Goal: Task Accomplishment & Management: Use online tool/utility

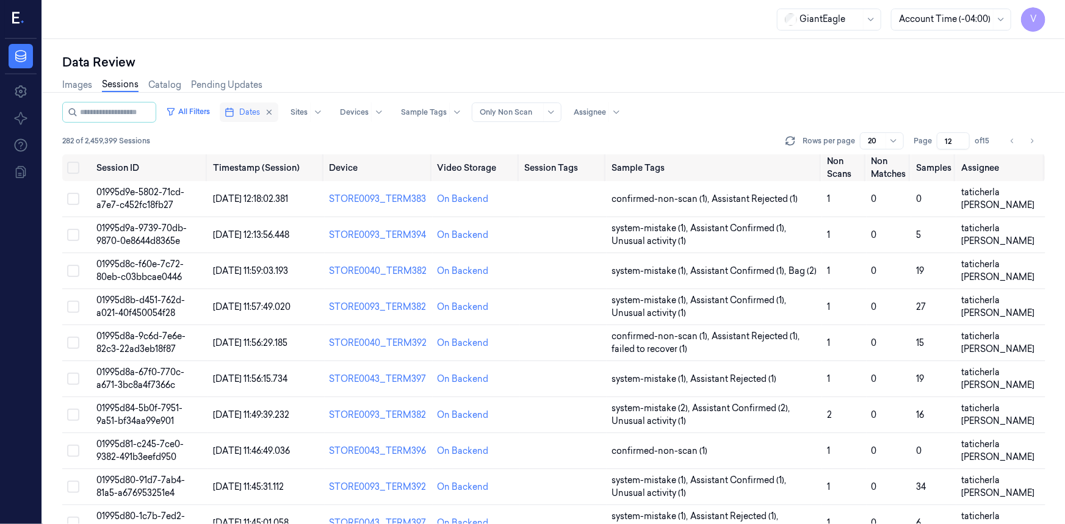
click at [258, 109] on span "Dates" at bounding box center [249, 112] width 21 height 11
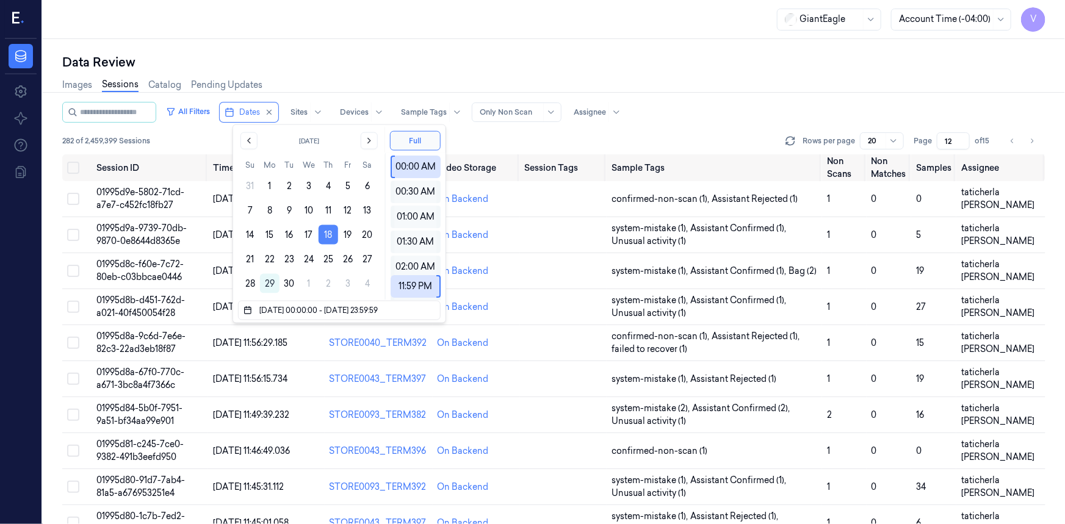
click at [330, 232] on button "18" at bounding box center [329, 235] width 20 height 20
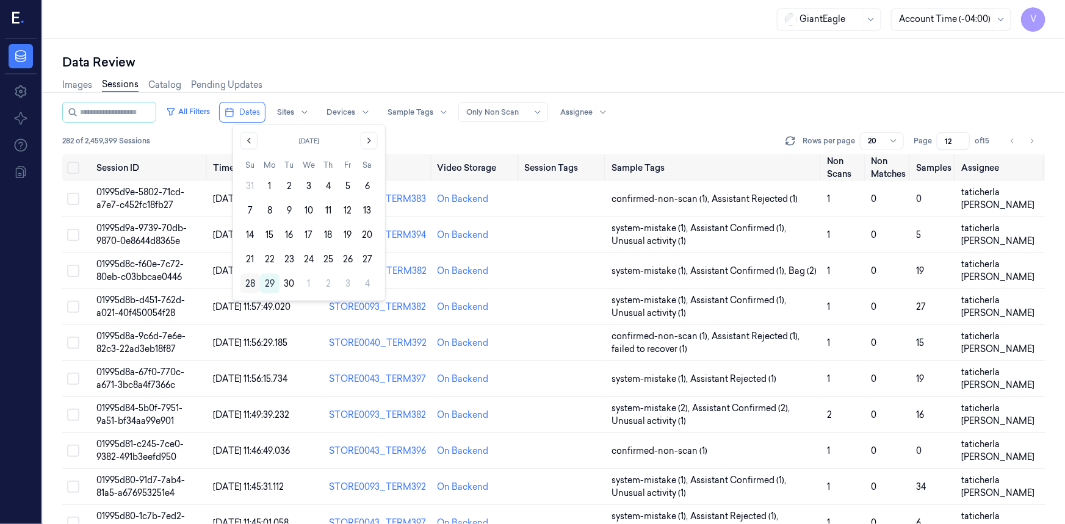
click at [254, 283] on button "28" at bounding box center [251, 284] width 20 height 20
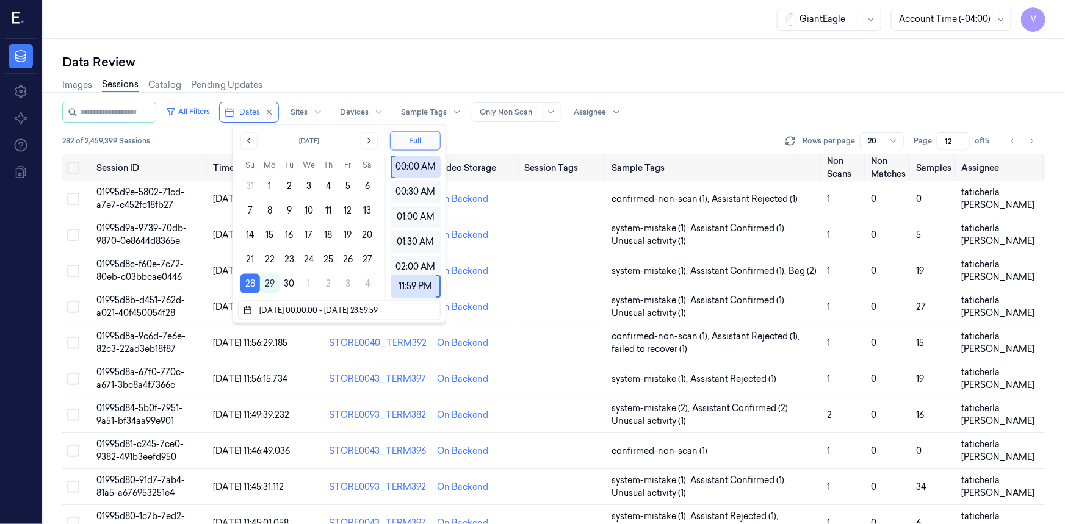
click at [364, 46] on div "Data Review Images Sessions Catalog Pending Updates All Filters Dates Sites Dev…" at bounding box center [554, 281] width 1023 height 485
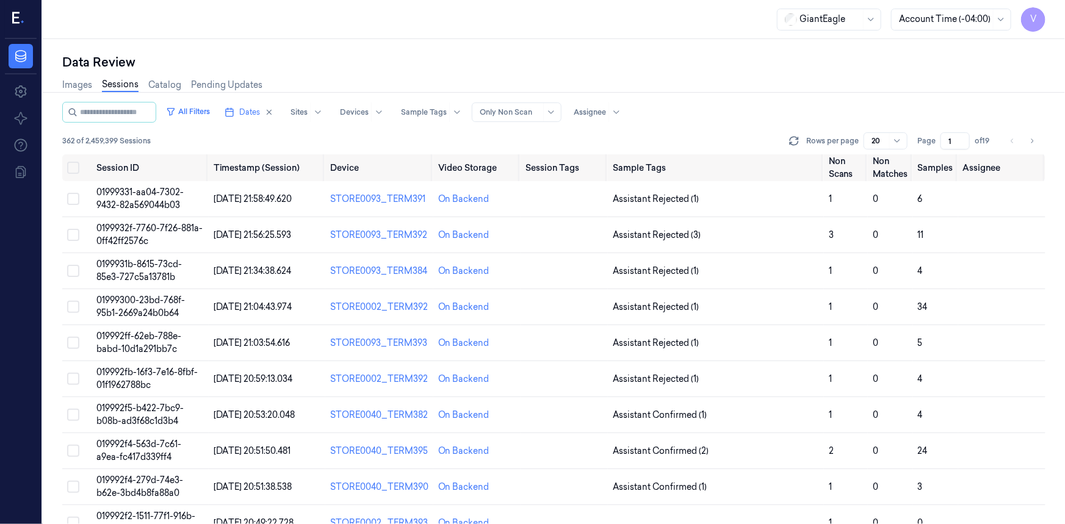
drag, startPoint x: 957, startPoint y: 138, endPoint x: 937, endPoint y: 151, distance: 24.4
click at [941, 151] on div "All Filters Dates Sites Devices Sample Tags Alert Type Only Non Scan Assignee 3…" at bounding box center [554, 128] width 984 height 53
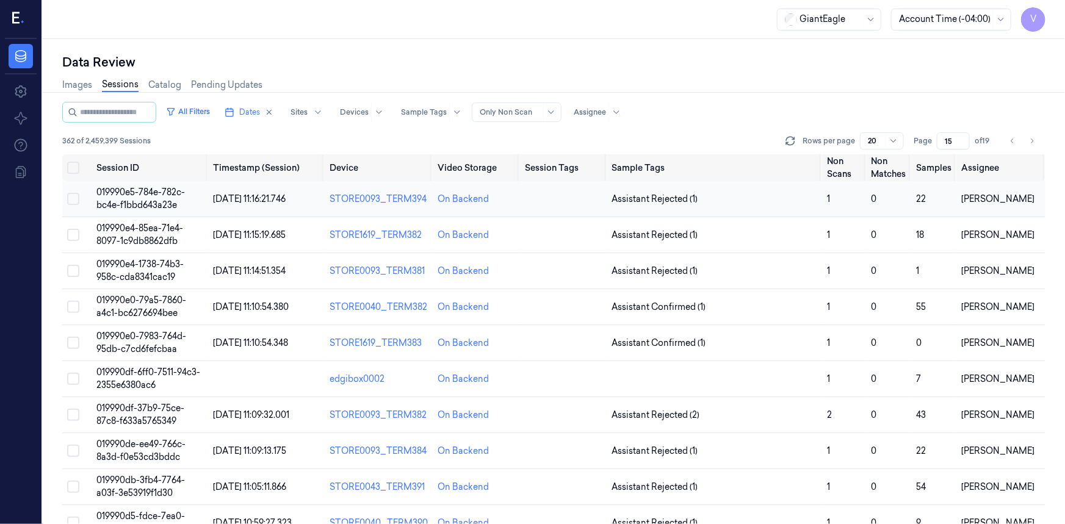
type input "15"
click at [143, 197] on span "019990e5-784e-782c-bc4e-f1bbd643a23e" at bounding box center [140, 199] width 89 height 24
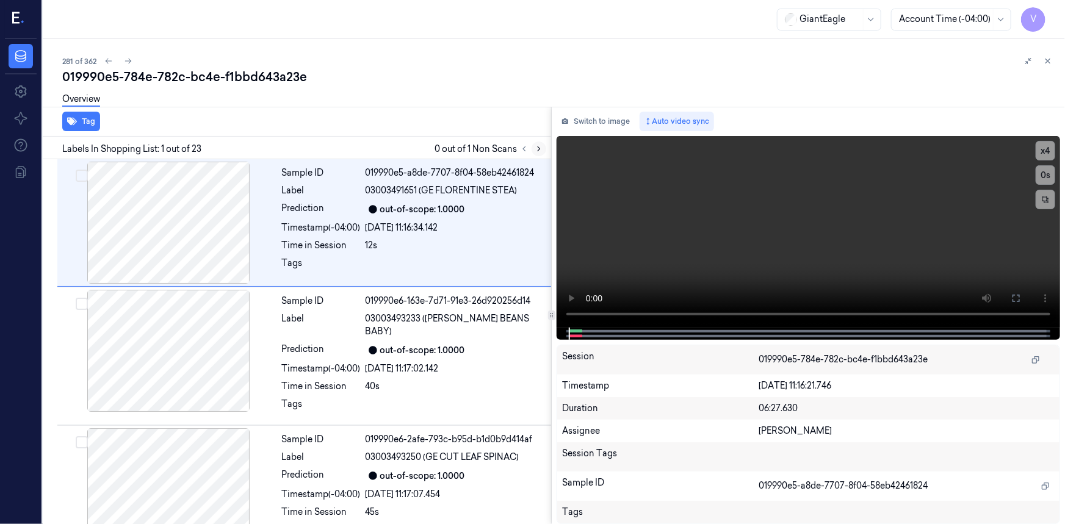
click at [539, 148] on icon at bounding box center [539, 149] width 9 height 9
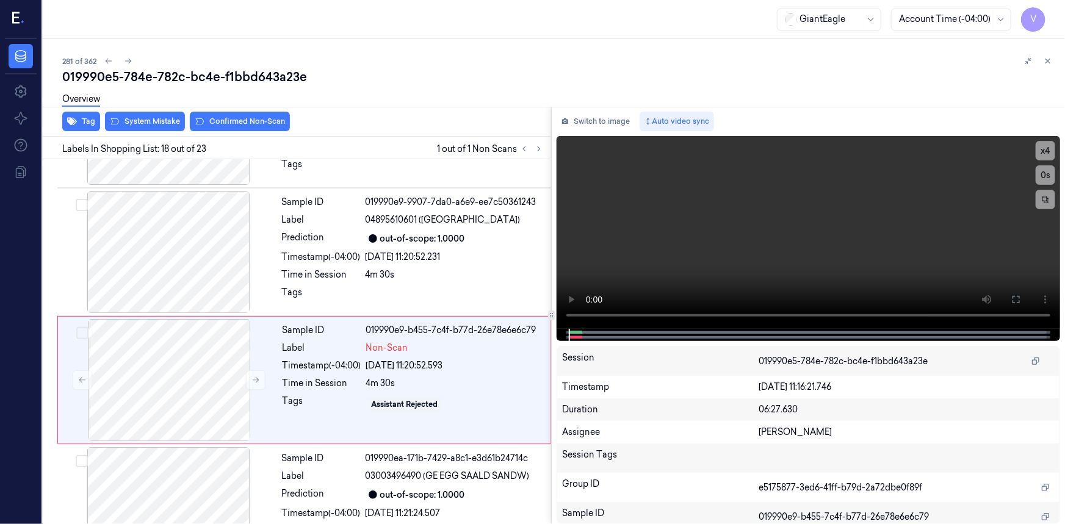
scroll to position [2058, 0]
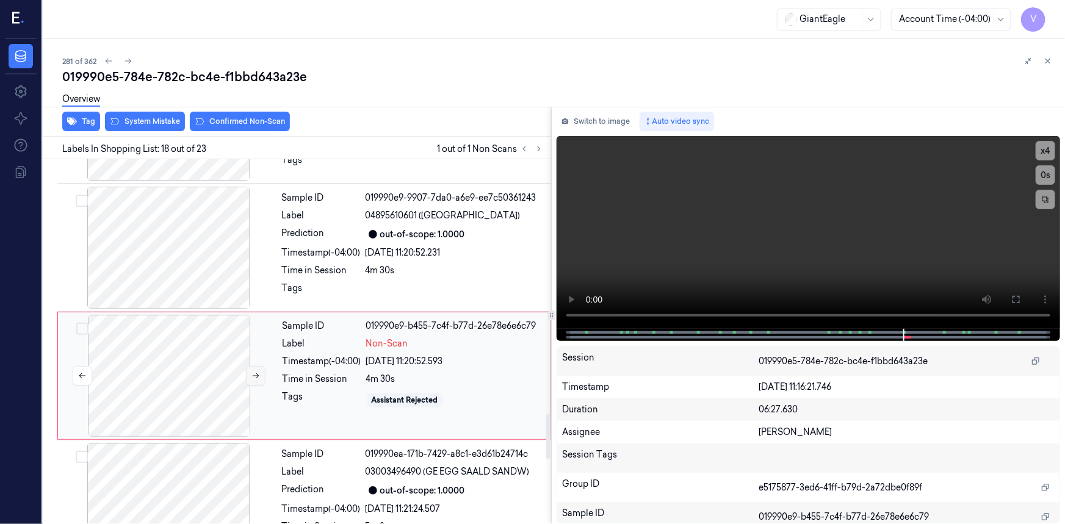
click at [259, 372] on icon at bounding box center [256, 376] width 9 height 9
click at [258, 372] on icon at bounding box center [256, 376] width 9 height 9
click at [256, 372] on icon at bounding box center [256, 376] width 9 height 9
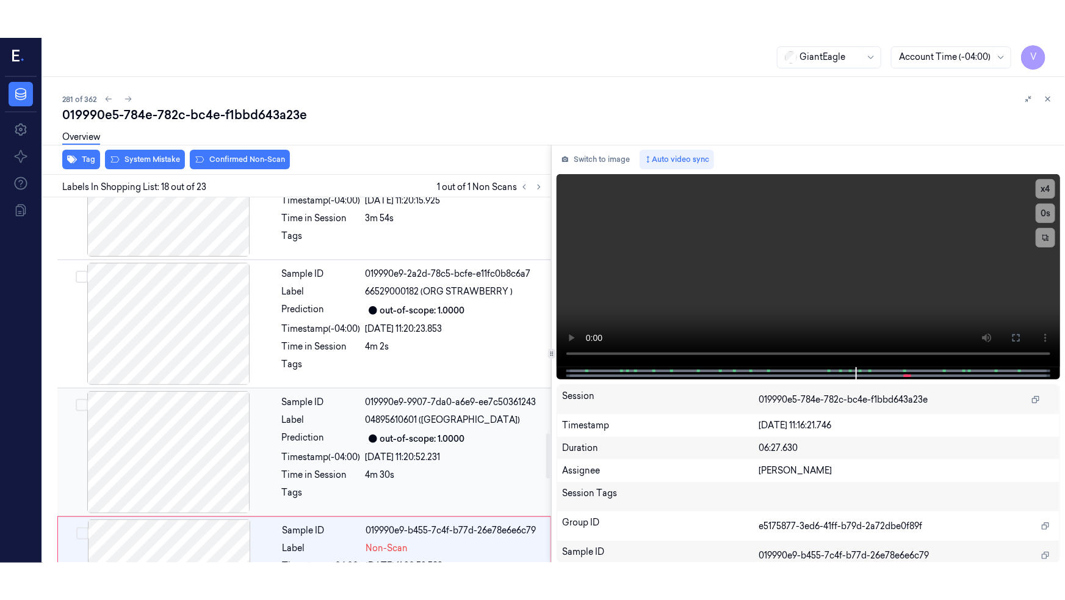
scroll to position [1947, 0]
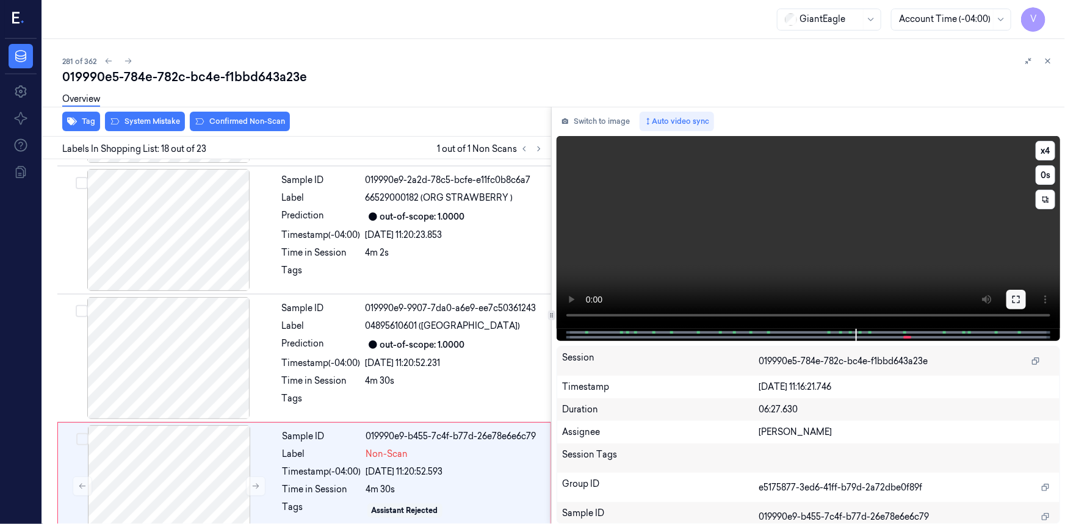
click at [1020, 300] on icon at bounding box center [1017, 300] width 10 height 10
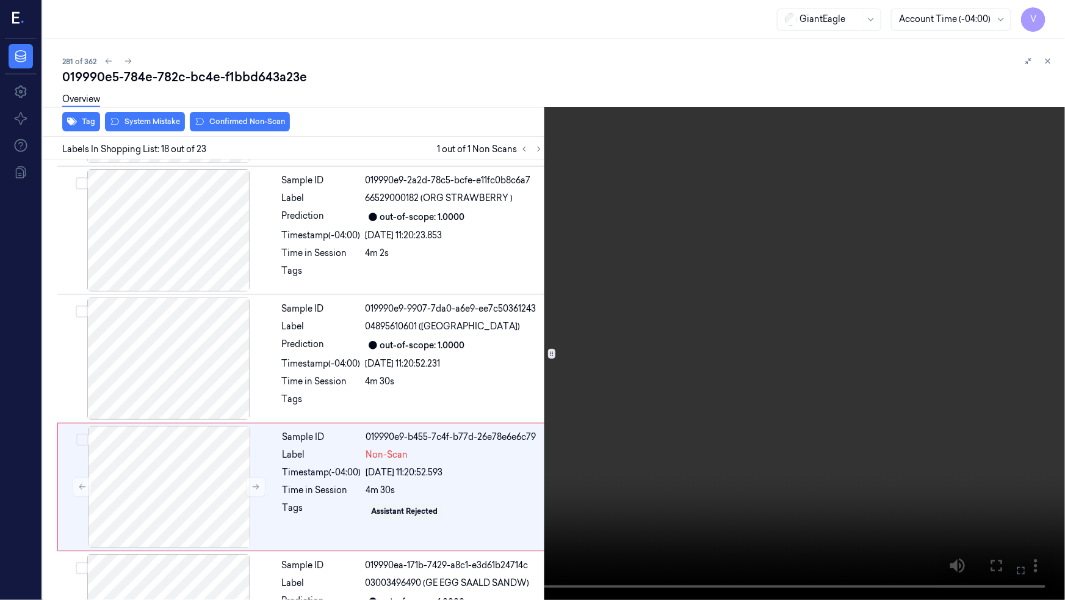
click at [822, 356] on video at bounding box center [532, 300] width 1065 height 600
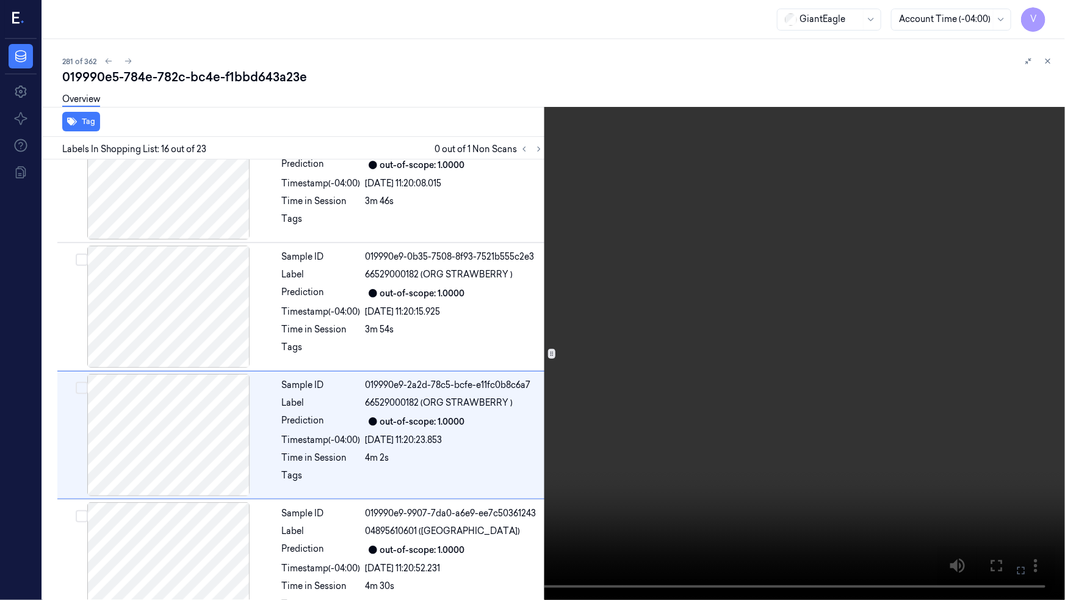
scroll to position [1765, 0]
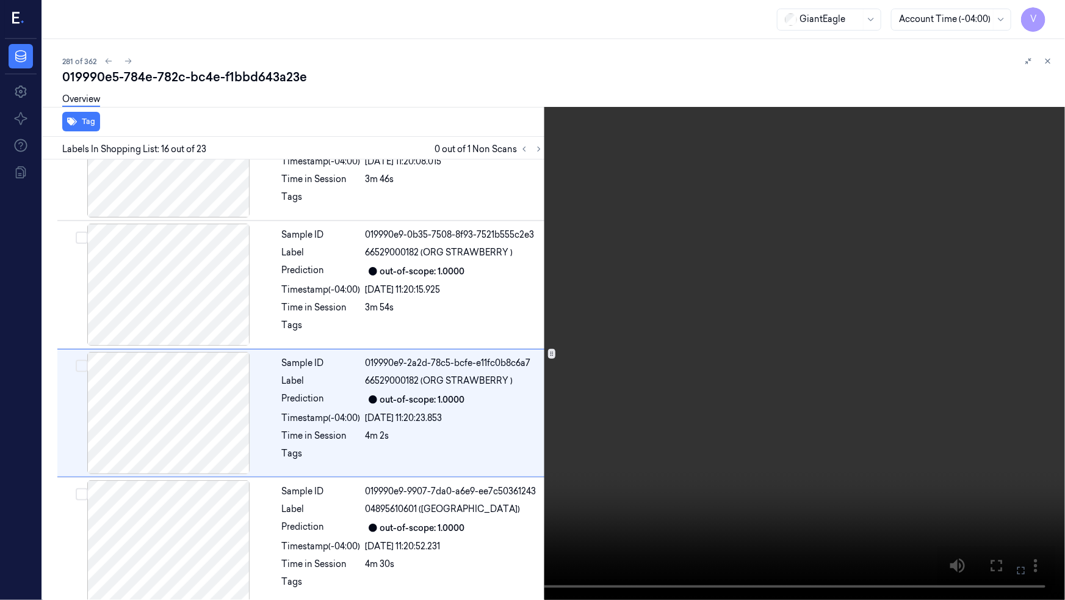
click at [753, 338] on video at bounding box center [532, 300] width 1065 height 600
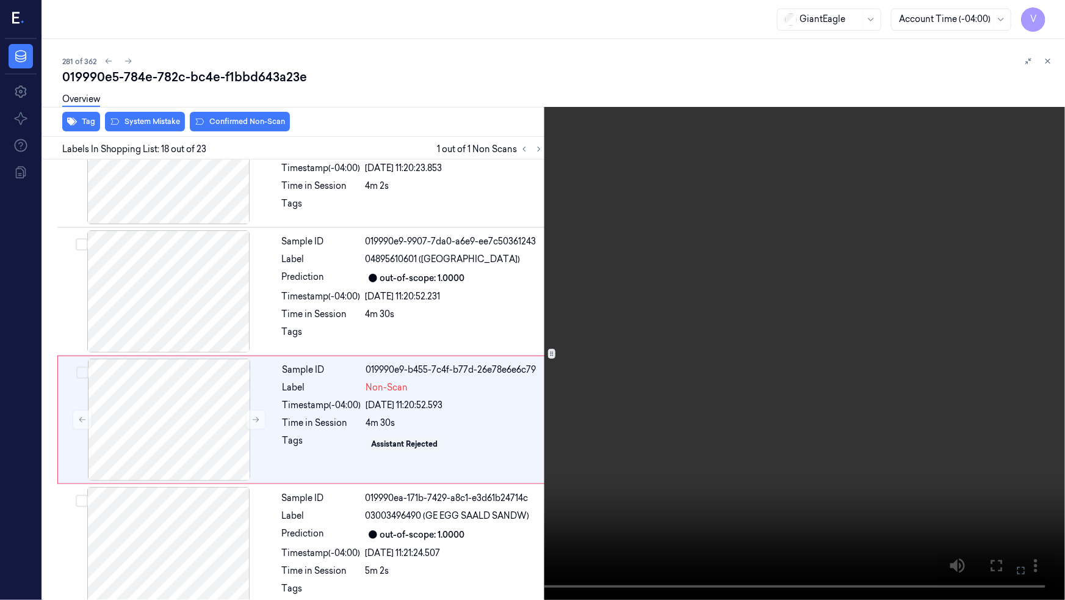
scroll to position [2021, 0]
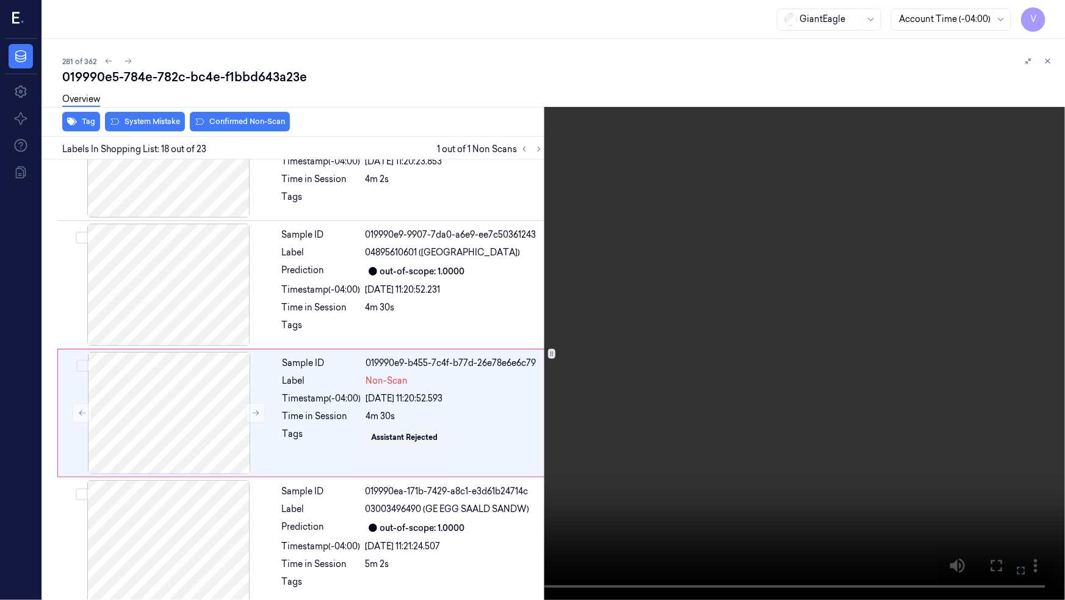
click at [644, 391] on video at bounding box center [532, 300] width 1065 height 600
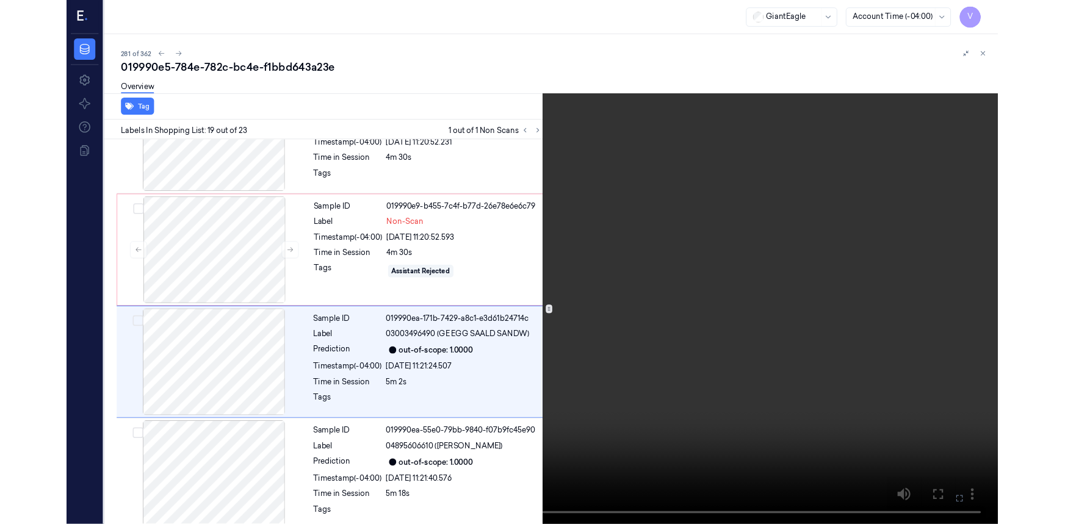
scroll to position [2149, 0]
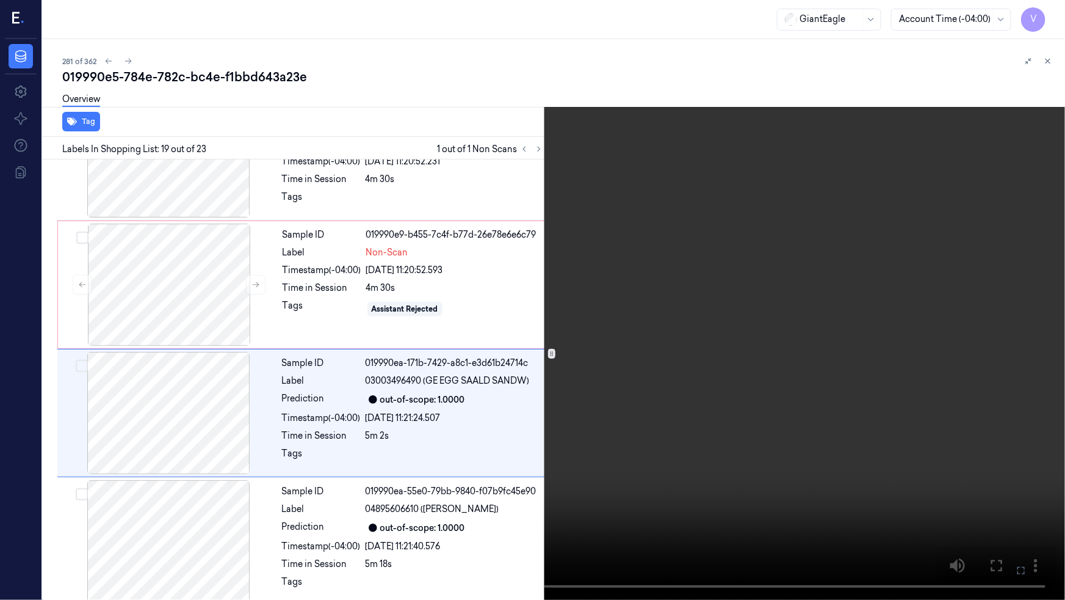
click at [737, 351] on video at bounding box center [532, 300] width 1065 height 600
click at [0, 0] on icon at bounding box center [0, 0] width 0 height 0
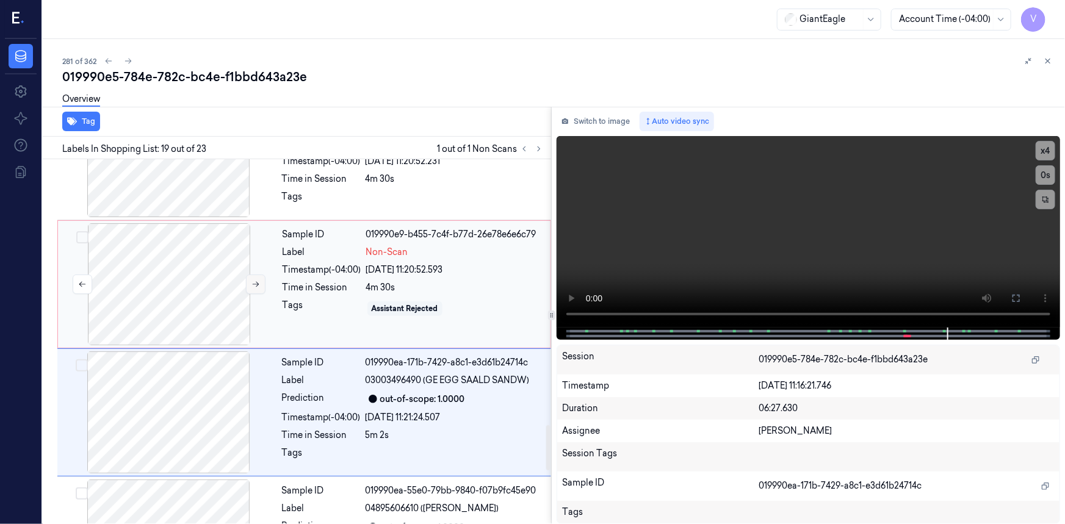
click at [255, 280] on icon at bounding box center [256, 284] width 9 height 9
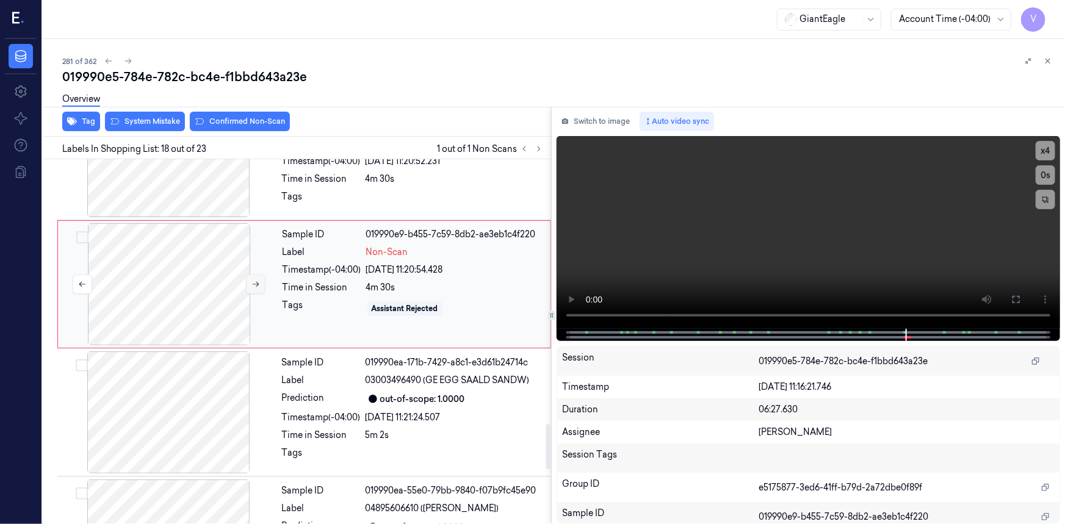
scroll to position [2058, 0]
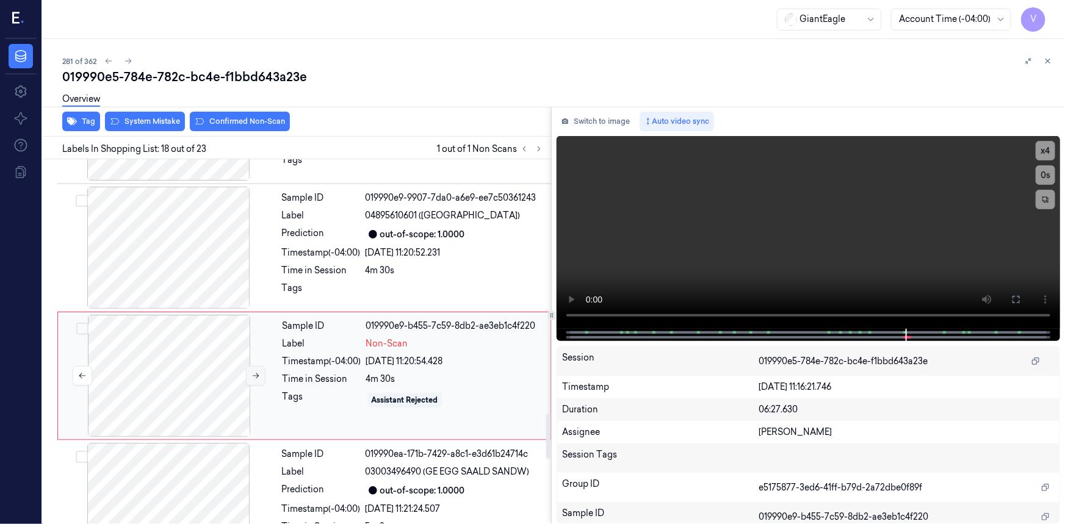
click at [256, 372] on icon at bounding box center [256, 376] width 9 height 9
click at [255, 372] on icon at bounding box center [256, 376] width 9 height 9
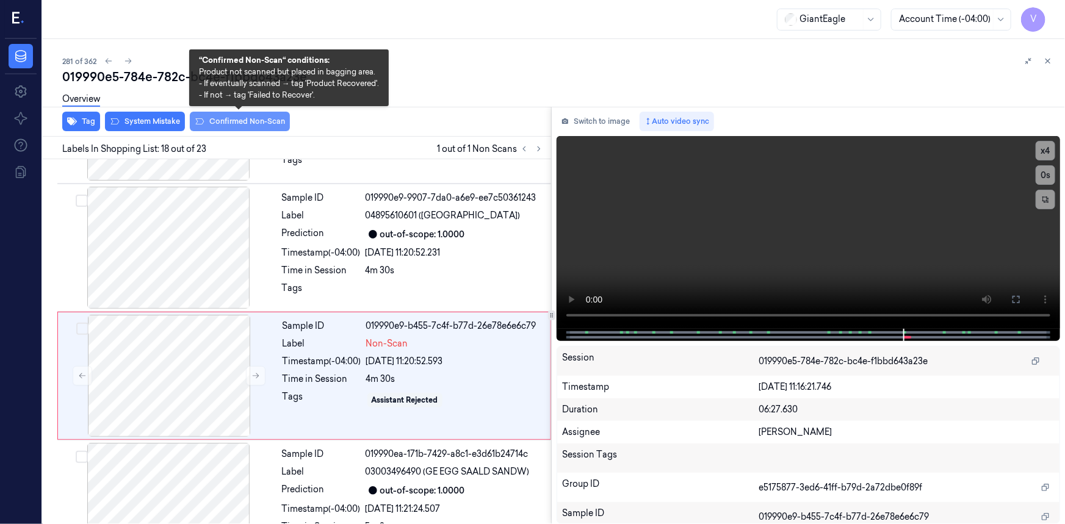
click at [236, 116] on button "Confirmed Non-Scan" at bounding box center [240, 122] width 100 height 20
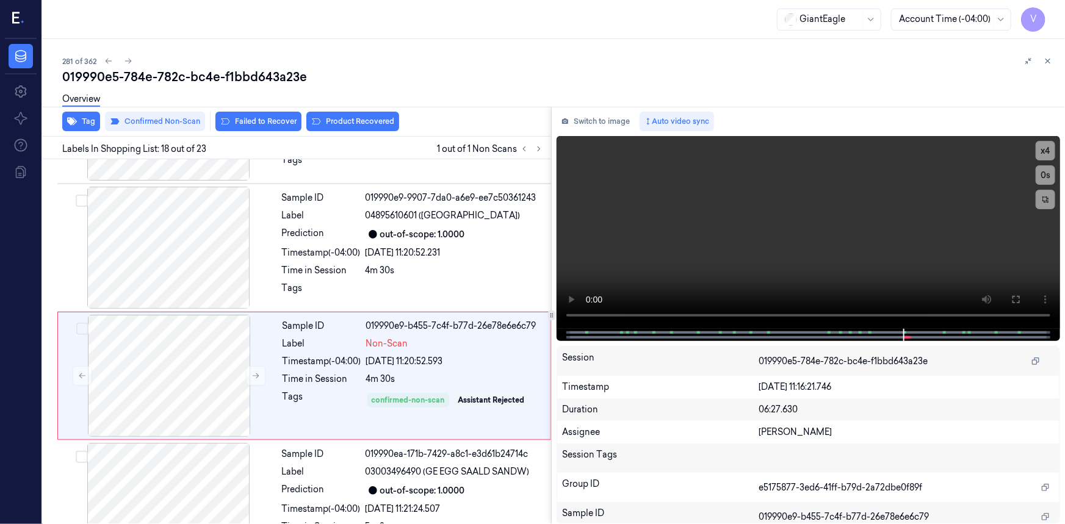
click at [365, 116] on div "Overview" at bounding box center [558, 100] width 993 height 31
click at [361, 117] on button "Product Recovered" at bounding box center [353, 122] width 93 height 20
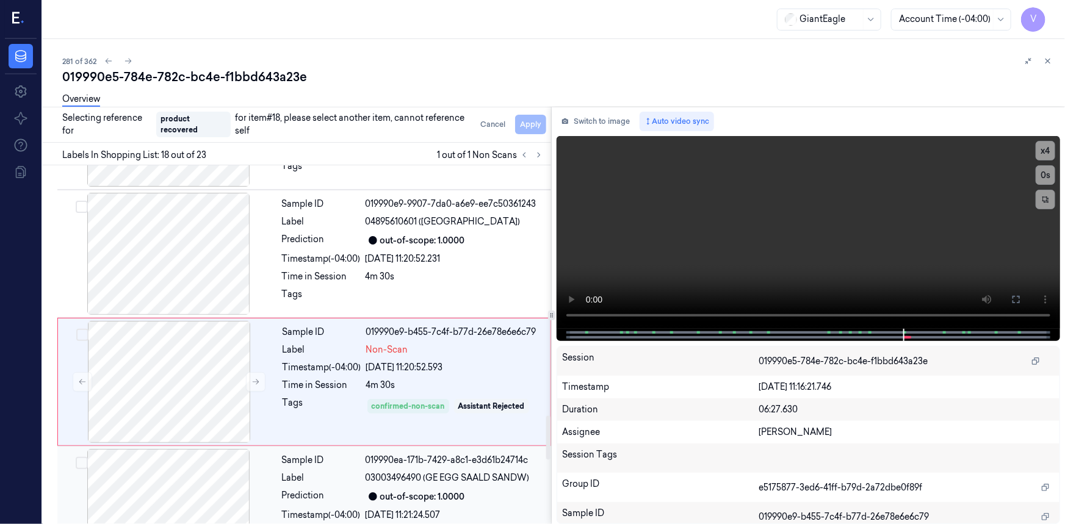
click at [235, 461] on div at bounding box center [168, 510] width 217 height 122
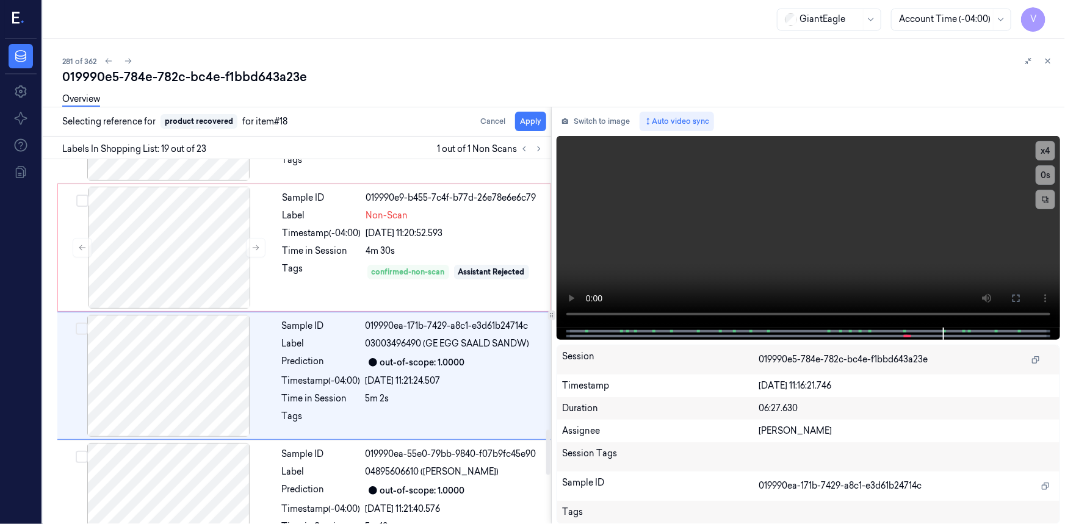
scroll to position [2186, 0]
click at [529, 120] on button "Apply" at bounding box center [530, 122] width 31 height 20
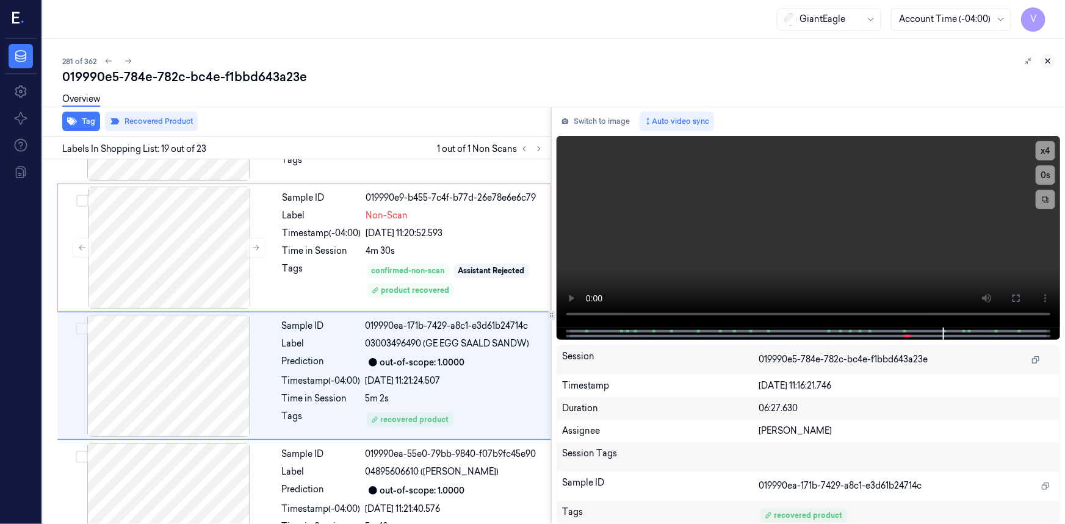
click at [1050, 57] on icon at bounding box center [1048, 61] width 9 height 9
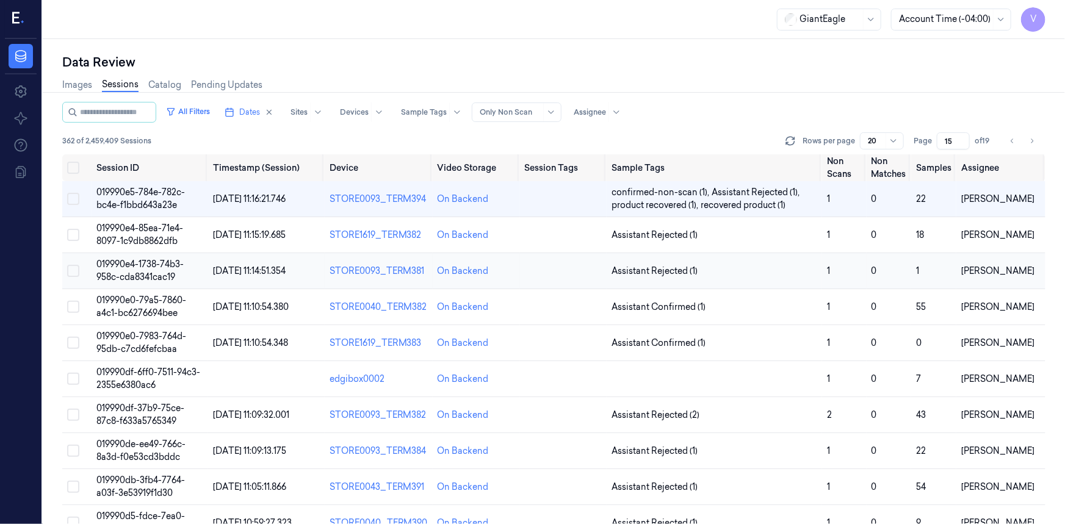
click at [152, 269] on td "019990e4-1738-74b3-958c-cda8341cac19" at bounding box center [150, 271] width 117 height 36
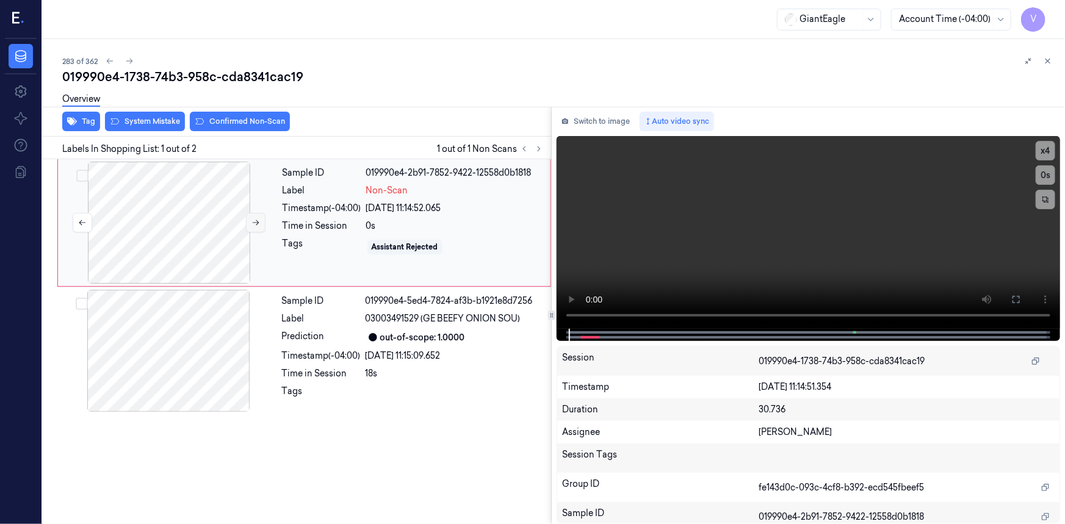
click at [252, 220] on icon at bounding box center [256, 223] width 9 height 9
click at [252, 217] on button at bounding box center [256, 223] width 20 height 20
click at [1023, 308] on button at bounding box center [1017, 300] width 20 height 20
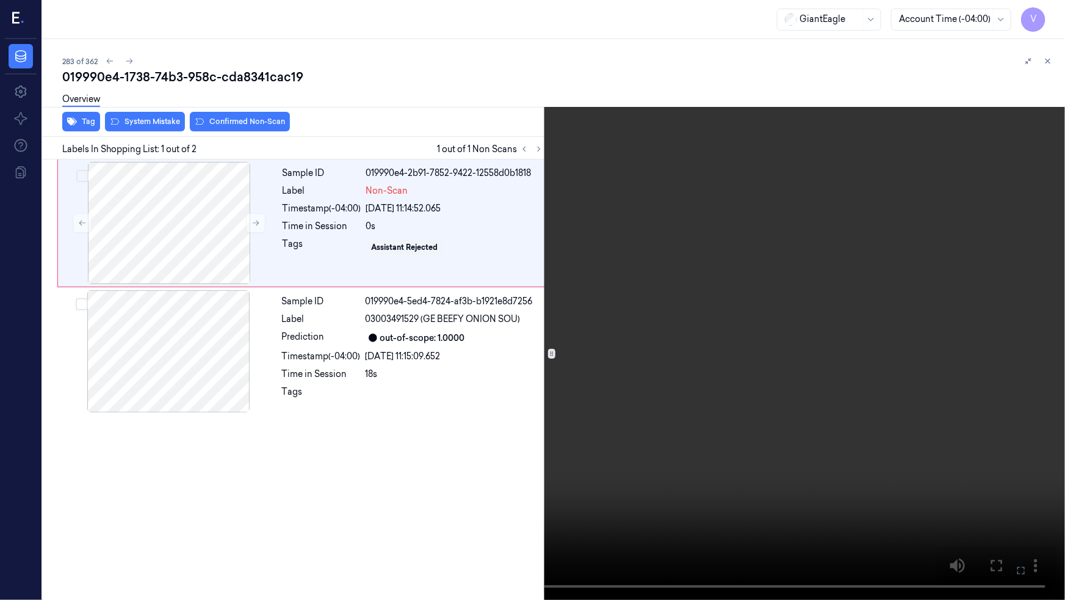
click at [0, 0] on icon at bounding box center [0, 0] width 0 height 0
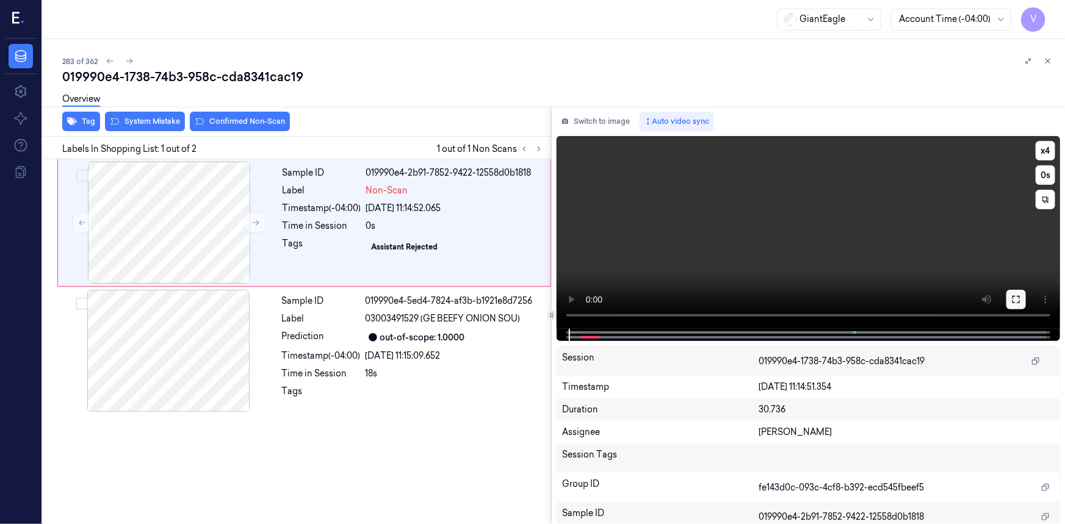
click at [1020, 303] on icon at bounding box center [1016, 299] width 7 height 7
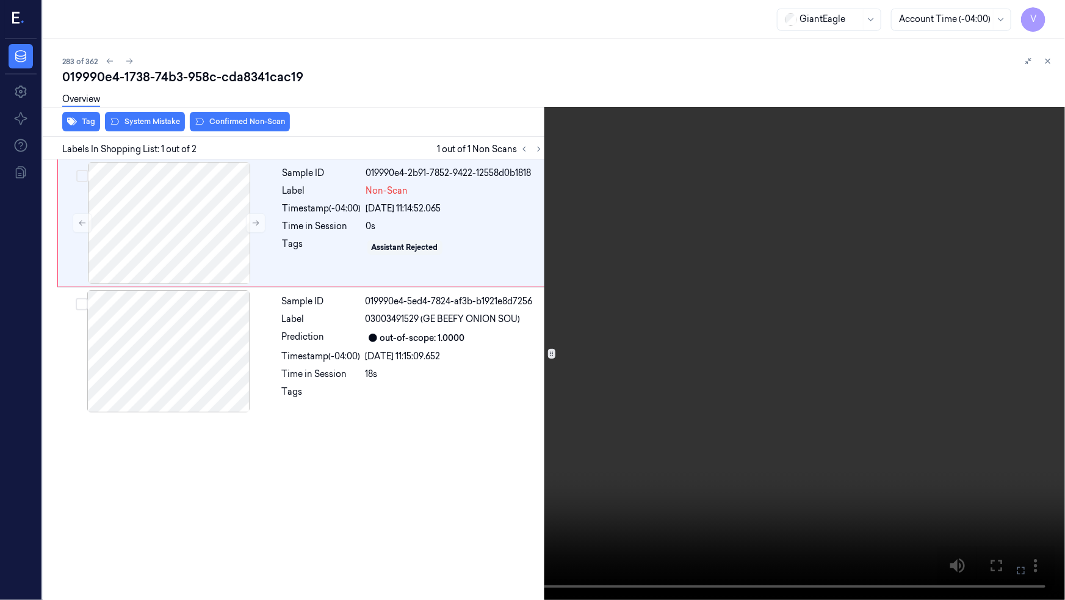
click at [829, 484] on video at bounding box center [532, 300] width 1065 height 600
click at [1054, 17] on button "x 4" at bounding box center [1051, 15] width 20 height 20
click at [1054, 17] on button "x 1" at bounding box center [1051, 15] width 20 height 20
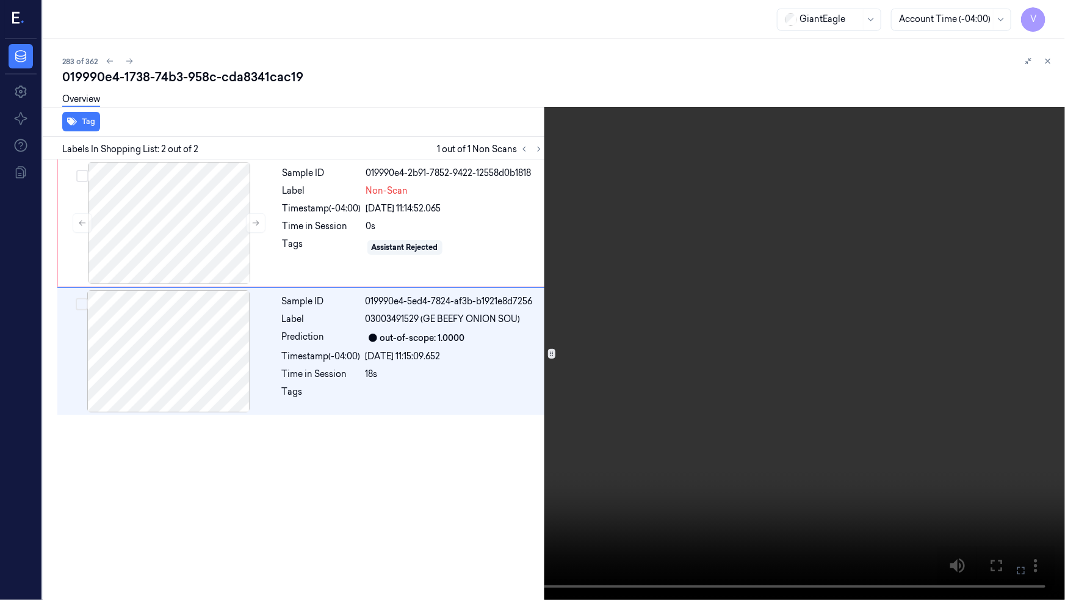
click at [0, 0] on button at bounding box center [0, 0] width 0 height 0
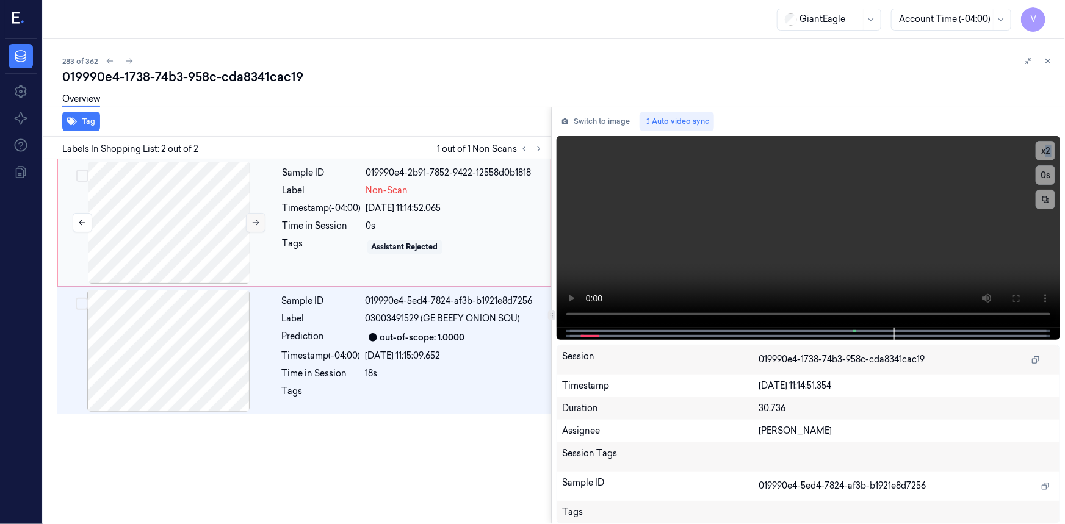
click at [253, 220] on icon at bounding box center [256, 223] width 9 height 9
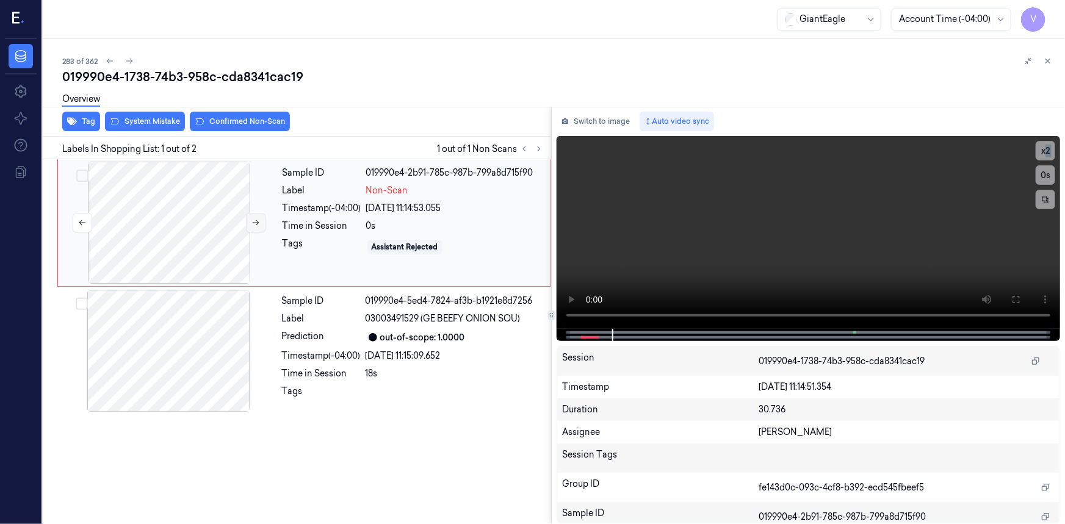
click at [253, 220] on icon at bounding box center [256, 223] width 9 height 9
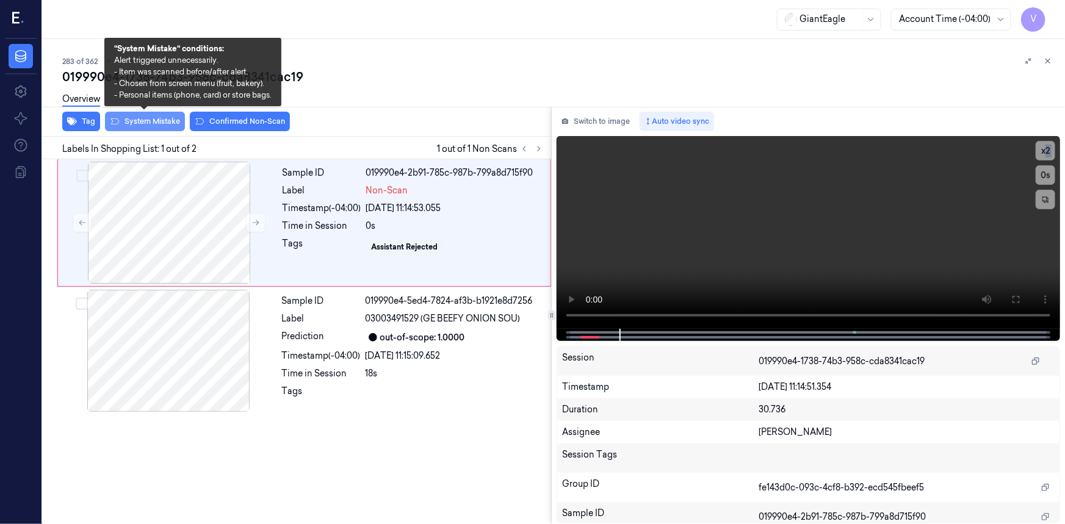
click at [167, 122] on button "System Mistake" at bounding box center [145, 122] width 80 height 20
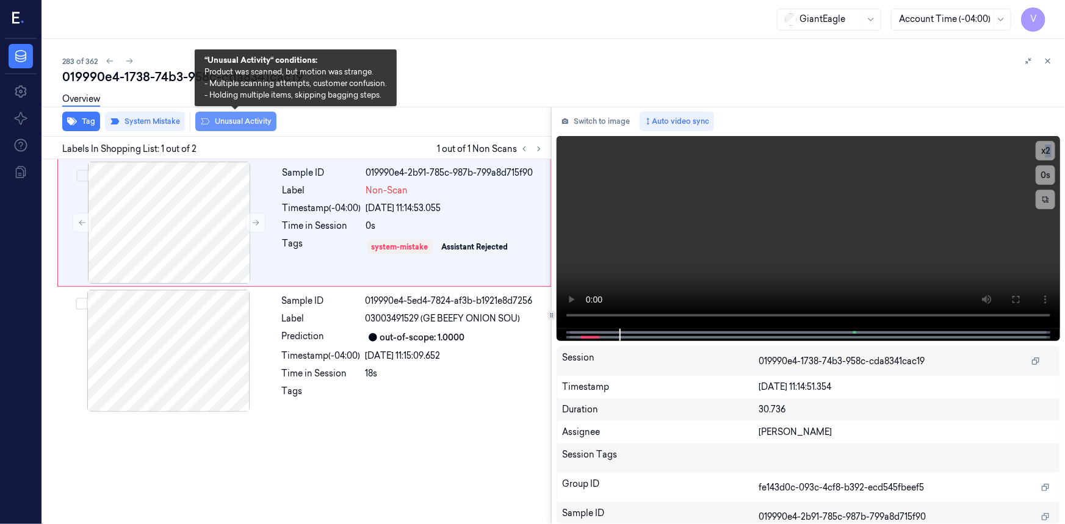
click at [256, 120] on button "Unusual Activity" at bounding box center [235, 122] width 81 height 20
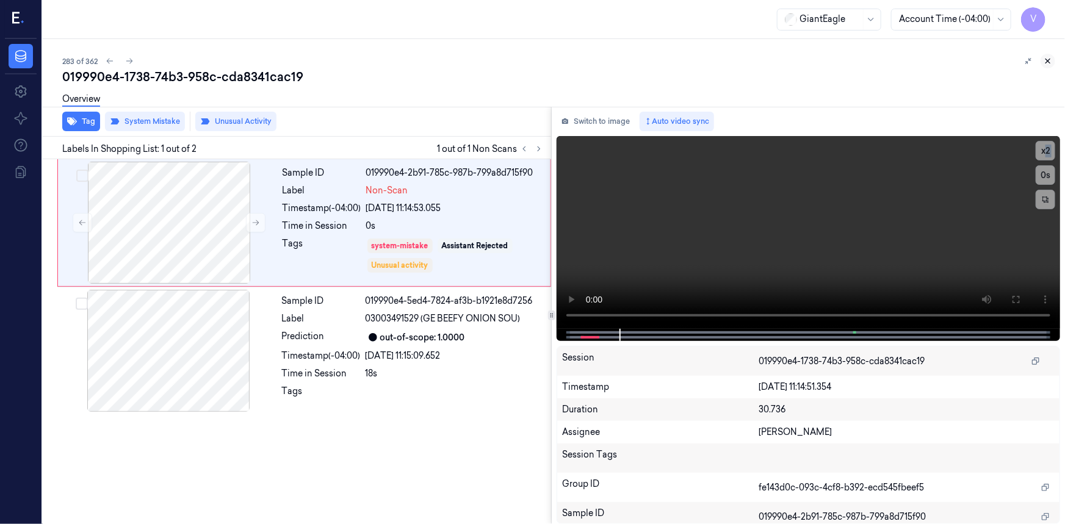
click at [1044, 60] on icon at bounding box center [1048, 61] width 9 height 9
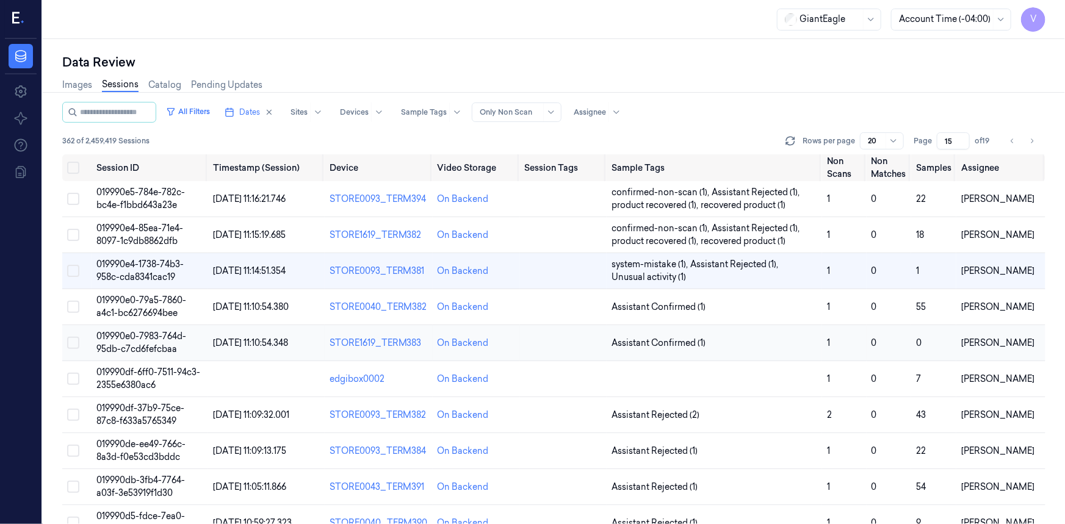
click at [143, 337] on span "019990e0-7983-764d-95db-c7cd6fefcbaa" at bounding box center [141, 343] width 90 height 24
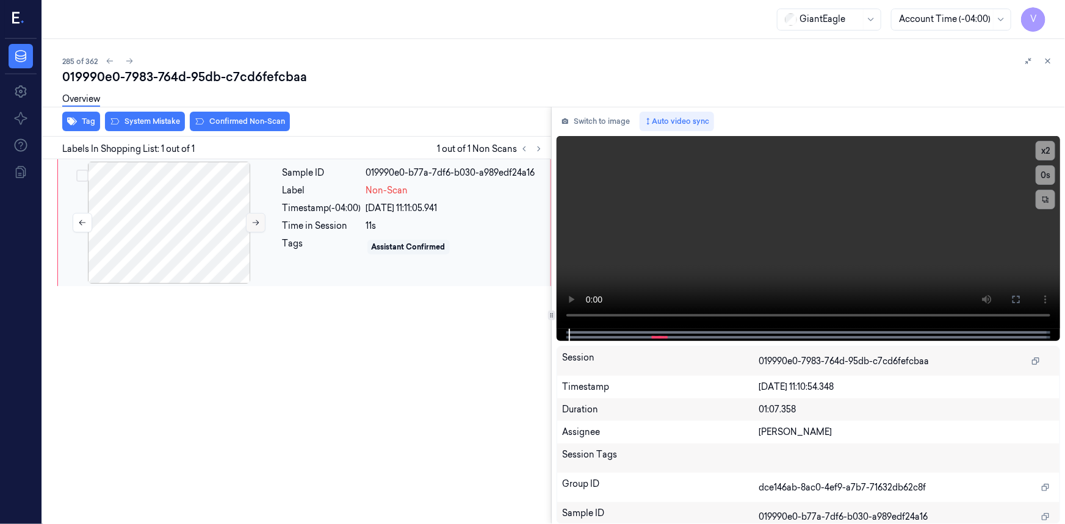
click at [254, 221] on icon at bounding box center [256, 223] width 9 height 9
click at [253, 221] on icon at bounding box center [256, 223] width 9 height 9
click at [1015, 302] on icon at bounding box center [1017, 300] width 10 height 10
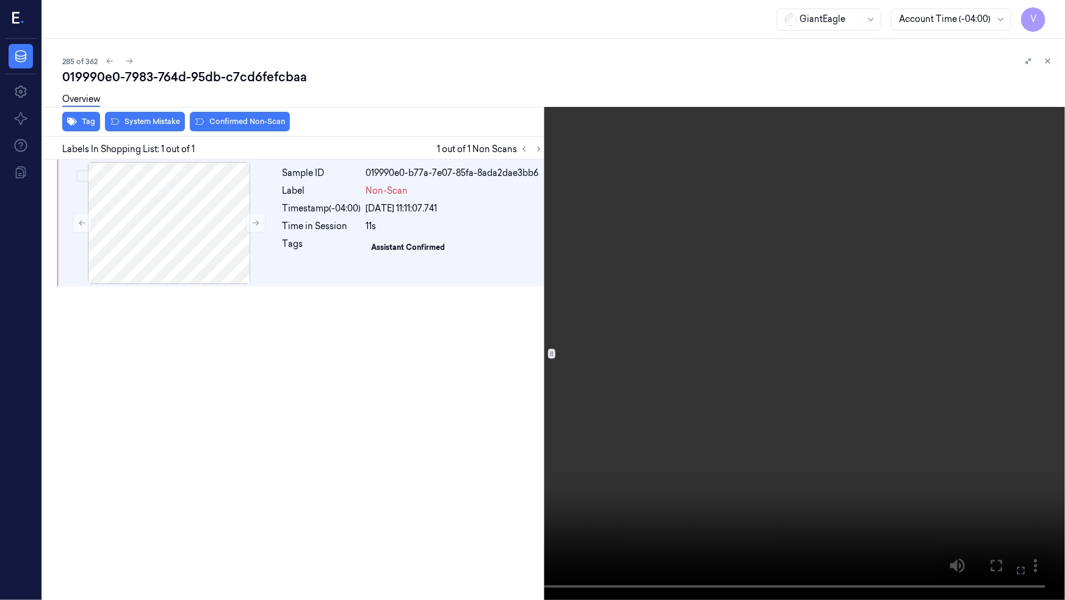
click at [884, 352] on video at bounding box center [532, 300] width 1065 height 600
click at [1058, 10] on button "x 2" at bounding box center [1051, 15] width 20 height 20
click at [0, 0] on icon at bounding box center [0, 0] width 0 height 0
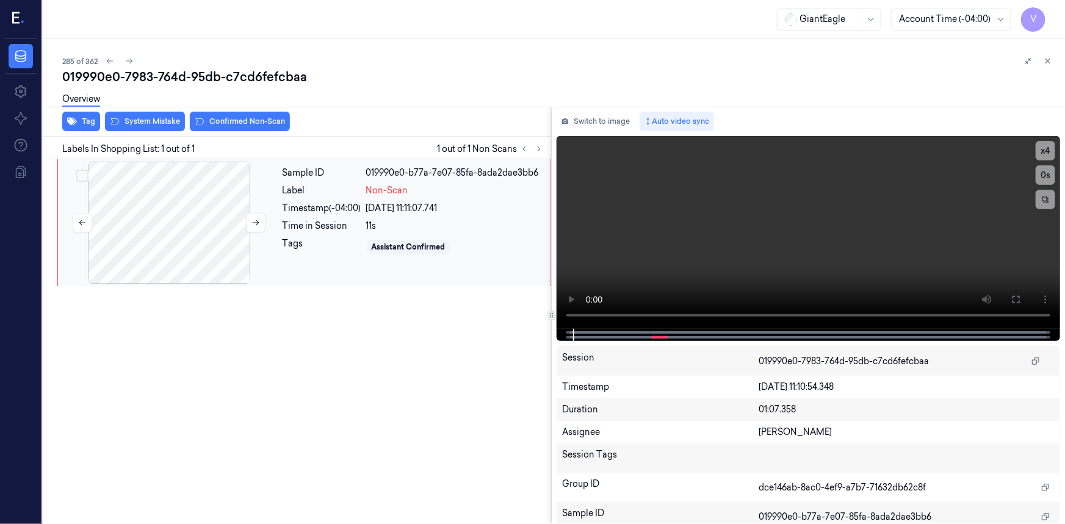
click at [175, 192] on div at bounding box center [168, 223] width 217 height 122
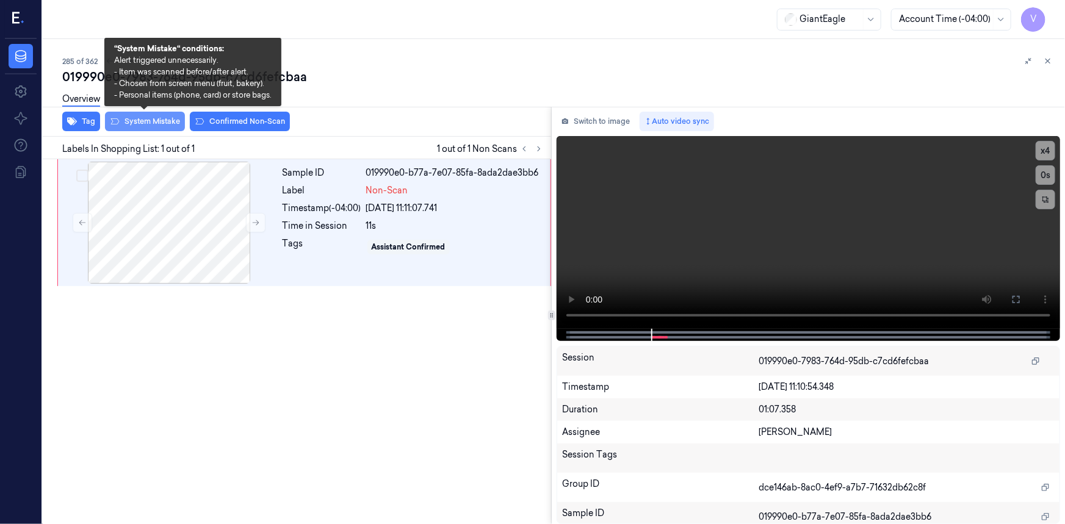
click at [145, 118] on button "System Mistake" at bounding box center [145, 122] width 80 height 20
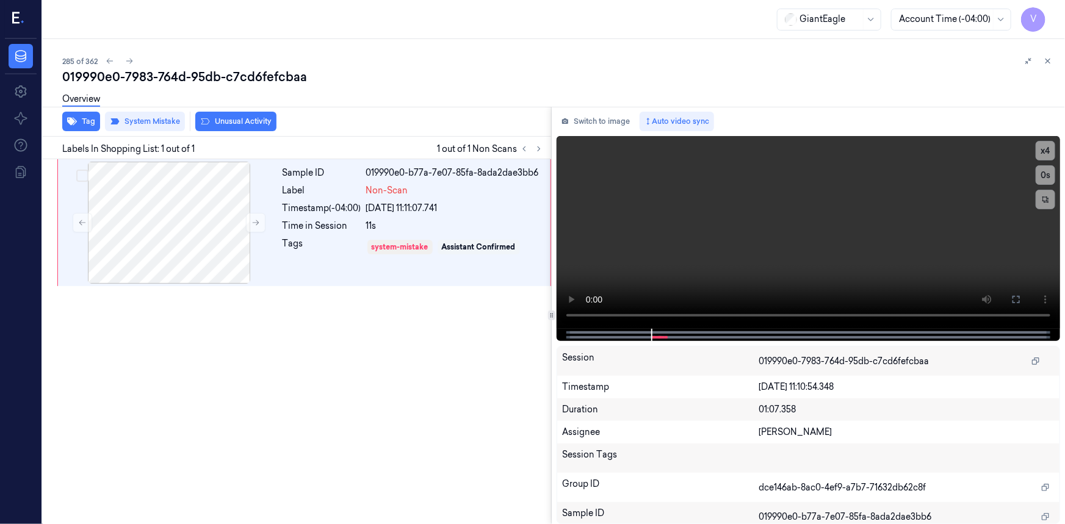
click at [257, 115] on div "Overview" at bounding box center [558, 100] width 993 height 31
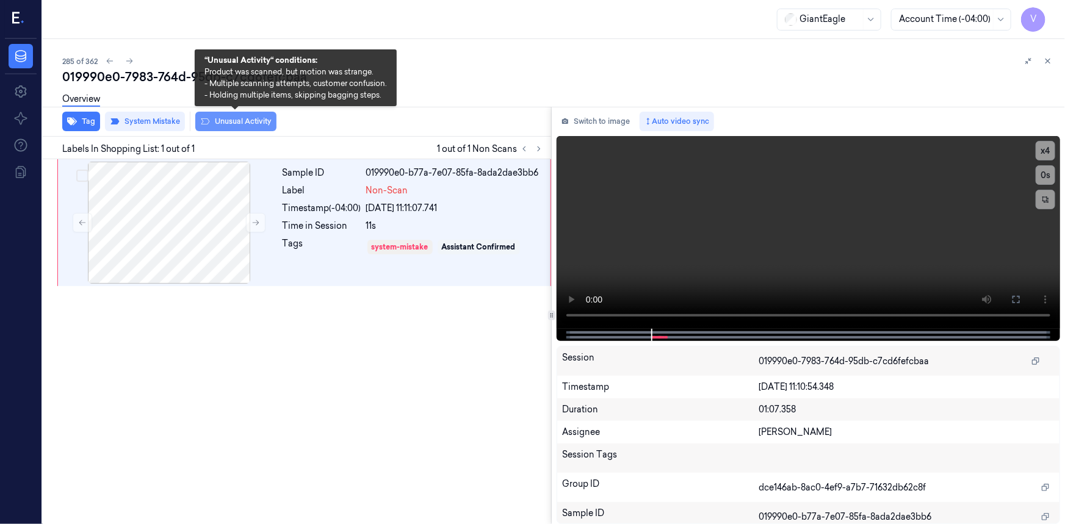
click at [246, 118] on button "Unusual Activity" at bounding box center [235, 122] width 81 height 20
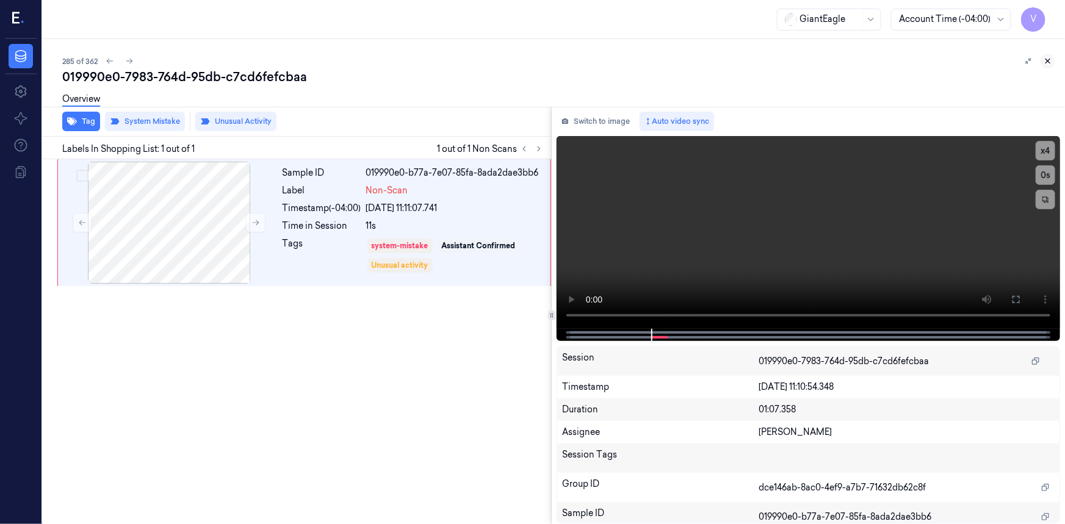
click at [1049, 61] on icon at bounding box center [1049, 61] width 4 height 4
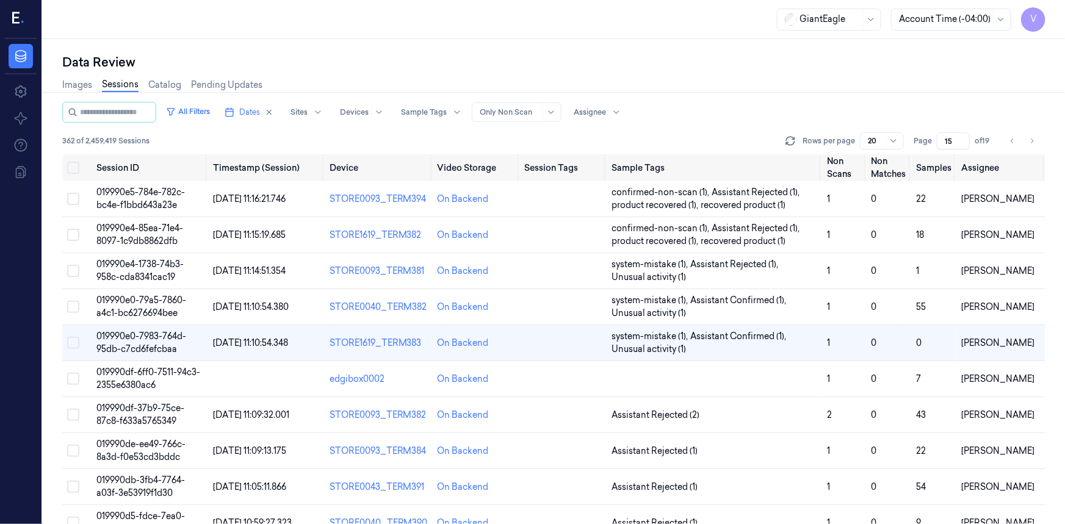
scroll to position [41, 0]
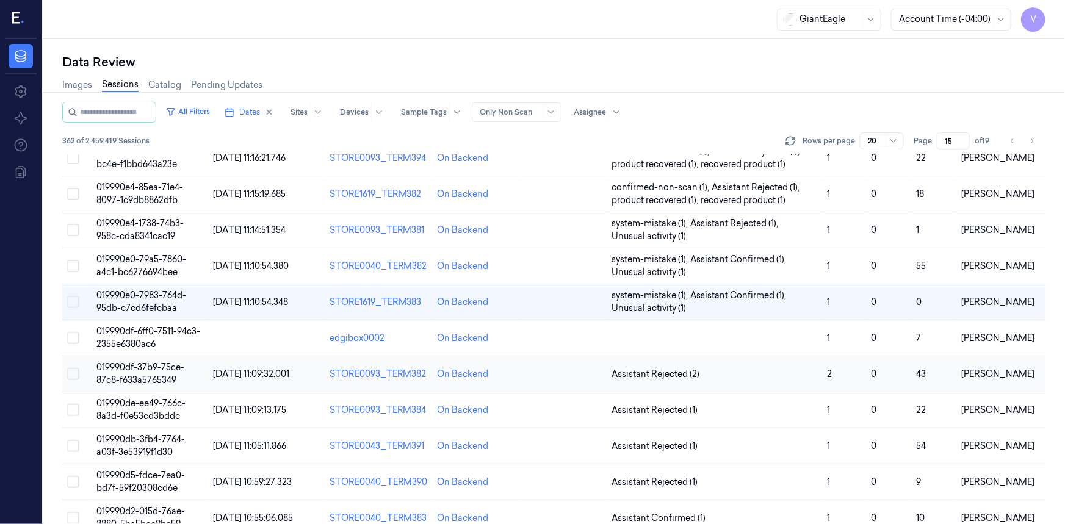
click at [129, 369] on span "019990df-37b9-75ce-87c8-f633a5765349" at bounding box center [140, 374] width 88 height 24
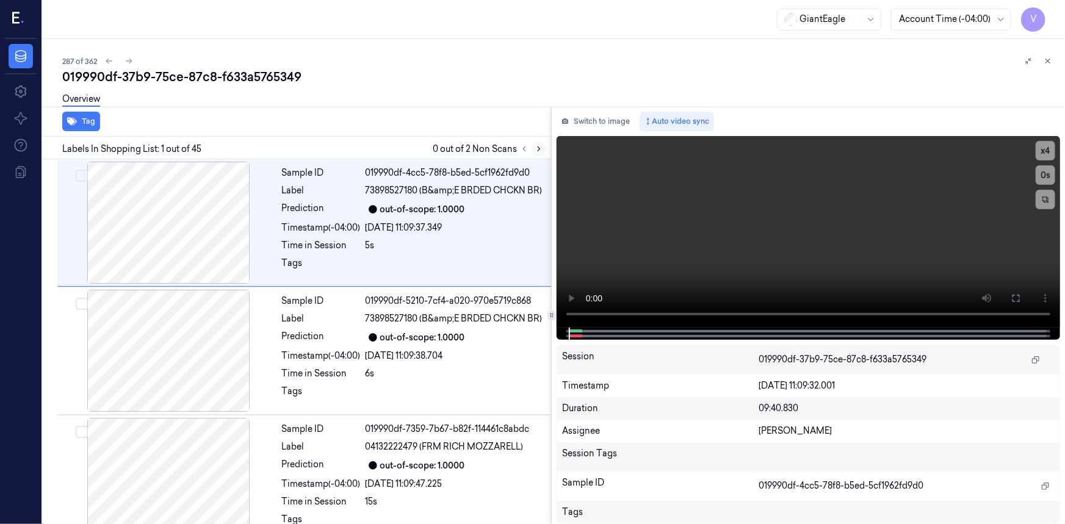
click at [538, 146] on icon at bounding box center [539, 149] width 9 height 9
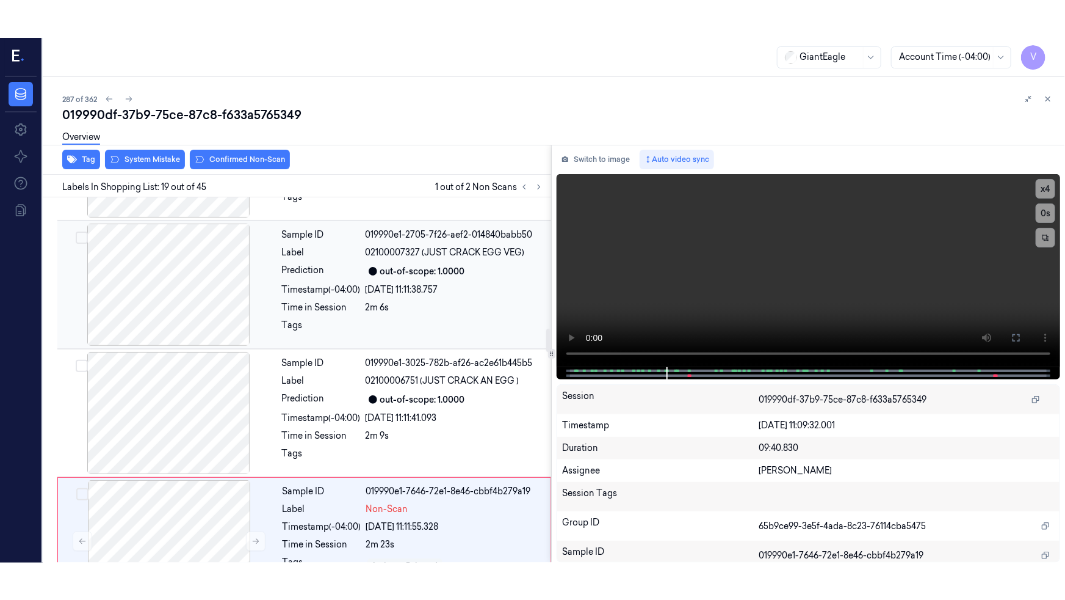
scroll to position [2075, 0]
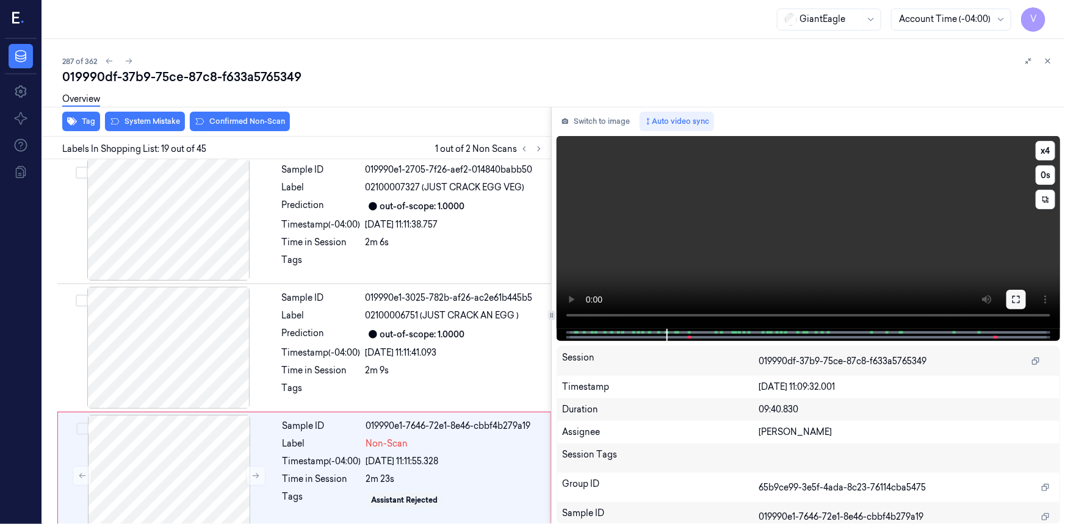
click at [1016, 299] on icon at bounding box center [1017, 300] width 10 height 10
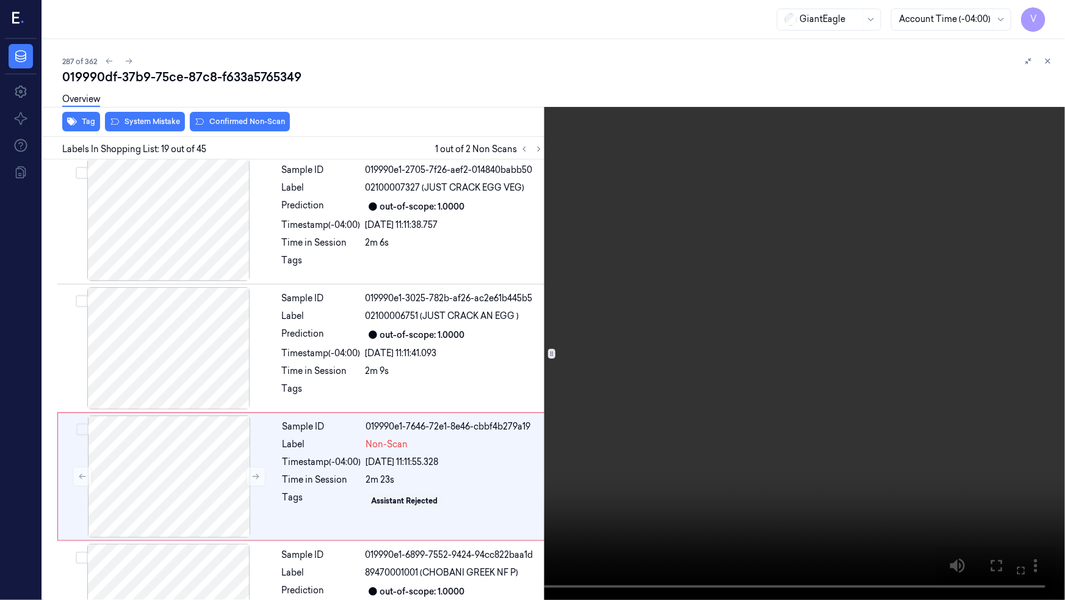
scroll to position [2149, 0]
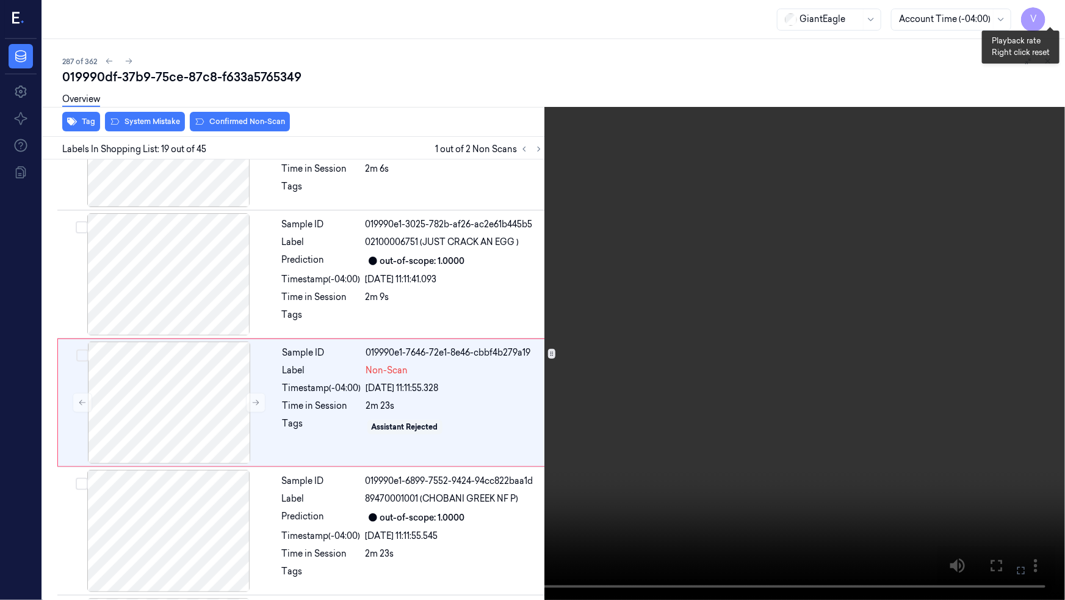
click at [1053, 12] on button "x 4" at bounding box center [1051, 15] width 20 height 20
click at [1058, 13] on button "x 1" at bounding box center [1051, 15] width 20 height 20
click at [368, 475] on video at bounding box center [532, 300] width 1065 height 600
click at [0, 0] on icon at bounding box center [0, 0] width 0 height 0
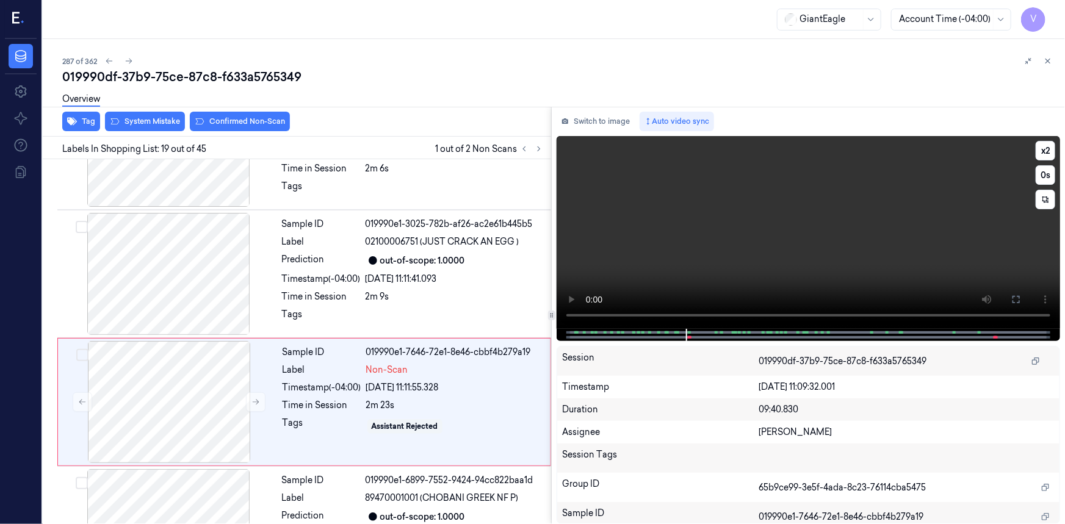
click at [730, 272] on video at bounding box center [809, 232] width 504 height 193
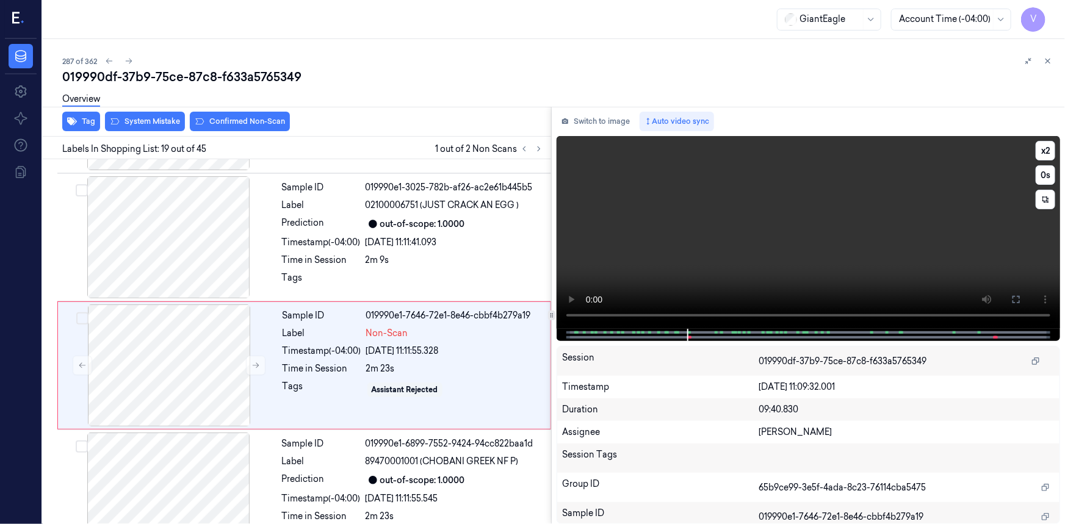
click at [772, 253] on video at bounding box center [809, 232] width 504 height 193
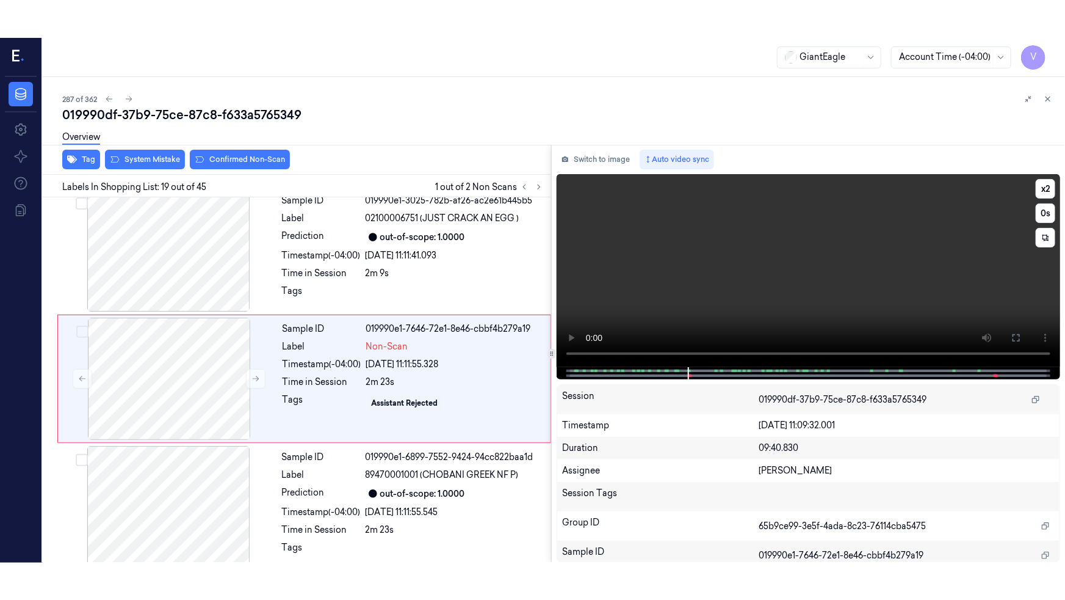
scroll to position [2186, 0]
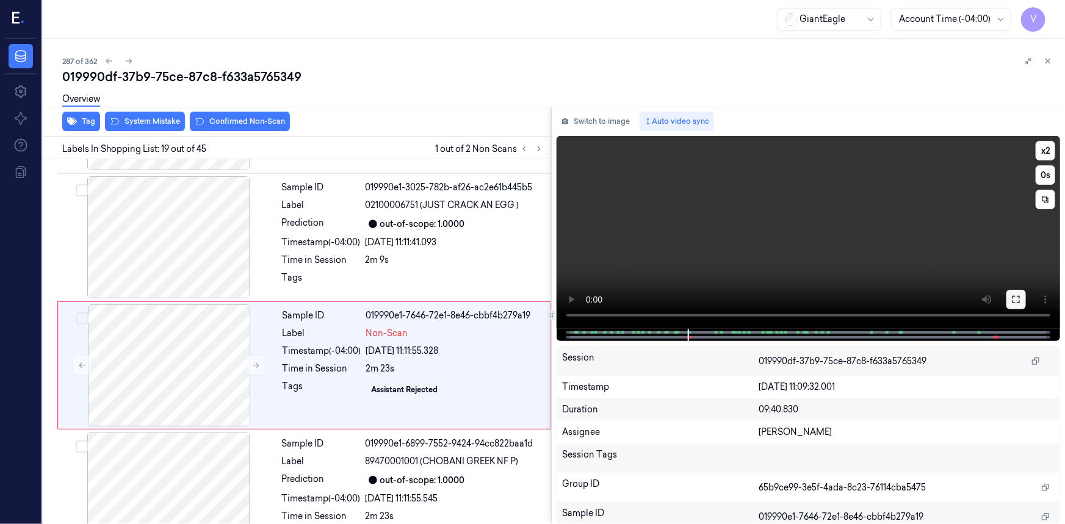
click at [1014, 296] on icon at bounding box center [1017, 300] width 10 height 10
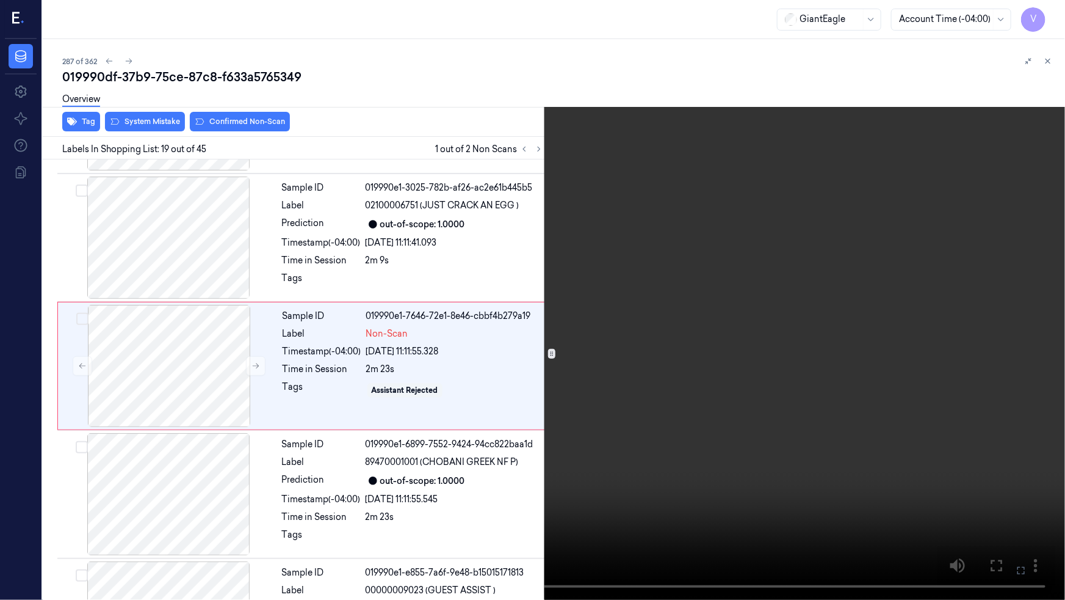
click at [710, 322] on video at bounding box center [532, 300] width 1065 height 600
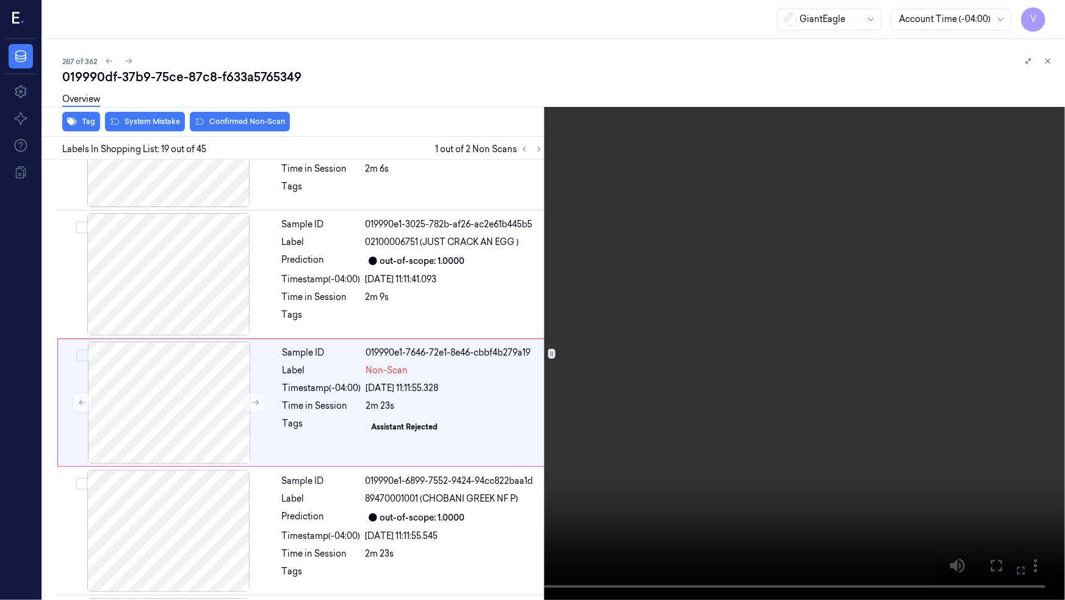
scroll to position [2149, 0]
click at [585, 368] on video at bounding box center [532, 300] width 1065 height 600
click at [505, 232] on video at bounding box center [532, 300] width 1065 height 600
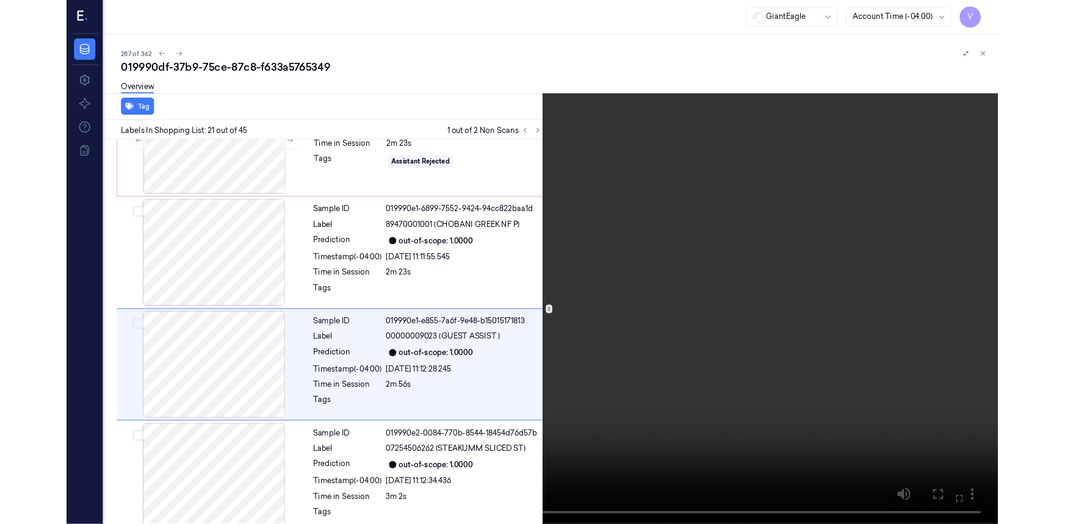
scroll to position [2405, 0]
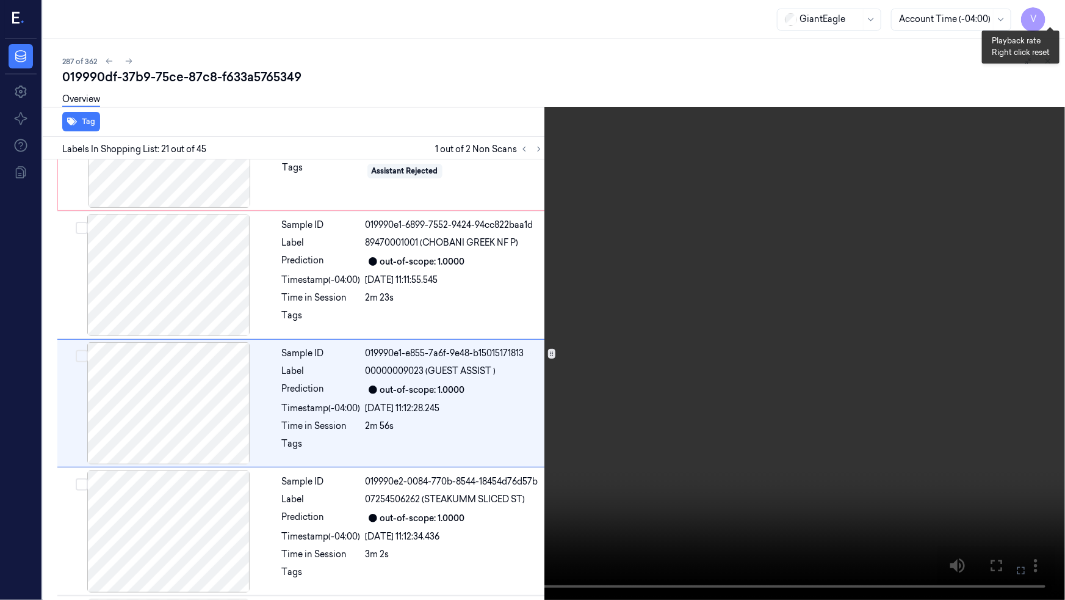
click at [1047, 12] on button "x 2" at bounding box center [1051, 15] width 20 height 20
click at [816, 241] on video at bounding box center [532, 300] width 1065 height 600
click at [812, 266] on video at bounding box center [532, 300] width 1065 height 600
click at [0, 0] on icon at bounding box center [0, 0] width 0 height 0
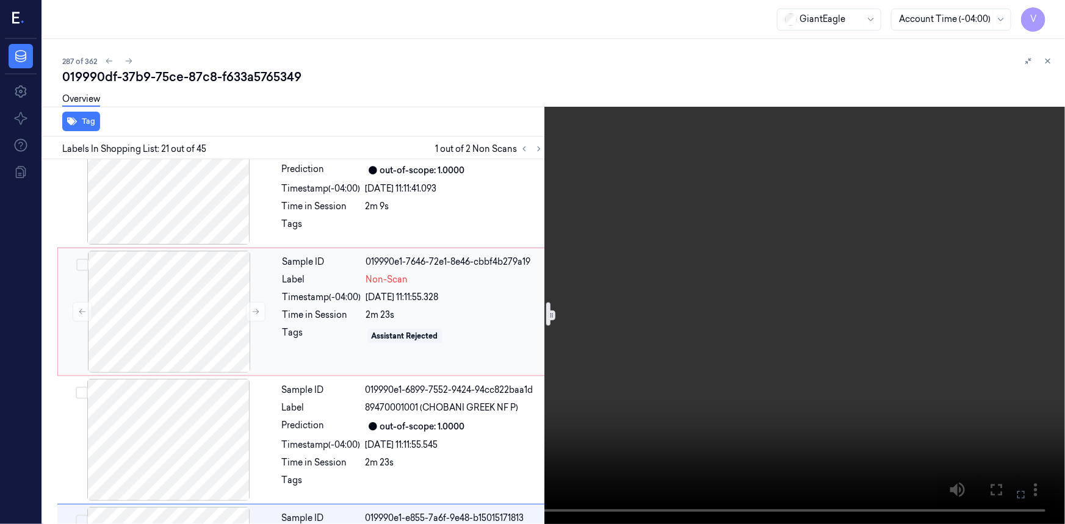
scroll to position [2238, 0]
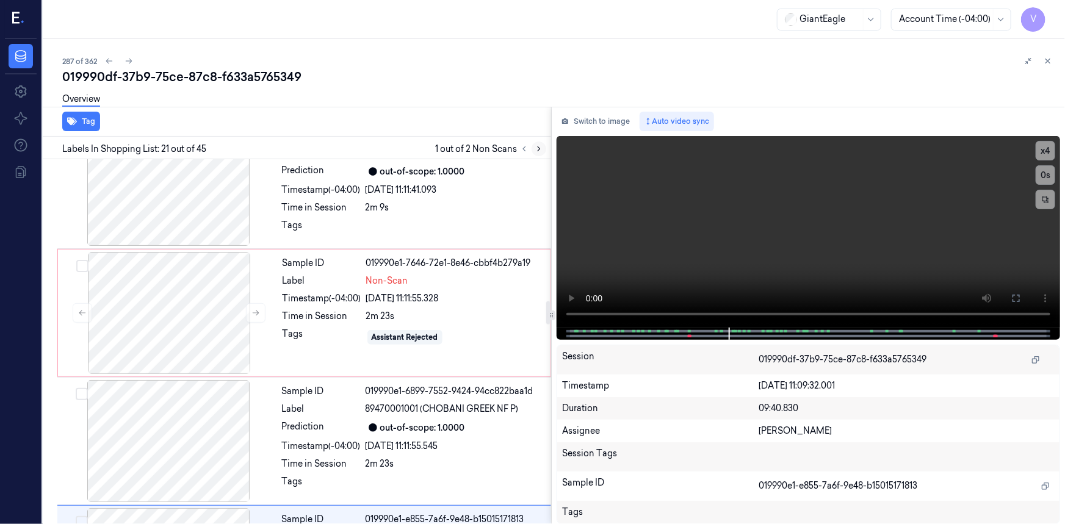
click at [540, 148] on icon at bounding box center [539, 149] width 2 height 4
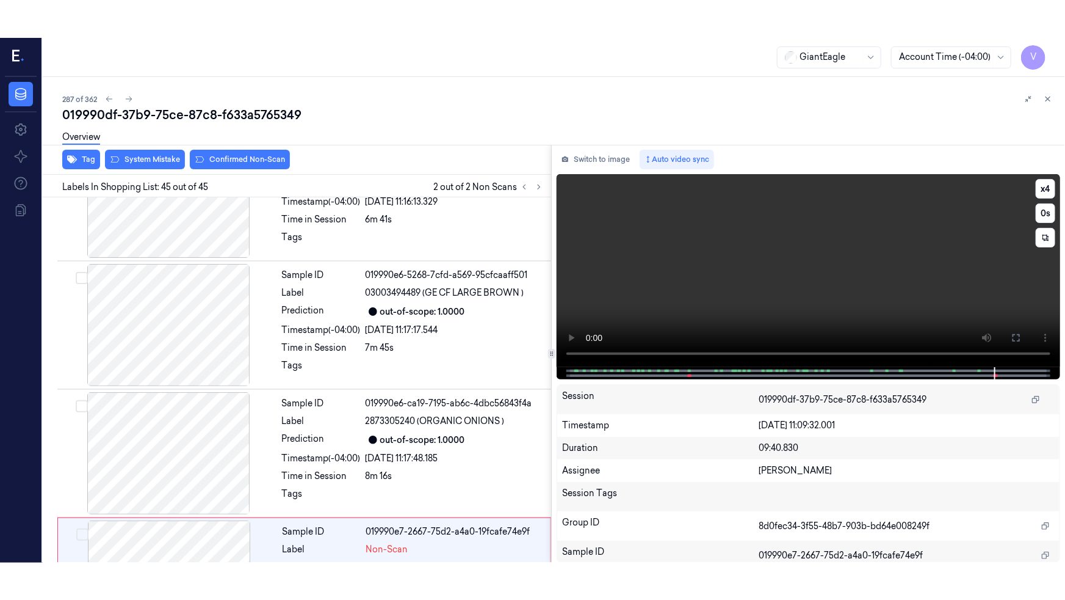
scroll to position [5403, 0]
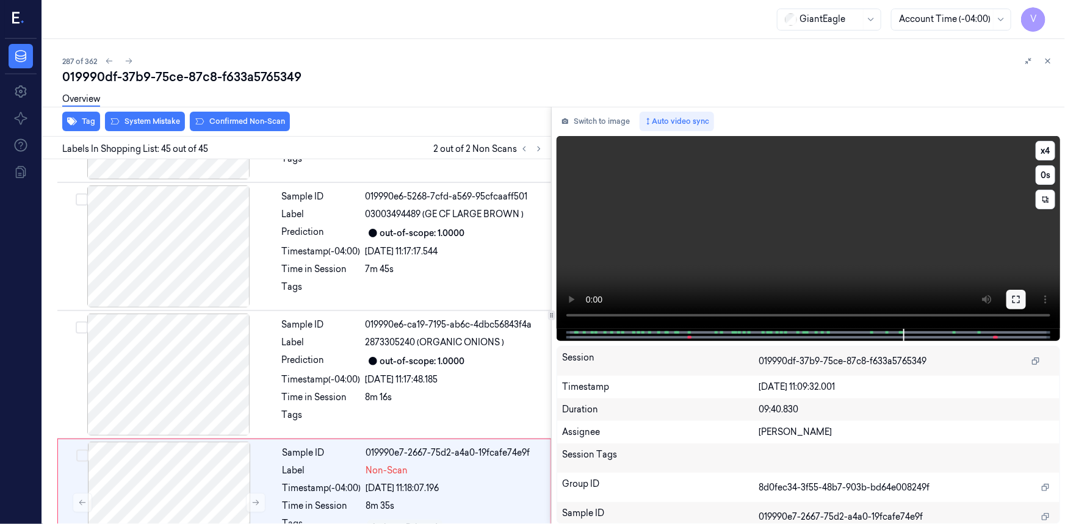
click at [1008, 297] on button at bounding box center [1017, 300] width 20 height 20
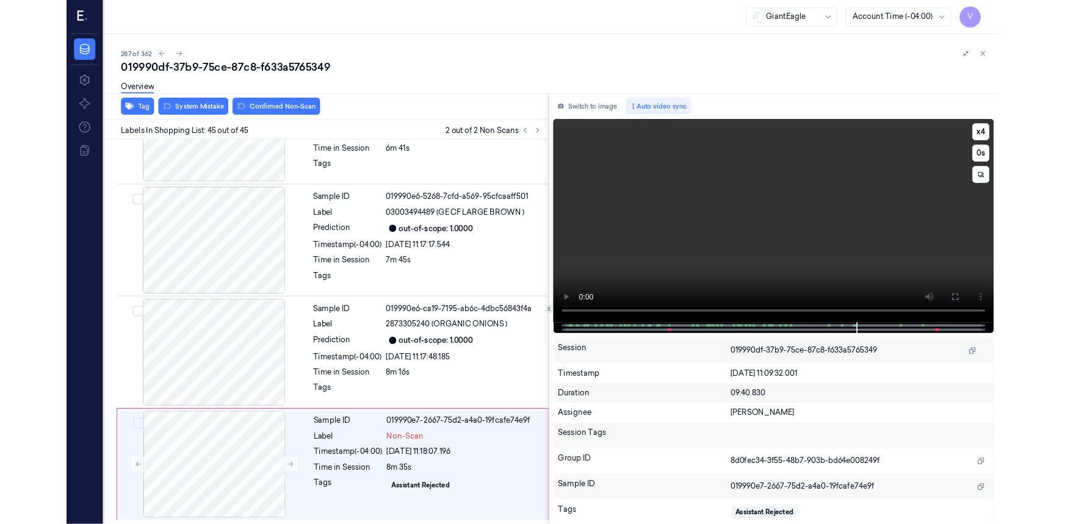
scroll to position [5328, 0]
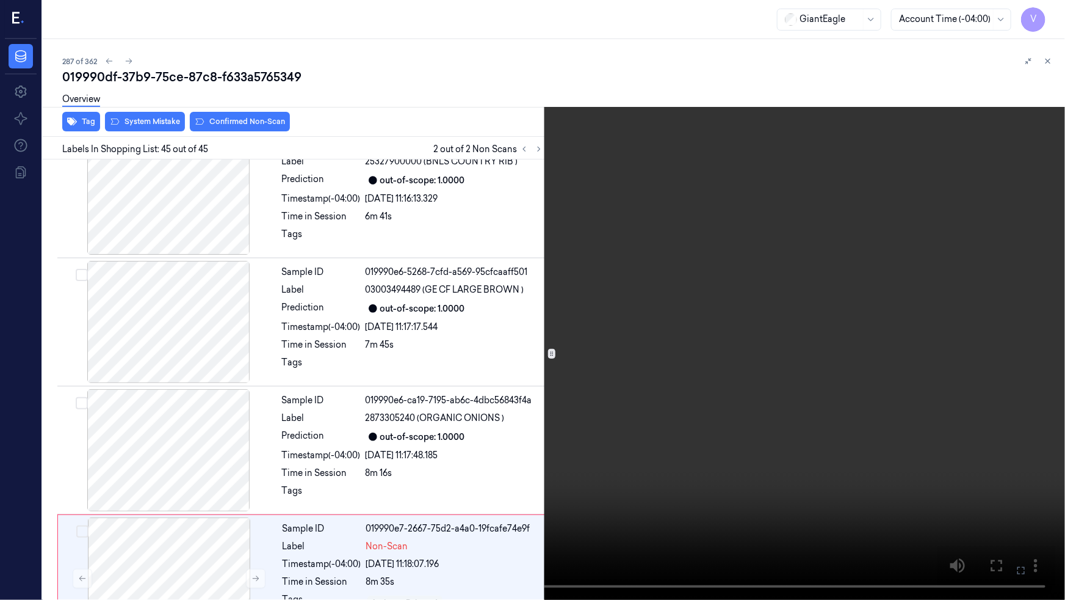
click at [708, 349] on video at bounding box center [532, 300] width 1065 height 600
click at [722, 345] on video at bounding box center [532, 300] width 1065 height 600
click at [0, 0] on icon at bounding box center [0, 0] width 0 height 0
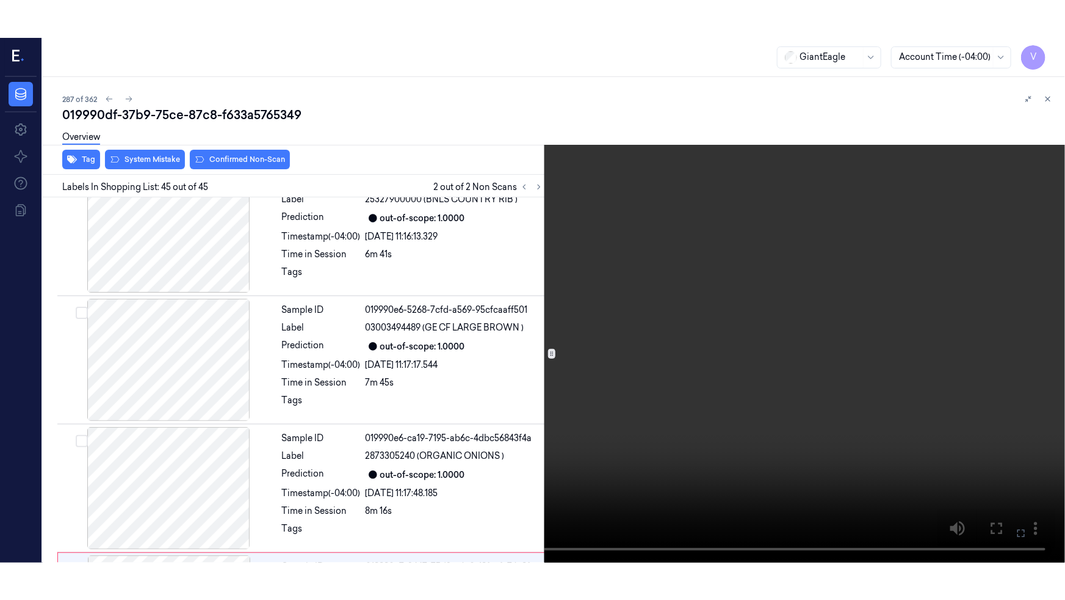
scroll to position [5403, 0]
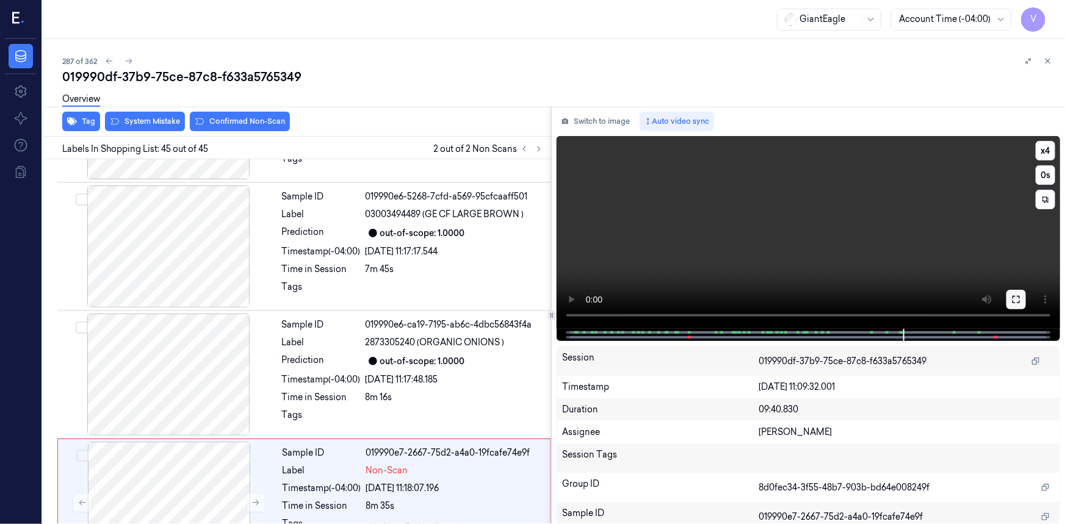
click at [1012, 300] on icon at bounding box center [1017, 300] width 10 height 10
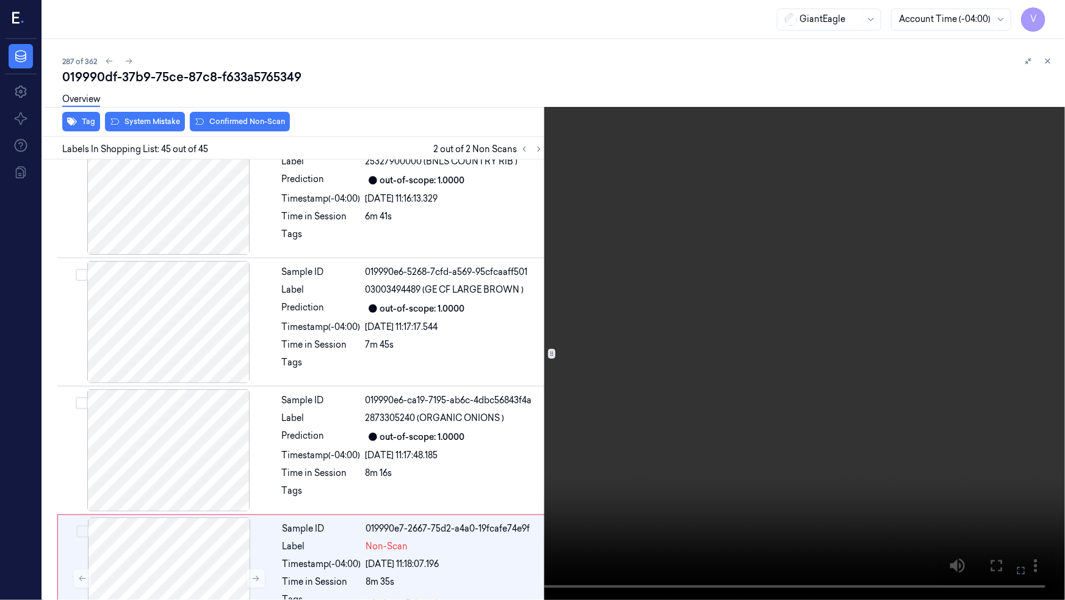
click at [823, 363] on video at bounding box center [532, 300] width 1065 height 600
click at [653, 380] on video at bounding box center [532, 300] width 1065 height 600
click at [550, 393] on video at bounding box center [532, 300] width 1065 height 600
click at [1052, 8] on button "x 4" at bounding box center [1051, 15] width 20 height 20
click at [1052, 9] on button "x 1" at bounding box center [1051, 15] width 20 height 20
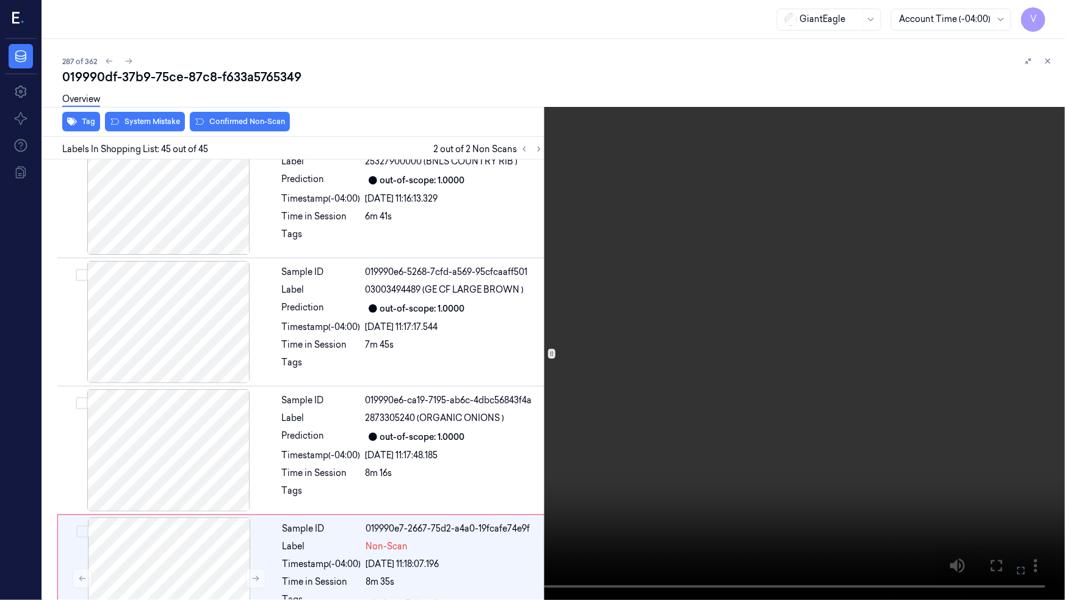
click at [0, 0] on icon at bounding box center [0, 0] width 0 height 0
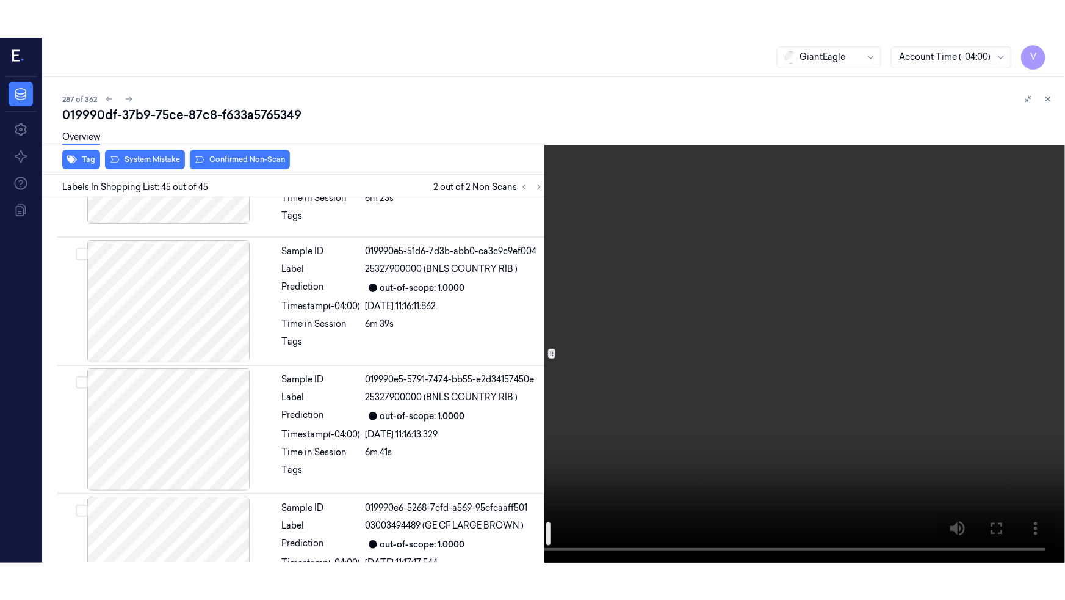
scroll to position [5125, 0]
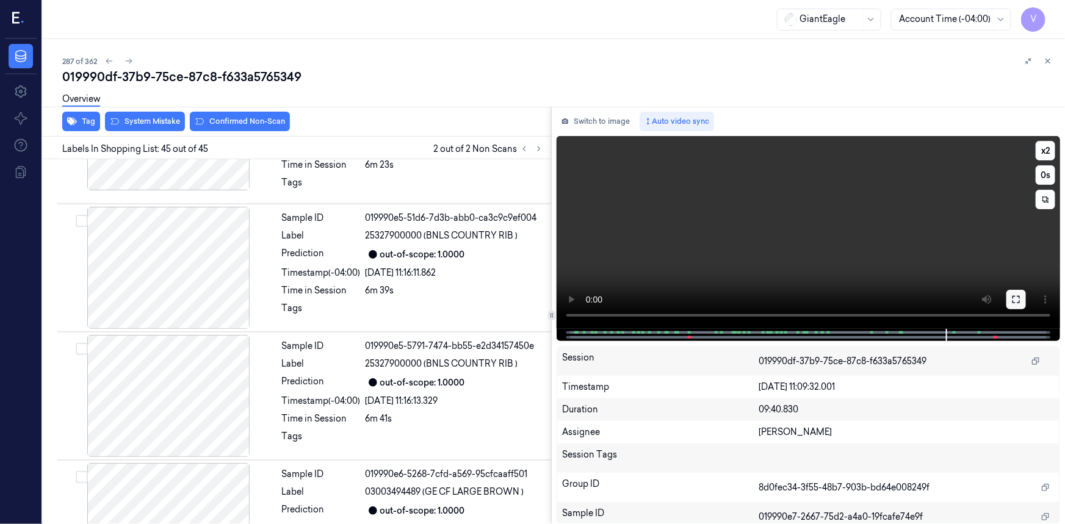
click at [1010, 303] on button at bounding box center [1017, 300] width 20 height 20
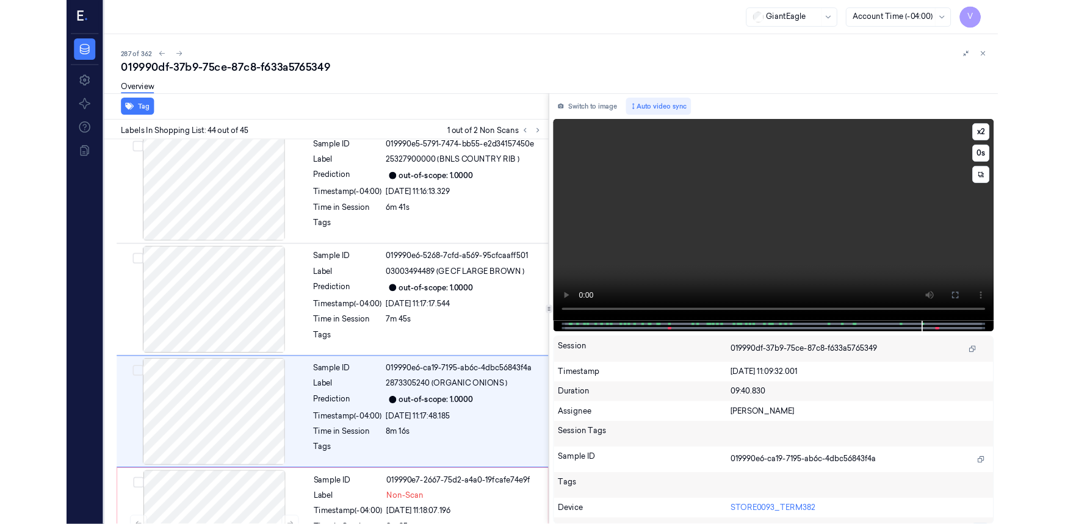
scroll to position [5328, 0]
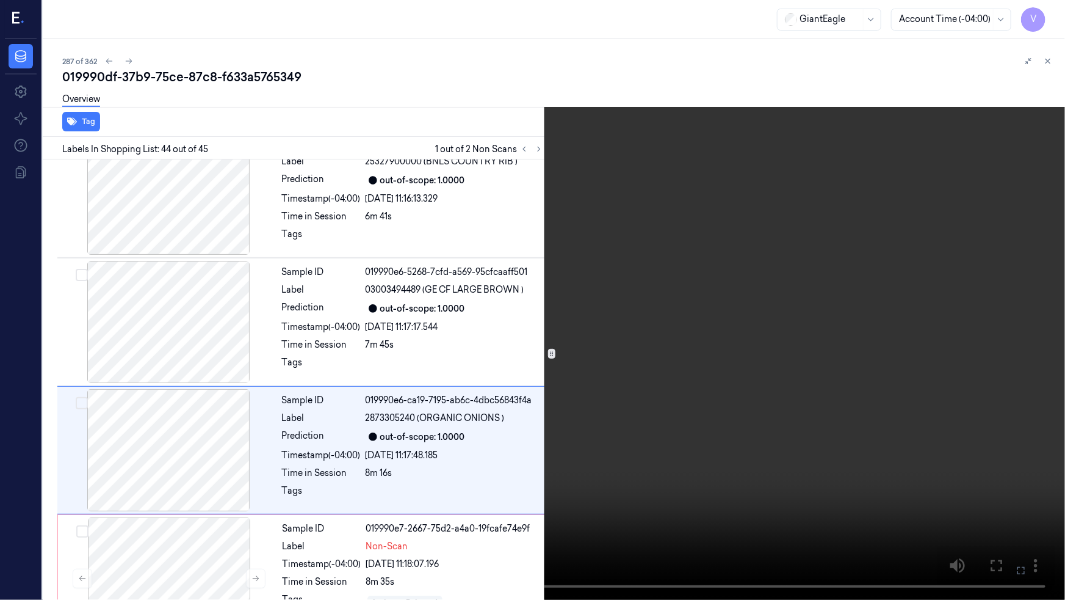
click at [907, 418] on video at bounding box center [532, 300] width 1065 height 600
click at [877, 479] on video at bounding box center [532, 300] width 1065 height 600
click at [0, 0] on icon at bounding box center [0, 0] width 0 height 0
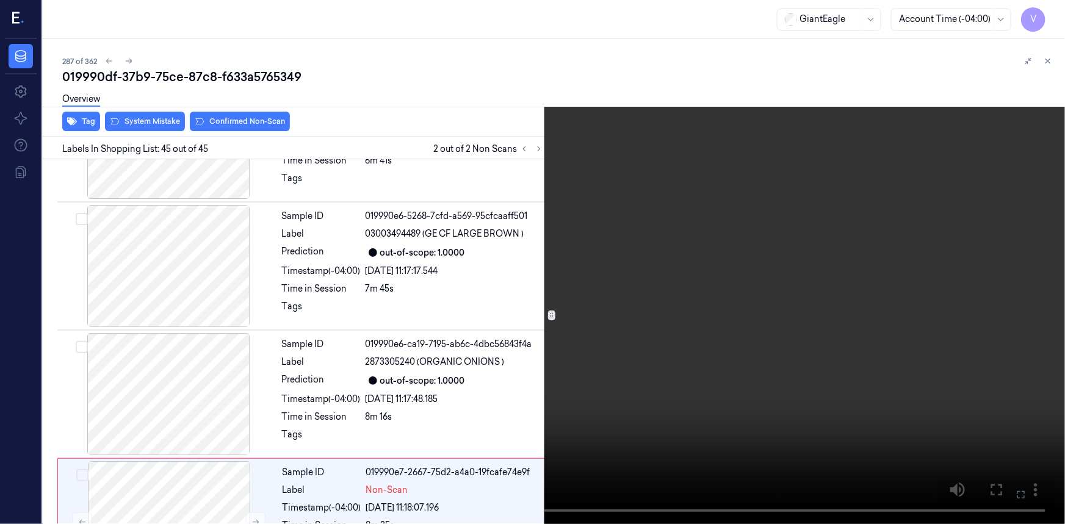
scroll to position [5403, 0]
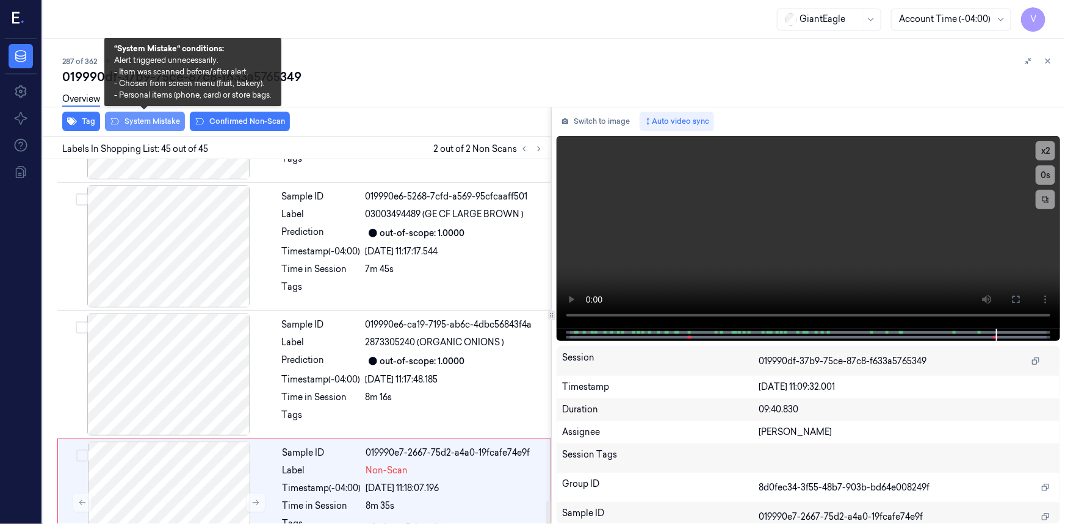
click at [159, 122] on button "System Mistake" at bounding box center [145, 122] width 80 height 20
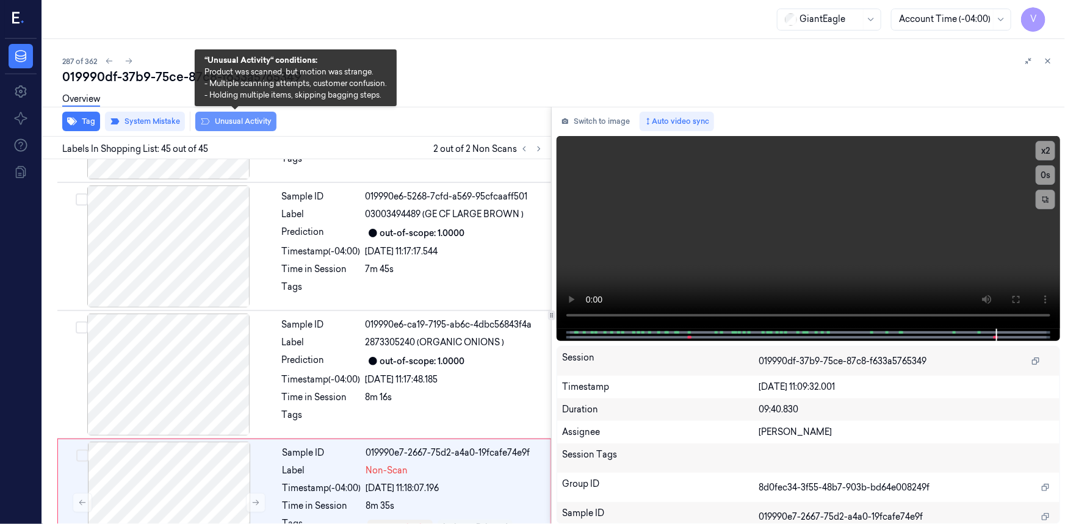
click at [244, 118] on button "Unusual Activity" at bounding box center [235, 122] width 81 height 20
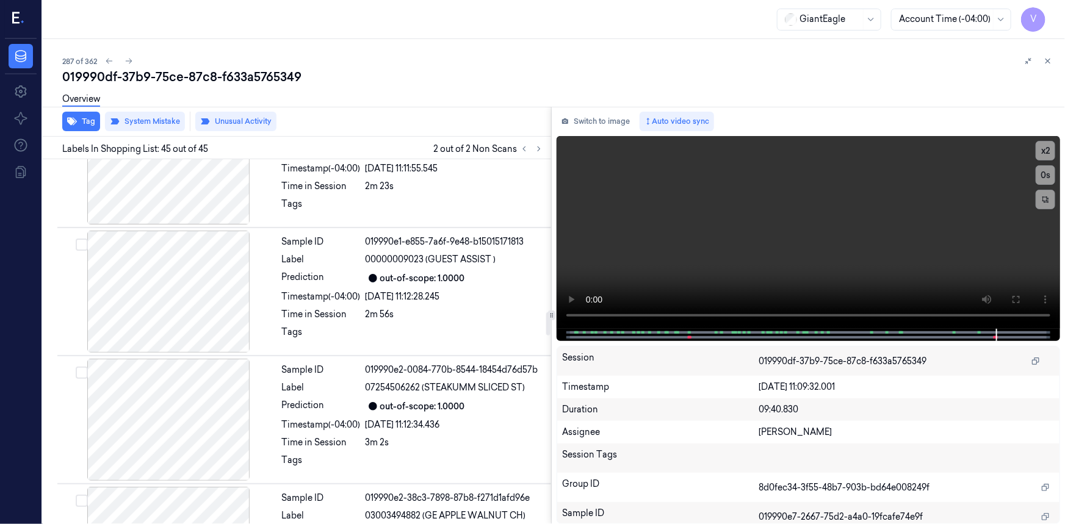
scroll to position [2239, 0]
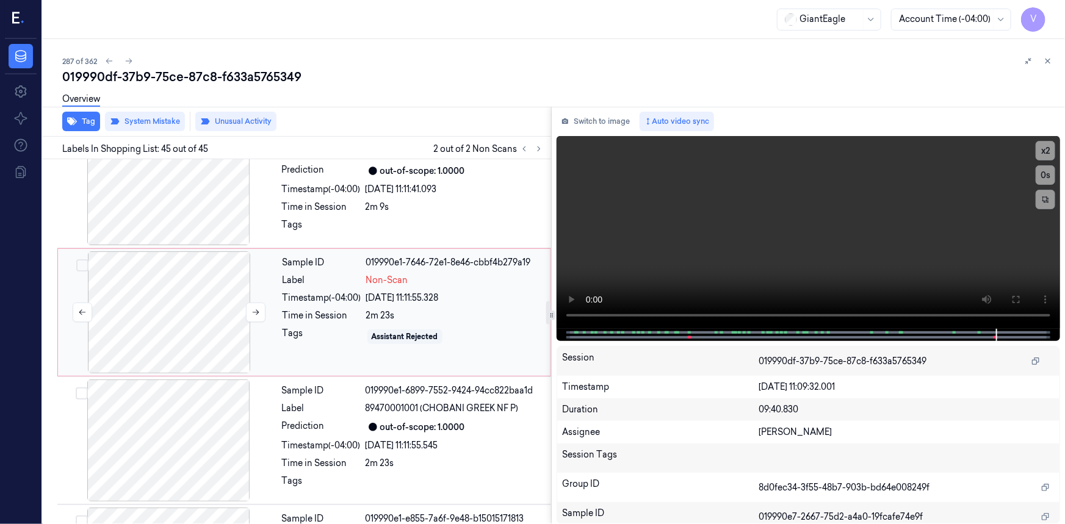
click at [272, 255] on div at bounding box center [168, 313] width 217 height 122
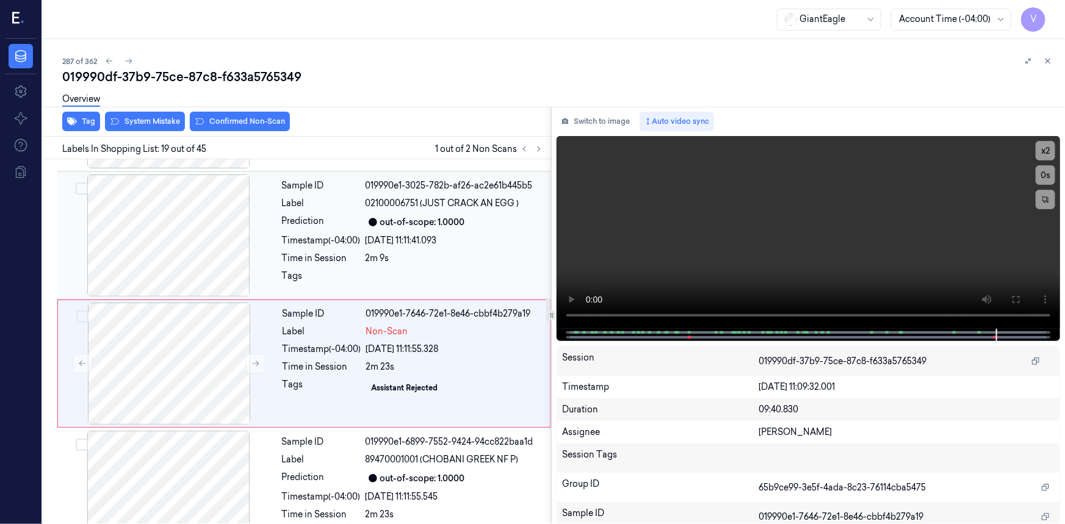
scroll to position [2186, 0]
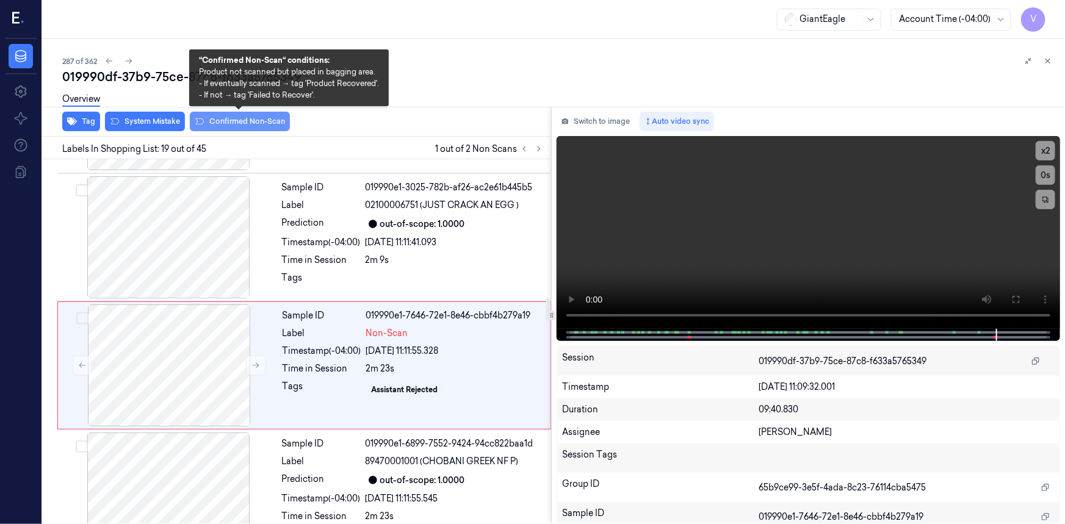
click at [255, 122] on button "Confirmed Non-Scan" at bounding box center [240, 122] width 100 height 20
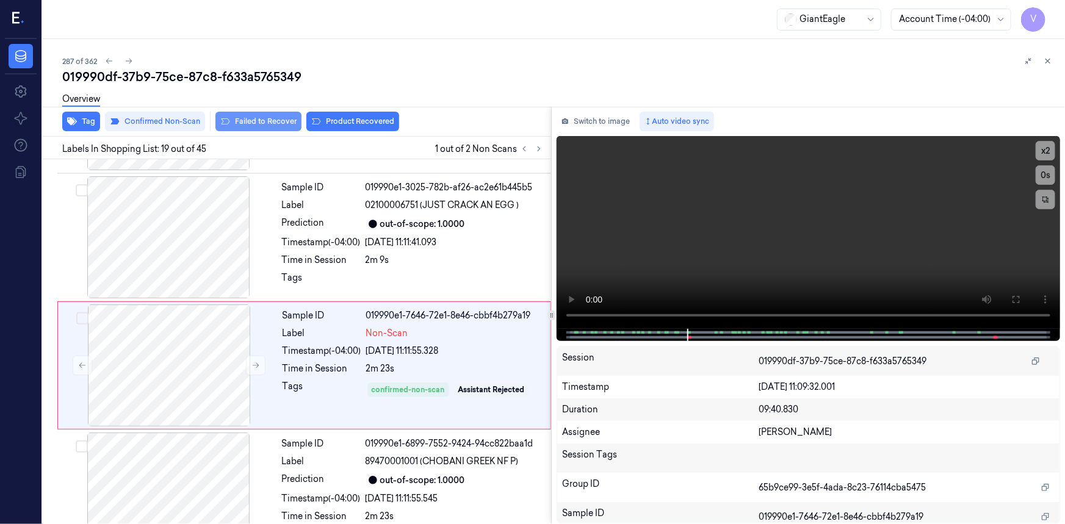
click at [271, 117] on button "Failed to Recover" at bounding box center [259, 122] width 86 height 20
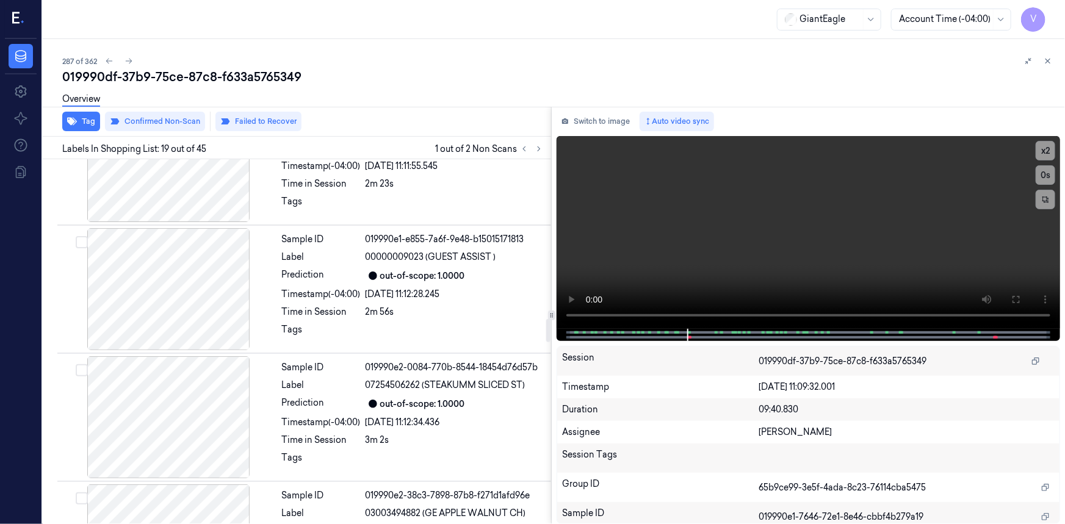
scroll to position [2519, 0]
click at [1052, 57] on div at bounding box center [1038, 61] width 34 height 15
click at [1050, 59] on icon at bounding box center [1048, 61] width 9 height 9
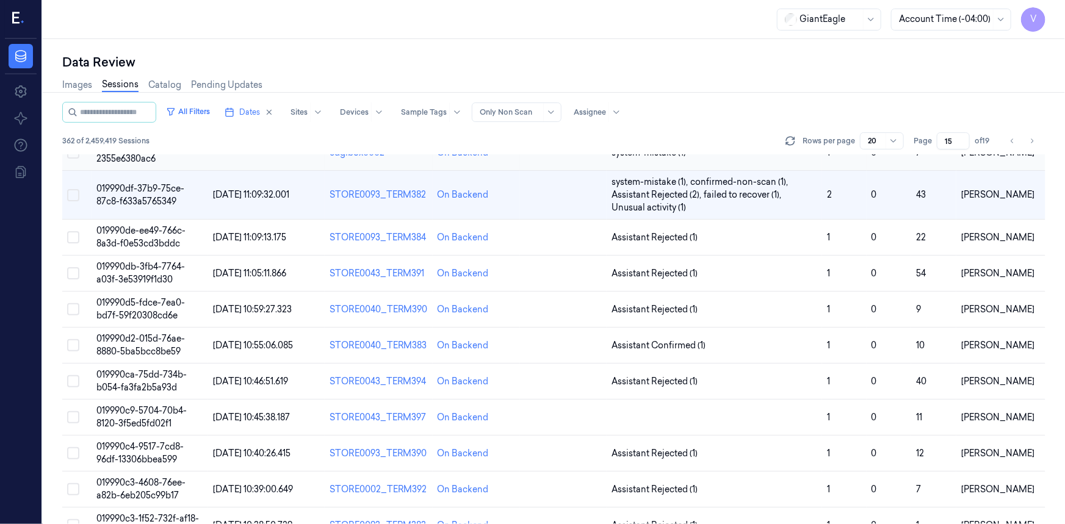
scroll to position [114, 0]
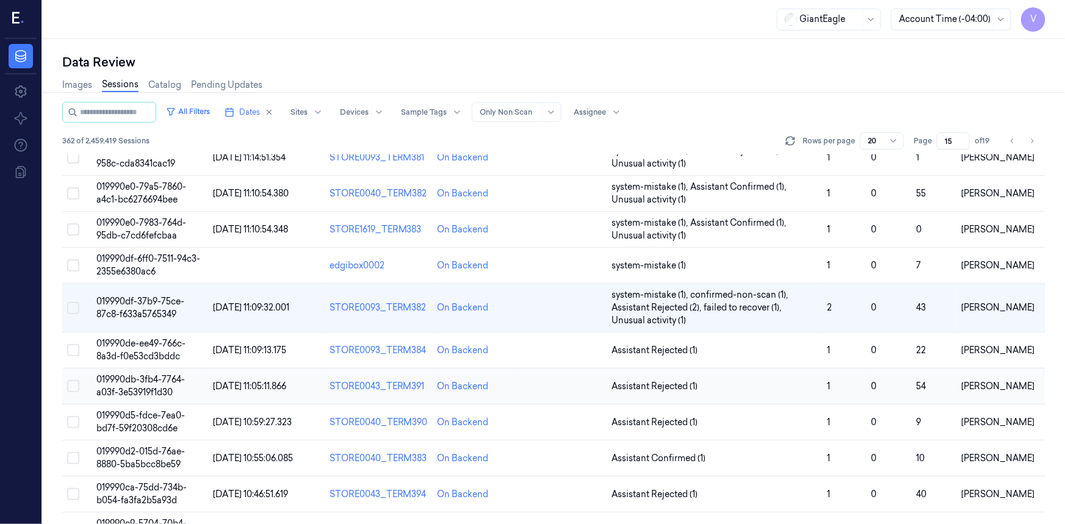
click at [145, 381] on span "019990db-3fb4-7764-a03f-3e53919f1d30" at bounding box center [140, 386] width 89 height 24
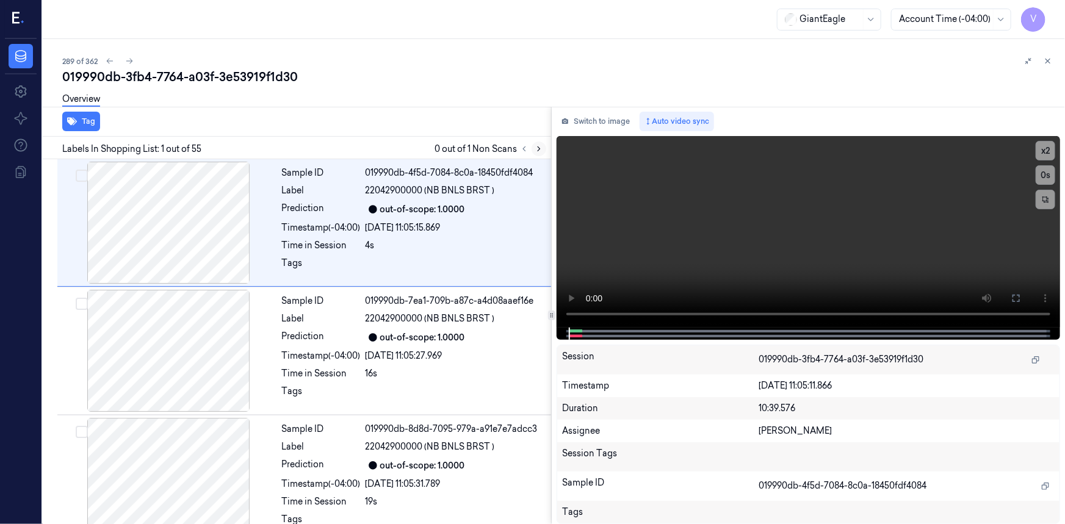
click at [538, 148] on icon at bounding box center [539, 149] width 9 height 9
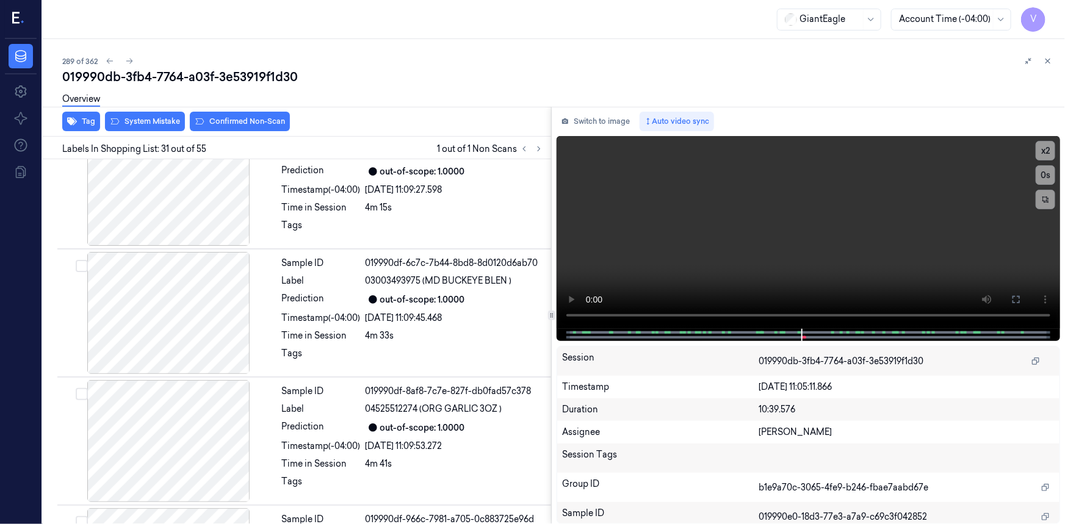
scroll to position [3724, 0]
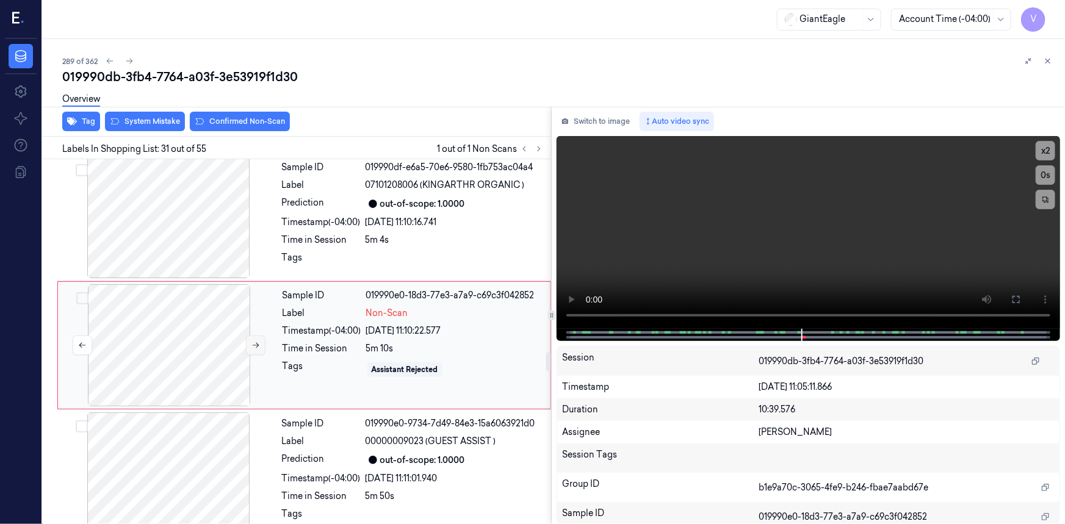
click at [258, 341] on icon at bounding box center [256, 345] width 9 height 9
click at [257, 341] on icon at bounding box center [256, 345] width 9 height 9
click at [258, 341] on icon at bounding box center [256, 345] width 9 height 9
click at [253, 343] on icon at bounding box center [256, 345] width 7 height 5
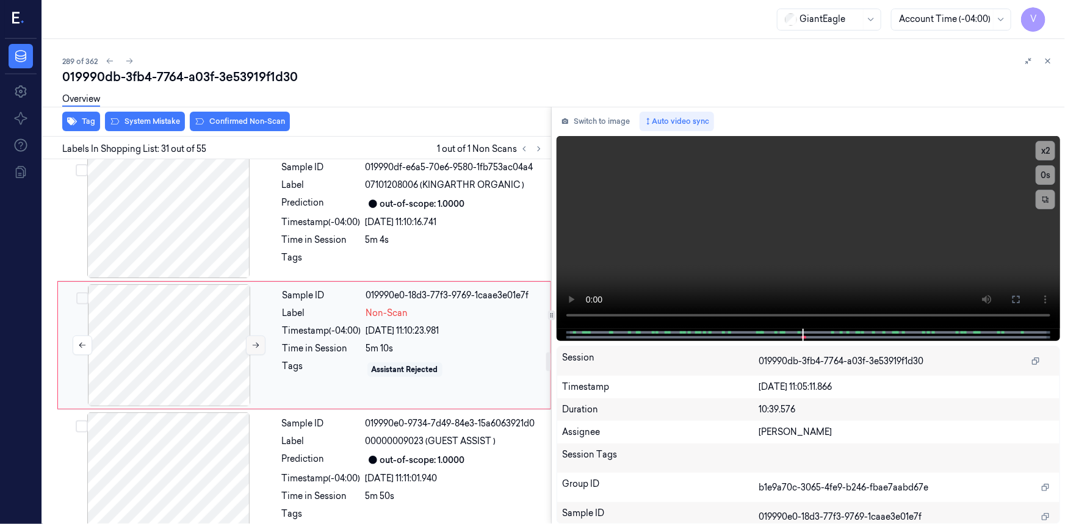
click at [253, 343] on icon at bounding box center [256, 345] width 7 height 5
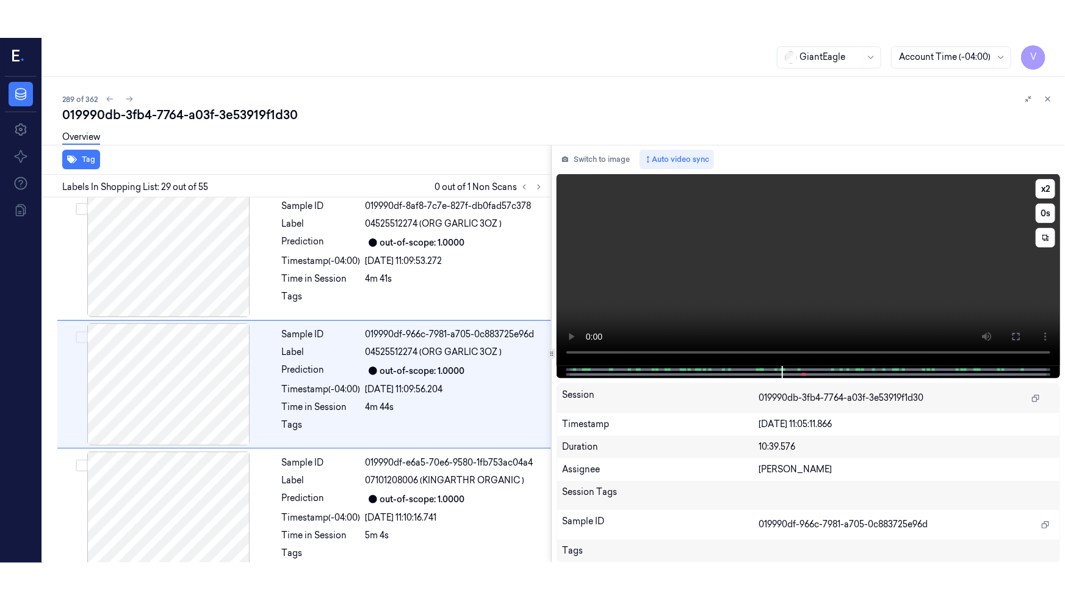
scroll to position [3467, 0]
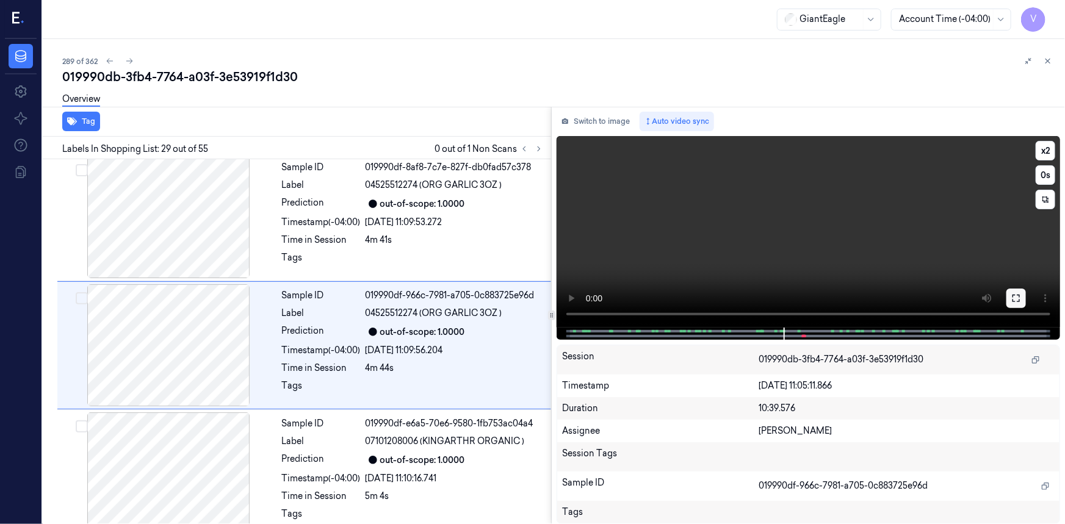
click at [1013, 295] on icon at bounding box center [1017, 299] width 10 height 10
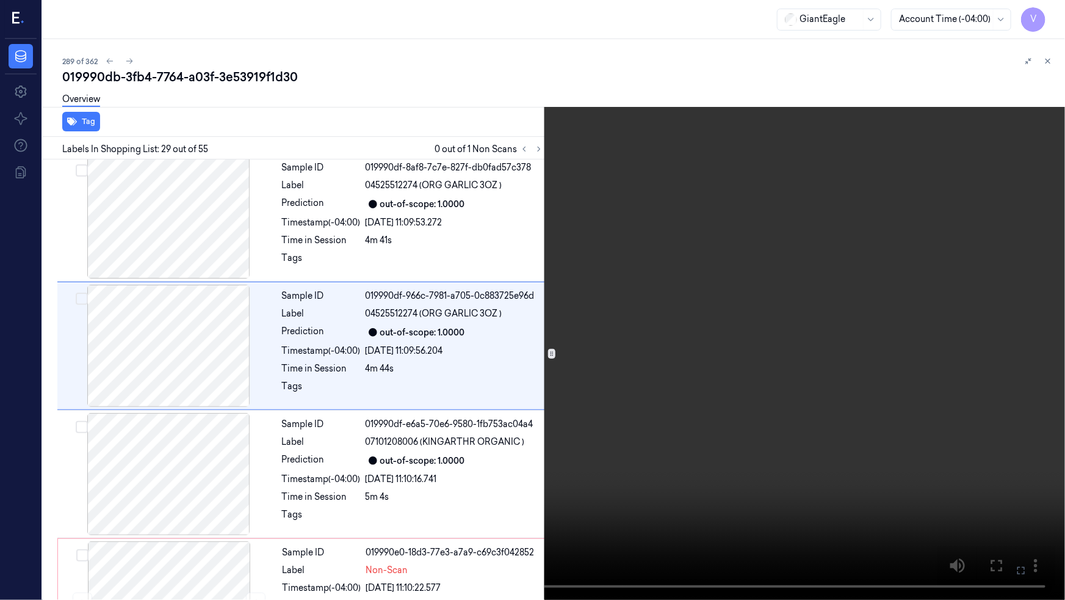
click at [910, 341] on video at bounding box center [532, 300] width 1065 height 600
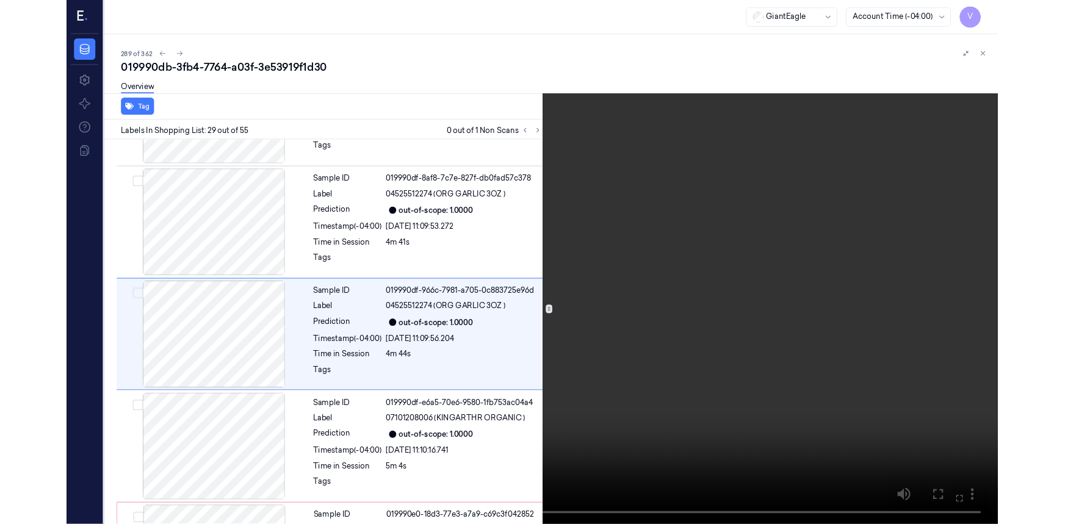
scroll to position [3430, 0]
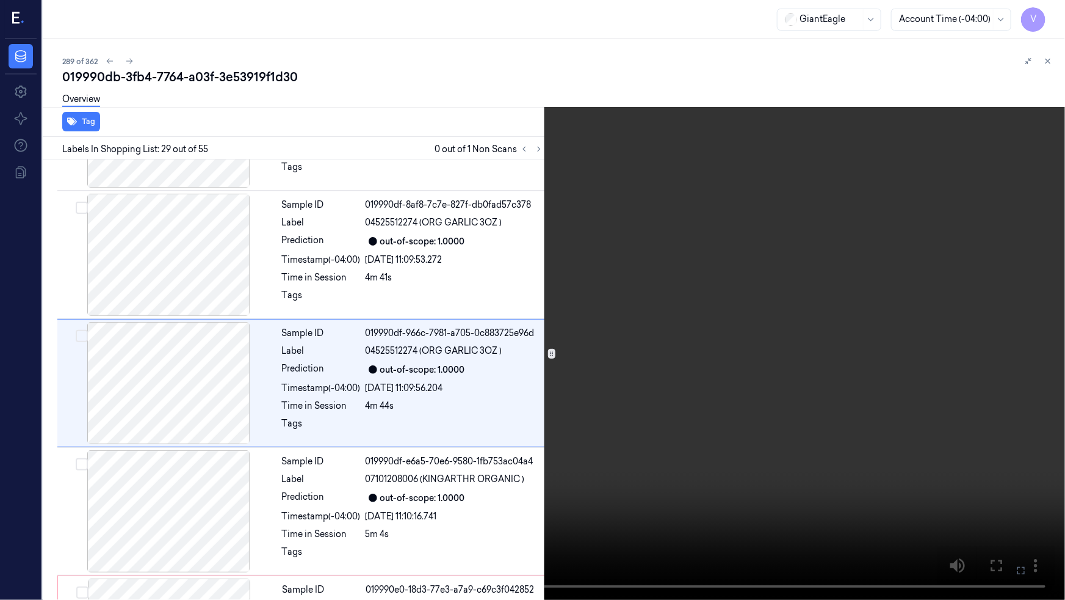
click at [755, 476] on video at bounding box center [532, 300] width 1065 height 600
click at [0, 0] on button at bounding box center [0, 0] width 0 height 0
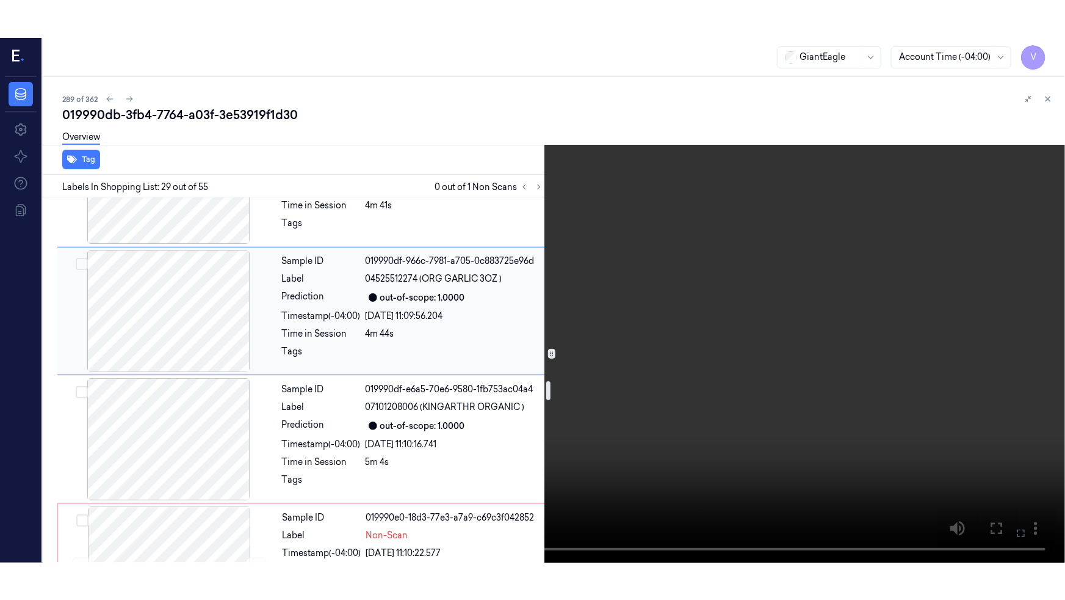
scroll to position [3541, 0]
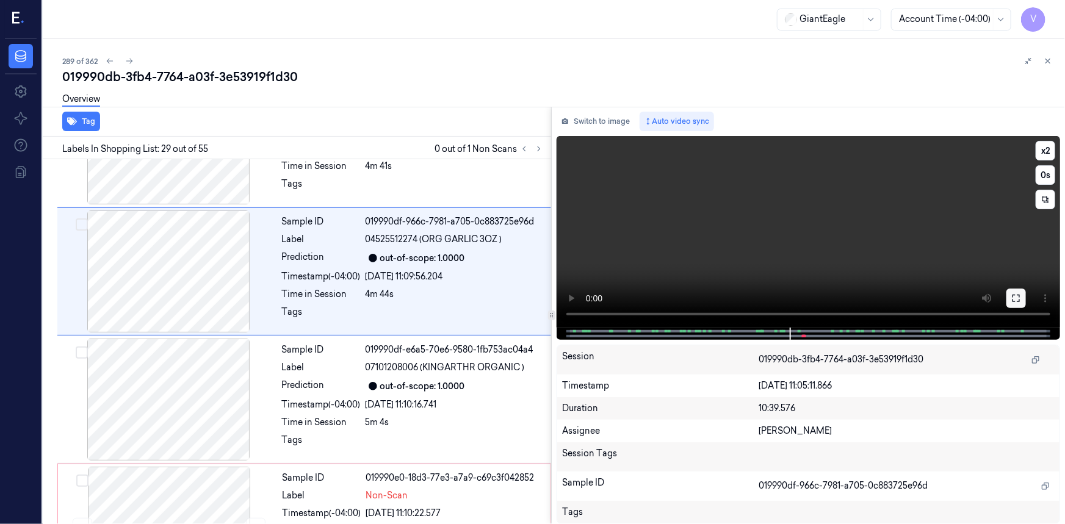
click at [1014, 297] on icon at bounding box center [1017, 299] width 10 height 10
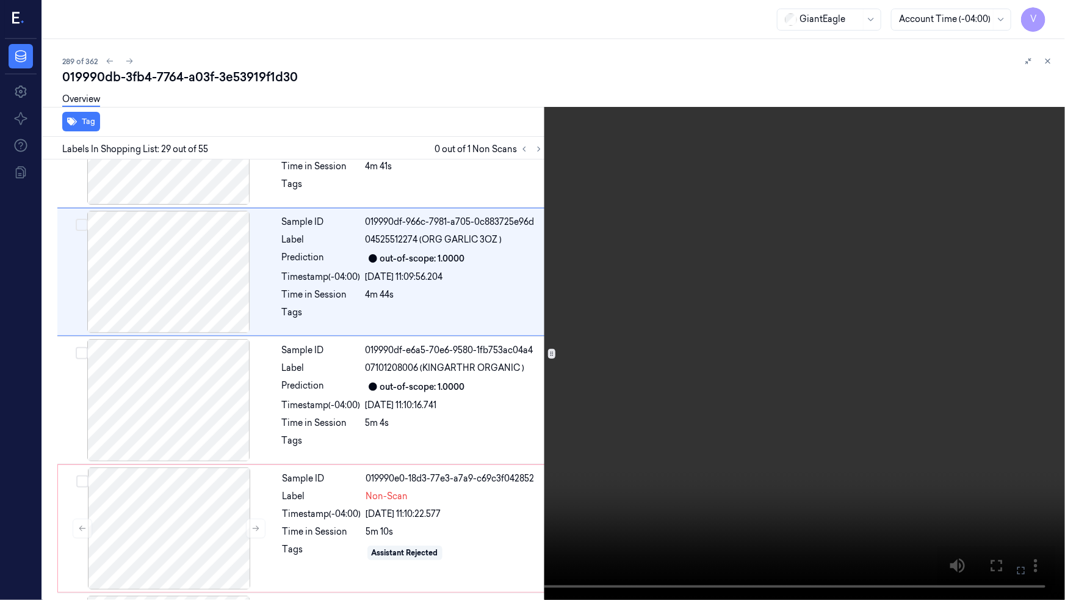
click at [861, 364] on video at bounding box center [532, 300] width 1065 height 600
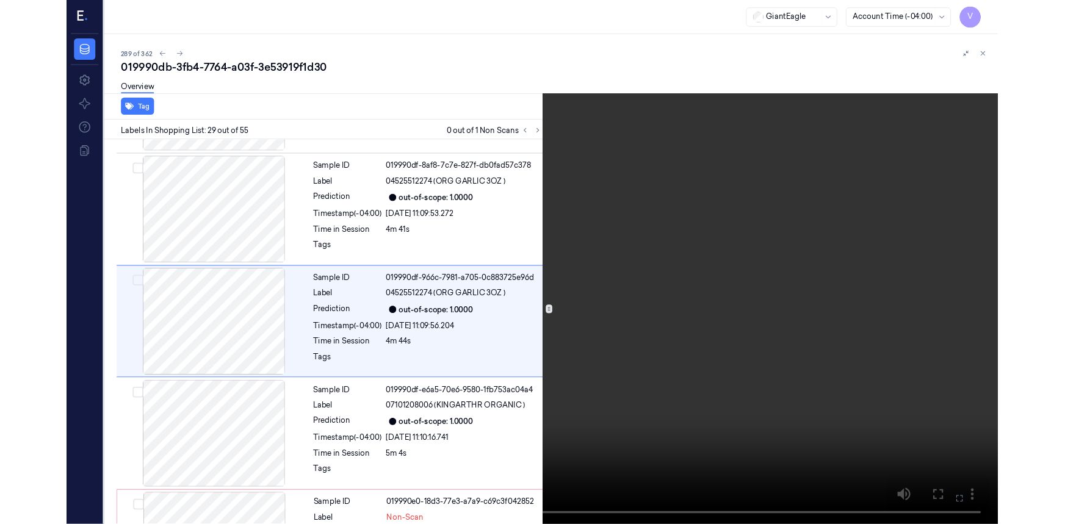
scroll to position [3430, 0]
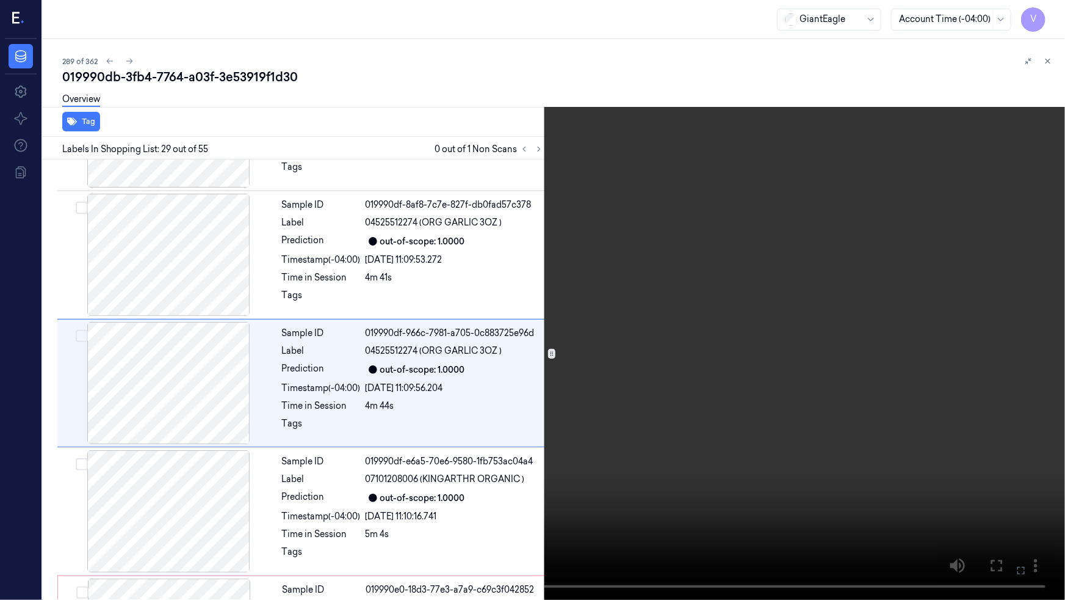
click at [808, 366] on video at bounding box center [532, 300] width 1065 height 600
click at [0, 0] on icon at bounding box center [0, 0] width 0 height 0
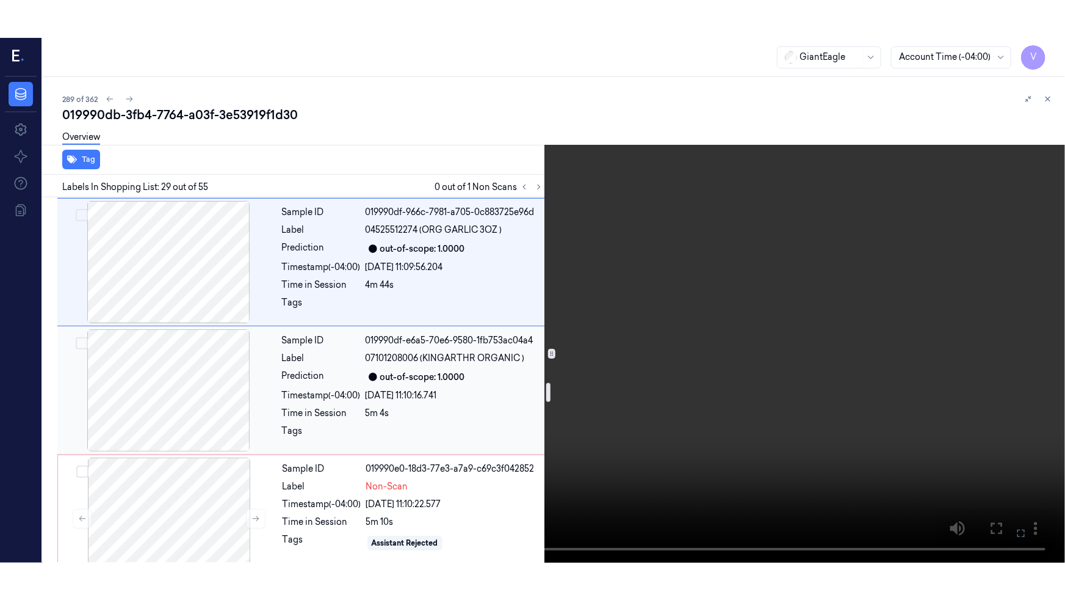
scroll to position [3596, 0]
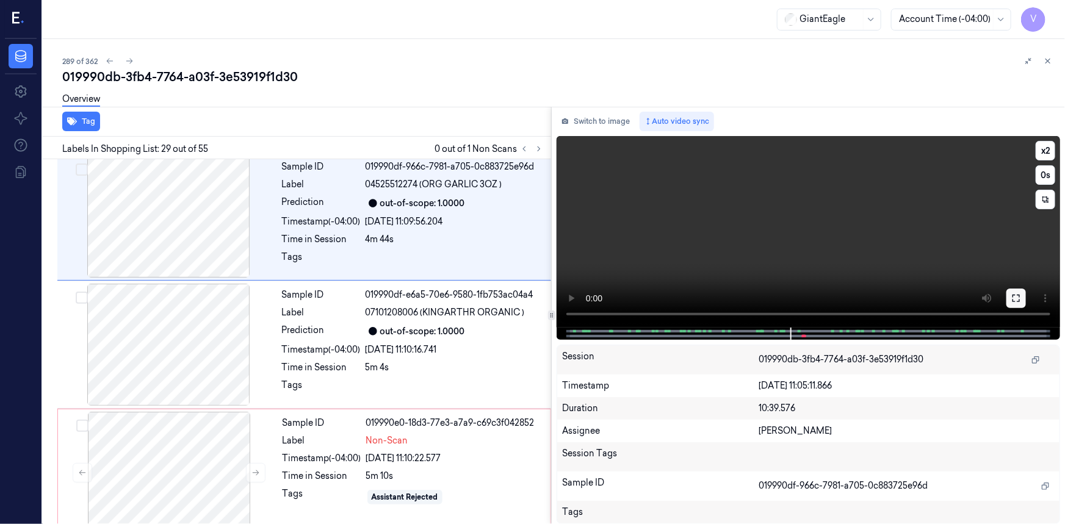
click at [1011, 295] on button at bounding box center [1017, 299] width 20 height 20
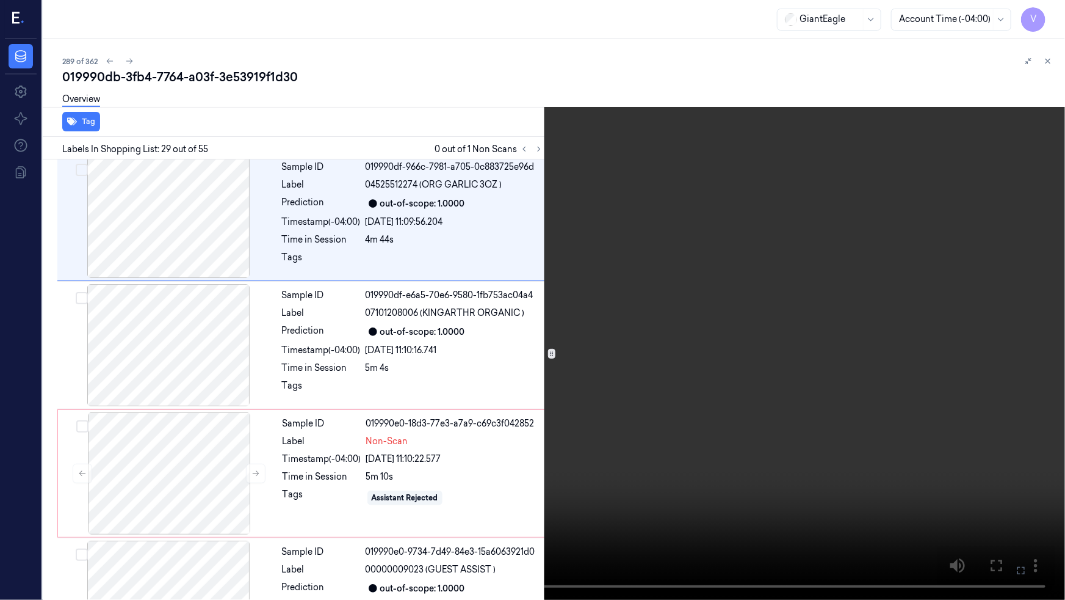
click at [834, 354] on video at bounding box center [532, 300] width 1065 height 600
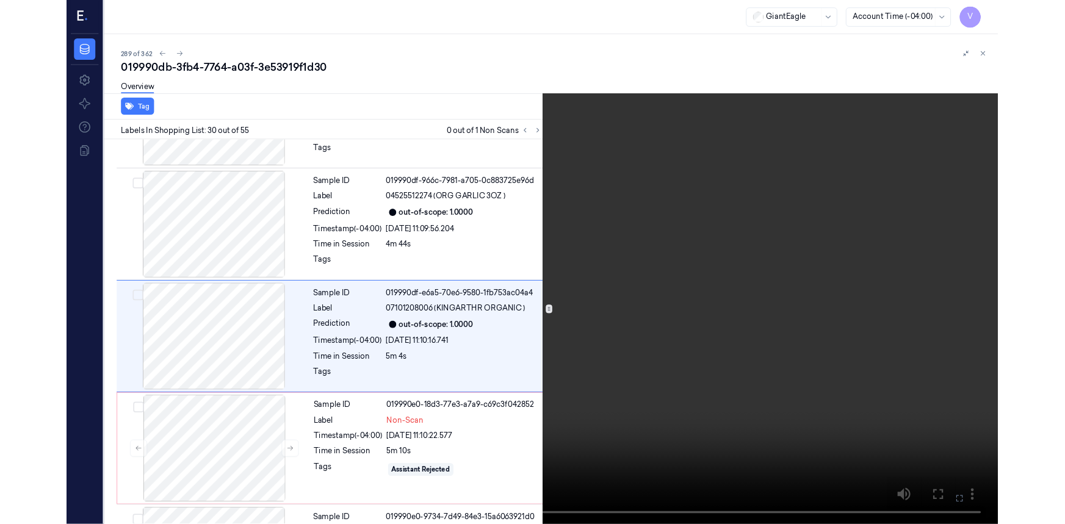
scroll to position [3558, 0]
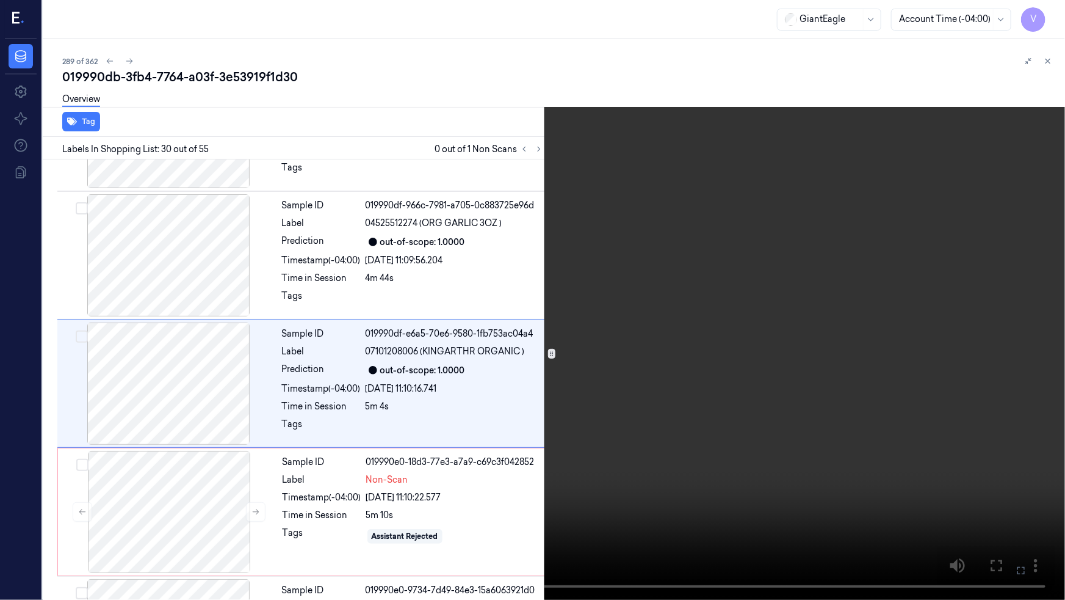
click at [607, 452] on video at bounding box center [532, 300] width 1065 height 600
click at [0, 0] on icon at bounding box center [0, 0] width 0 height 0
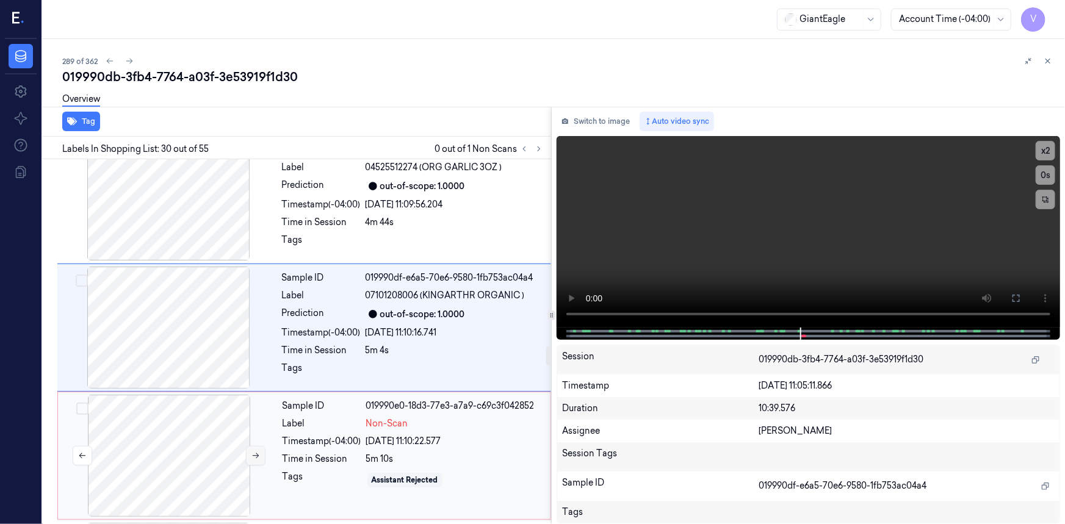
click at [257, 455] on icon at bounding box center [256, 456] width 9 height 9
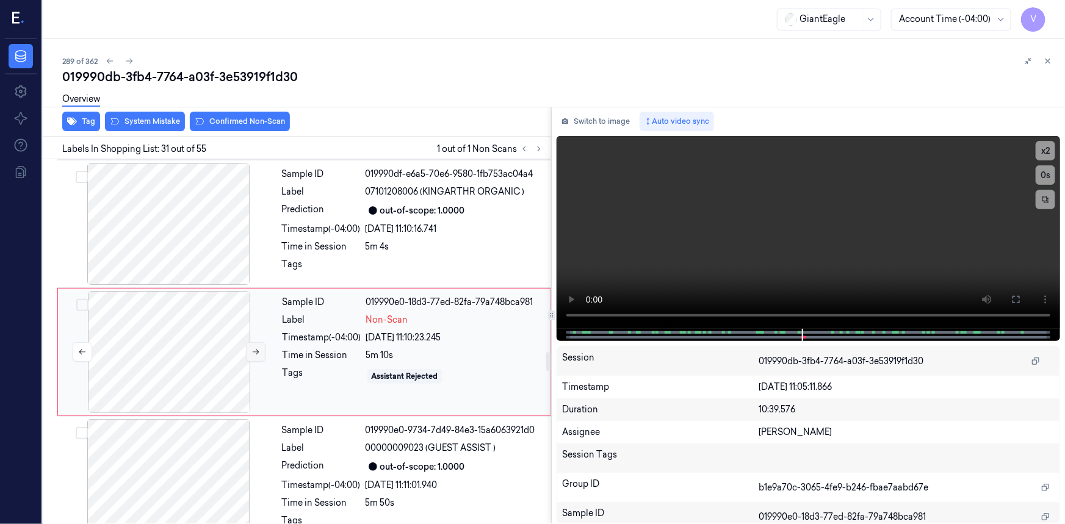
scroll to position [3724, 0]
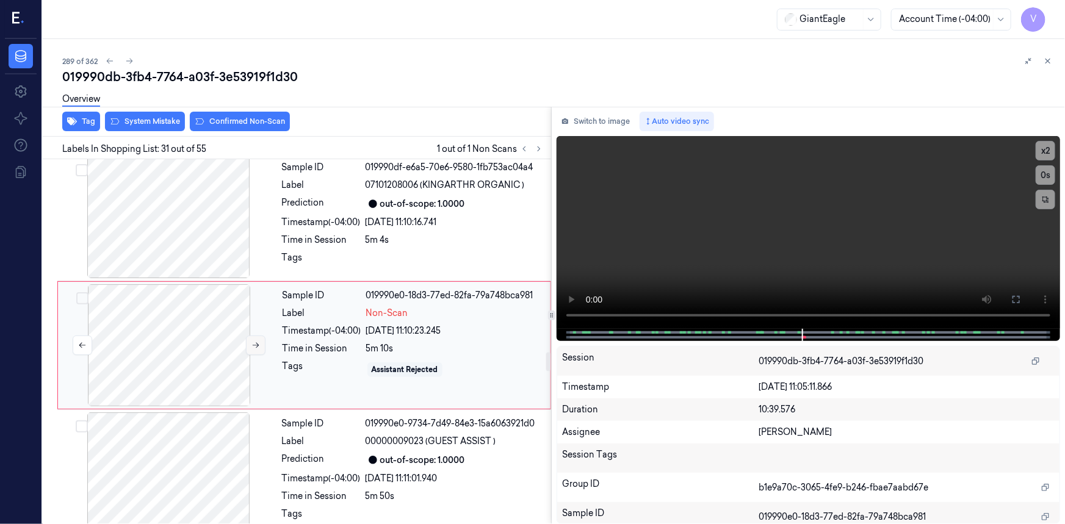
click at [253, 336] on button at bounding box center [256, 346] width 20 height 20
click at [183, 319] on div at bounding box center [168, 346] width 217 height 122
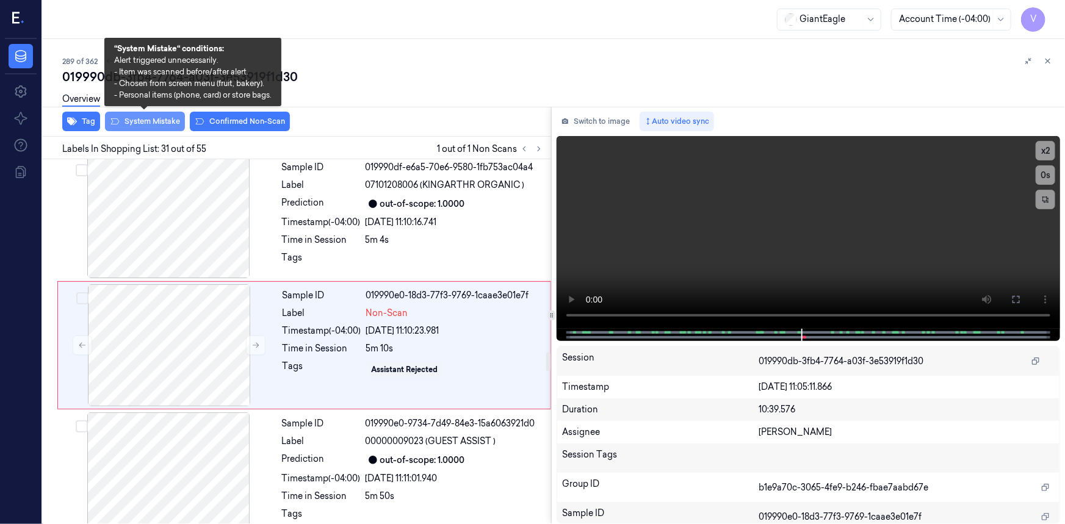
click at [160, 124] on button "System Mistake" at bounding box center [145, 122] width 80 height 20
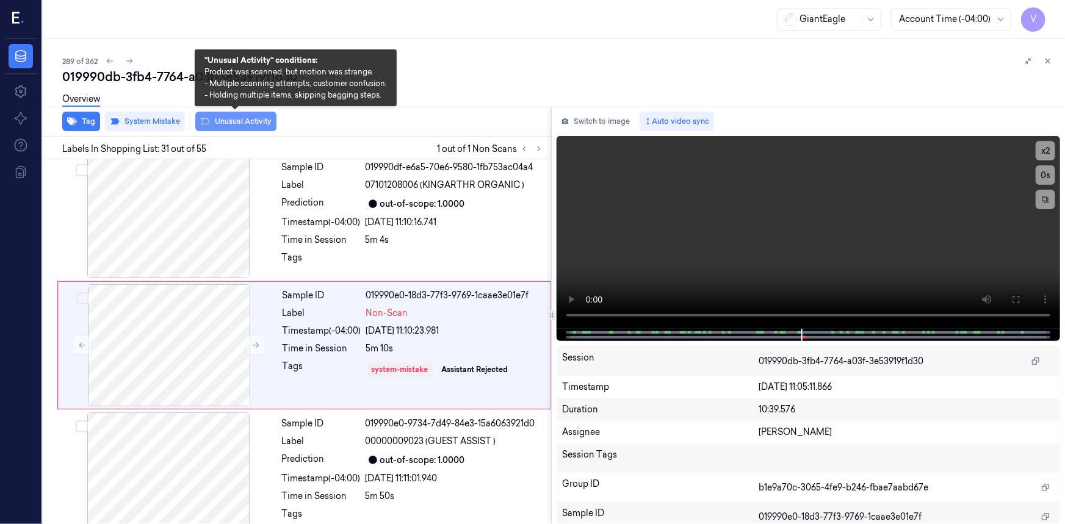
click at [222, 119] on button "Unusual Activity" at bounding box center [235, 122] width 81 height 20
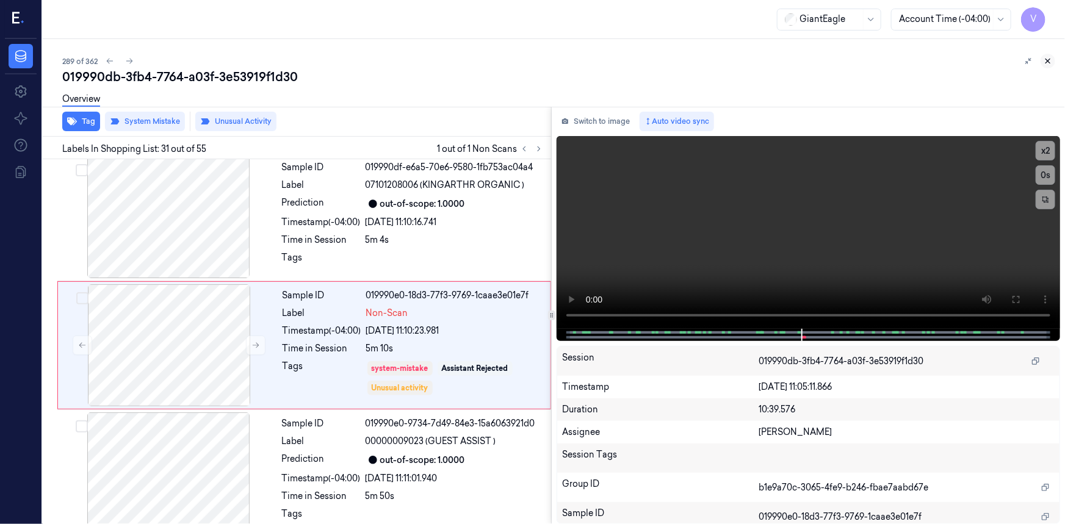
click at [1051, 61] on icon at bounding box center [1048, 61] width 9 height 9
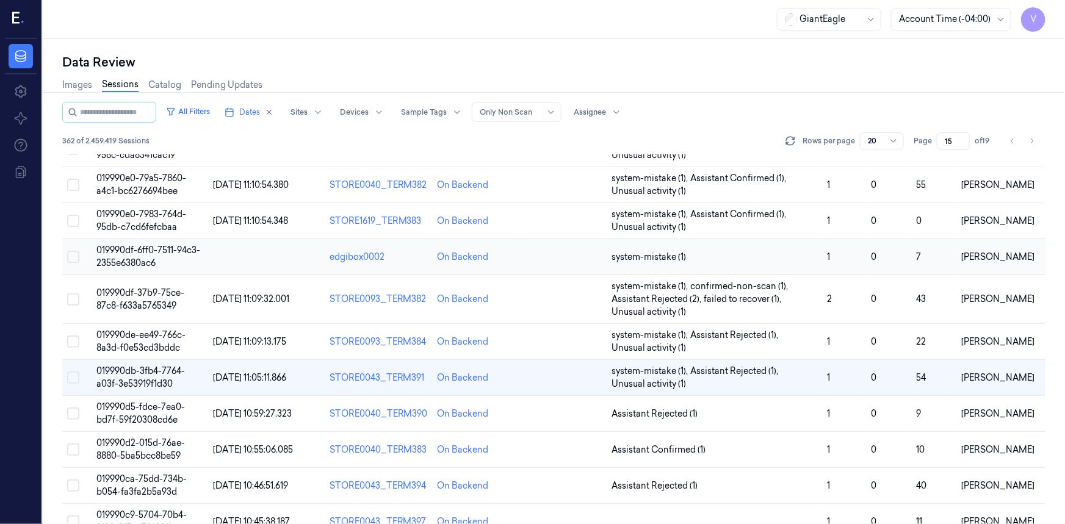
scroll to position [173, 0]
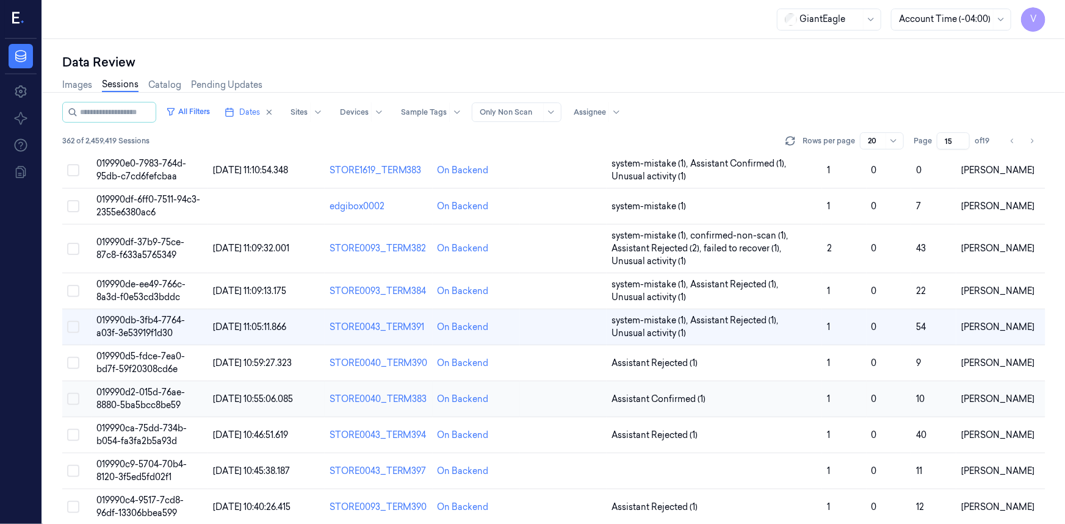
click at [158, 393] on span "019990d2-015d-76ae-8880-5ba5bcc8be59" at bounding box center [140, 399] width 89 height 24
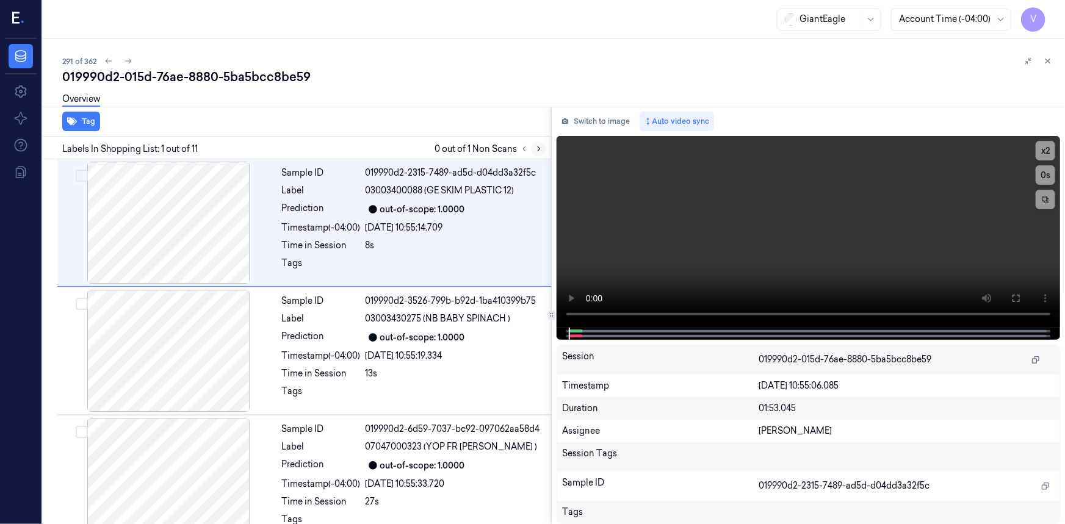
click at [539, 145] on icon at bounding box center [539, 149] width 9 height 9
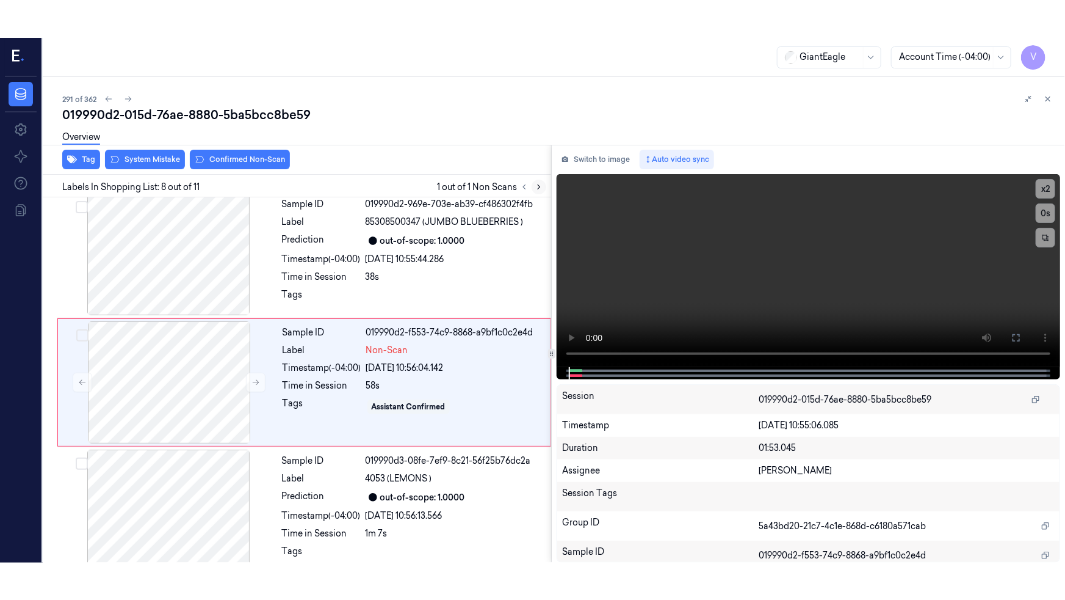
scroll to position [777, 0]
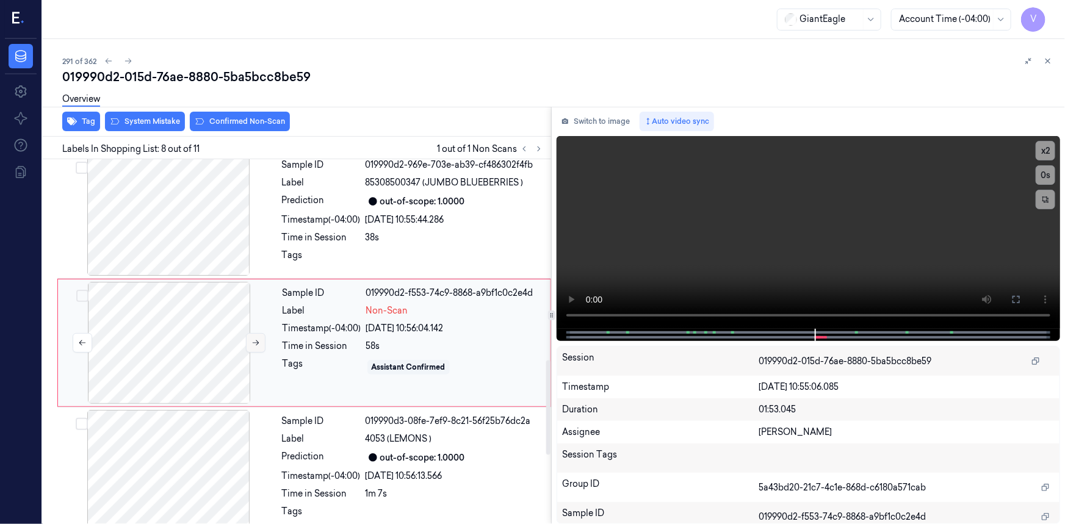
click at [255, 339] on icon at bounding box center [256, 343] width 9 height 9
click at [1018, 298] on icon at bounding box center [1017, 300] width 10 height 10
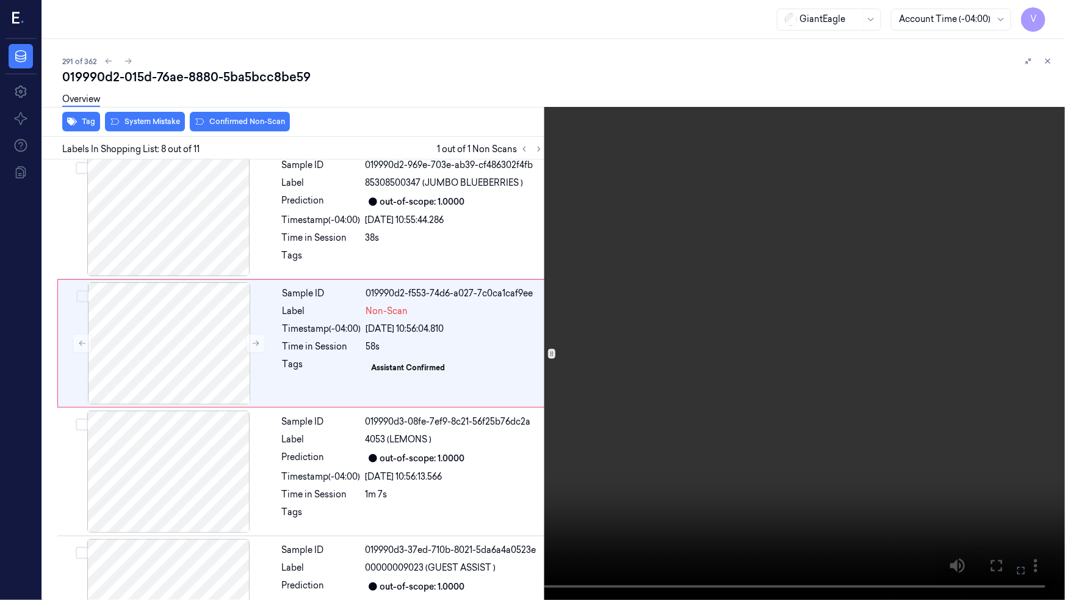
click at [868, 352] on video at bounding box center [532, 300] width 1065 height 600
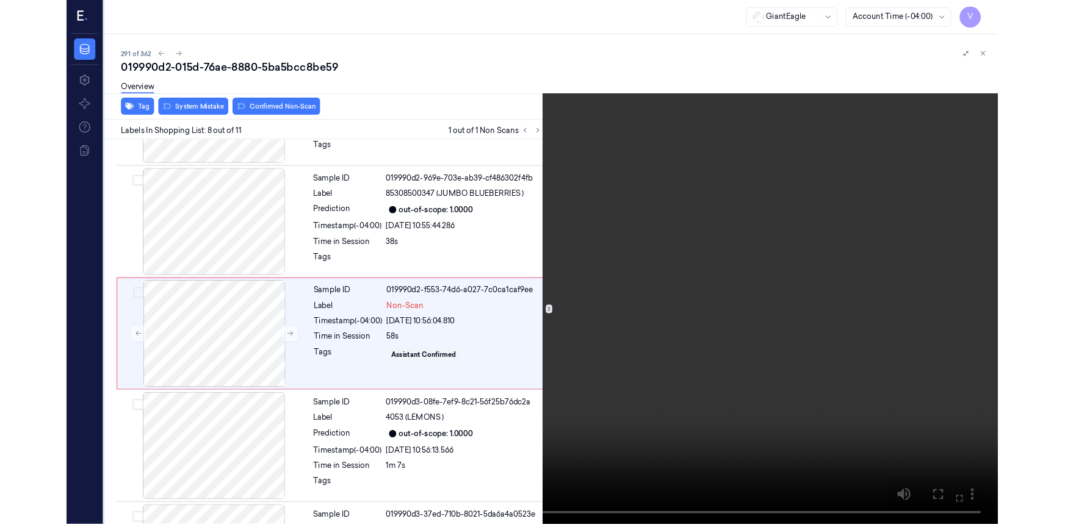
scroll to position [739, 0]
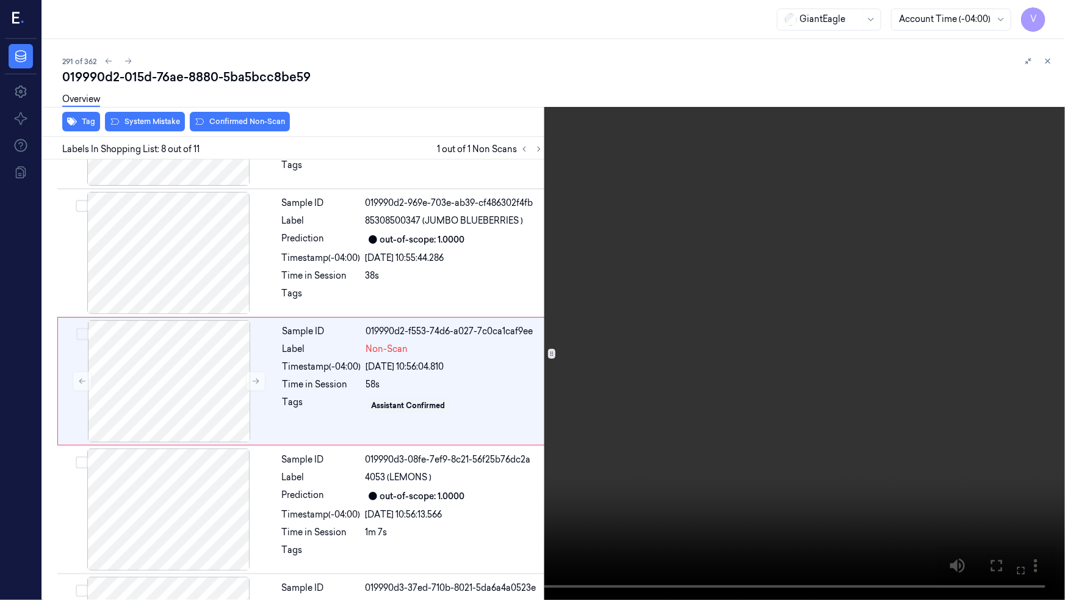
click at [545, 479] on video at bounding box center [532, 300] width 1065 height 600
click at [0, 0] on icon at bounding box center [0, 0] width 0 height 0
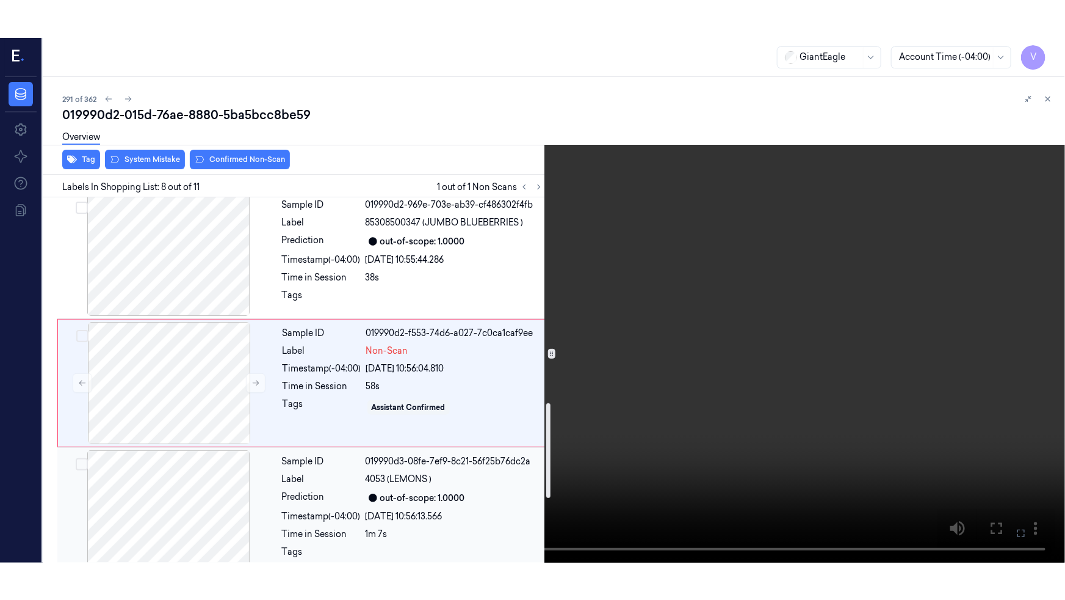
scroll to position [795, 0]
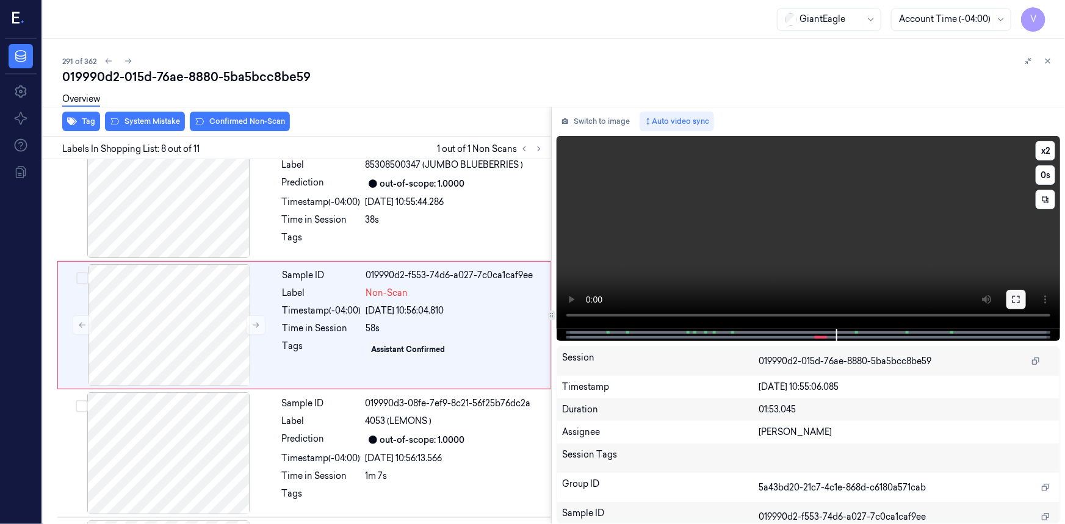
click at [1007, 295] on button at bounding box center [1017, 300] width 20 height 20
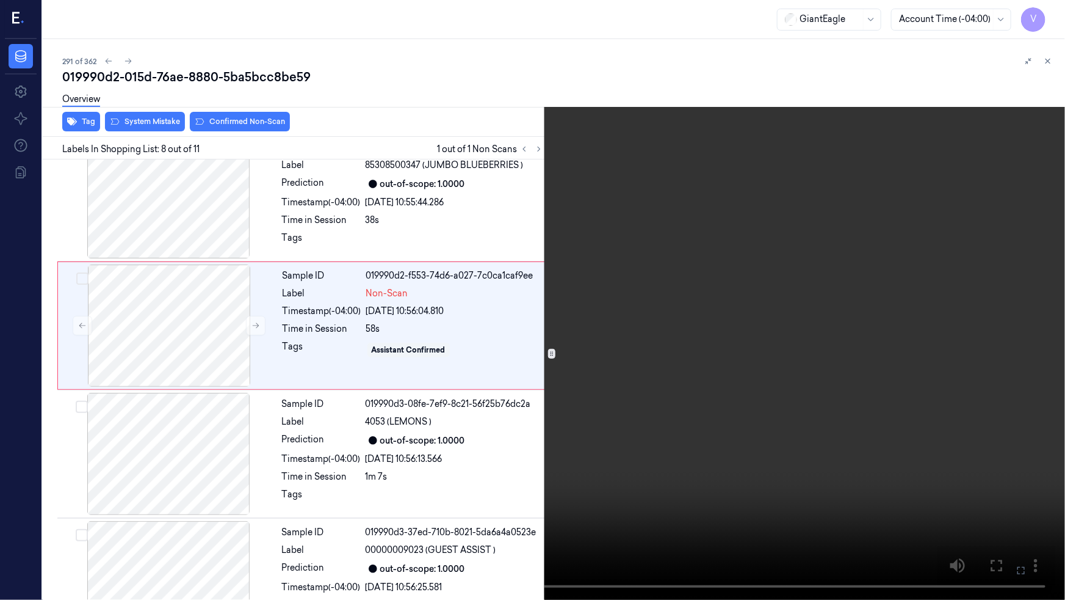
click at [880, 342] on video at bounding box center [532, 300] width 1065 height 600
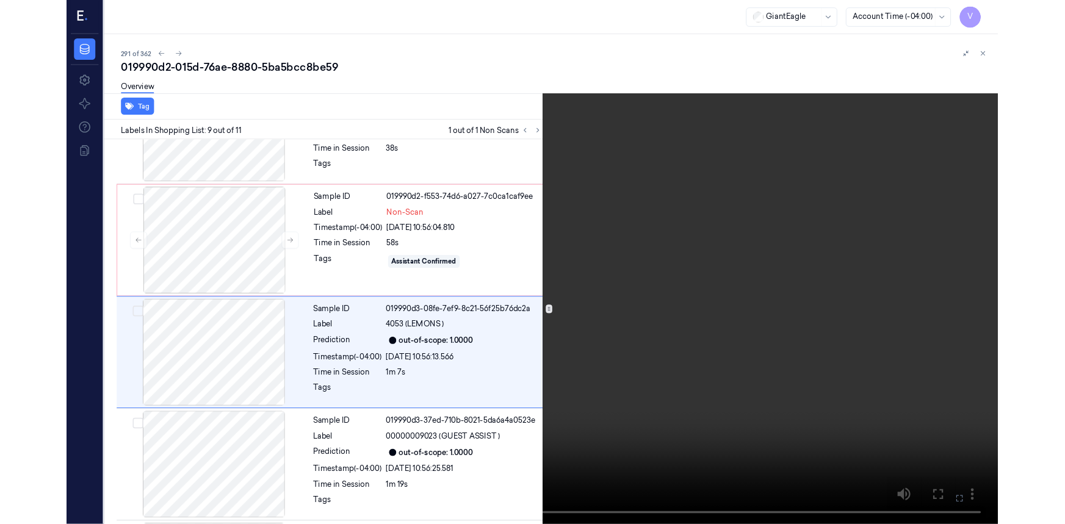
scroll to position [868, 0]
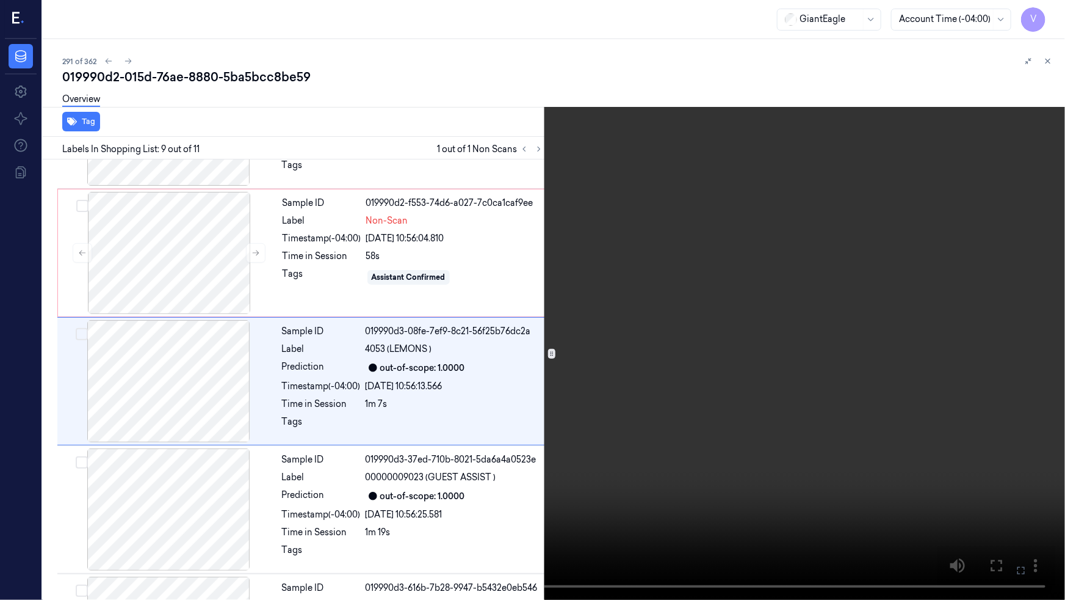
click at [686, 372] on video at bounding box center [532, 300] width 1065 height 600
click at [0, 0] on icon at bounding box center [0, 0] width 0 height 0
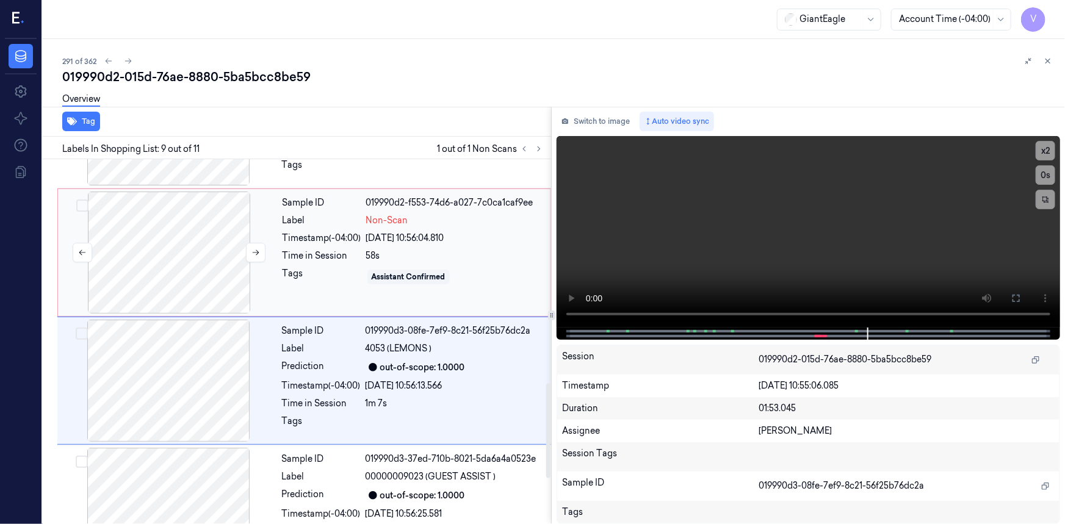
click at [167, 206] on div at bounding box center [168, 253] width 217 height 122
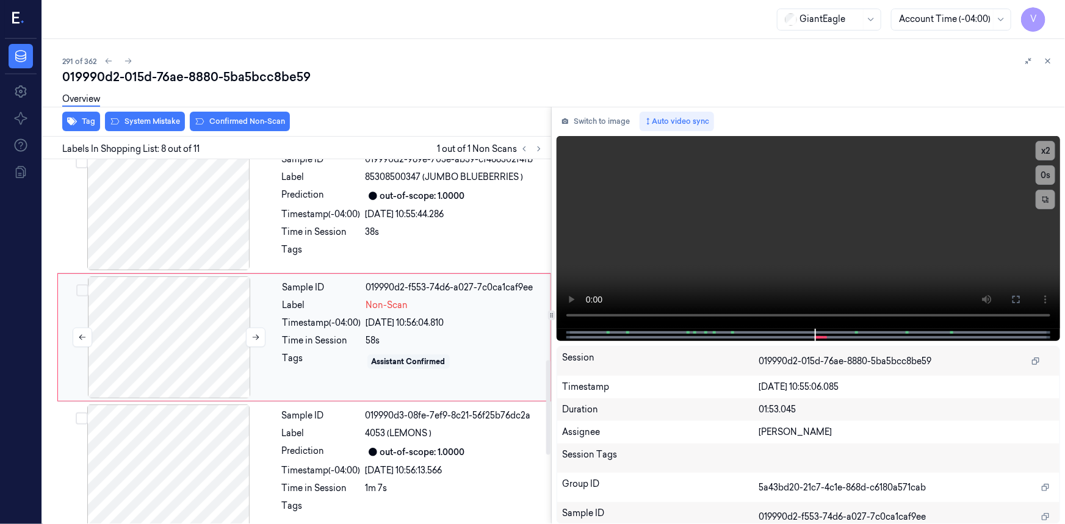
scroll to position [777, 0]
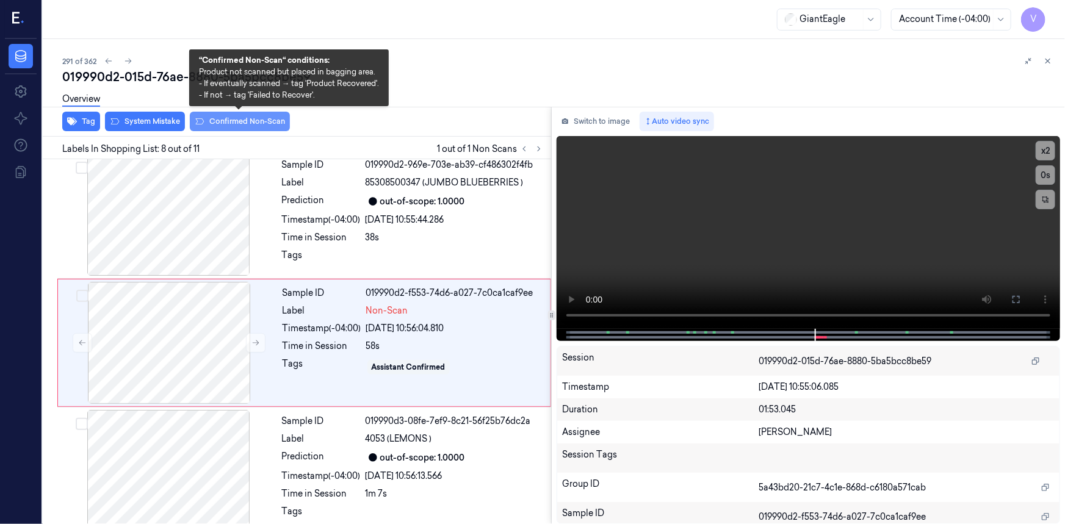
click at [232, 122] on button "Confirmed Non-Scan" at bounding box center [240, 122] width 100 height 20
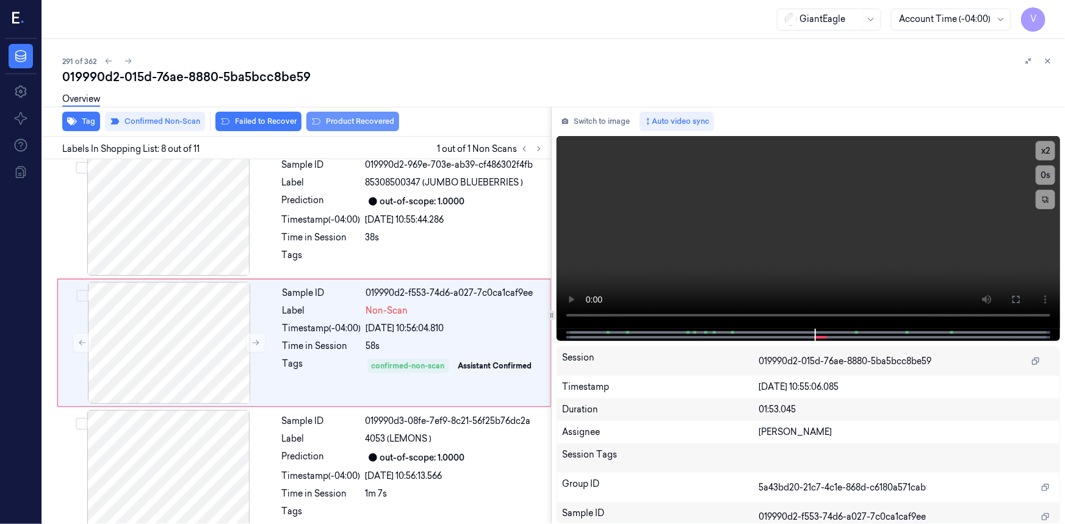
click at [346, 120] on button "Product Recovered" at bounding box center [353, 122] width 93 height 20
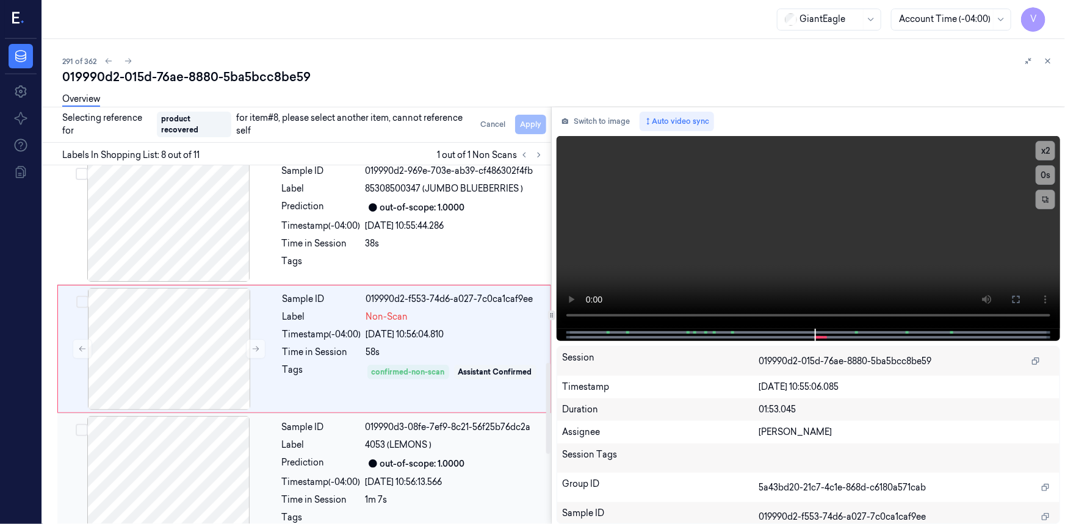
click at [245, 451] on div at bounding box center [168, 477] width 217 height 122
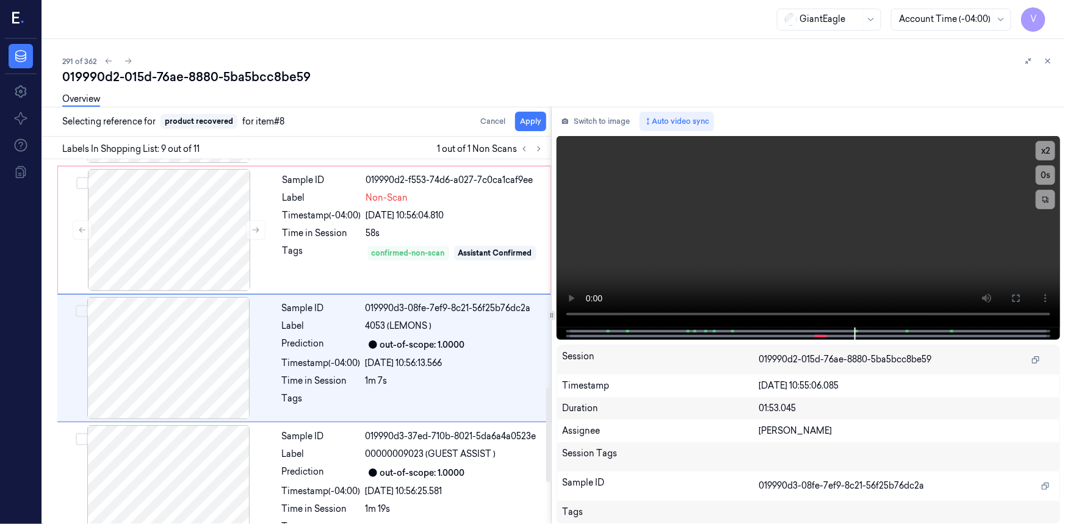
scroll to position [905, 0]
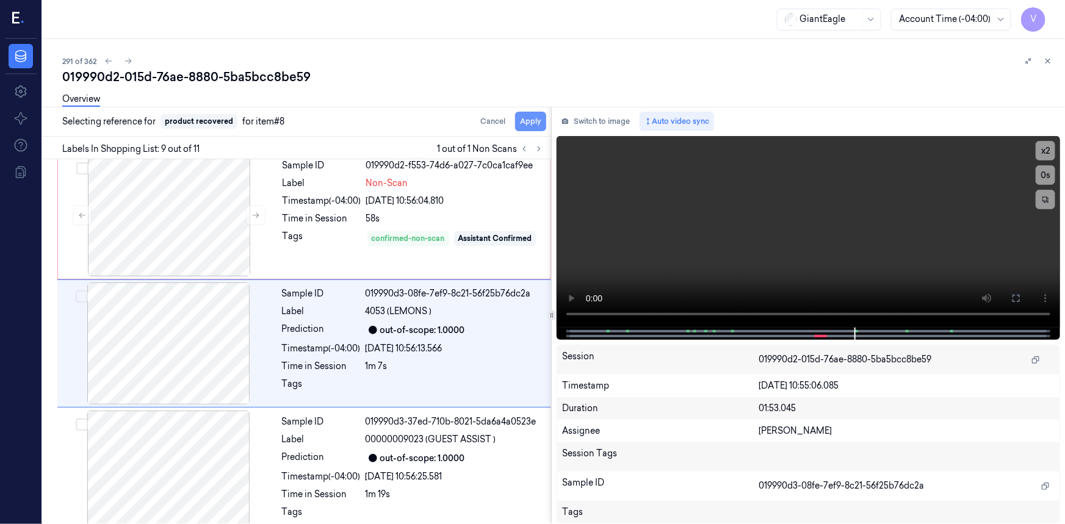
click at [531, 120] on button "Apply" at bounding box center [530, 122] width 31 height 20
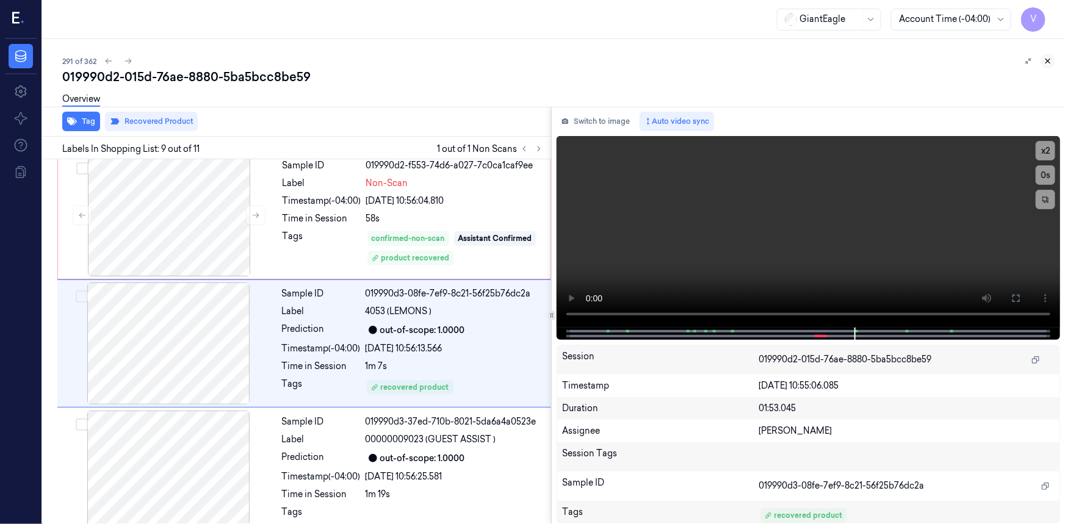
click at [1050, 60] on icon at bounding box center [1048, 61] width 9 height 9
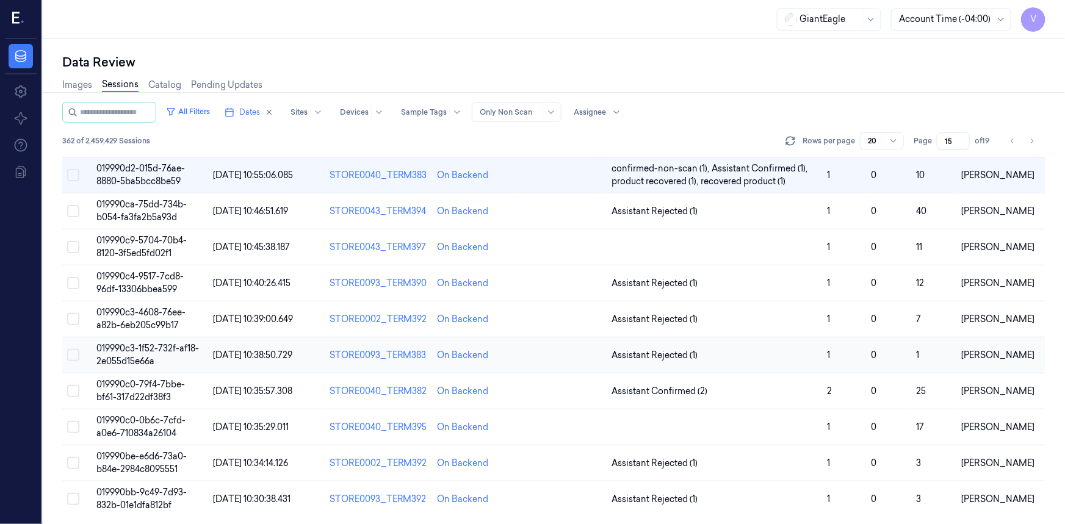
scroll to position [397, 0]
click at [150, 249] on span "019990c9-5704-70b4-8120-3f5ed5fd02f1" at bounding box center [141, 246] width 90 height 24
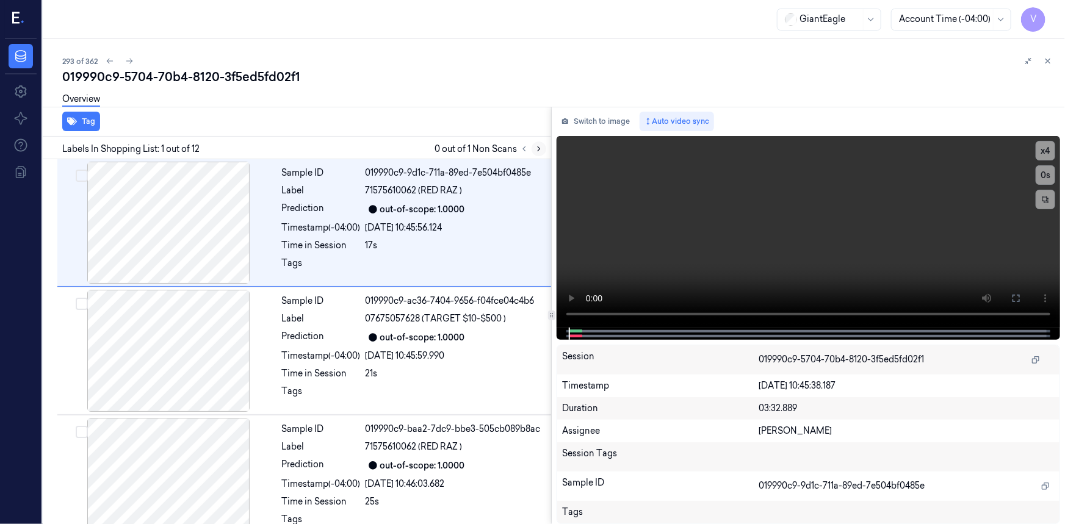
click at [540, 148] on icon at bounding box center [539, 149] width 2 height 4
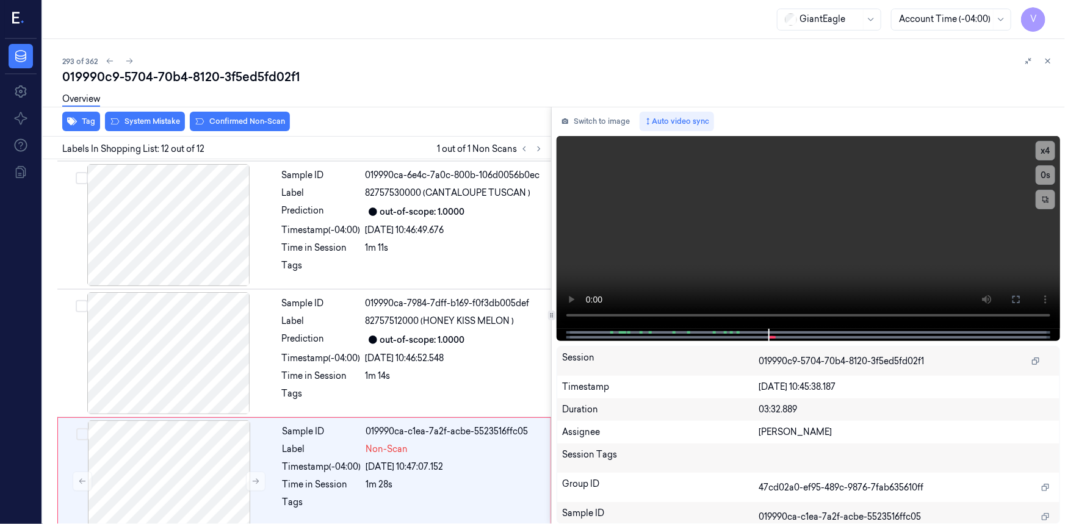
scroll to position [1175, 0]
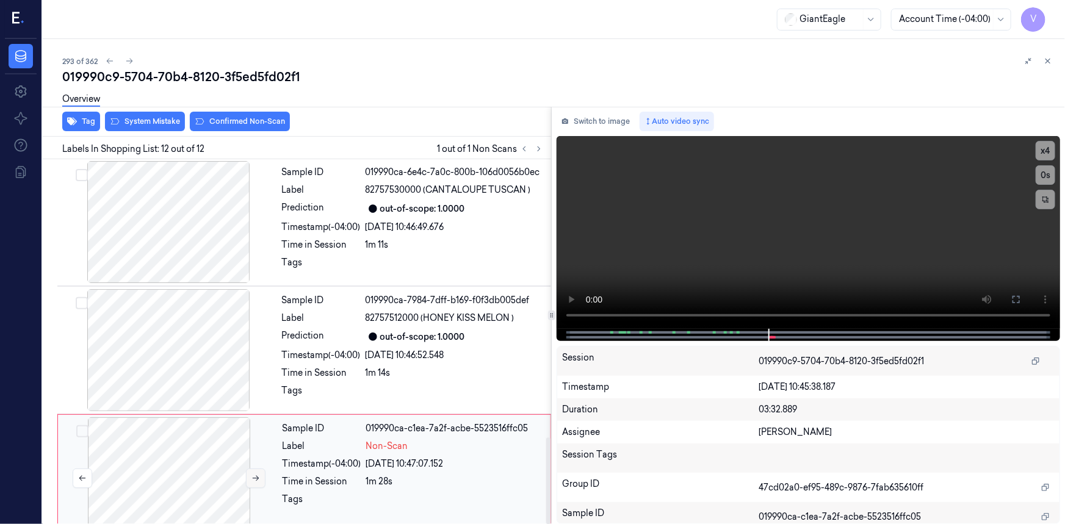
click at [252, 474] on icon at bounding box center [256, 478] width 9 height 9
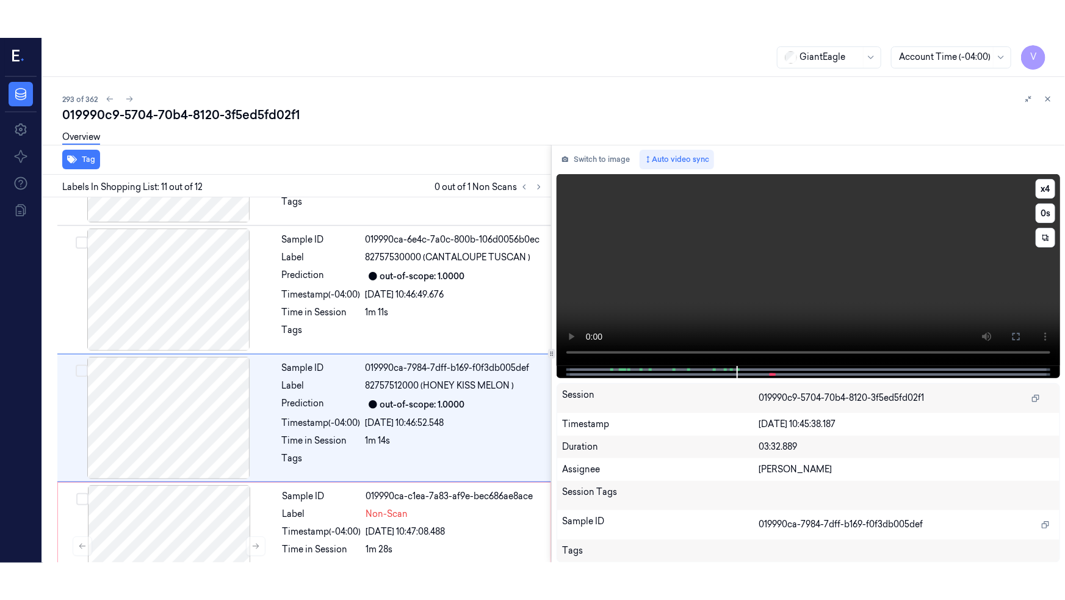
scroll to position [1161, 0]
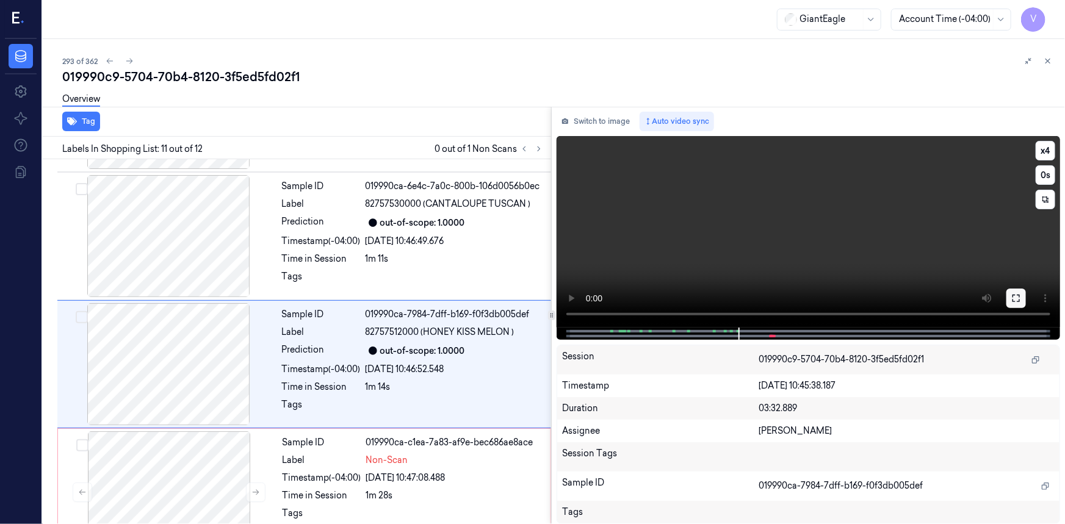
click at [1014, 299] on icon at bounding box center [1017, 299] width 10 height 10
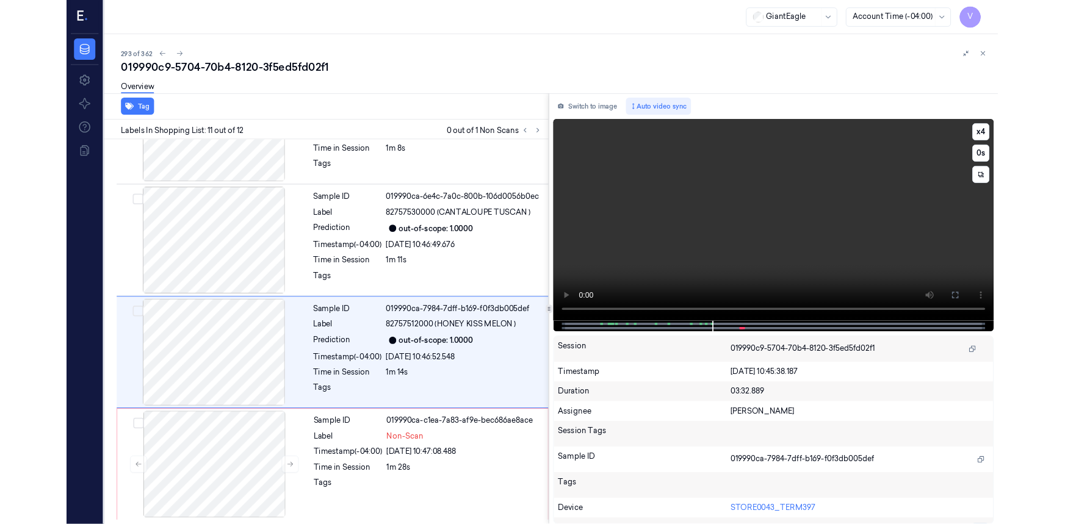
scroll to position [1100, 0]
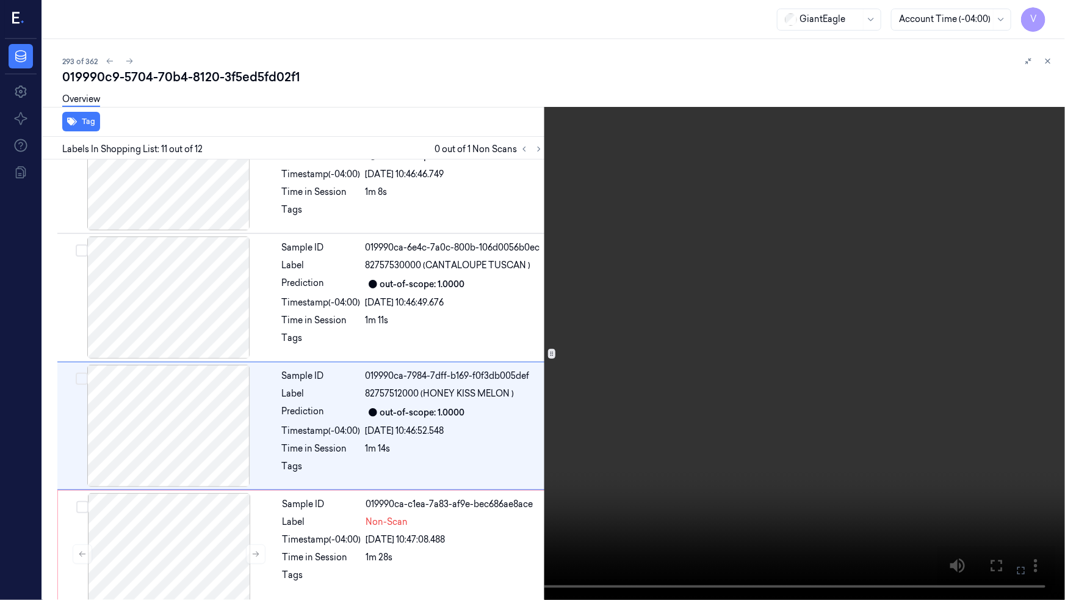
drag, startPoint x: 1025, startPoint y: 570, endPoint x: 1025, endPoint y: 521, distance: 48.2
click at [0, 0] on icon at bounding box center [0, 0] width 0 height 0
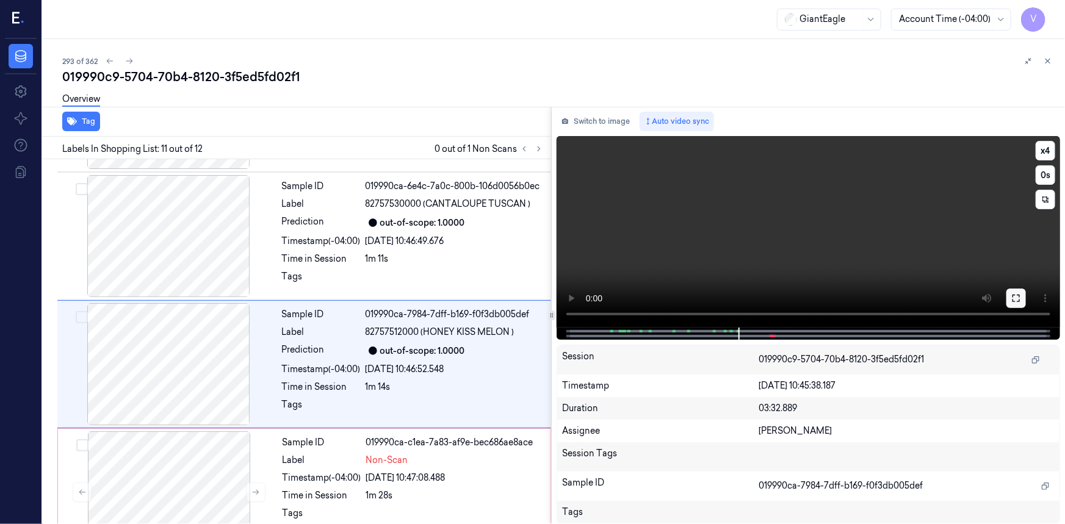
click at [1015, 299] on icon at bounding box center [1017, 299] width 10 height 10
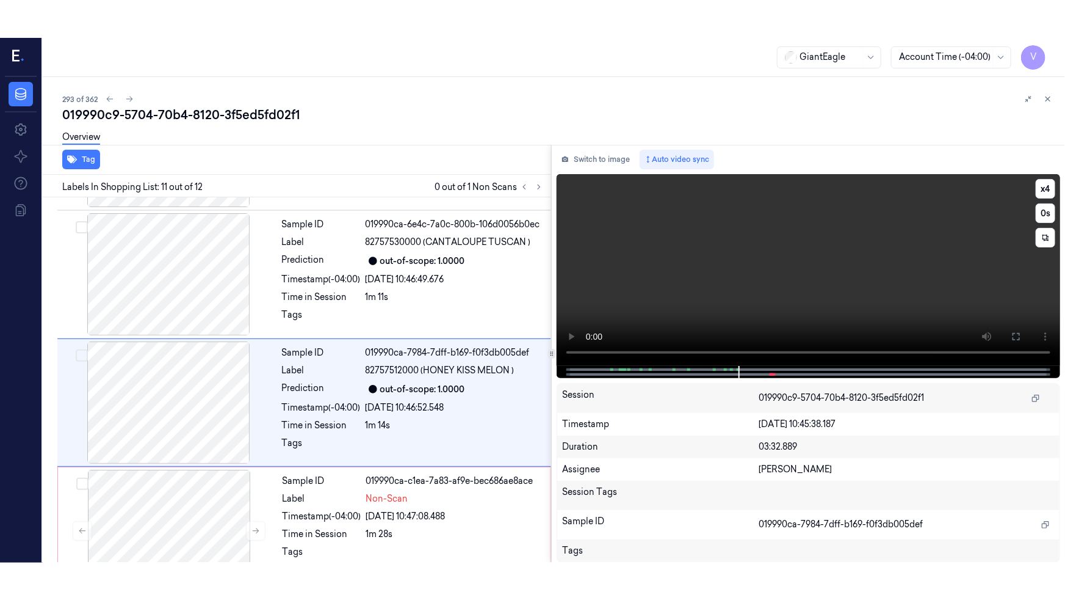
scroll to position [1100, 0]
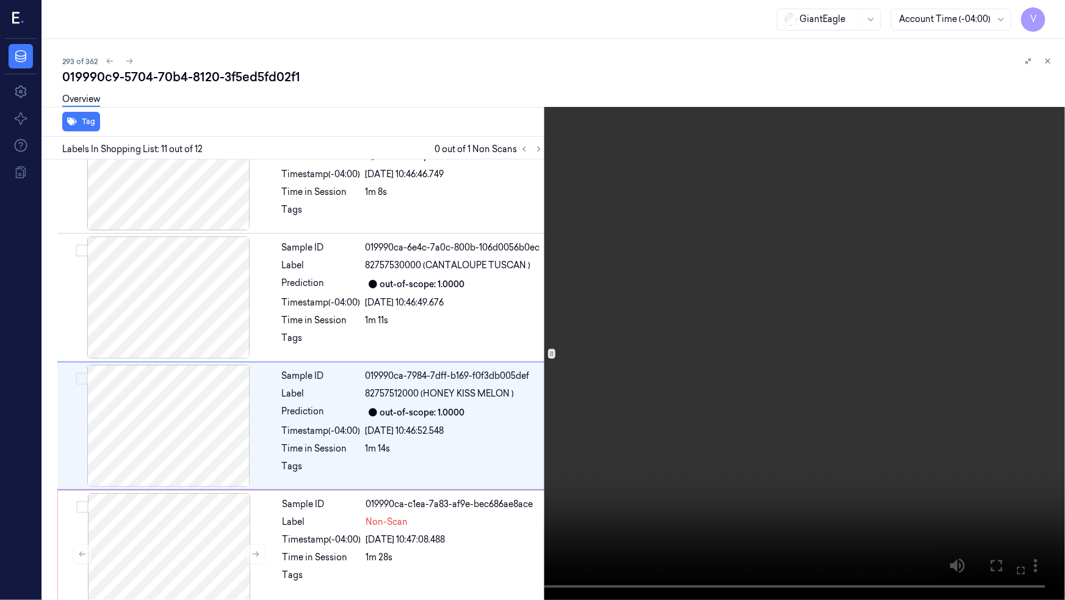
click at [912, 365] on video at bounding box center [532, 300] width 1065 height 600
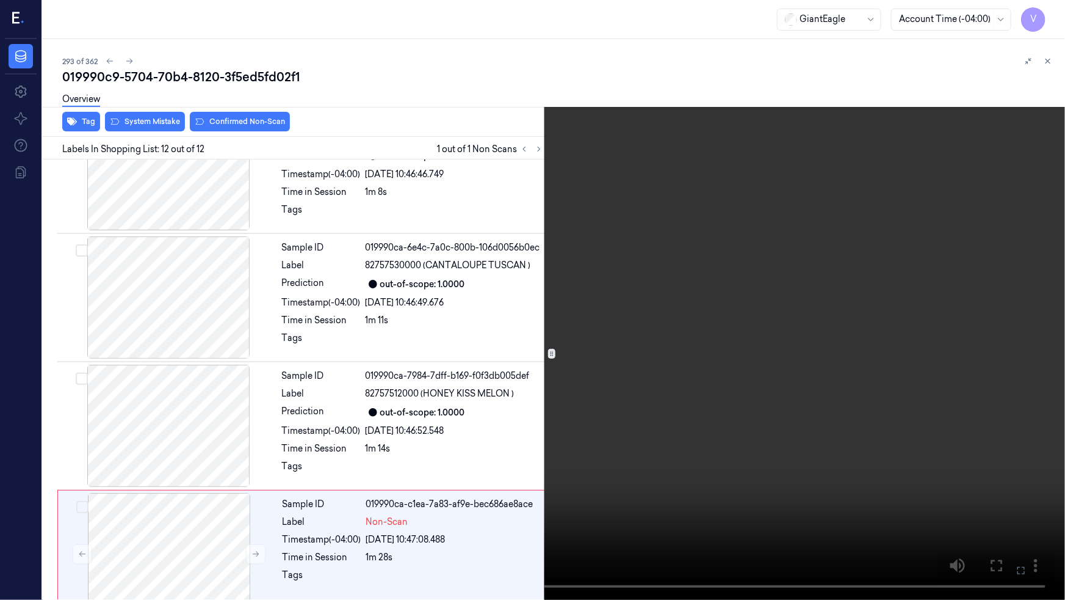
click at [542, 423] on video at bounding box center [532, 300] width 1065 height 600
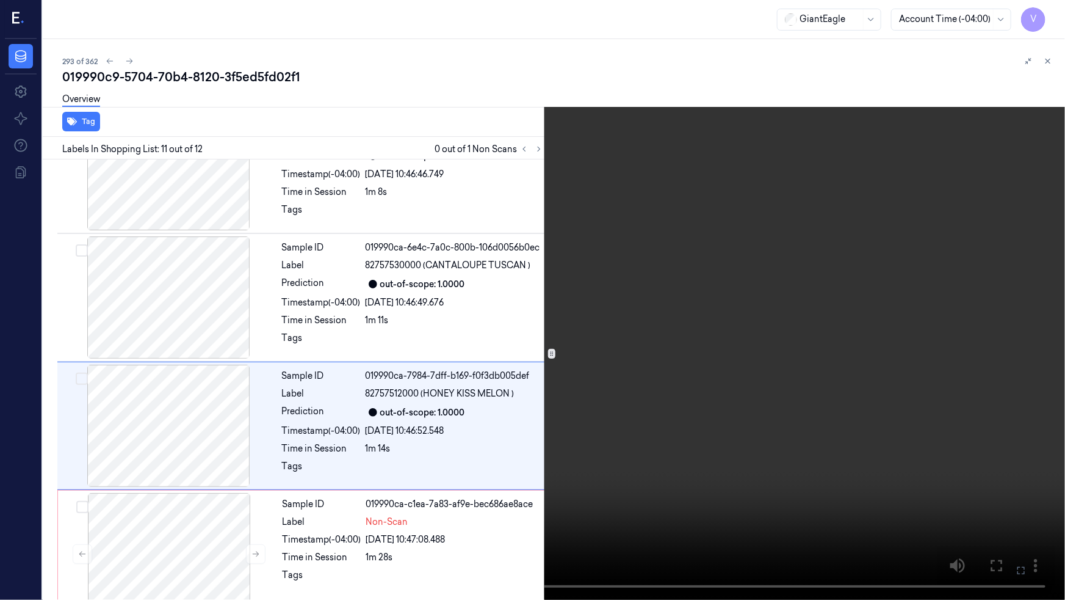
click at [388, 524] on video at bounding box center [532, 300] width 1065 height 600
click at [0, 0] on icon at bounding box center [0, 0] width 0 height 0
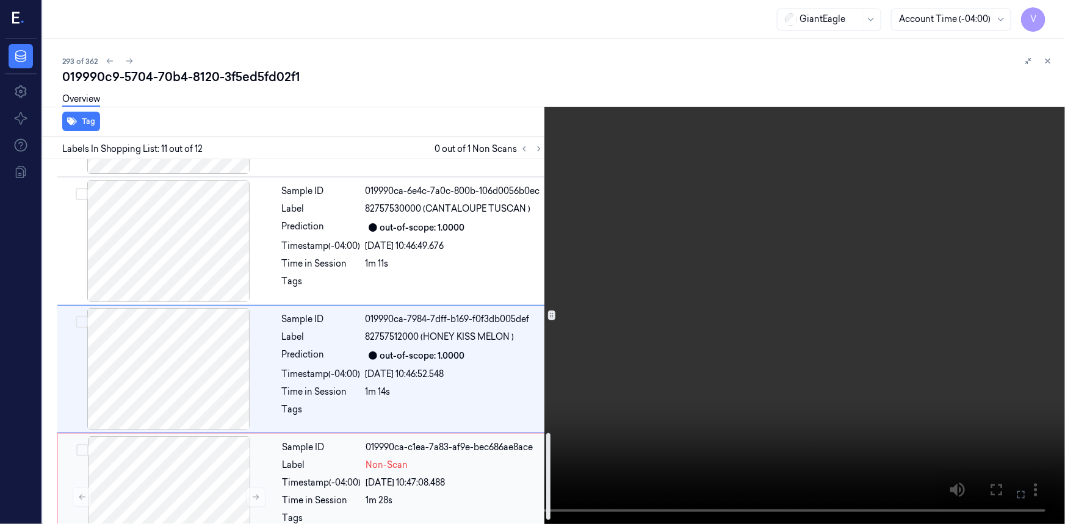
scroll to position [1175, 0]
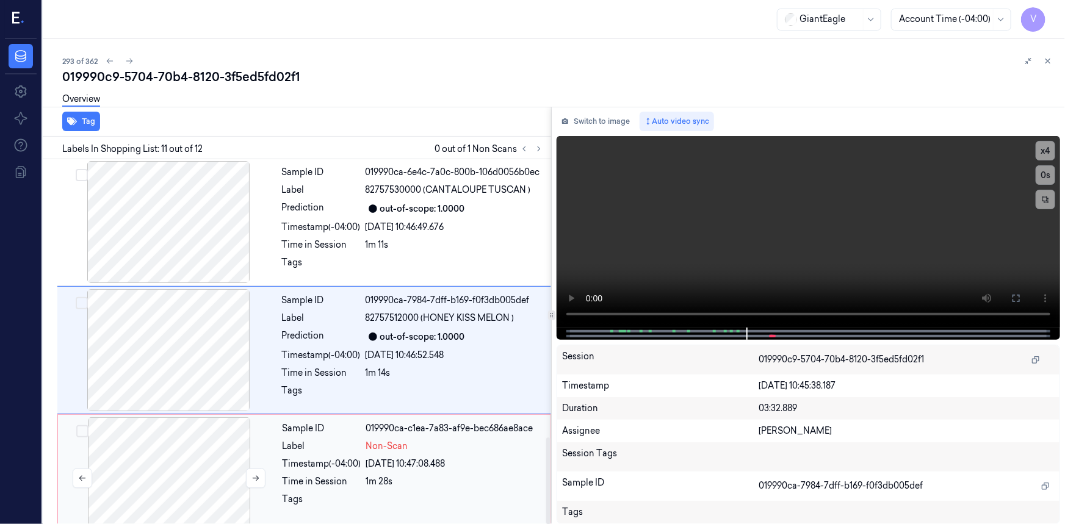
click at [142, 429] on div at bounding box center [168, 479] width 217 height 122
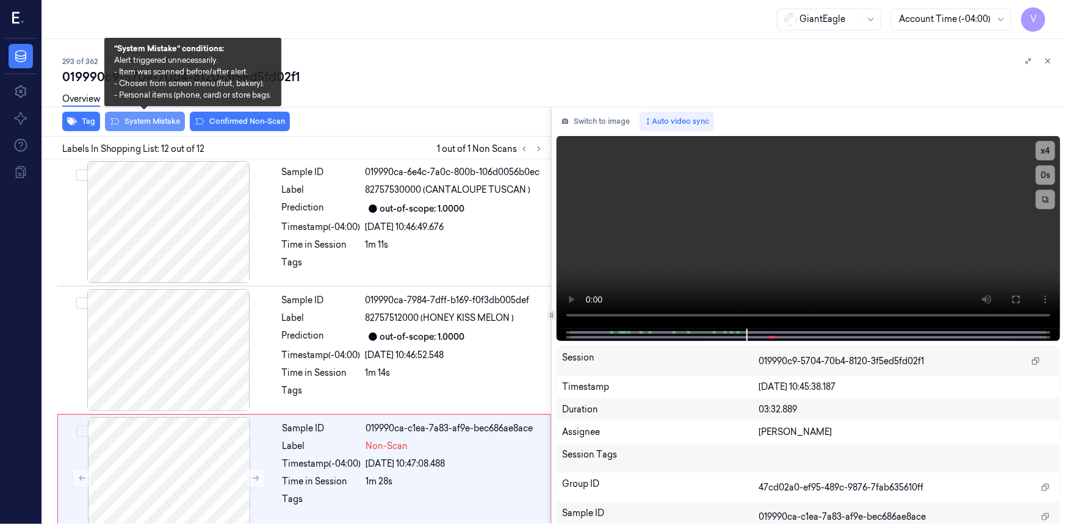
click at [152, 123] on button "System Mistake" at bounding box center [145, 122] width 80 height 20
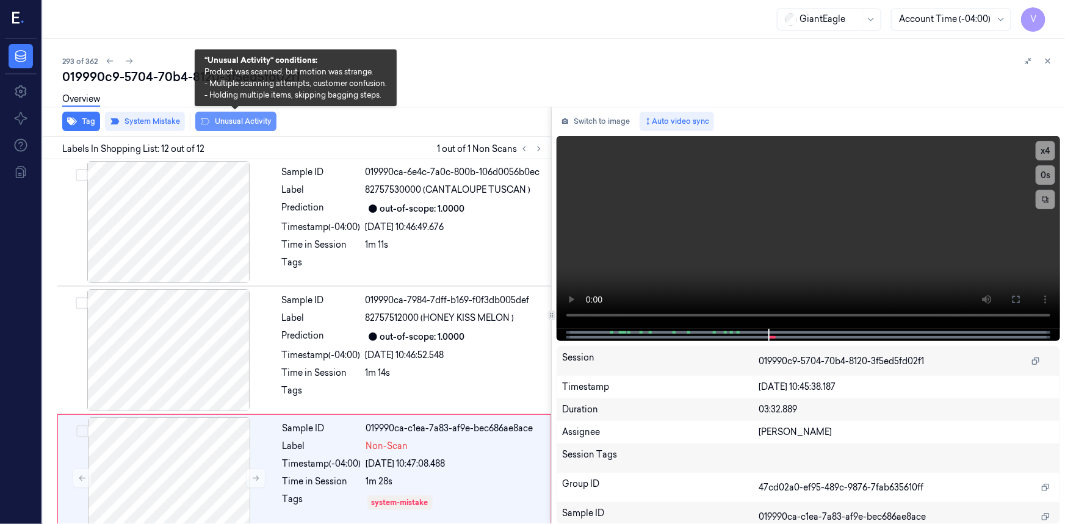
click at [238, 119] on button "Unusual Activity" at bounding box center [235, 122] width 81 height 20
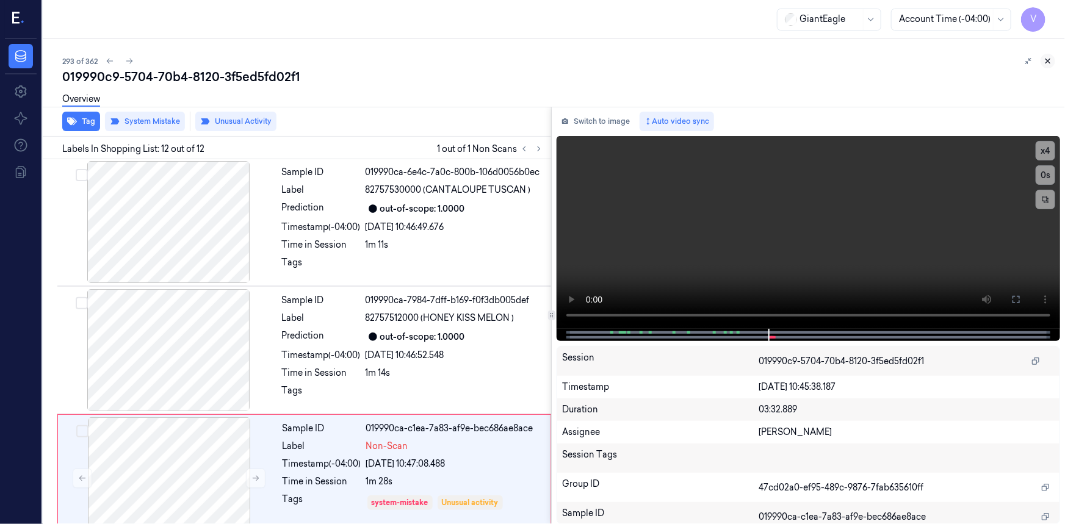
click at [1045, 62] on icon at bounding box center [1048, 61] width 9 height 9
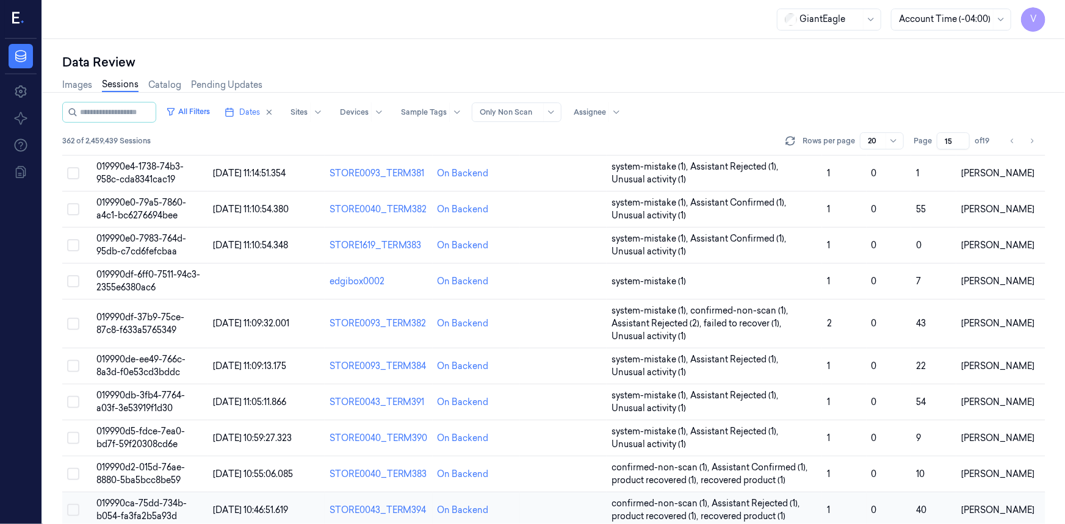
scroll to position [355, 0]
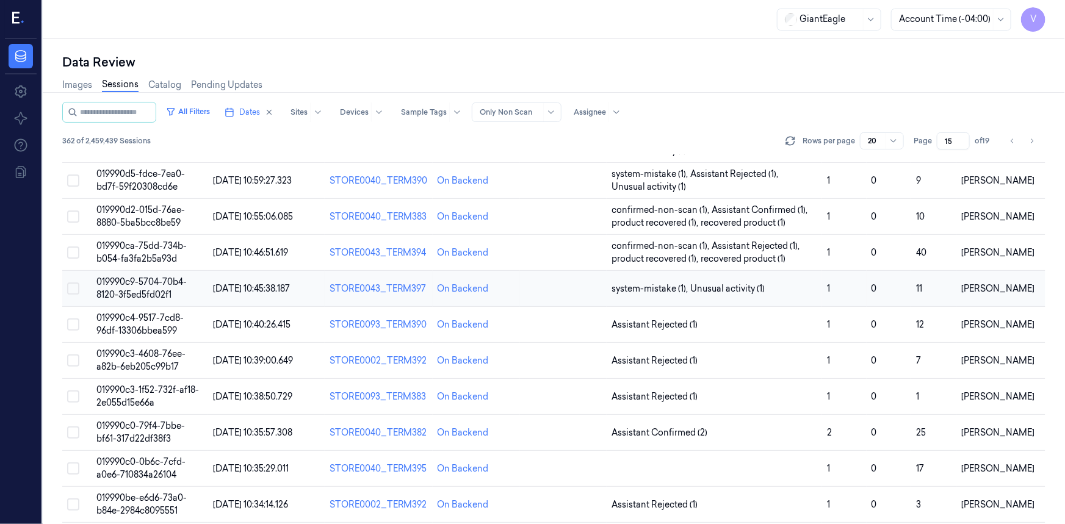
click at [140, 283] on span "019990c9-5704-70b4-8120-3f5ed5fd02f1" at bounding box center [141, 289] width 90 height 24
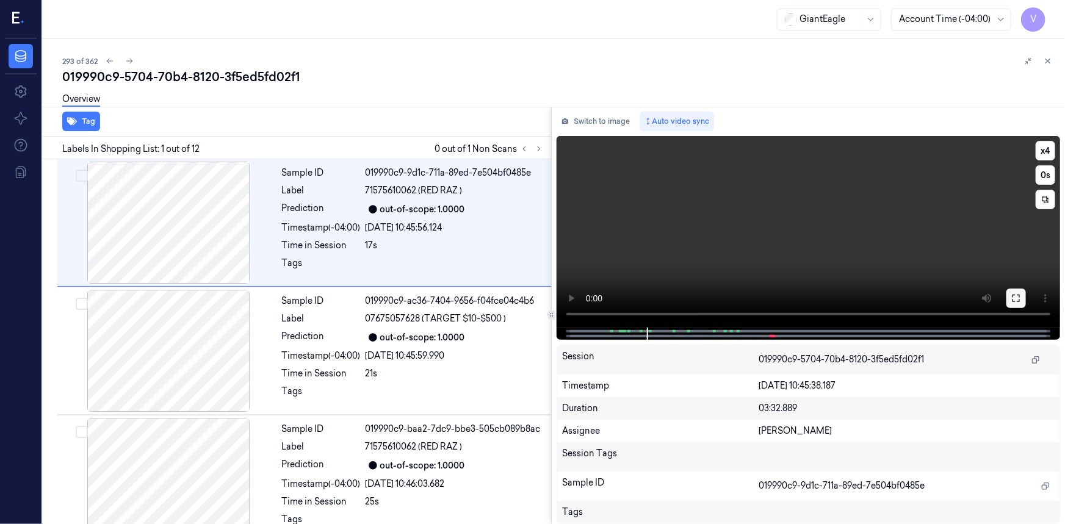
click at [1009, 298] on button at bounding box center [1017, 299] width 20 height 20
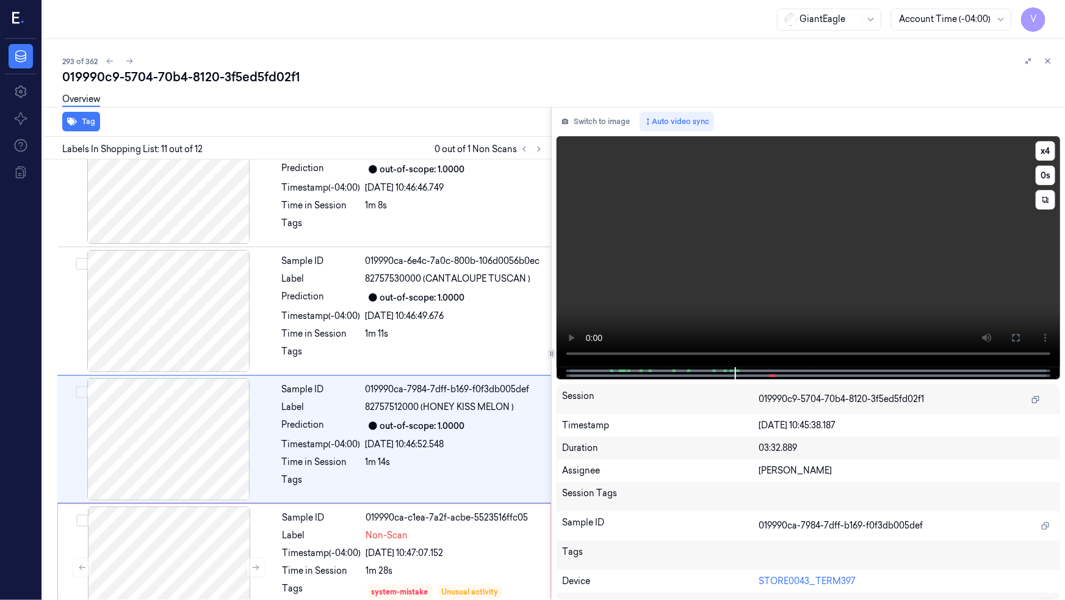
scroll to position [1100, 0]
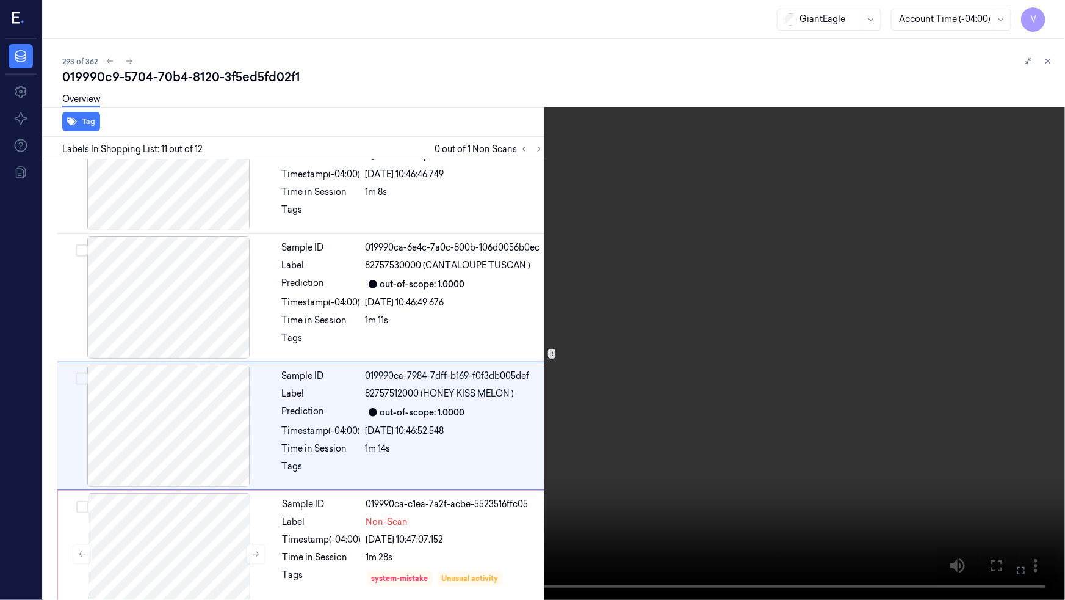
click at [449, 462] on video at bounding box center [532, 300] width 1065 height 600
click at [436, 504] on video at bounding box center [532, 300] width 1065 height 600
click at [440, 503] on video at bounding box center [532, 300] width 1065 height 600
click at [403, 524] on video at bounding box center [532, 300] width 1065 height 600
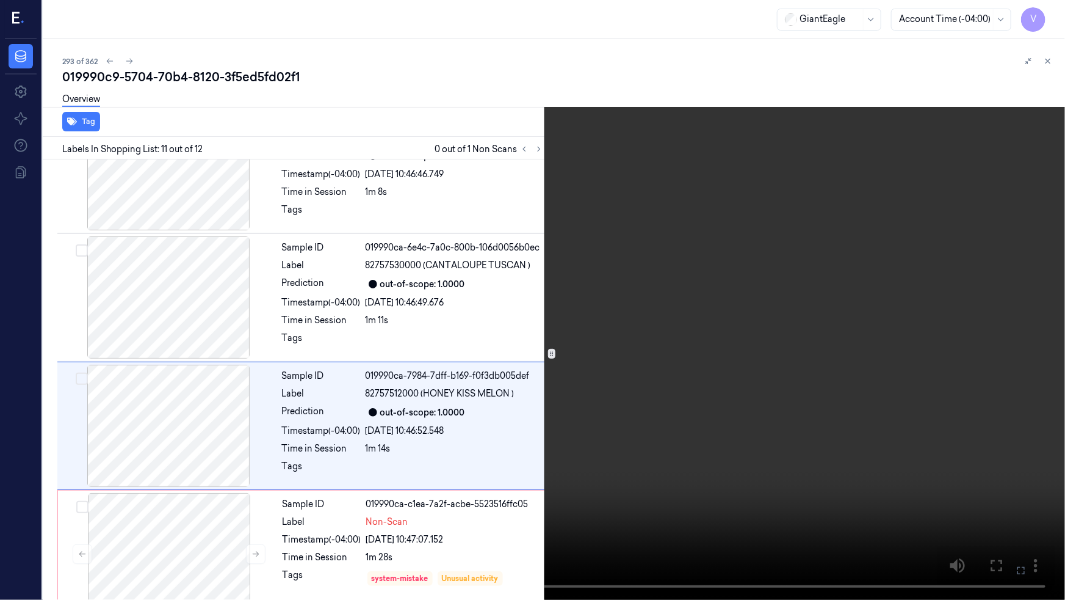
click at [400, 506] on video at bounding box center [532, 300] width 1065 height 600
click at [647, 487] on video at bounding box center [532, 300] width 1065 height 600
drag, startPoint x: 1016, startPoint y: 561, endPoint x: 1016, endPoint y: 513, distance: 47.6
click at [0, 0] on button at bounding box center [0, 0] width 0 height 0
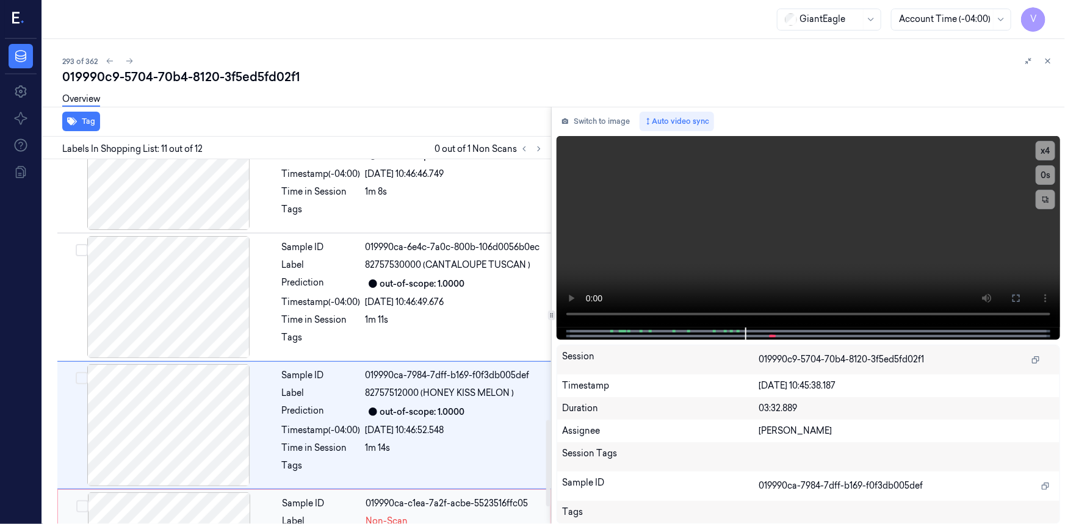
click at [328, 498] on div "Sample ID" at bounding box center [322, 504] width 79 height 13
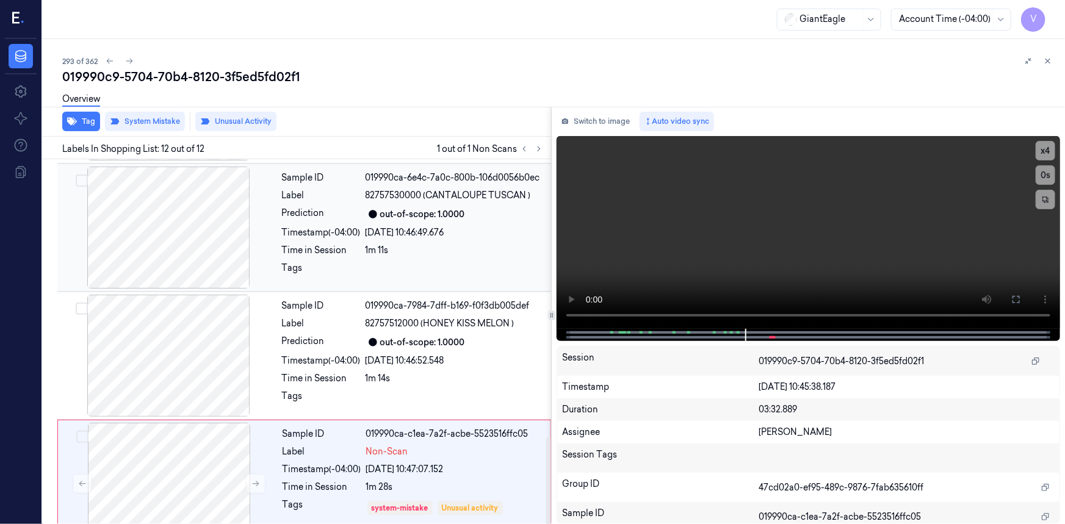
scroll to position [1175, 0]
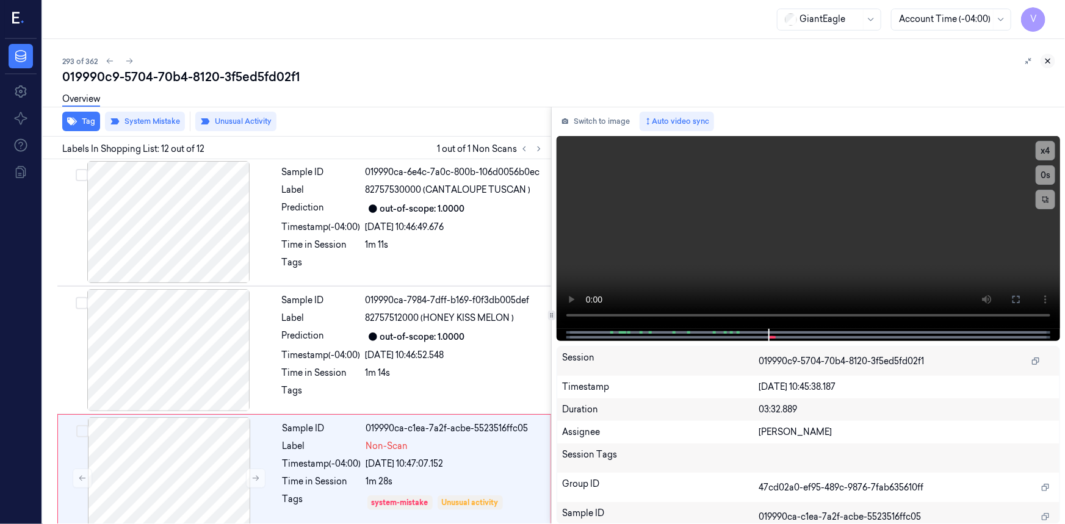
click at [1050, 57] on icon at bounding box center [1048, 61] width 9 height 9
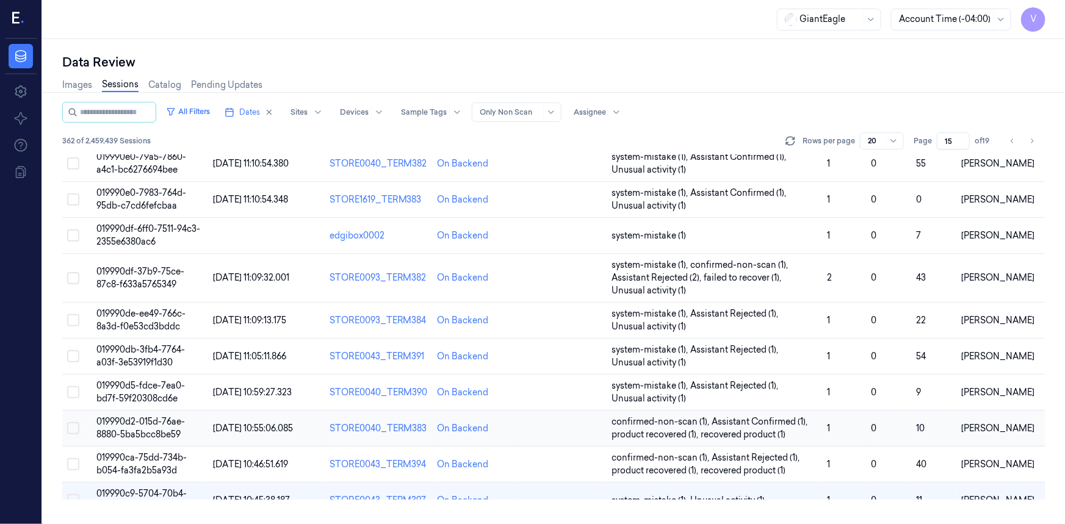
scroll to position [355, 0]
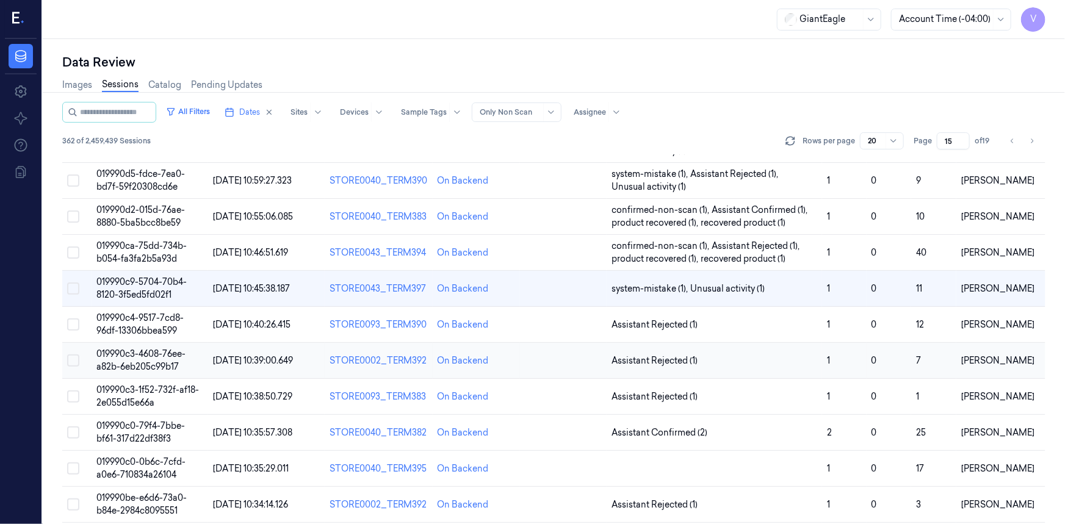
click at [158, 360] on td "019990c3-4608-76ee-a82b-6eb205c99b17" at bounding box center [150, 361] width 117 height 36
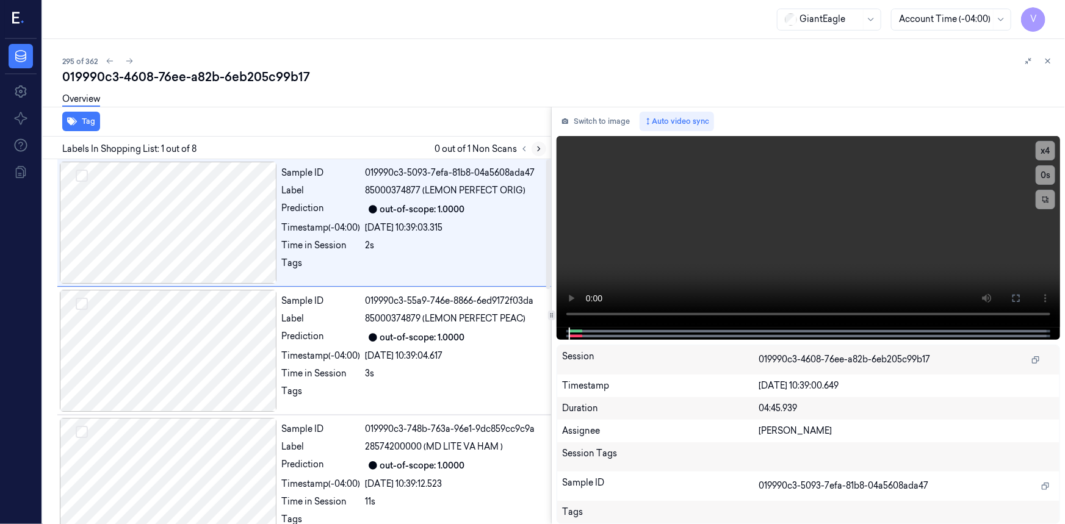
click at [540, 147] on icon at bounding box center [539, 149] width 9 height 9
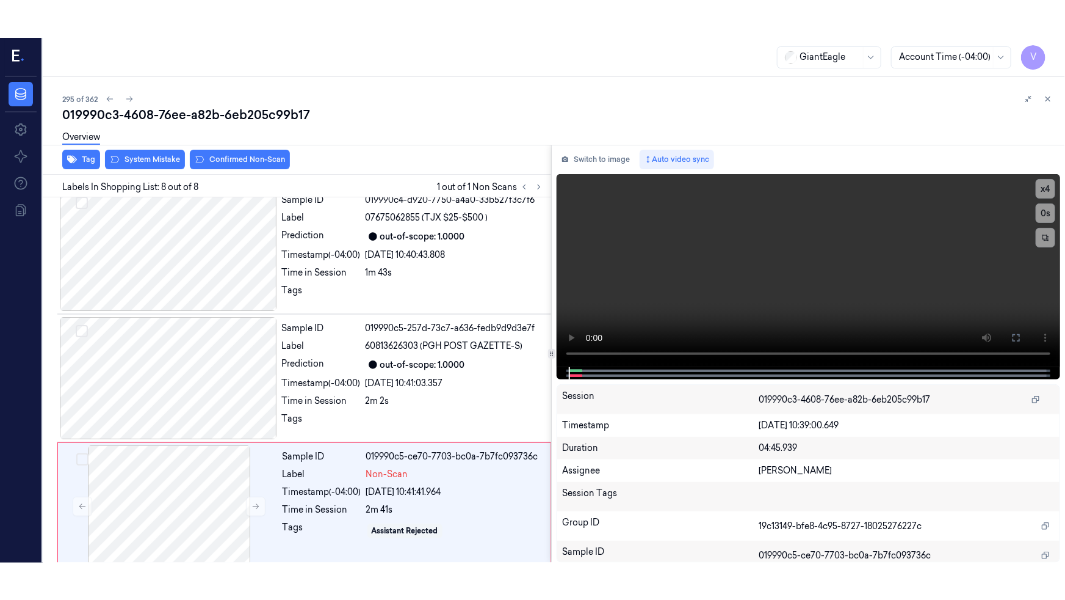
scroll to position [663, 0]
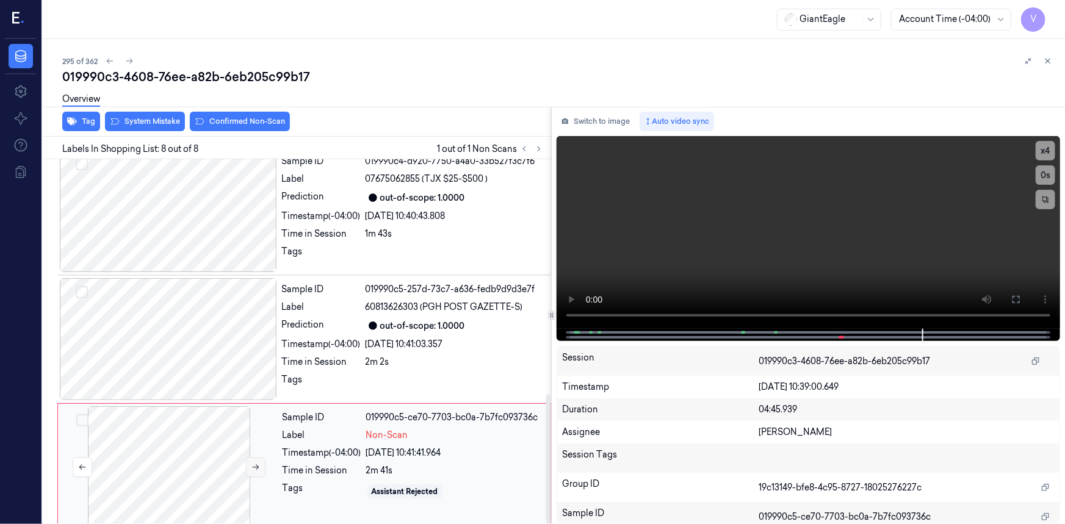
click at [258, 463] on icon at bounding box center [256, 467] width 9 height 9
click at [1026, 297] on button at bounding box center [1017, 300] width 20 height 20
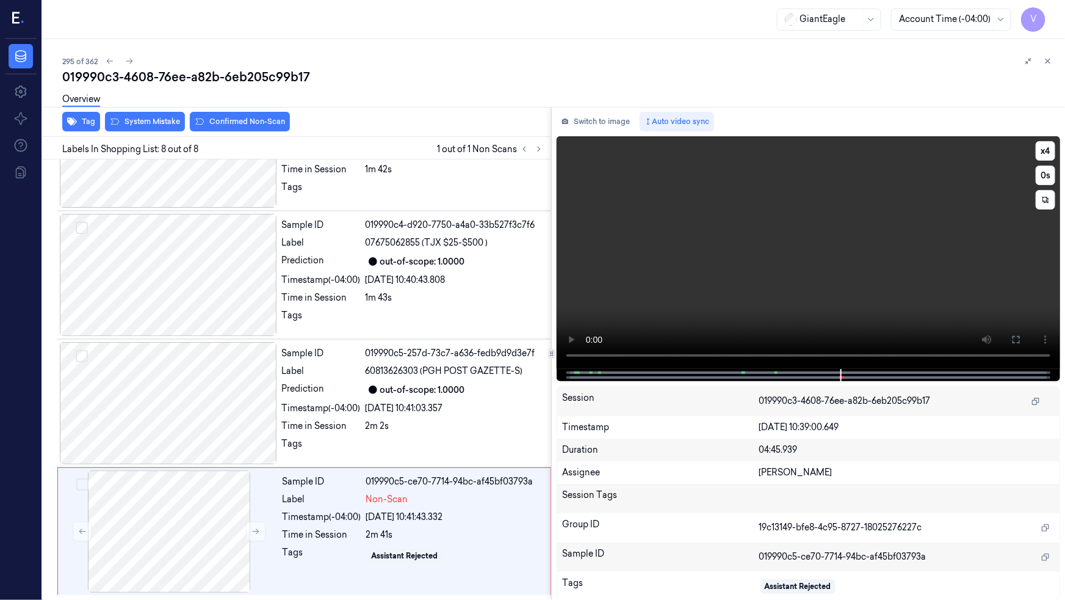
scroll to position [588, 0]
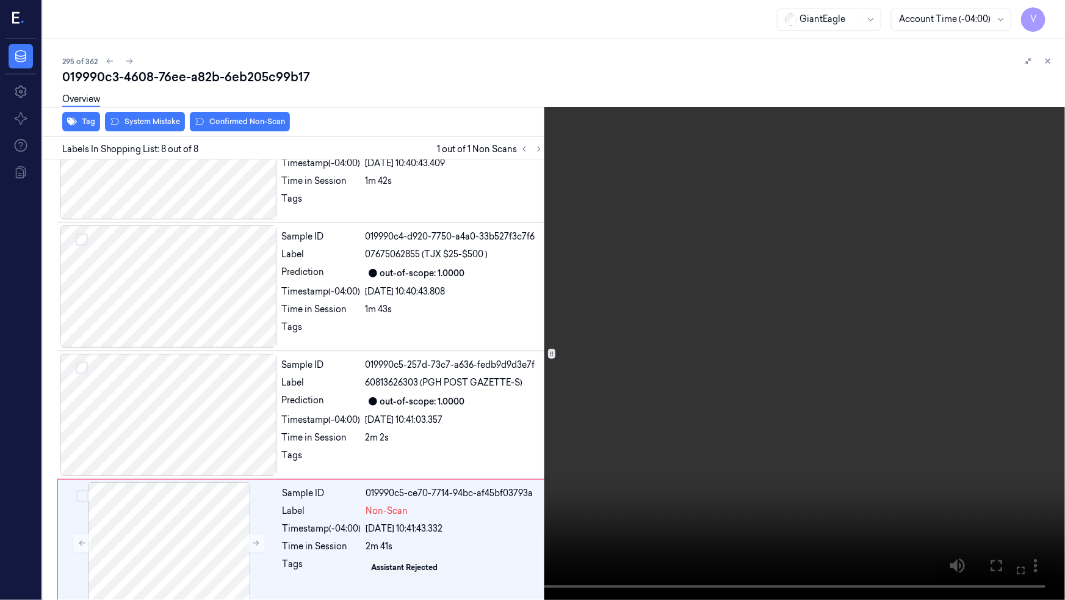
click at [911, 346] on video at bounding box center [532, 300] width 1065 height 600
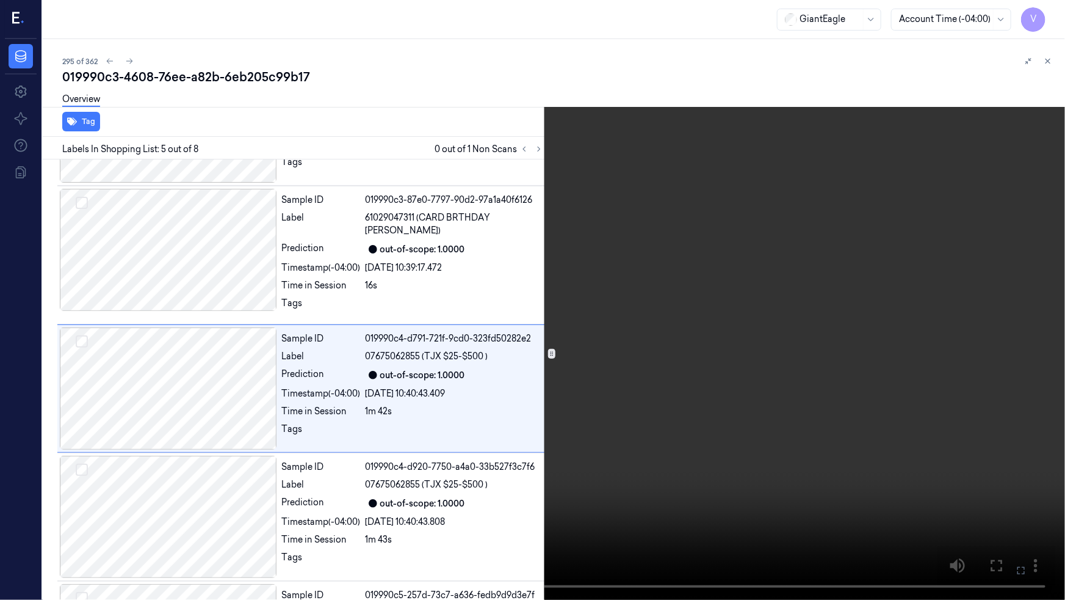
scroll to position [355, 0]
click at [452, 512] on video at bounding box center [532, 300] width 1065 height 600
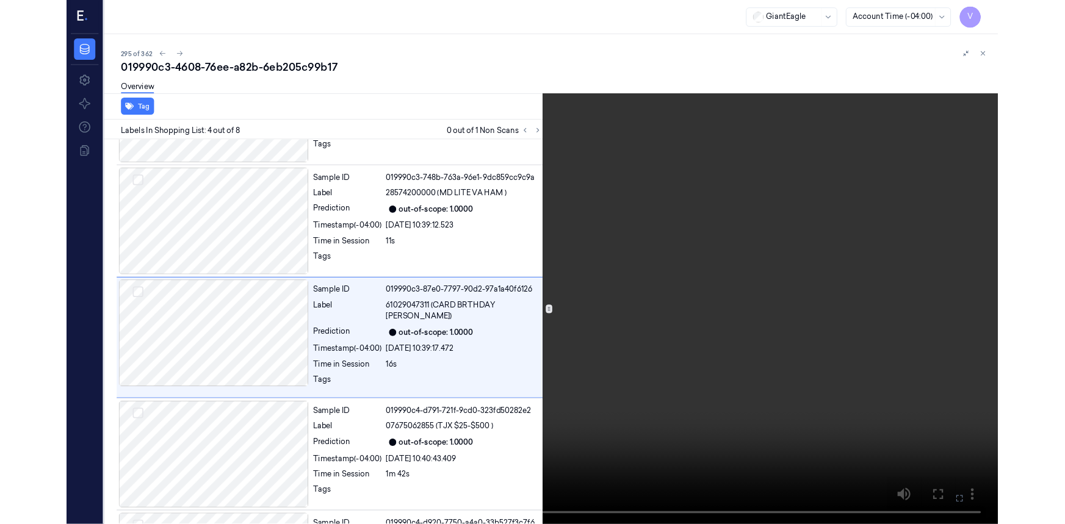
scroll to position [227, 0]
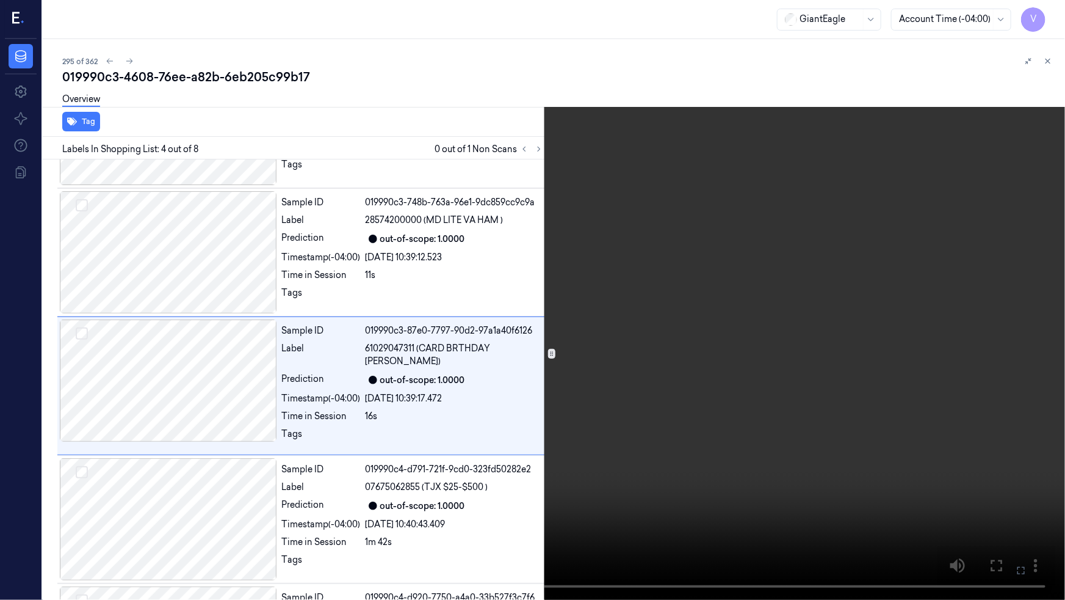
click at [325, 507] on video at bounding box center [532, 300] width 1065 height 600
click at [0, 0] on icon at bounding box center [0, 0] width 0 height 0
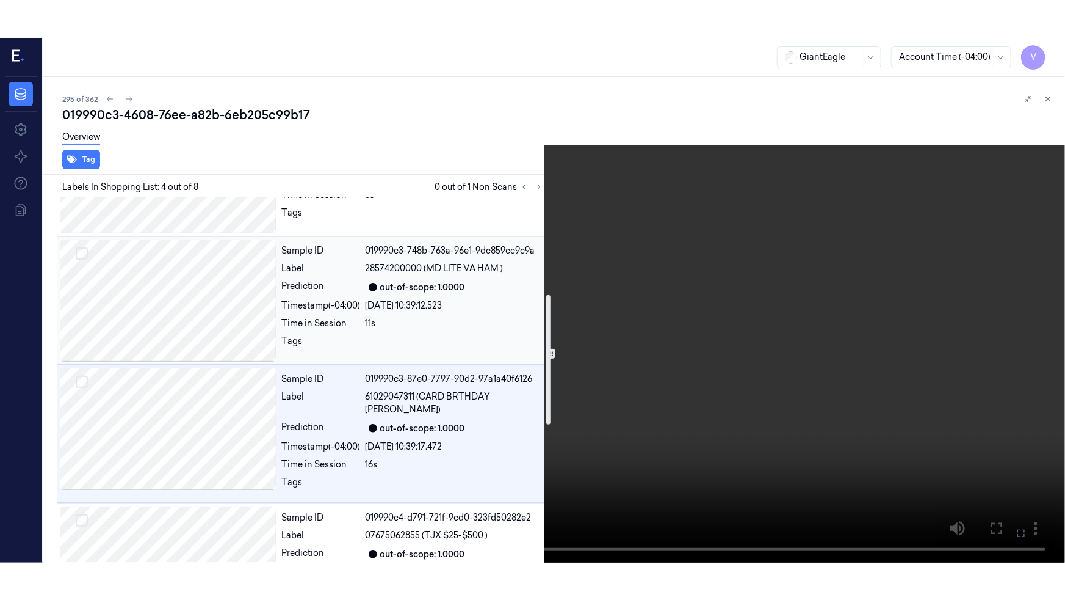
scroll to position [277, 0]
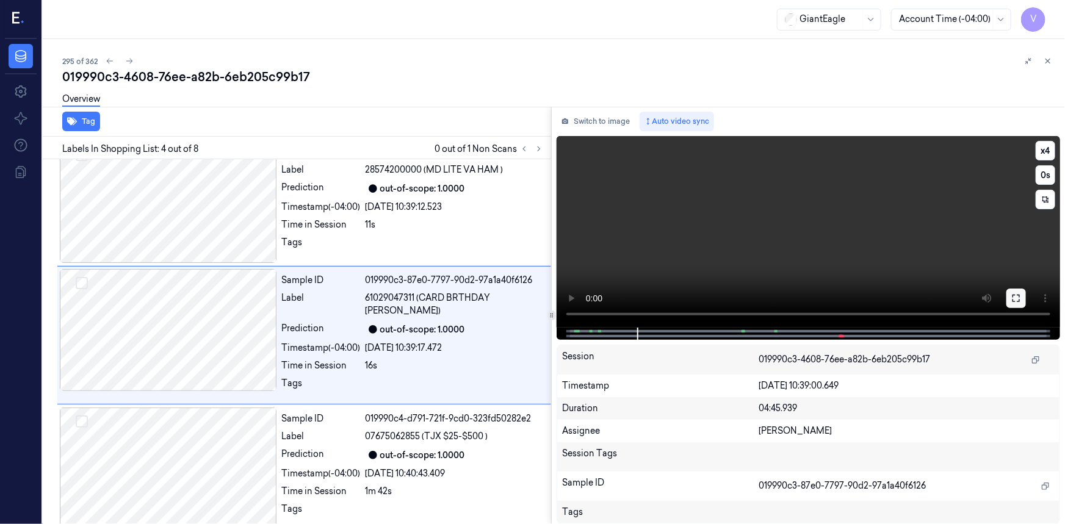
click at [1021, 303] on button at bounding box center [1017, 299] width 20 height 20
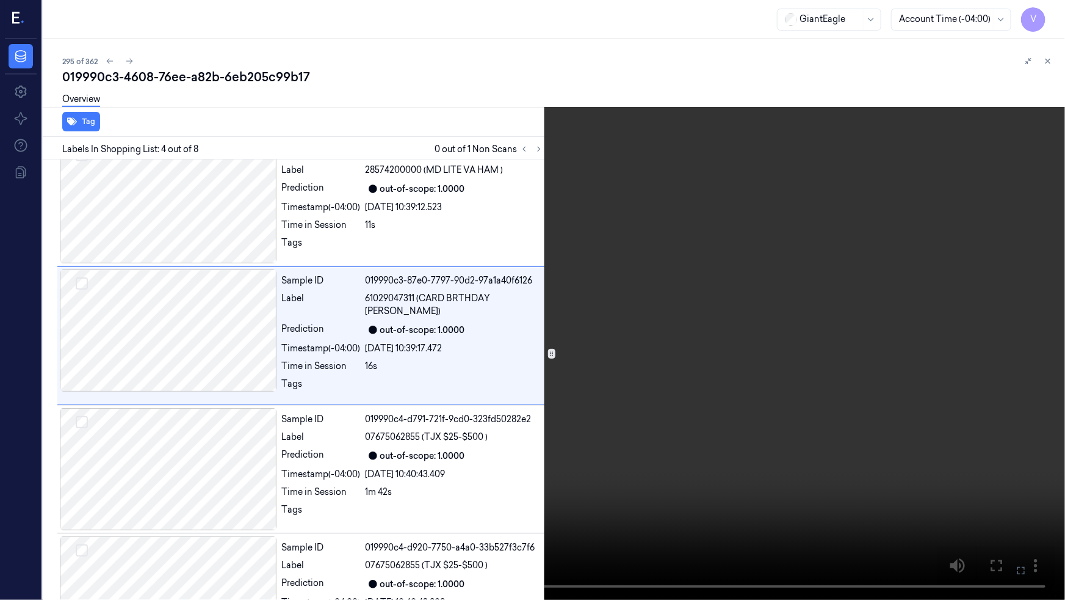
click at [860, 344] on video at bounding box center [532, 300] width 1065 height 600
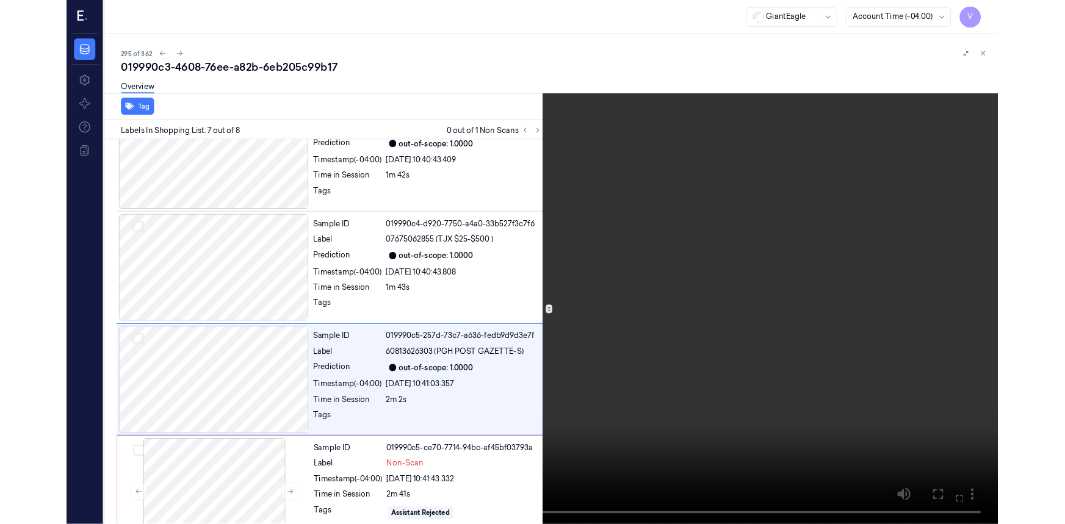
scroll to position [588, 0]
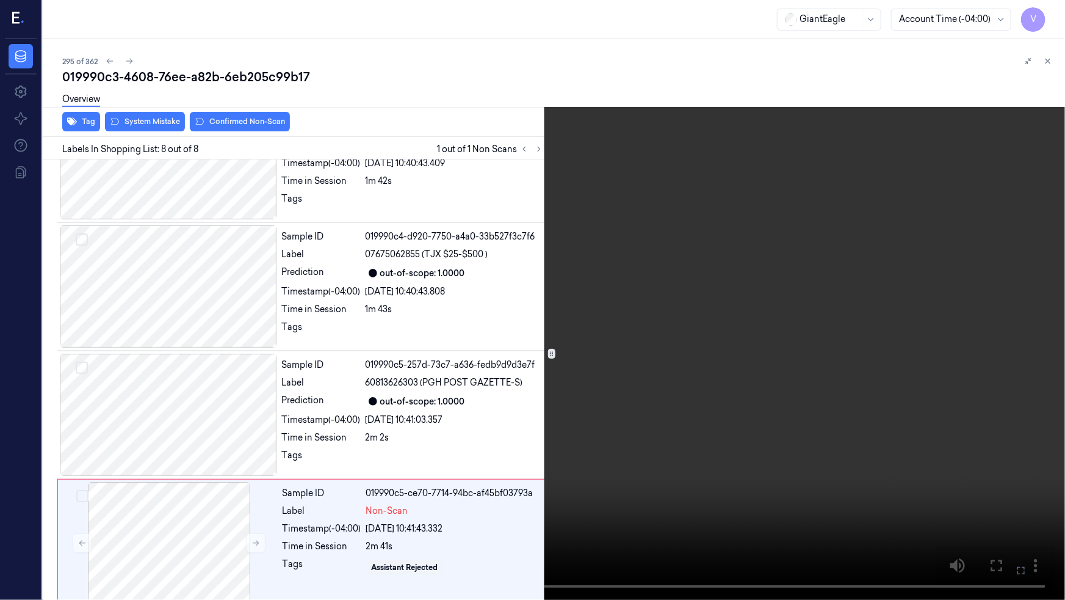
click at [0, 0] on icon at bounding box center [0, 0] width 0 height 0
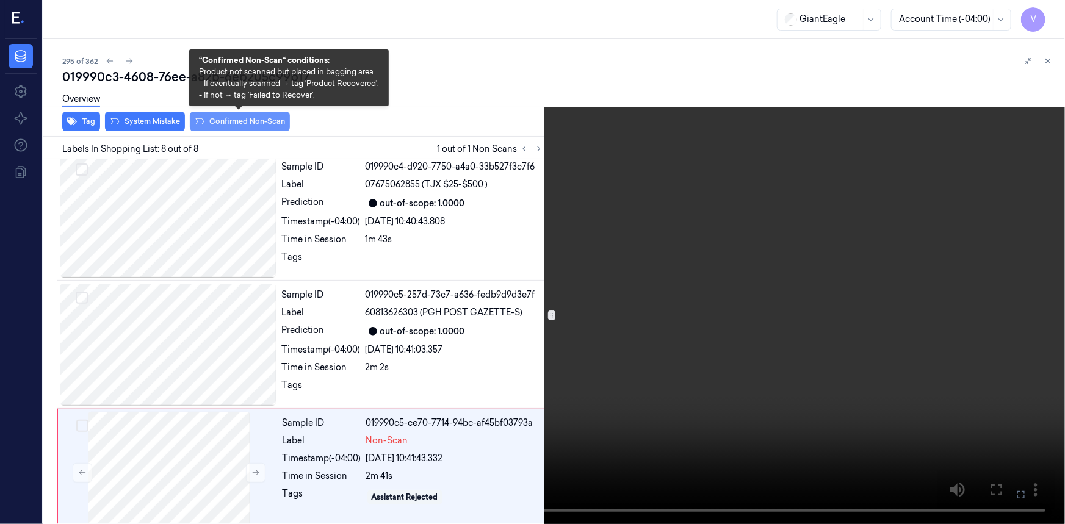
scroll to position [663, 0]
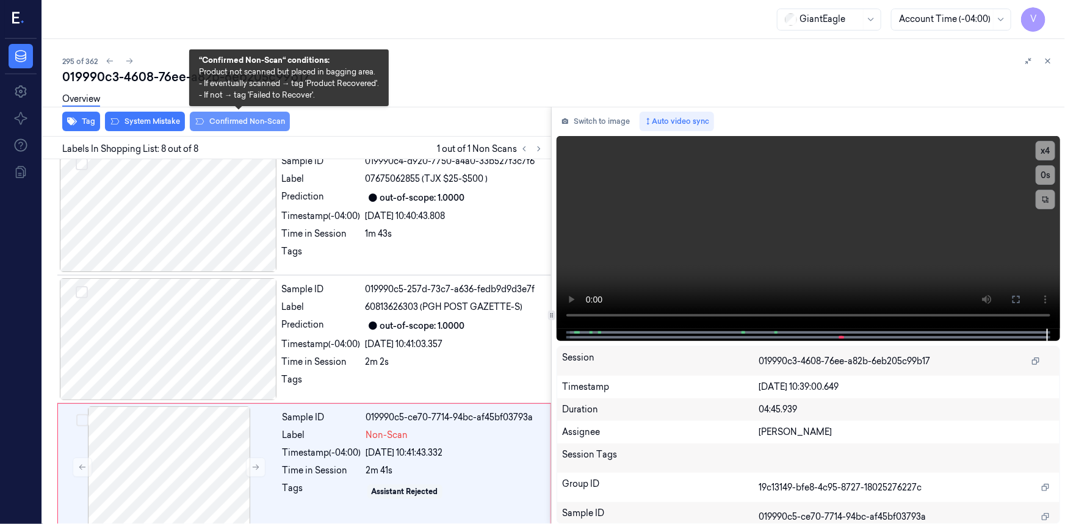
click at [234, 119] on button "Confirmed Non-Scan" at bounding box center [240, 122] width 100 height 20
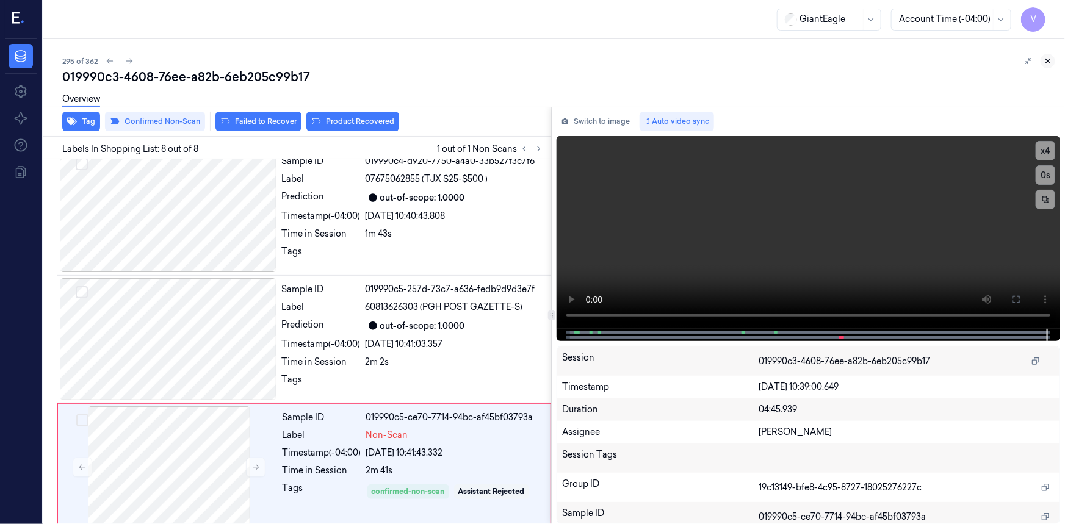
click at [1050, 61] on icon at bounding box center [1048, 61] width 9 height 9
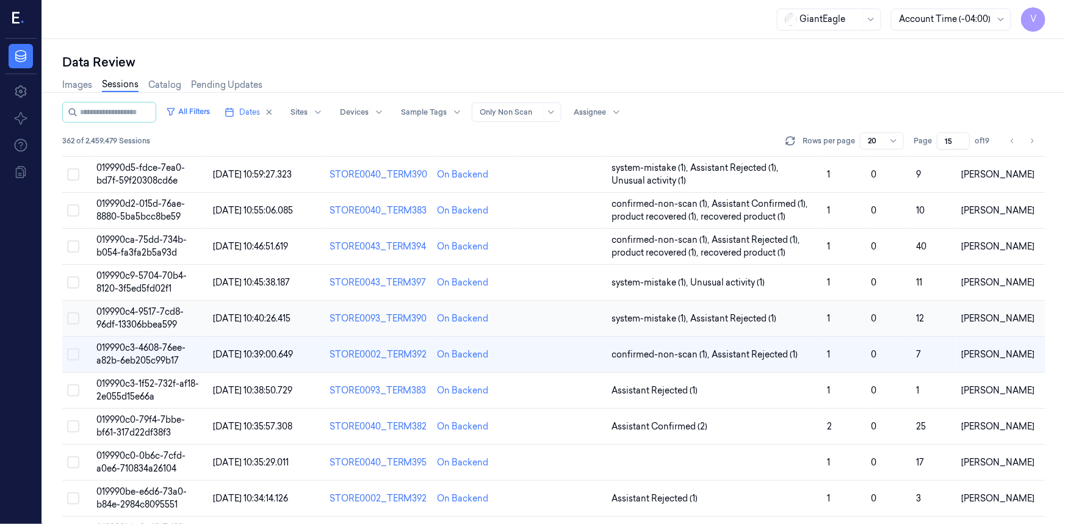
scroll to position [342, 0]
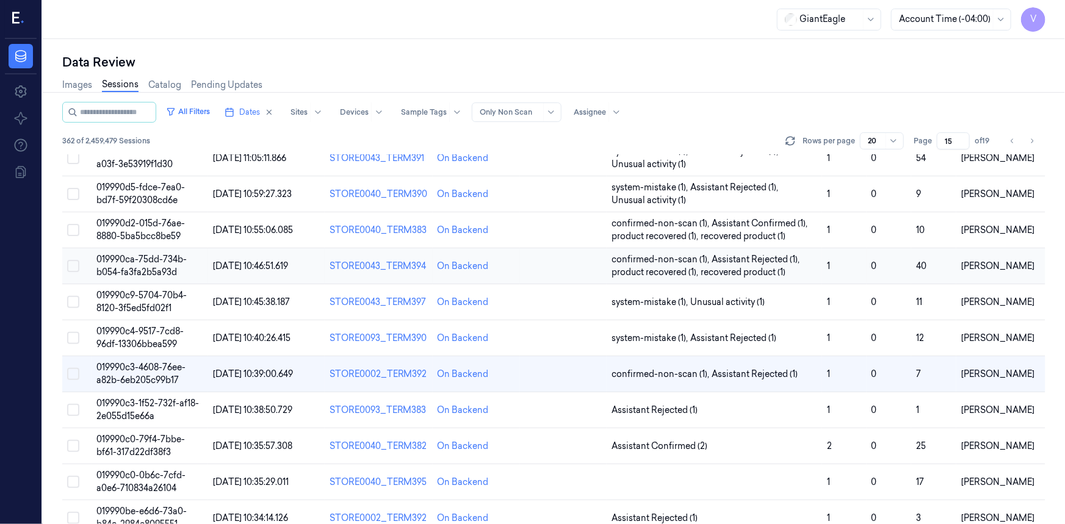
click at [143, 264] on td "019990ca-75dd-734b-b054-fa3fa2b5a93d" at bounding box center [150, 267] width 117 height 36
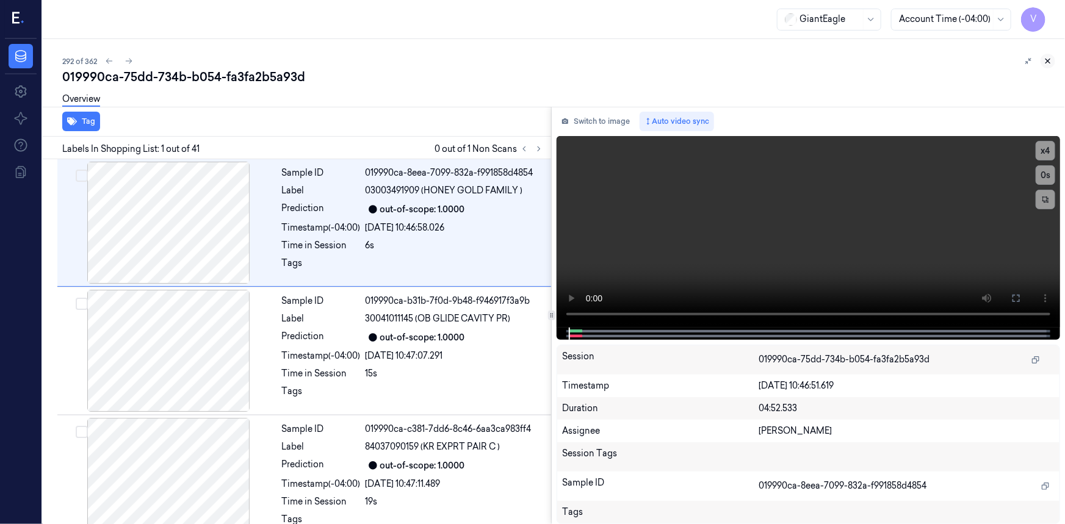
click at [1045, 59] on icon at bounding box center [1048, 61] width 9 height 9
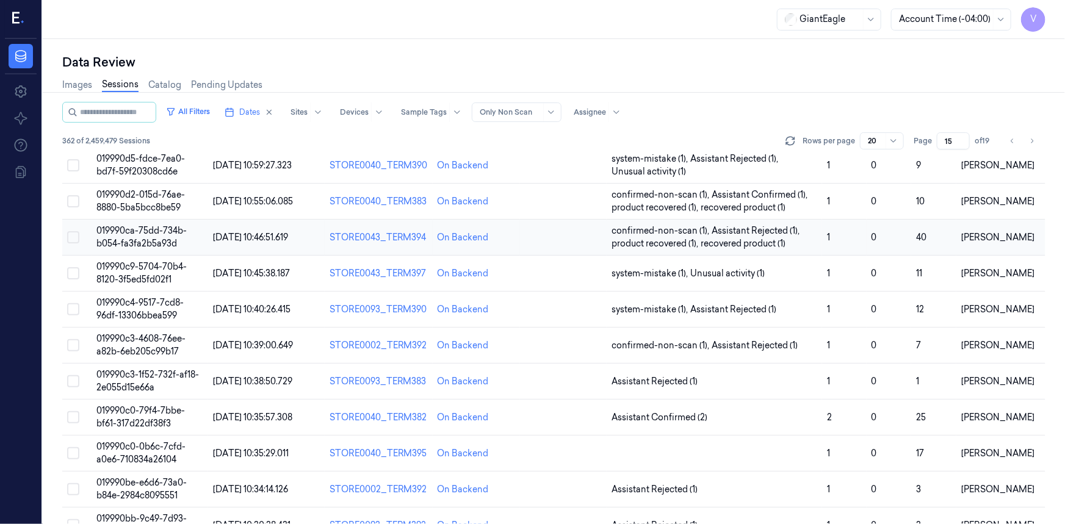
scroll to position [306, 0]
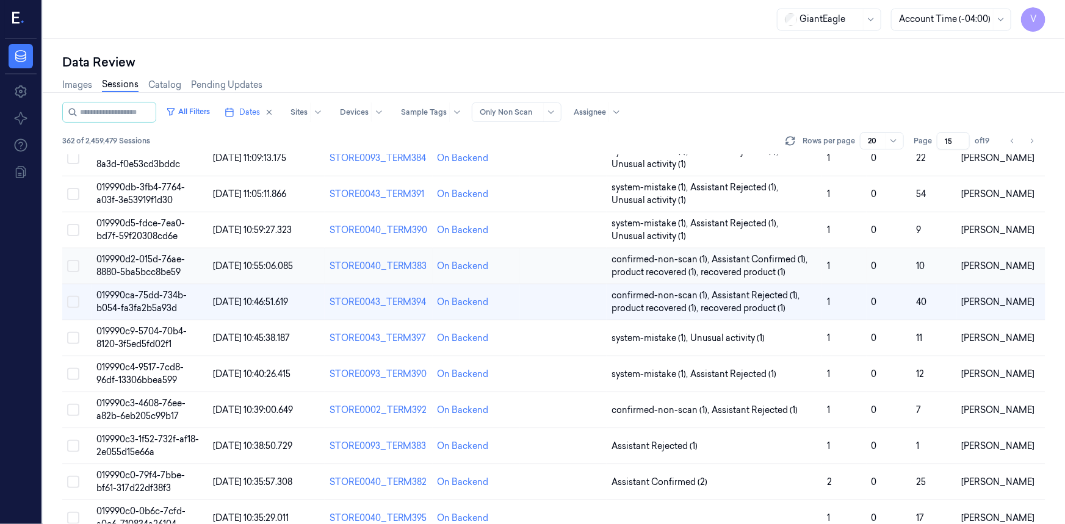
click at [143, 254] on span "019990d2-015d-76ae-8880-5ba5bcc8be59" at bounding box center [140, 266] width 89 height 24
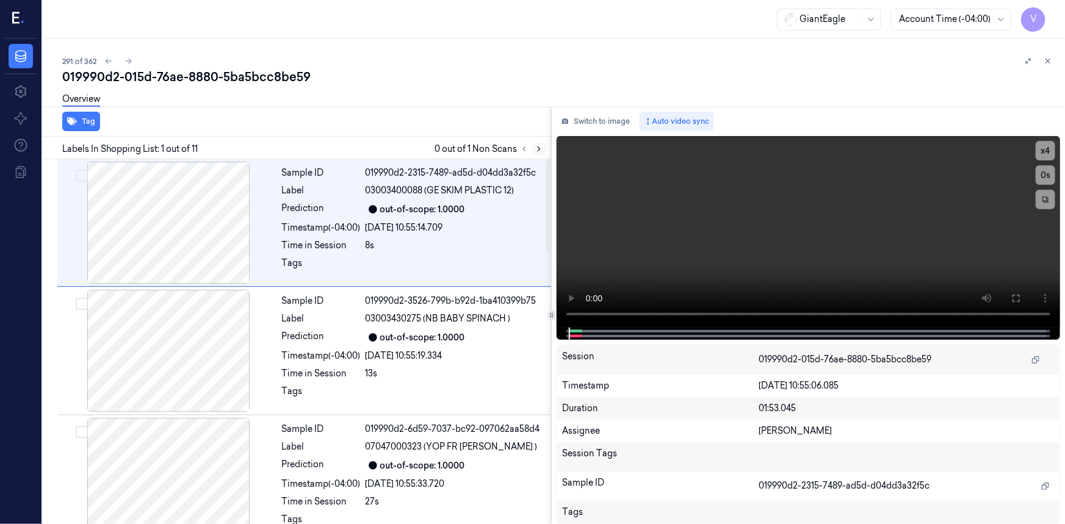
click at [537, 149] on icon at bounding box center [539, 149] width 9 height 9
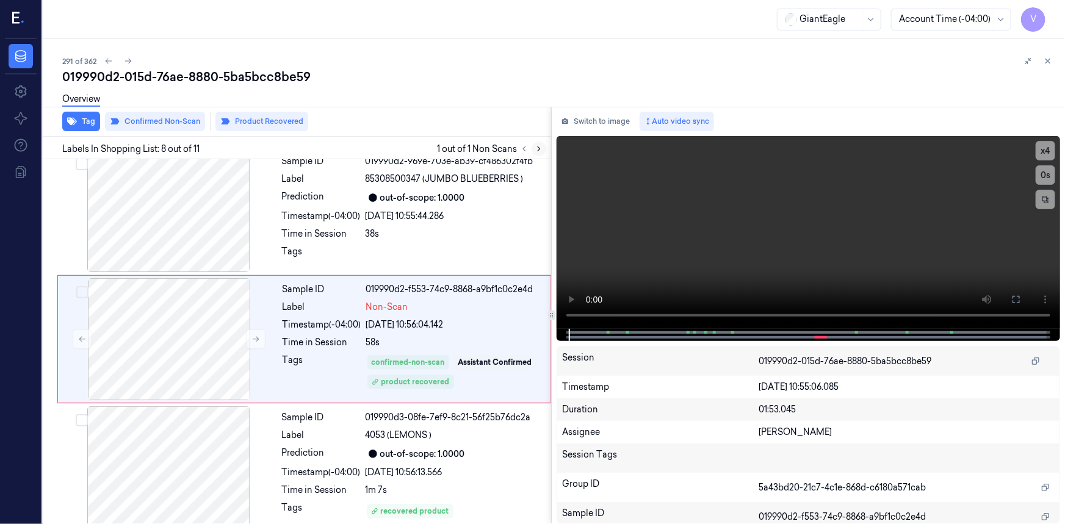
scroll to position [782, 0]
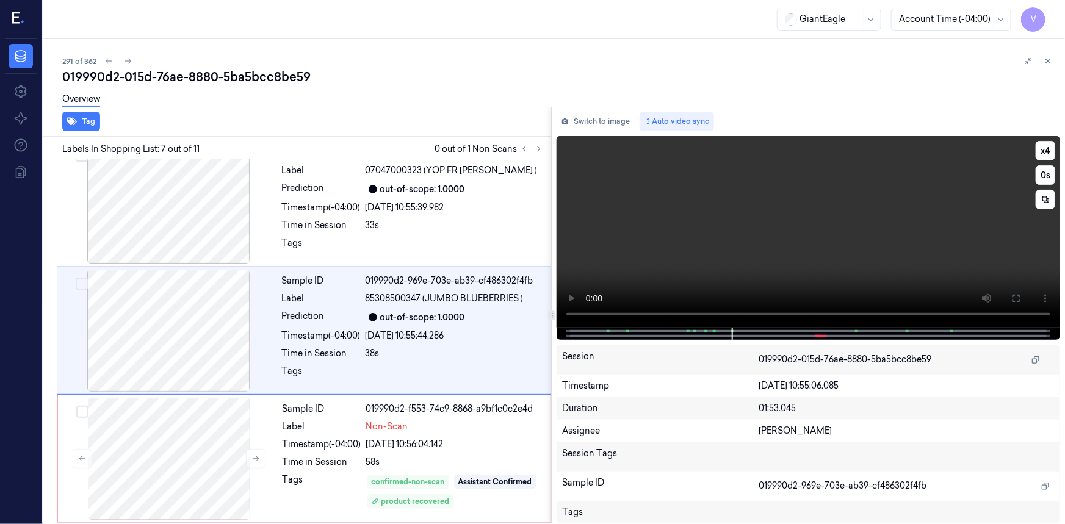
click at [684, 267] on video at bounding box center [809, 232] width 504 height 192
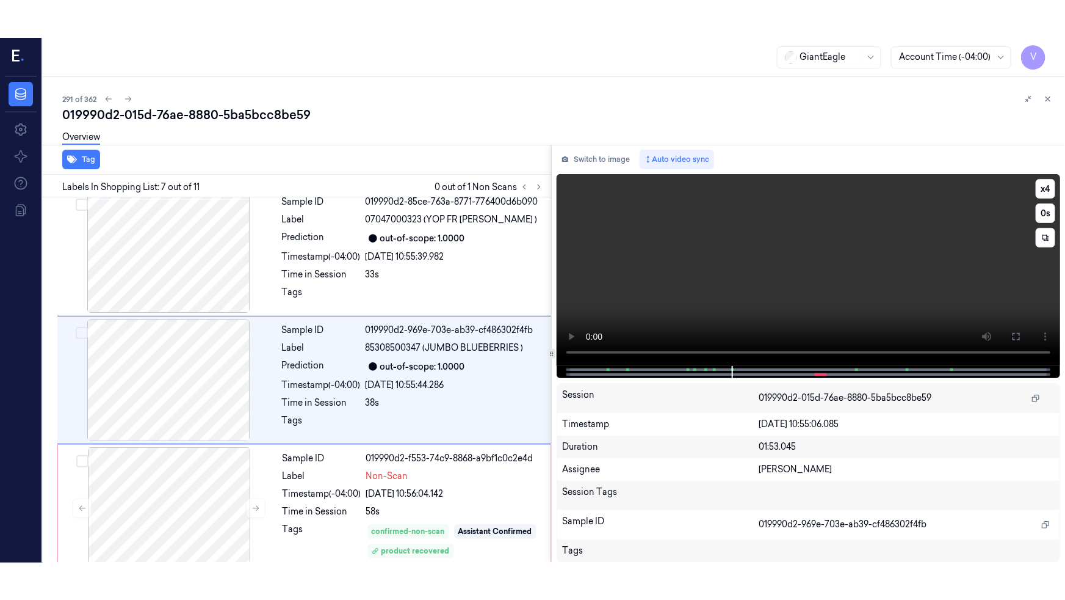
scroll to position [649, 0]
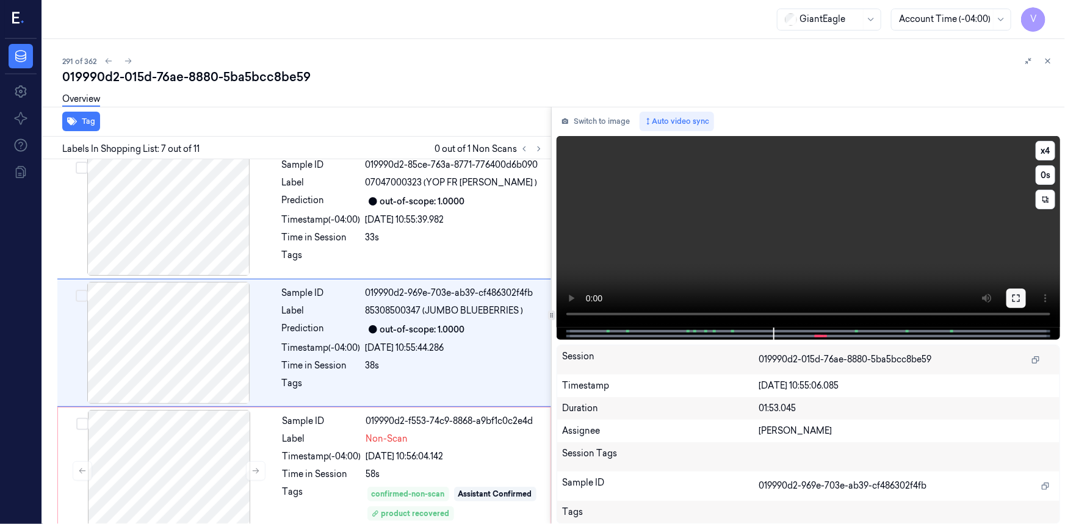
click at [1014, 297] on icon at bounding box center [1017, 299] width 10 height 10
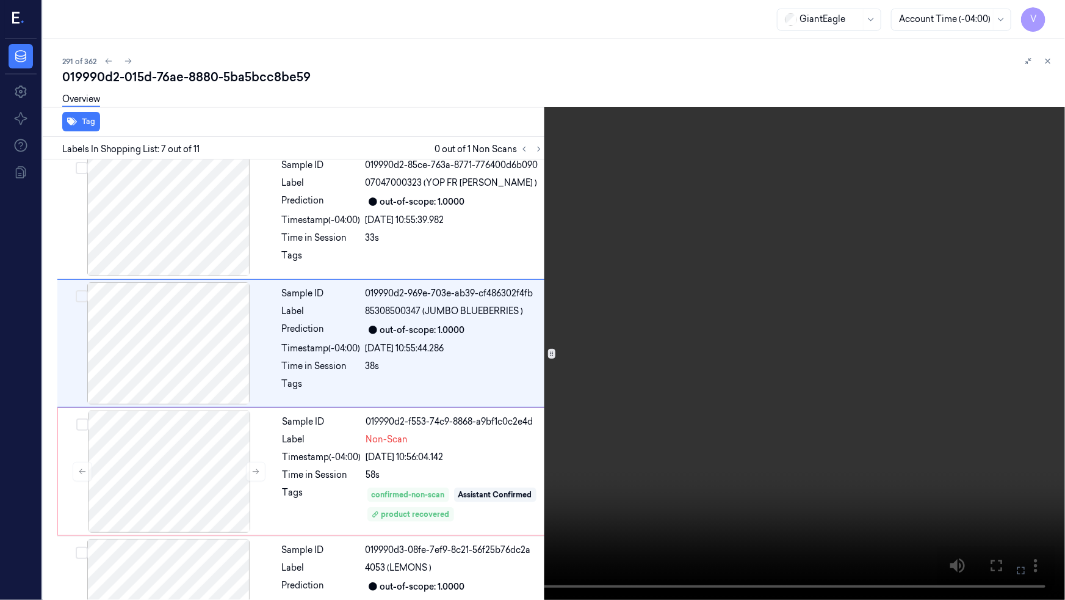
drag, startPoint x: 870, startPoint y: 464, endPoint x: 944, endPoint y: 488, distance: 77.6
click at [891, 472] on video at bounding box center [532, 300] width 1065 height 600
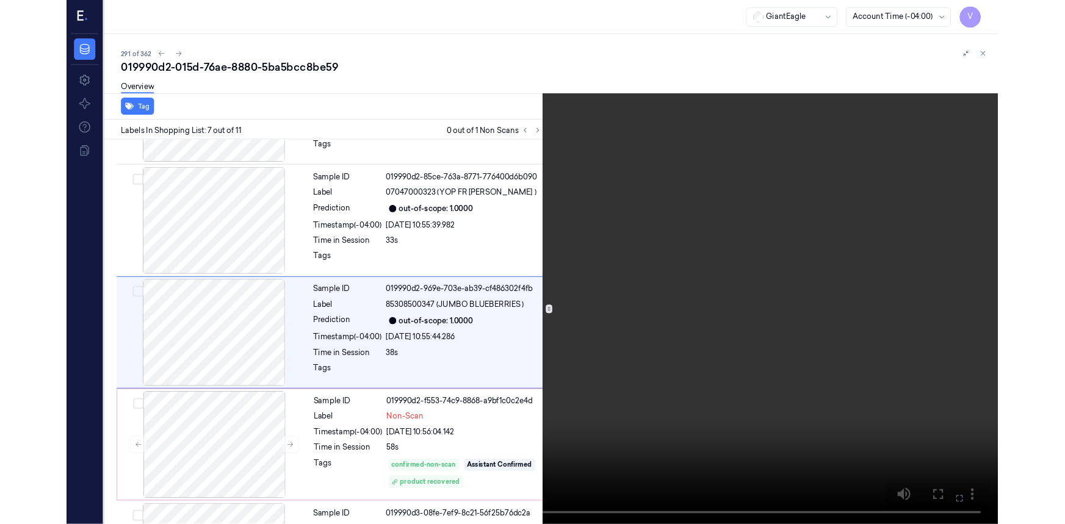
scroll to position [611, 0]
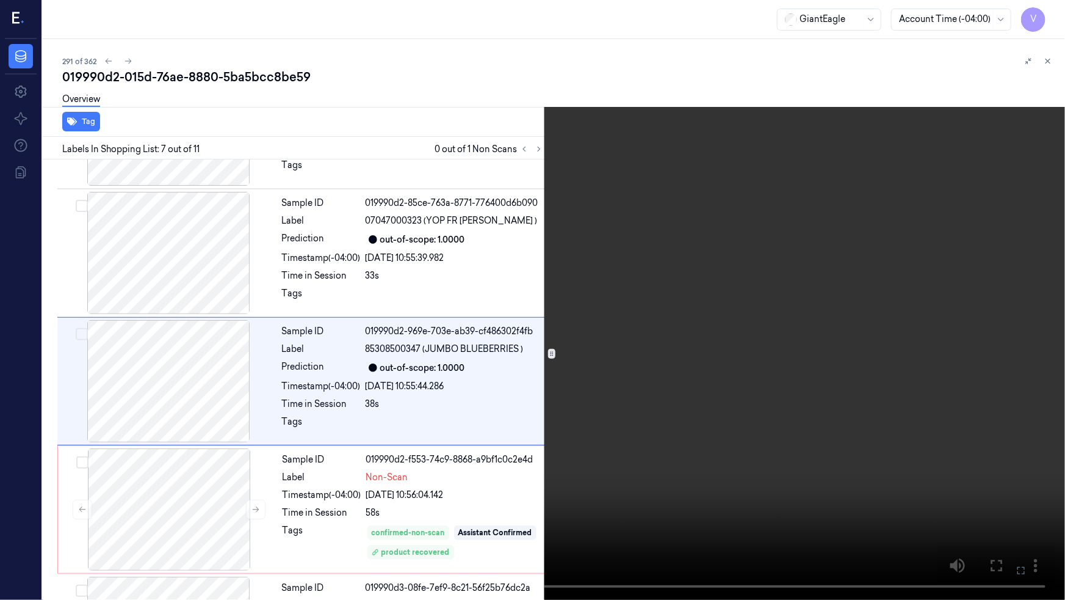
click at [0, 0] on icon at bounding box center [0, 0] width 0 height 0
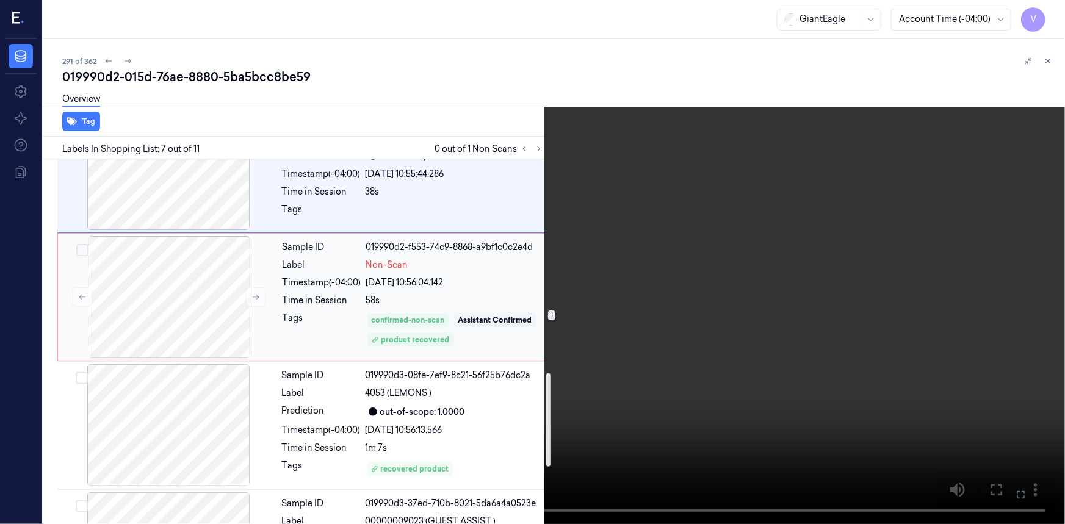
scroll to position [833, 0]
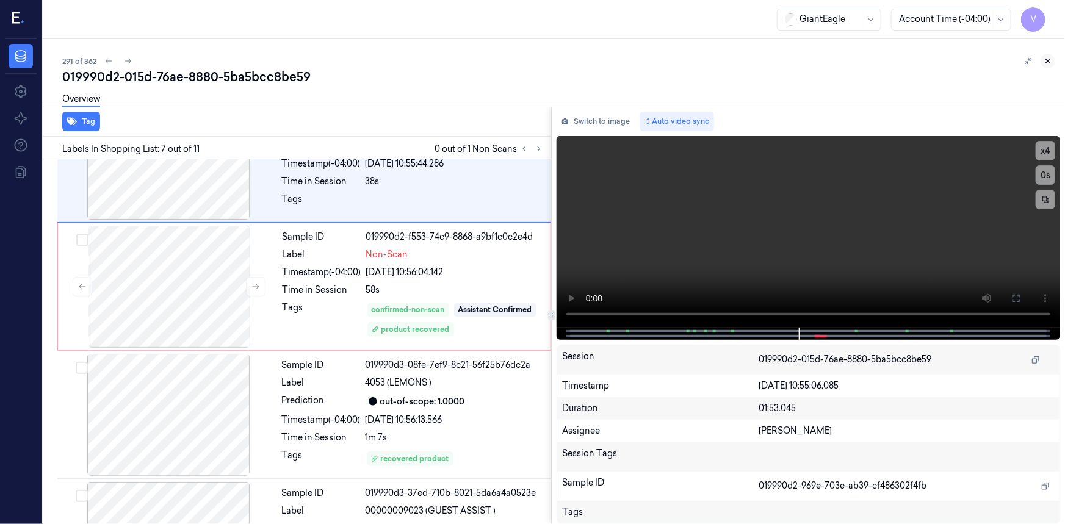
click at [1045, 57] on icon at bounding box center [1048, 61] width 9 height 9
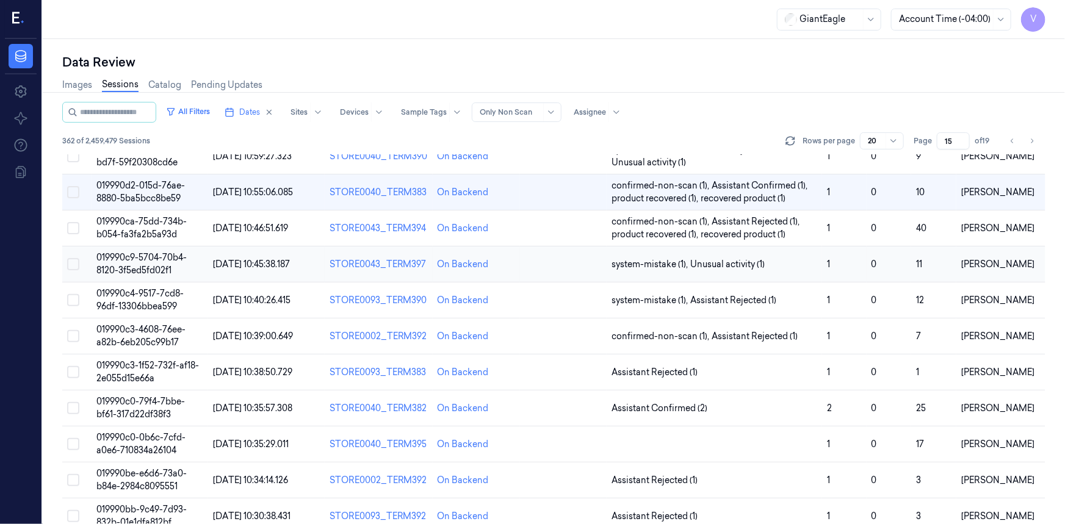
scroll to position [397, 0]
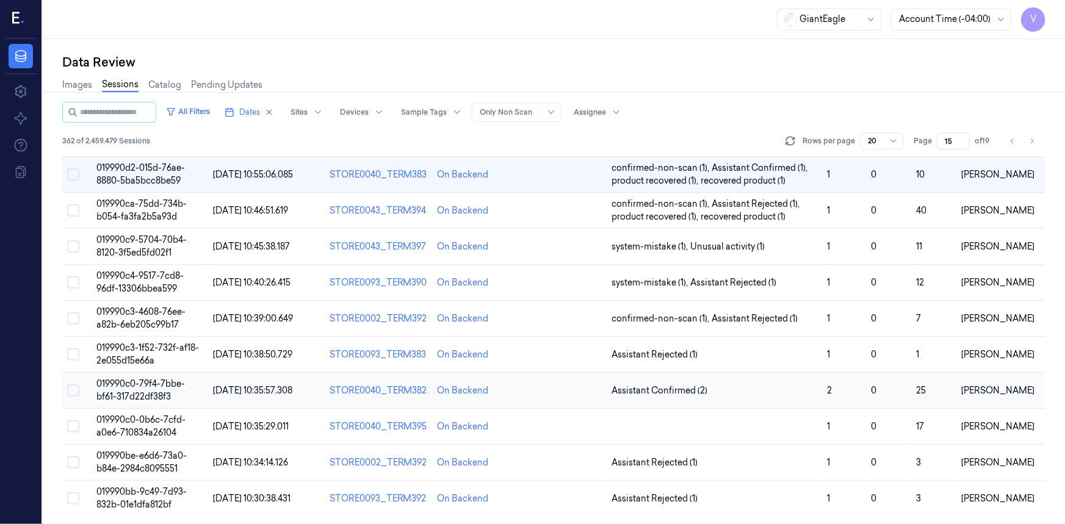
click at [125, 385] on span "019990c0-79f4-7bbe-bf61-317d22df38f3" at bounding box center [140, 391] width 89 height 24
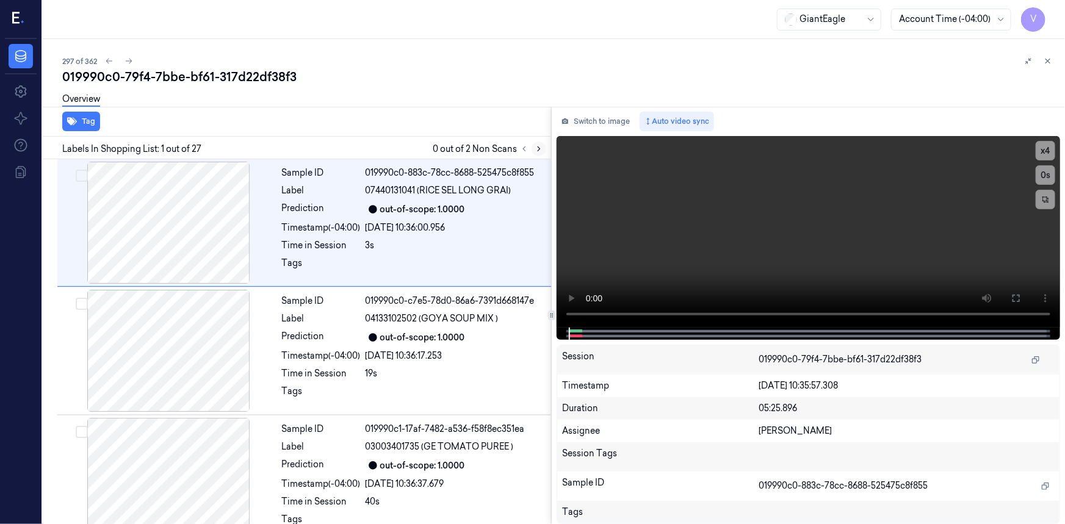
click at [539, 150] on icon at bounding box center [539, 149] width 2 height 4
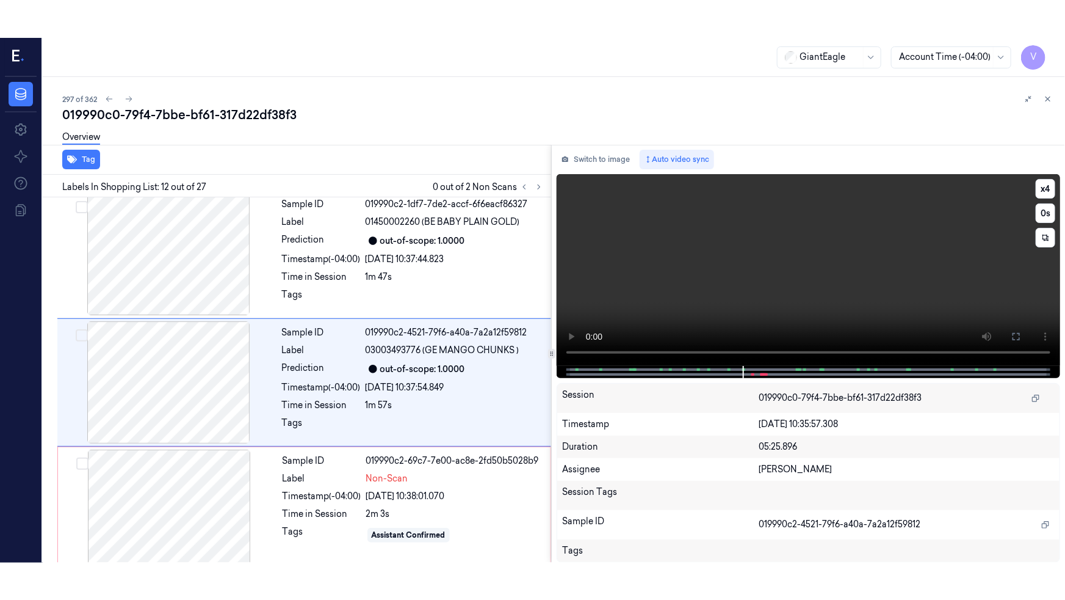
scroll to position [1290, 0]
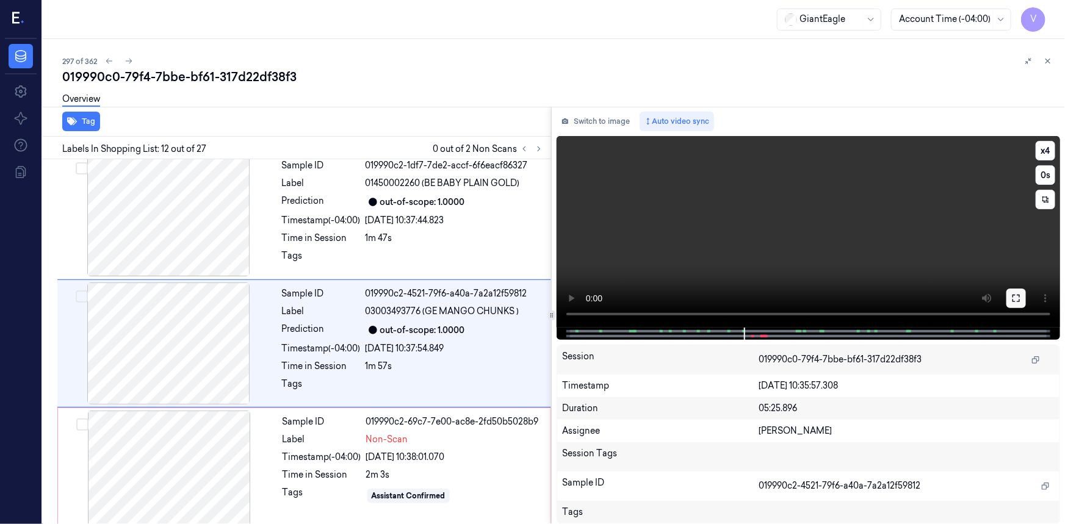
click at [1014, 299] on icon at bounding box center [1017, 299] width 10 height 10
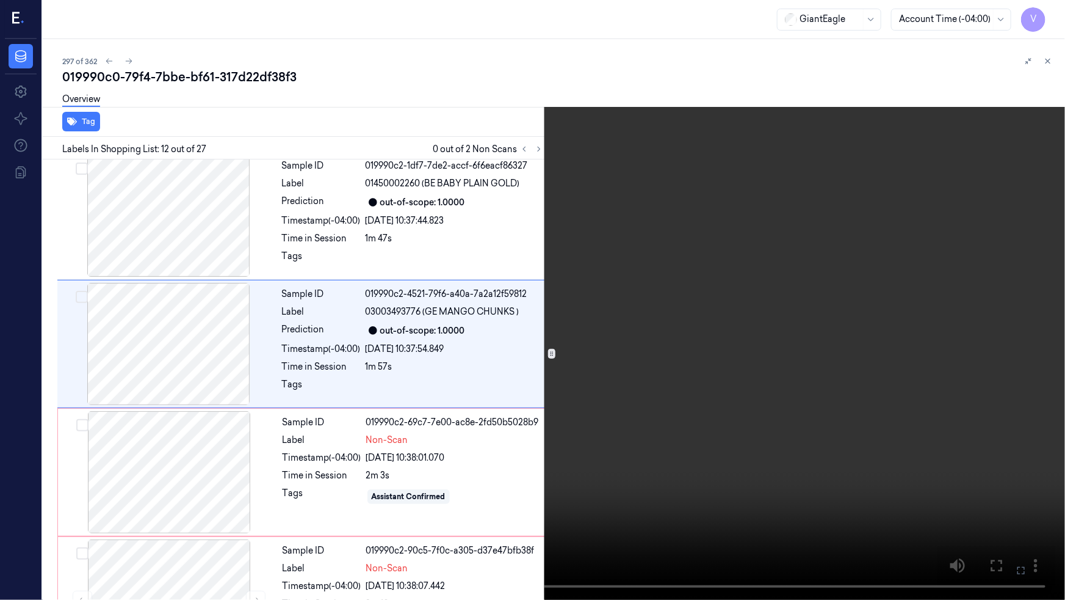
click at [857, 360] on video at bounding box center [532, 300] width 1065 height 600
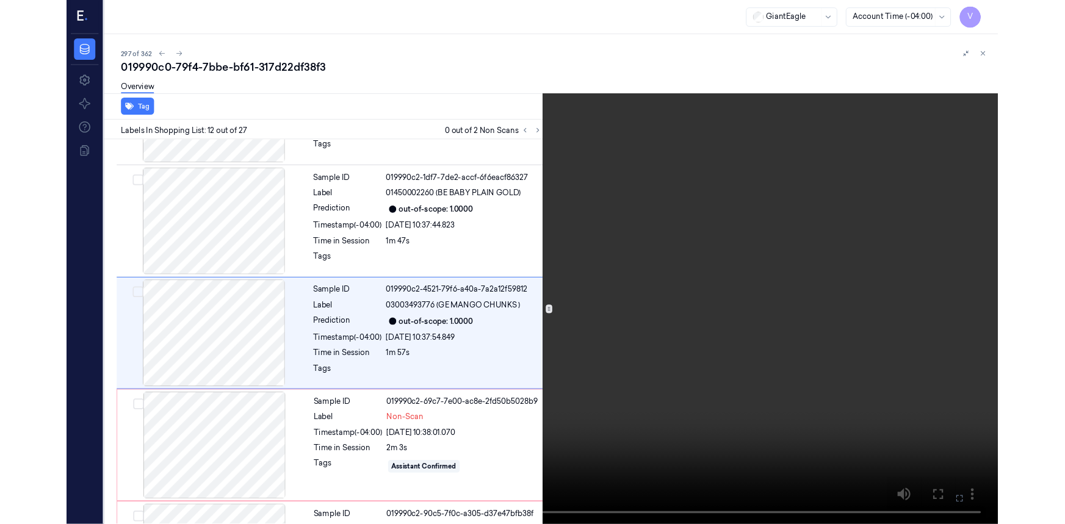
scroll to position [1252, 0]
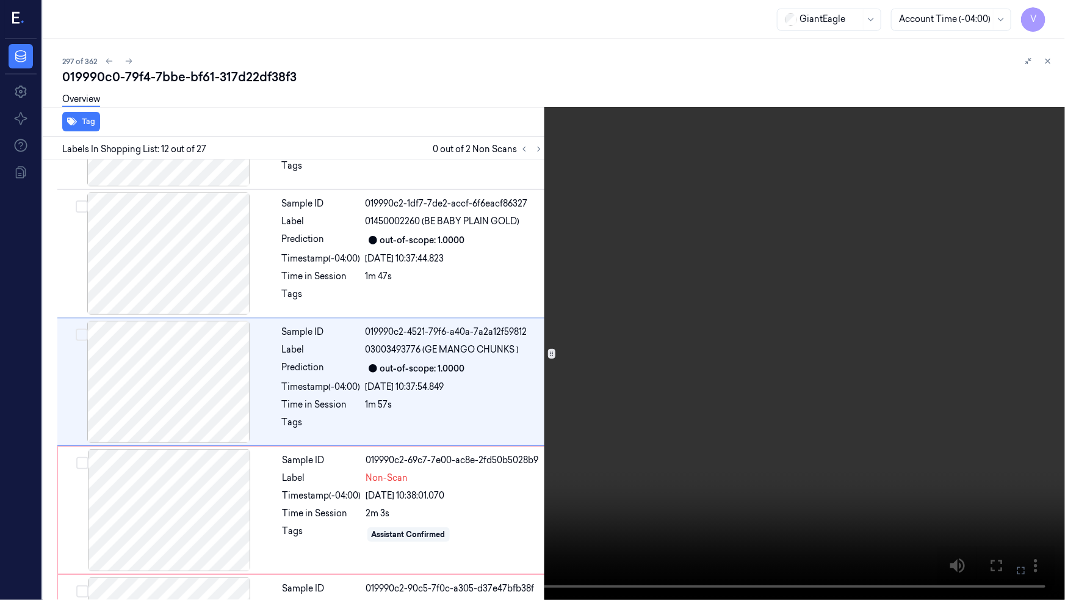
click at [548, 446] on video at bounding box center [532, 300] width 1065 height 600
click at [0, 0] on button at bounding box center [0, 0] width 0 height 0
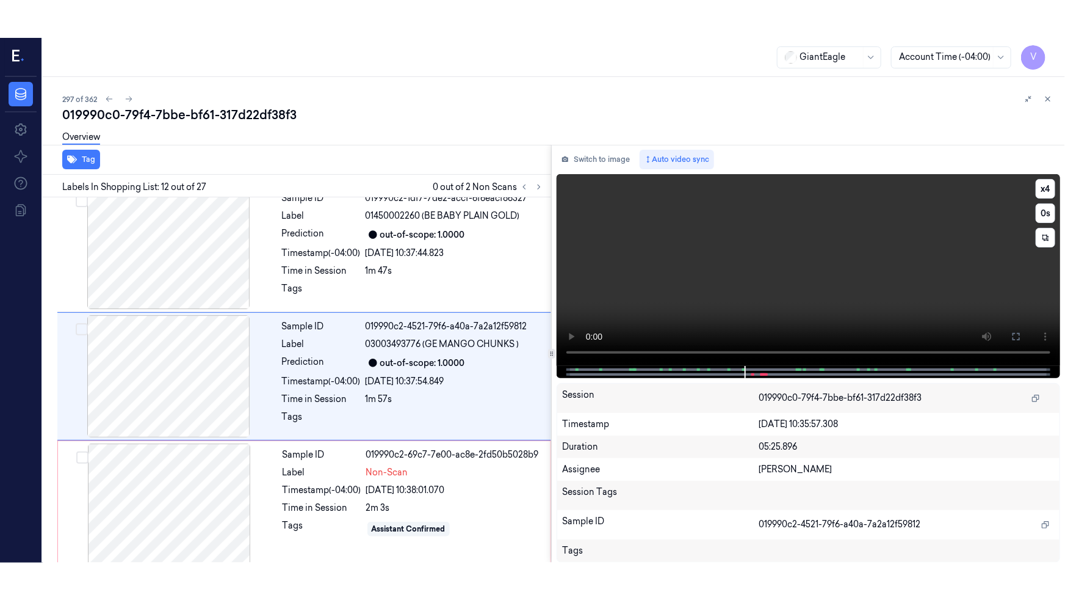
scroll to position [1290, 0]
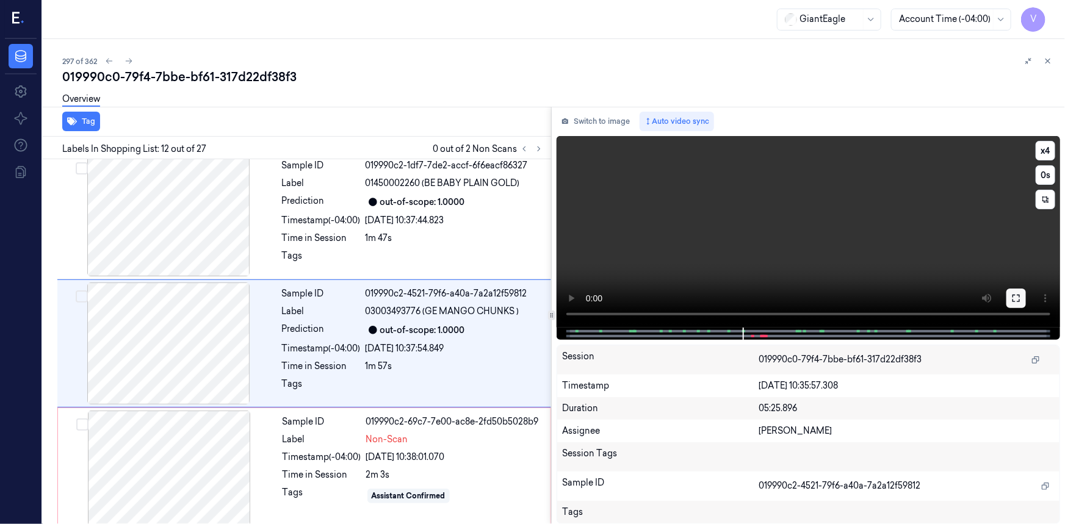
click at [1016, 295] on icon at bounding box center [1017, 299] width 10 height 10
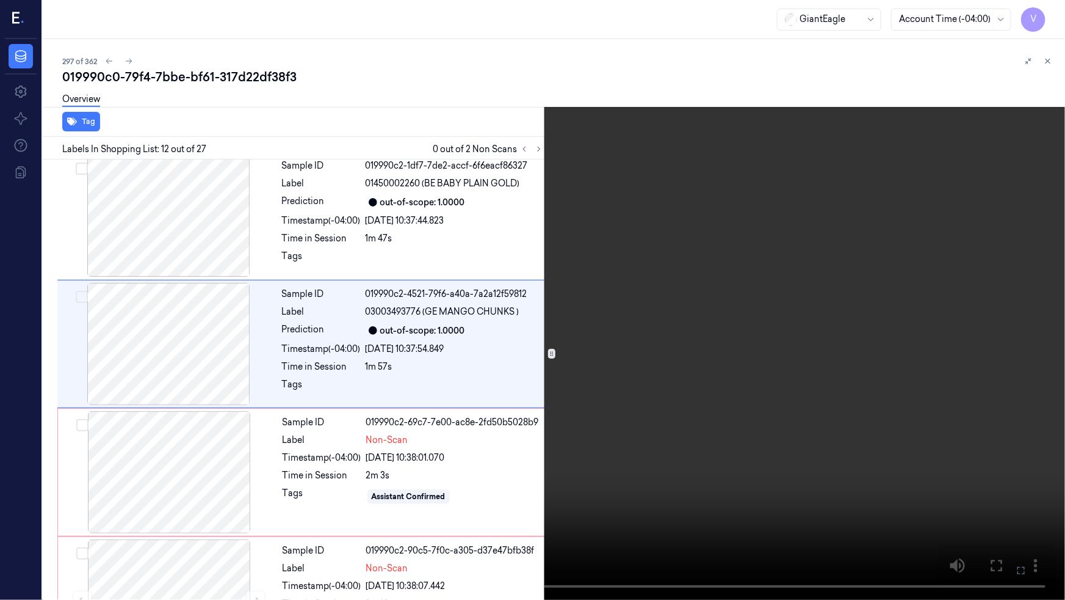
click at [816, 342] on video at bounding box center [532, 300] width 1065 height 600
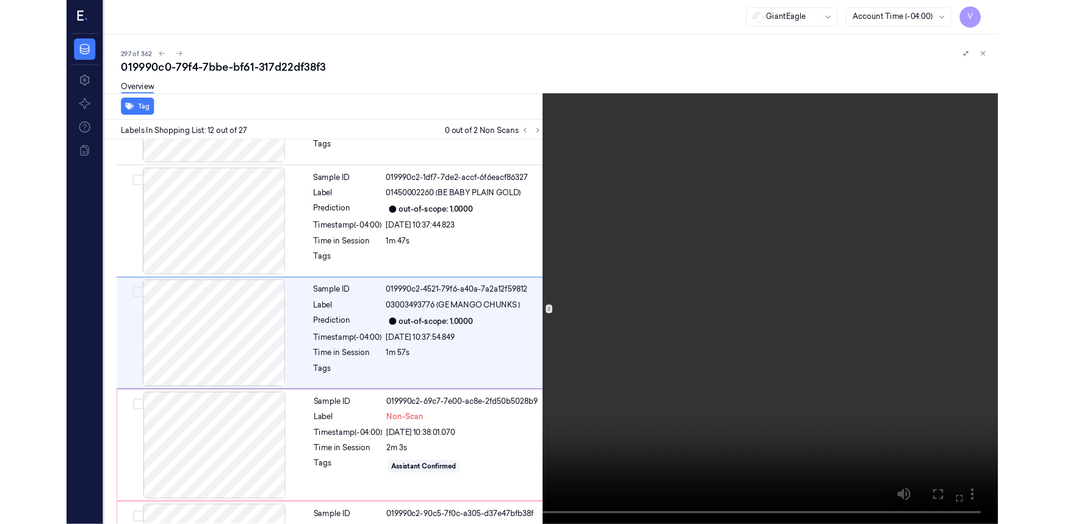
scroll to position [1252, 0]
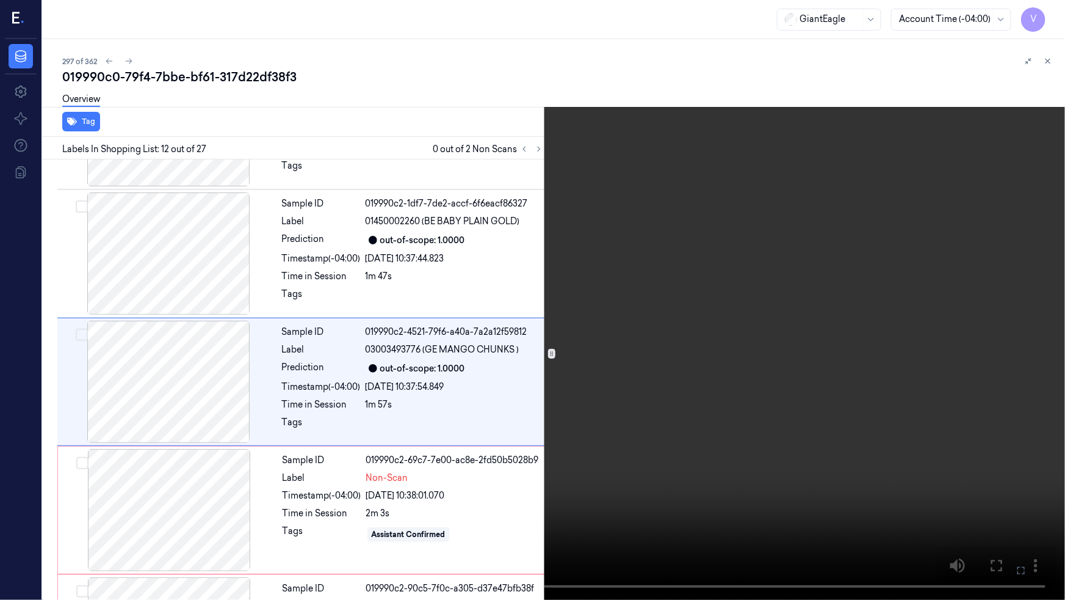
click at [822, 342] on video at bounding box center [532, 300] width 1065 height 600
click at [811, 342] on video at bounding box center [532, 300] width 1065 height 600
click at [811, 360] on video at bounding box center [532, 300] width 1065 height 600
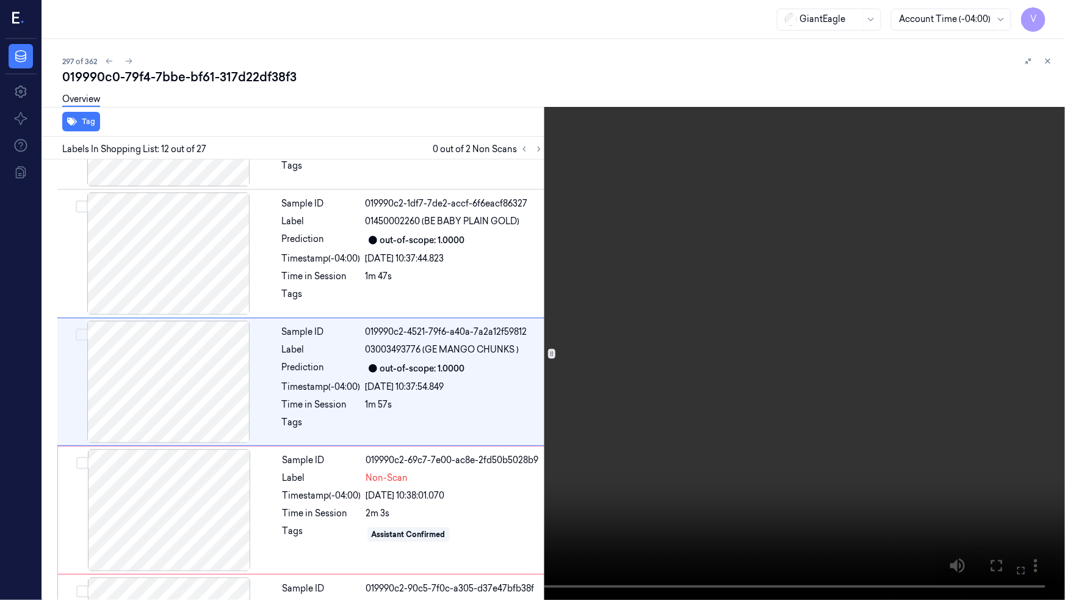
click at [0, 0] on icon at bounding box center [0, 0] width 0 height 0
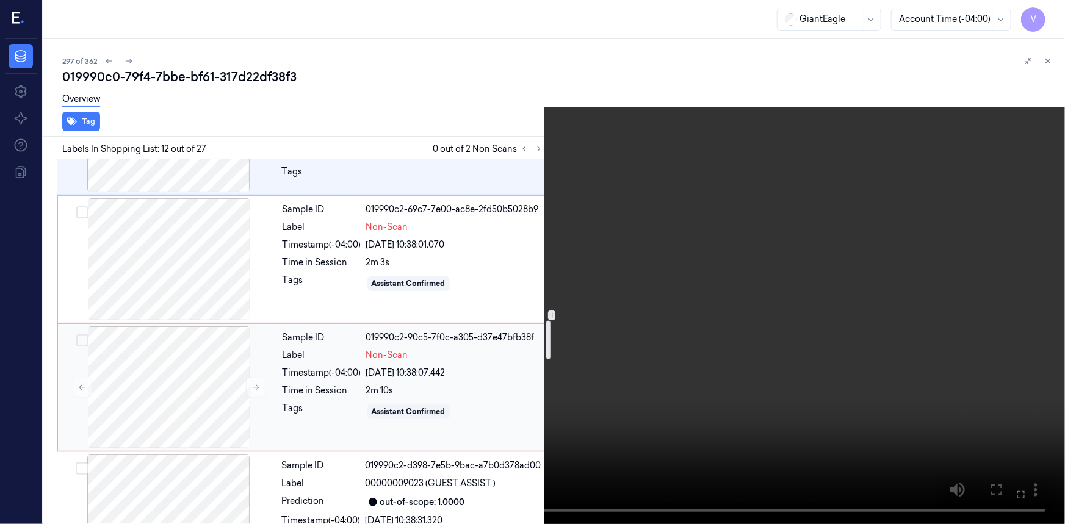
scroll to position [1529, 0]
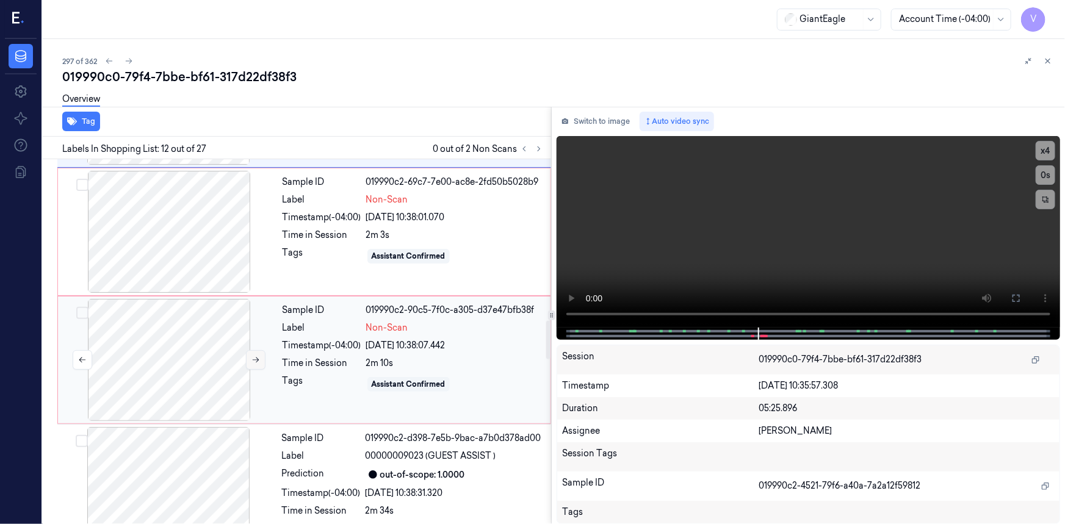
click at [254, 356] on icon at bounding box center [256, 360] width 9 height 9
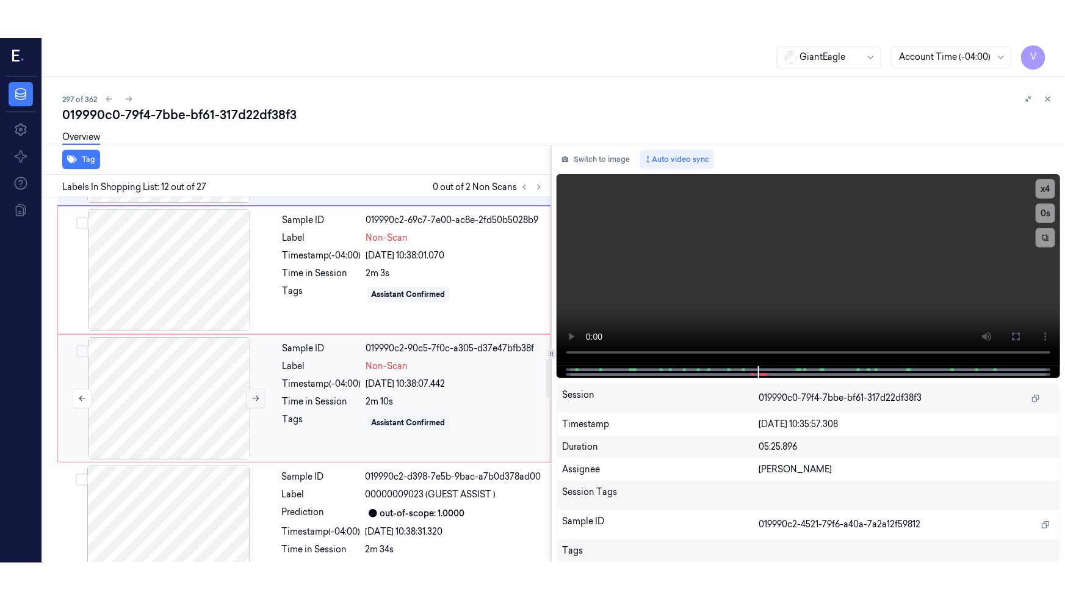
scroll to position [1545, 0]
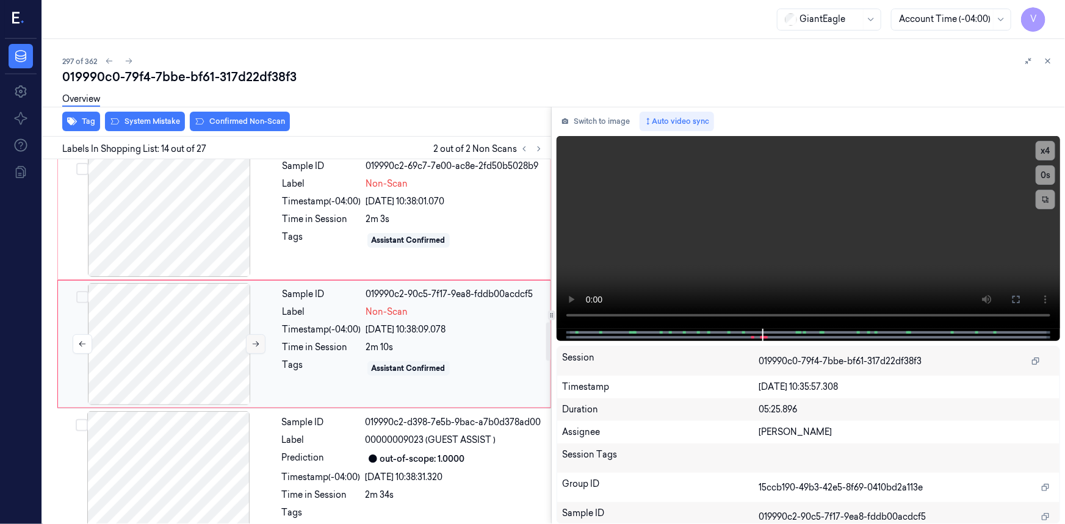
click at [254, 356] on div at bounding box center [168, 344] width 217 height 122
click at [253, 341] on icon at bounding box center [256, 344] width 9 height 9
click at [253, 340] on icon at bounding box center [256, 344] width 9 height 9
click at [1018, 305] on icon at bounding box center [1017, 300] width 10 height 10
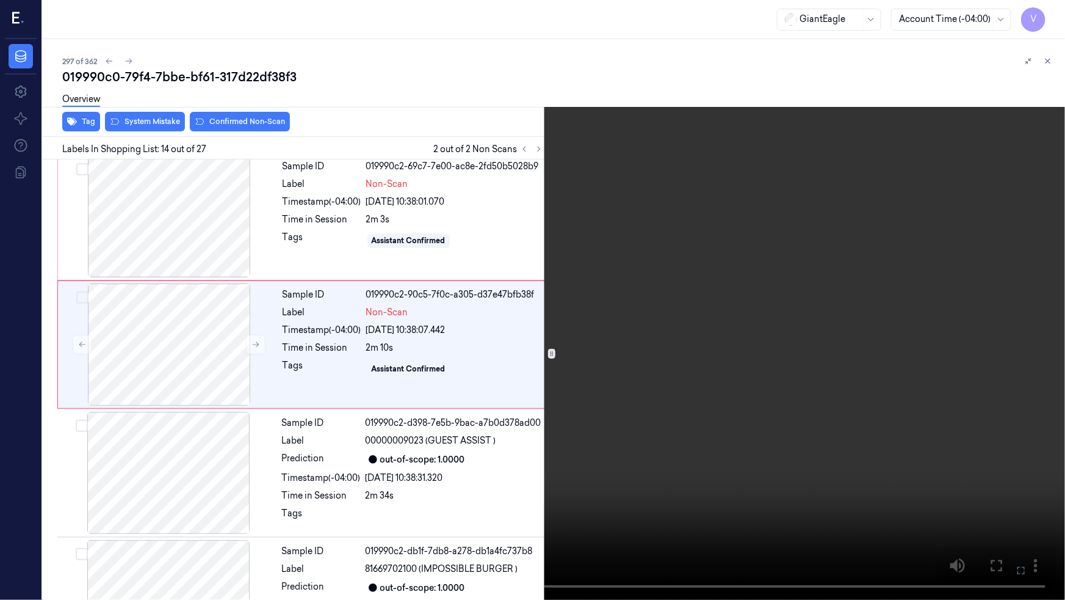
click at [780, 358] on video at bounding box center [532, 300] width 1065 height 600
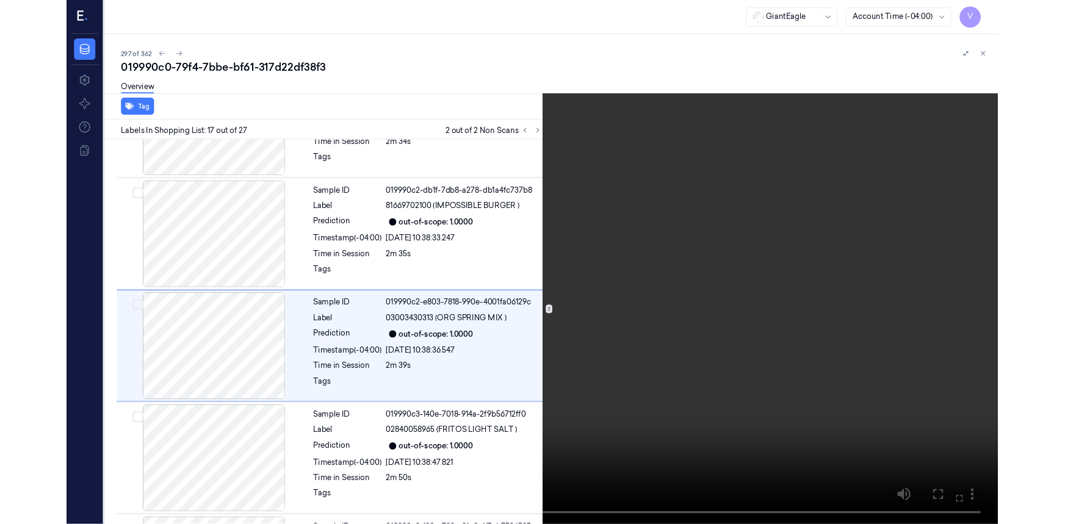
scroll to position [1893, 0]
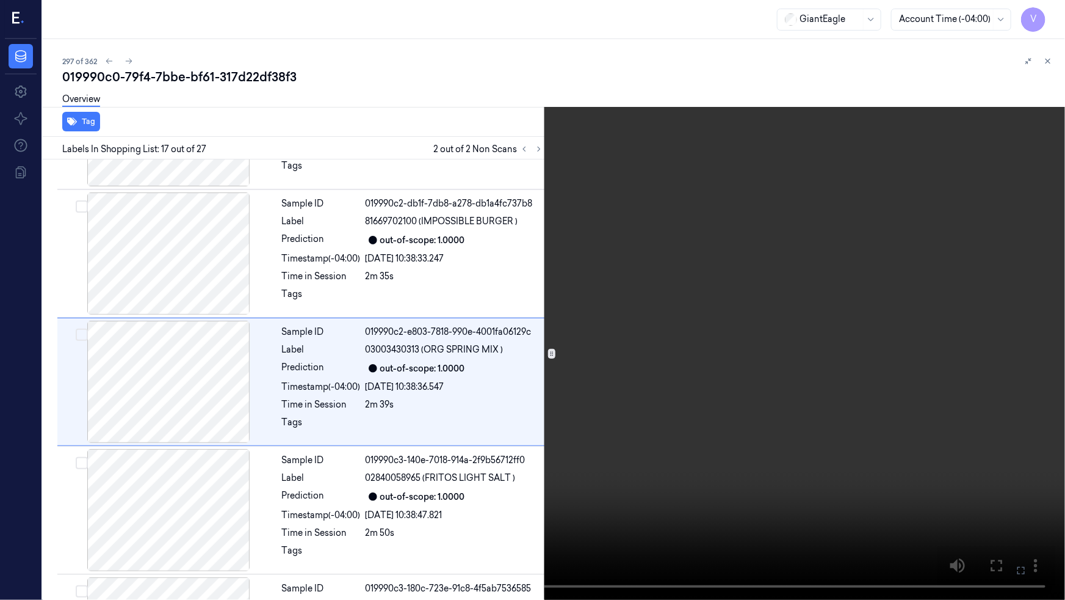
click at [706, 413] on video at bounding box center [532, 300] width 1065 height 600
click at [0, 0] on icon at bounding box center [0, 0] width 0 height 0
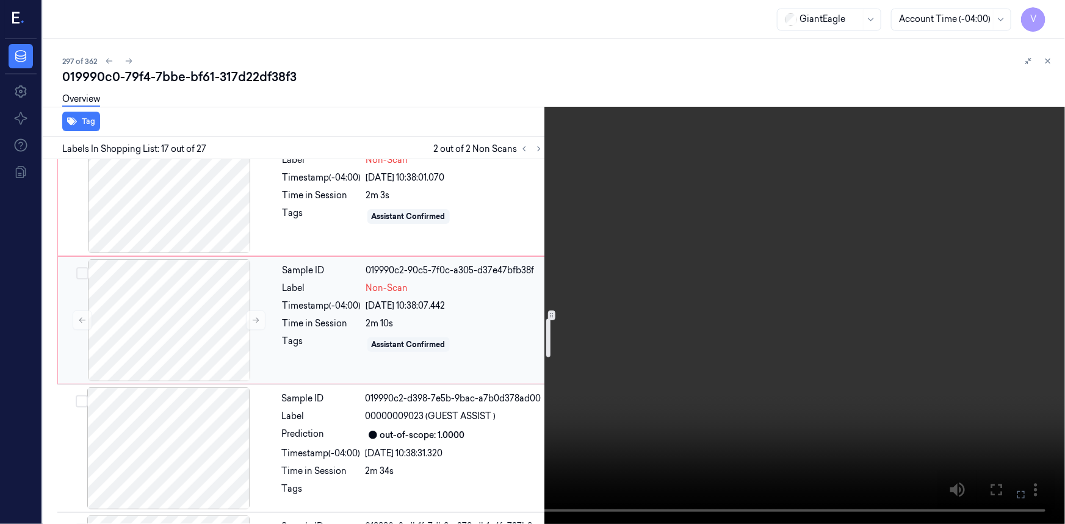
scroll to position [1504, 0]
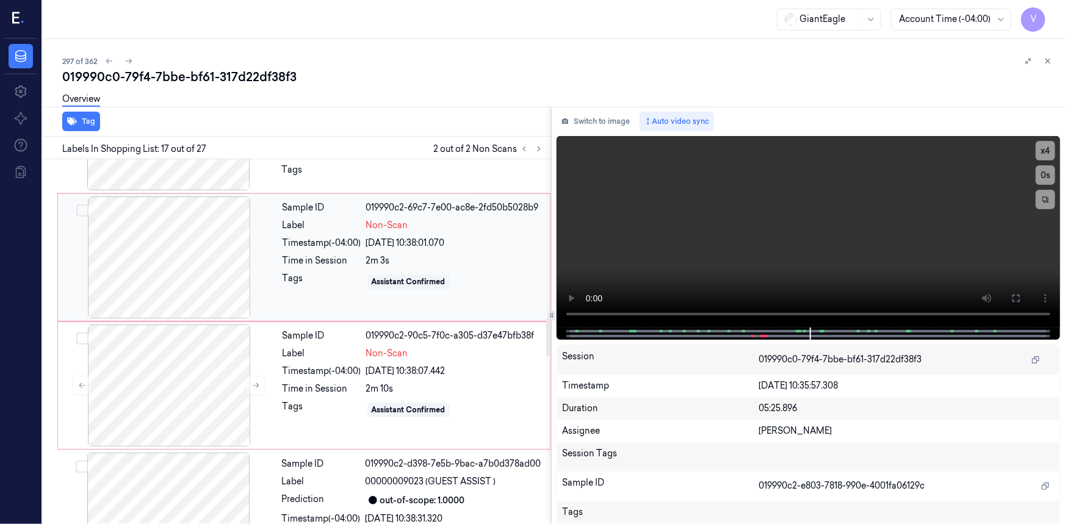
click at [220, 245] on div at bounding box center [168, 258] width 217 height 122
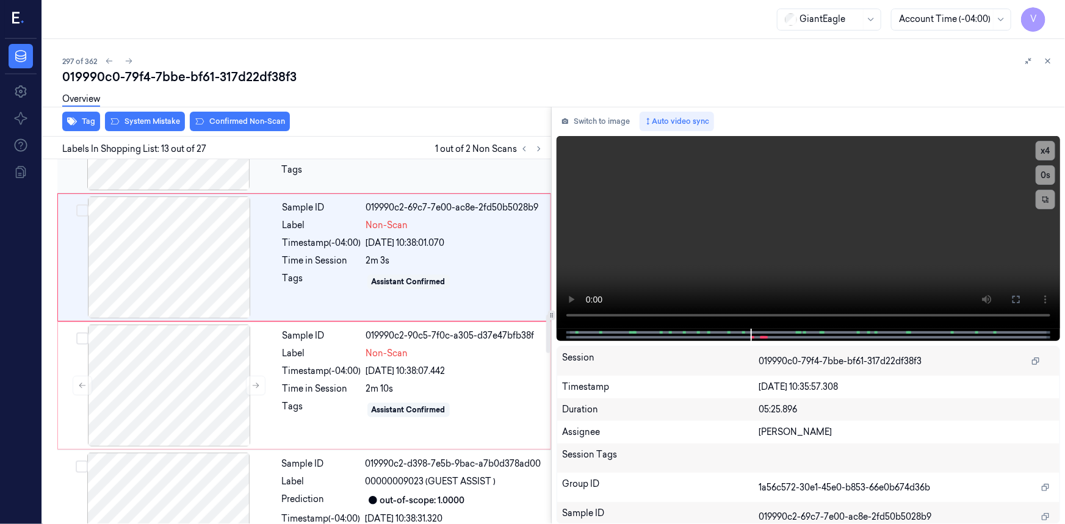
scroll to position [1418, 0]
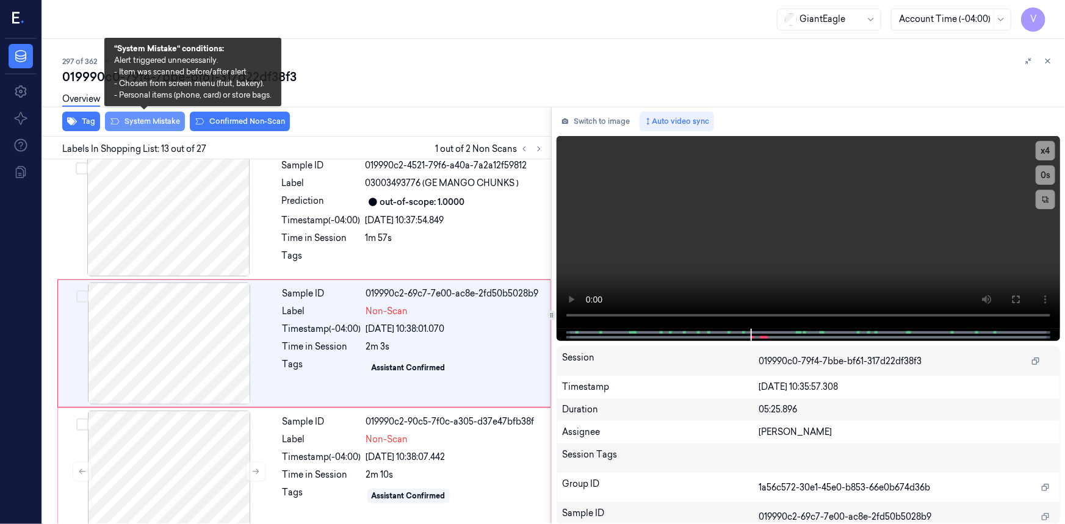
click at [162, 120] on button "System Mistake" at bounding box center [145, 122] width 80 height 20
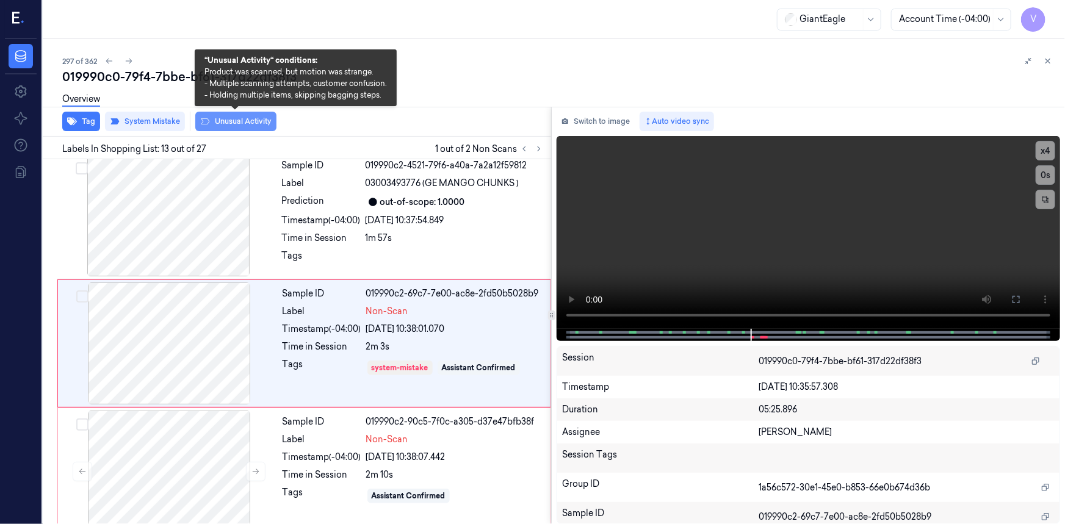
click at [226, 123] on button "Unusual Activity" at bounding box center [235, 122] width 81 height 20
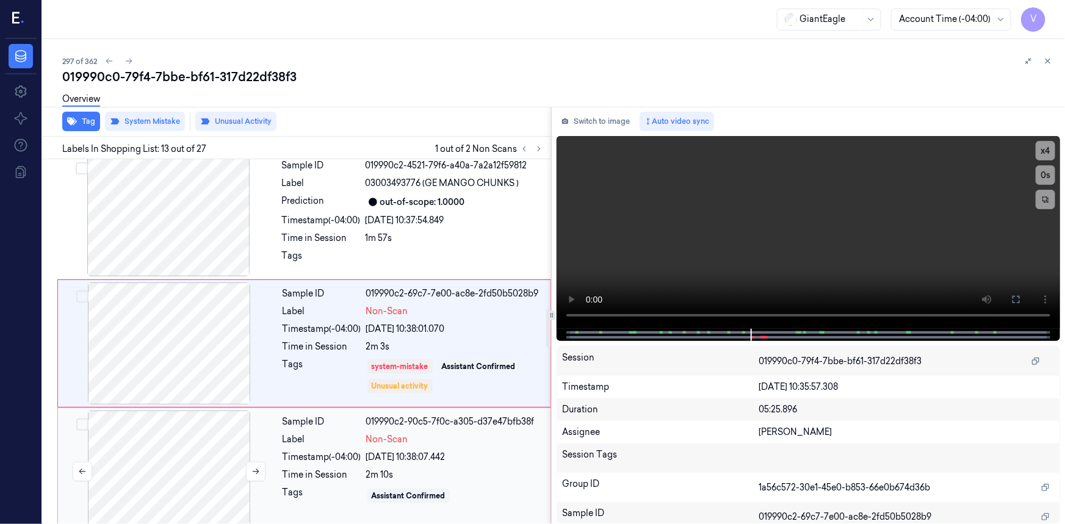
click at [214, 426] on div at bounding box center [168, 472] width 217 height 122
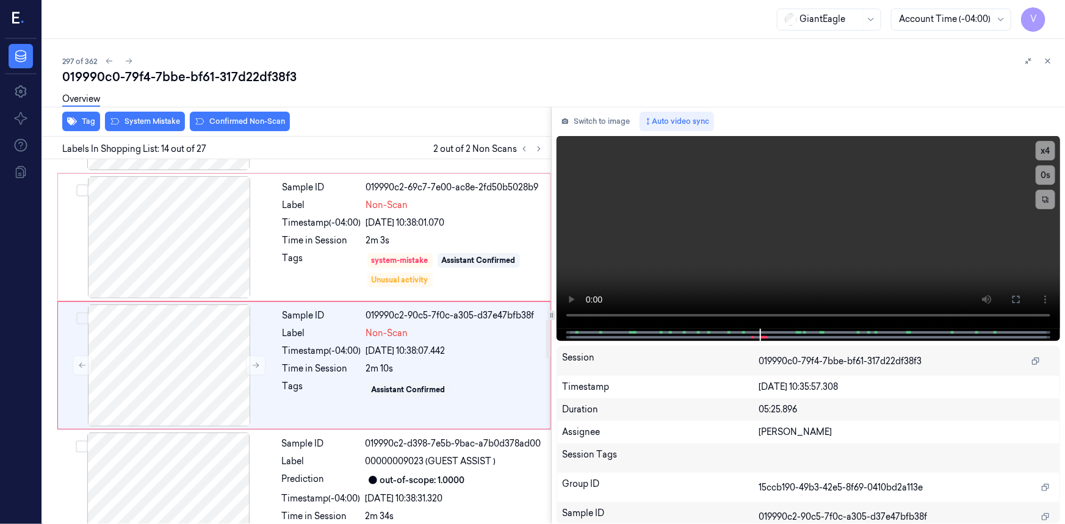
scroll to position [1545, 0]
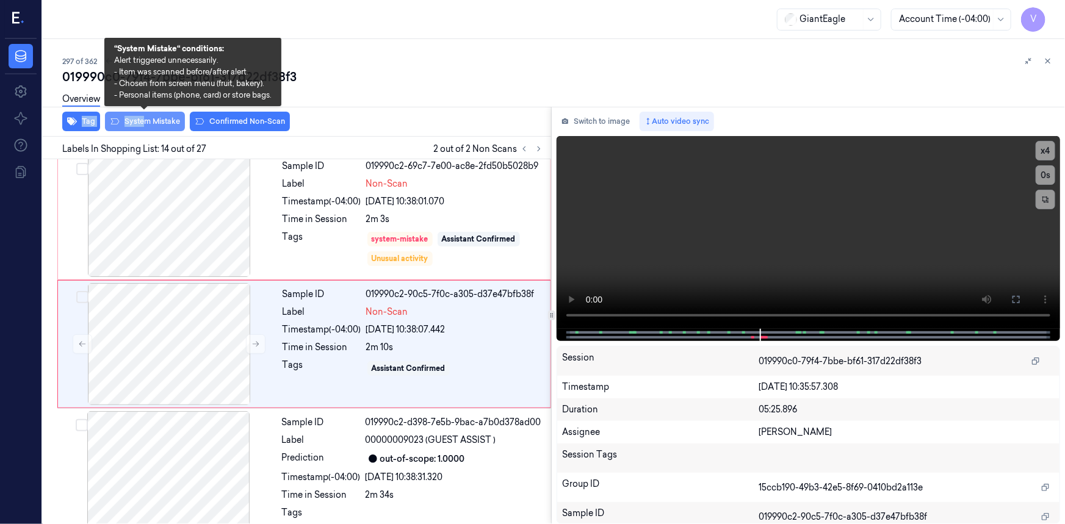
click at [143, 116] on div "019990c0-79f4-7bbe-bf61-317d22df38f3 Overview Tag System Mistake Confirmed Non-…" at bounding box center [558, 296] width 993 height 456
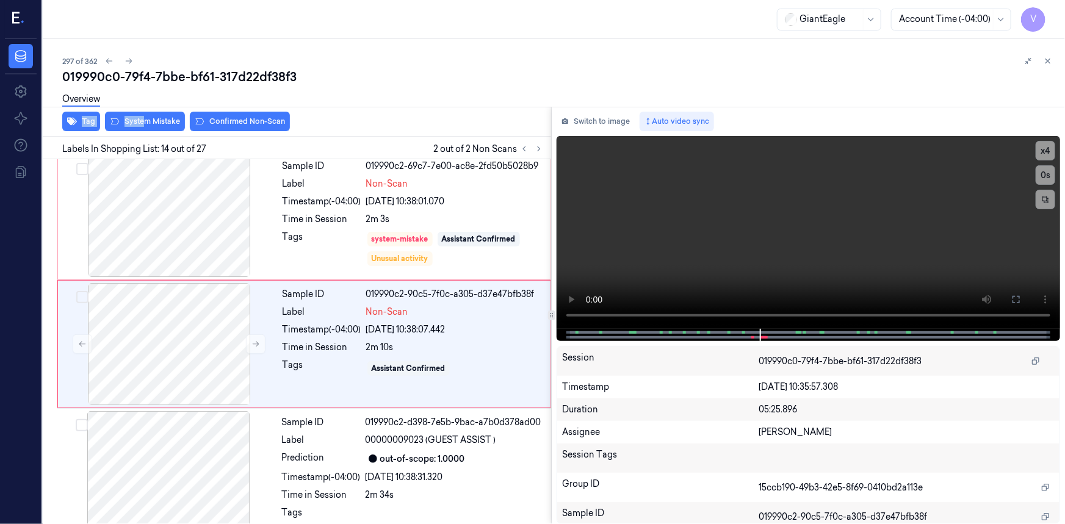
click at [165, 115] on div "Overview" at bounding box center [558, 100] width 993 height 31
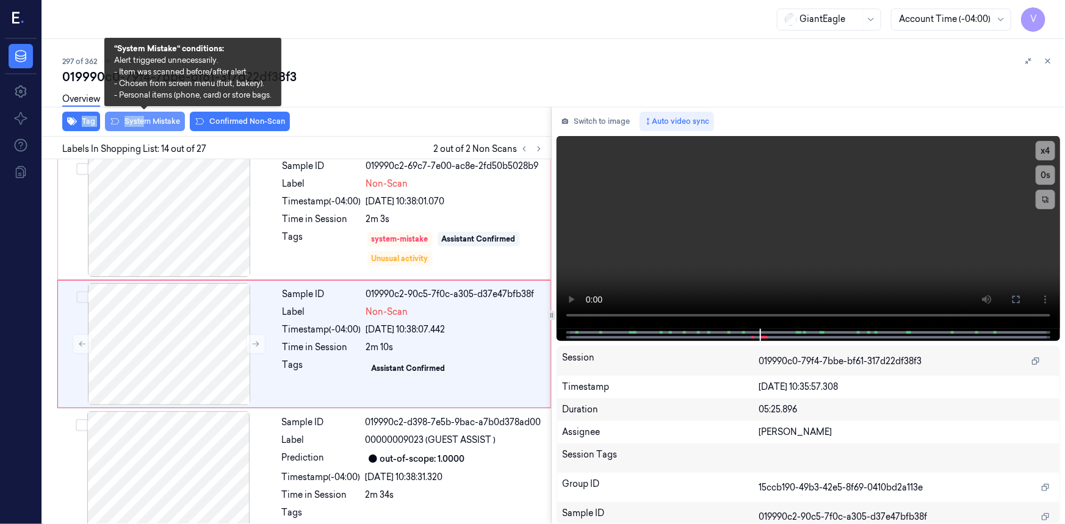
click at [159, 120] on button "System Mistake" at bounding box center [145, 122] width 80 height 20
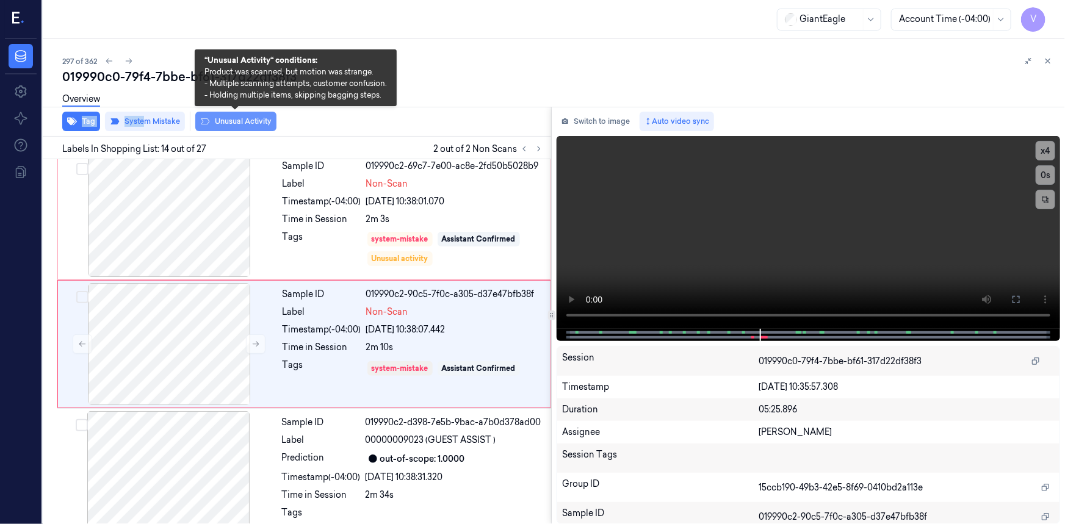
click at [221, 120] on button "Unusual Activity" at bounding box center [235, 122] width 81 height 20
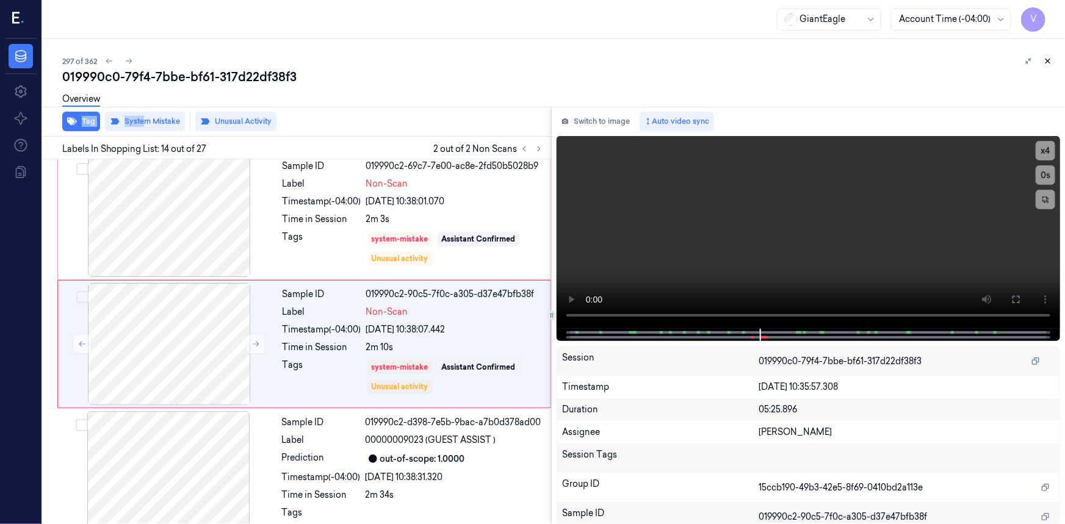
click at [1050, 59] on icon at bounding box center [1048, 61] width 9 height 9
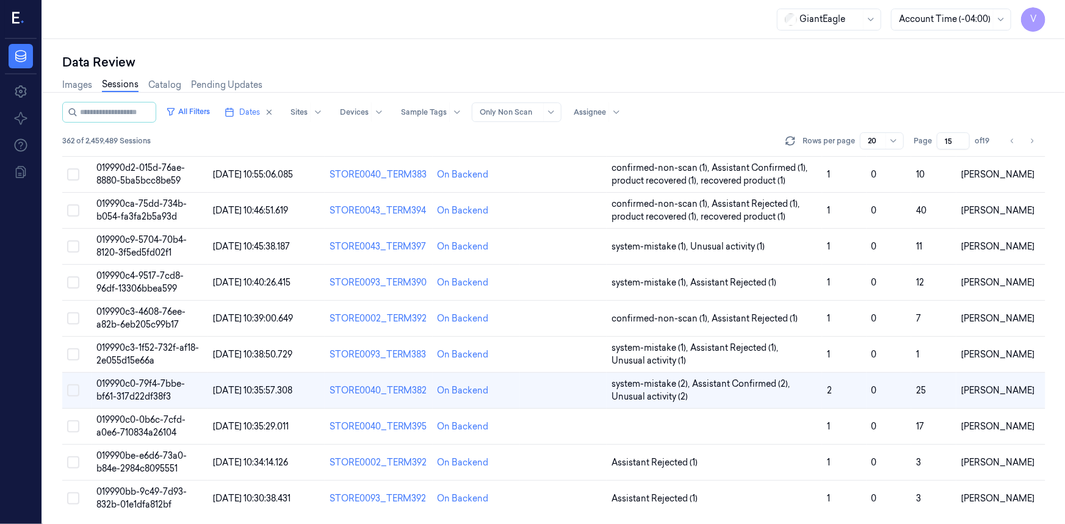
scroll to position [397, 0]
click at [138, 458] on span "019990be-e6d6-73a0-b84e-2984c8095551" at bounding box center [141, 463] width 90 height 24
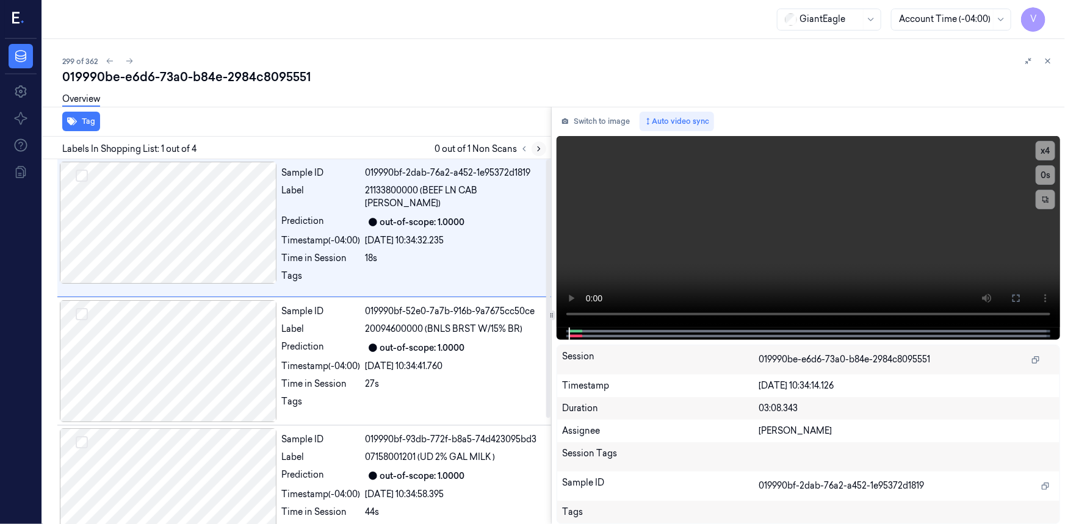
click at [537, 148] on icon at bounding box center [539, 149] width 9 height 9
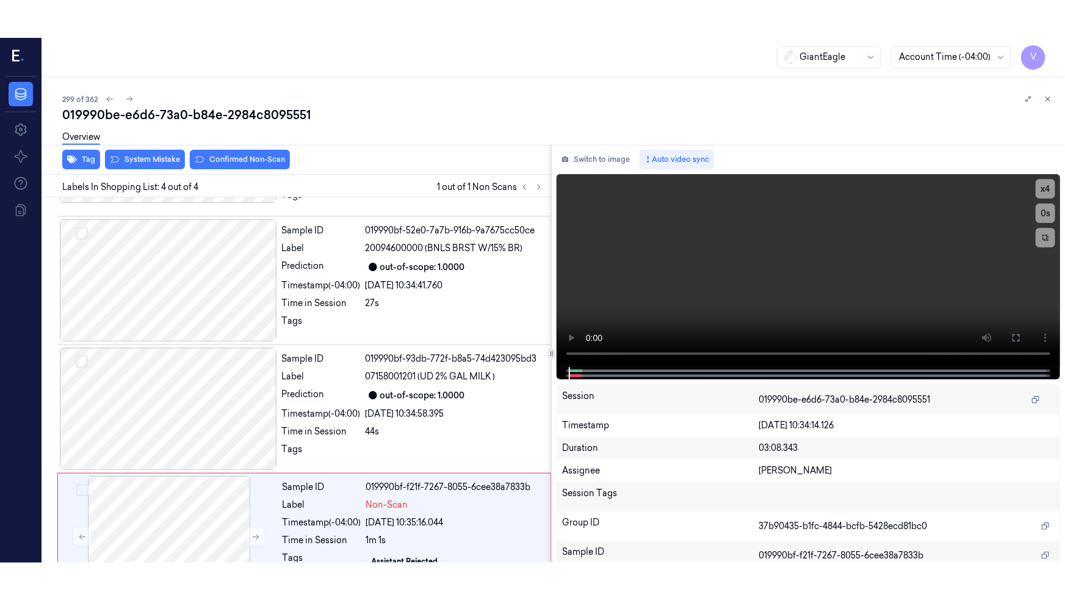
scroll to position [151, 0]
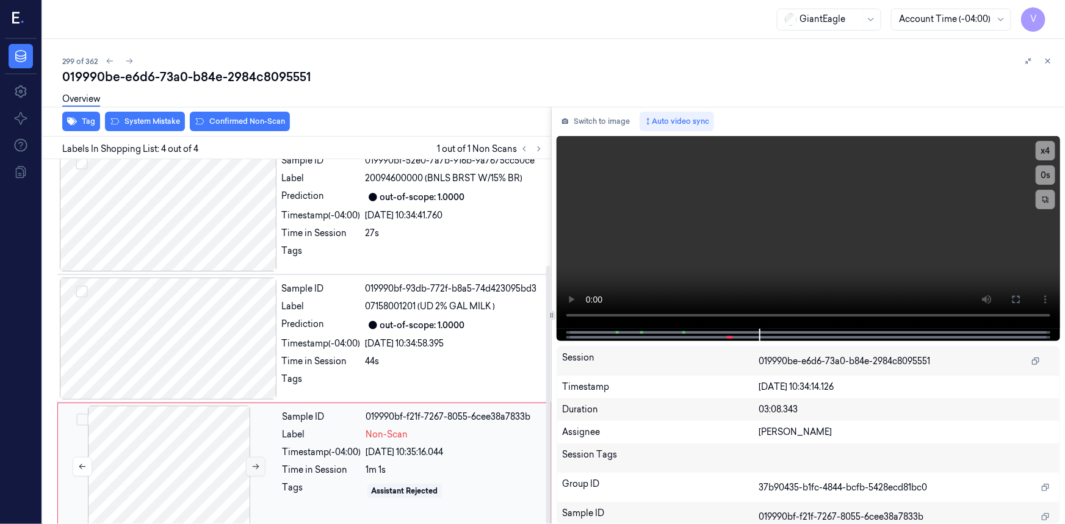
click at [255, 463] on icon at bounding box center [256, 467] width 9 height 9
click at [1009, 297] on button at bounding box center [1017, 300] width 20 height 20
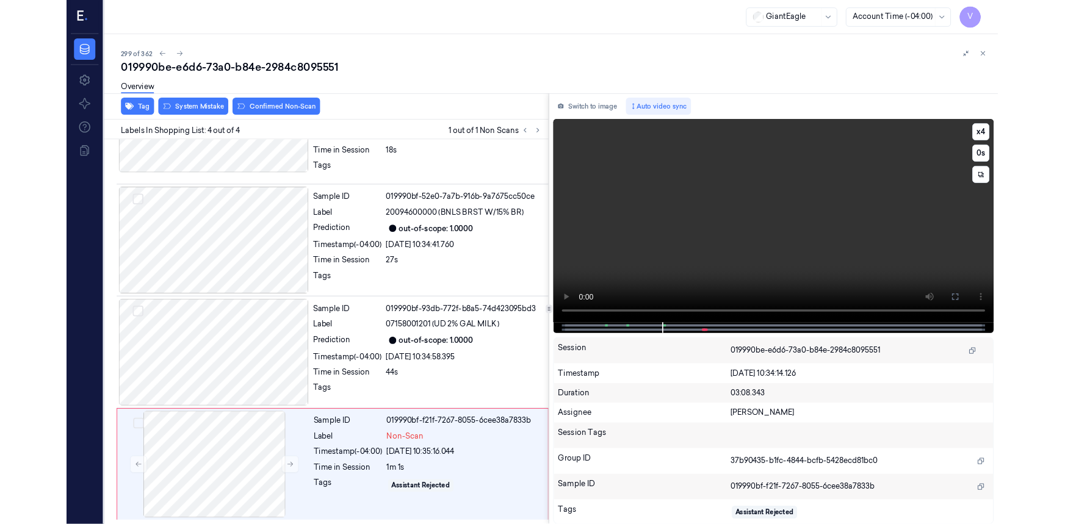
scroll to position [76, 0]
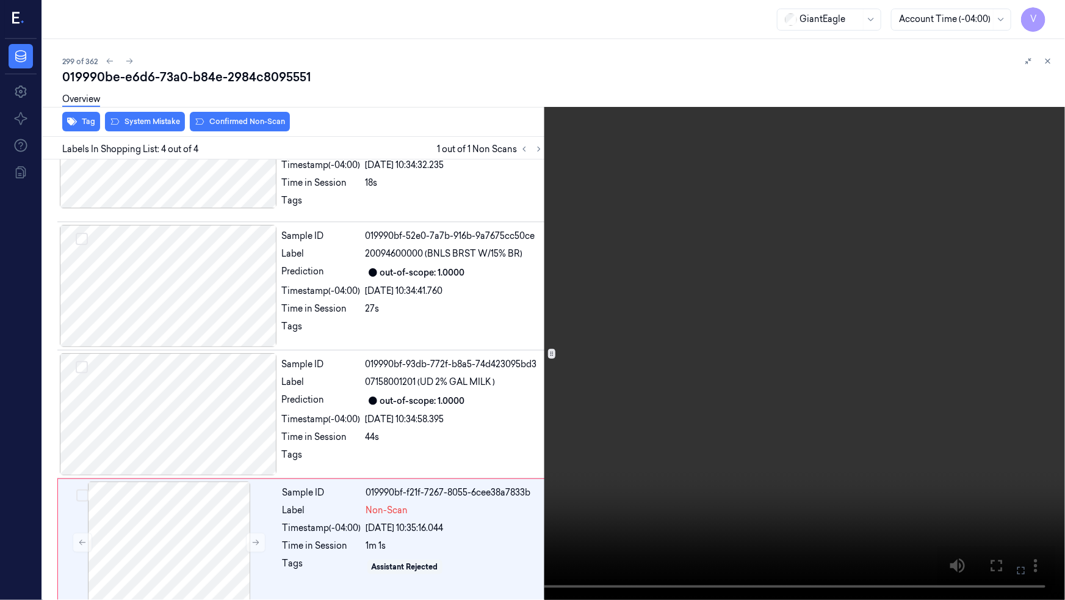
click at [847, 366] on video at bounding box center [532, 300] width 1065 height 600
click at [850, 377] on video at bounding box center [532, 300] width 1065 height 600
click at [862, 451] on video at bounding box center [532, 300] width 1065 height 600
click at [863, 451] on video at bounding box center [532, 300] width 1065 height 600
click at [0, 0] on icon at bounding box center [0, 0] width 0 height 0
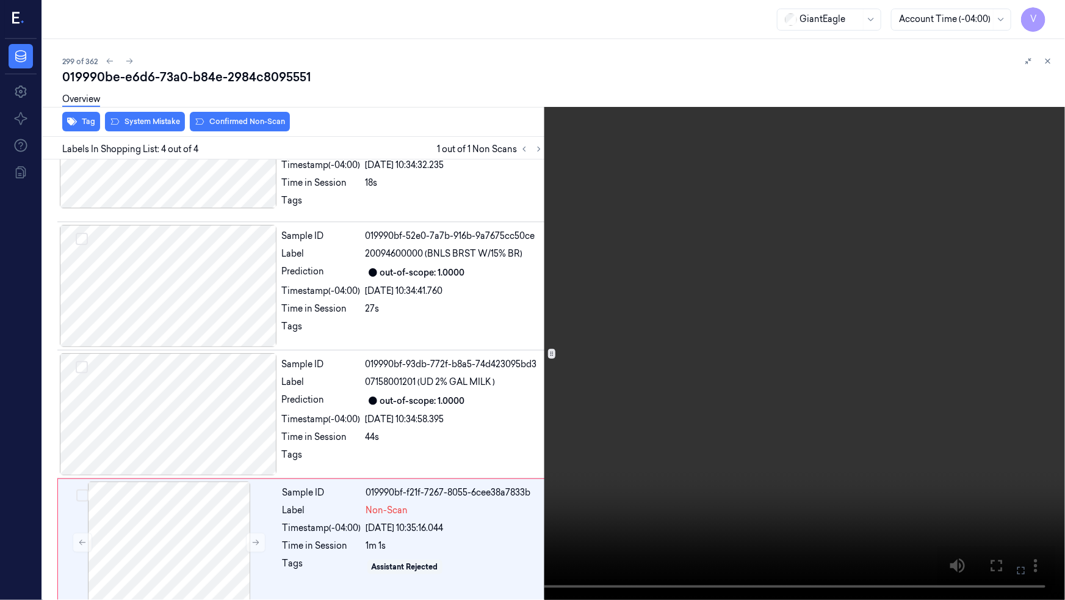
scroll to position [151, 0]
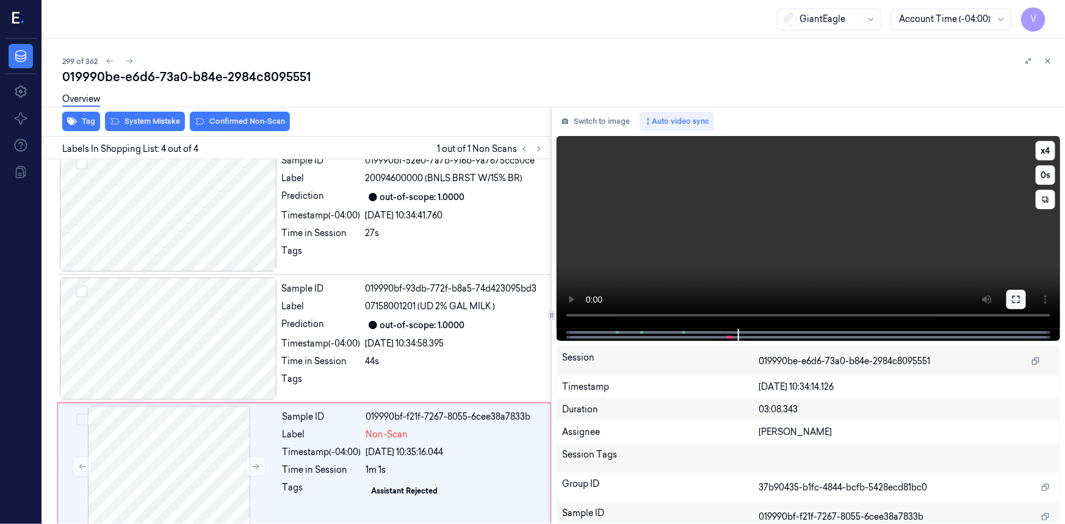
click at [1014, 297] on icon at bounding box center [1016, 299] width 7 height 7
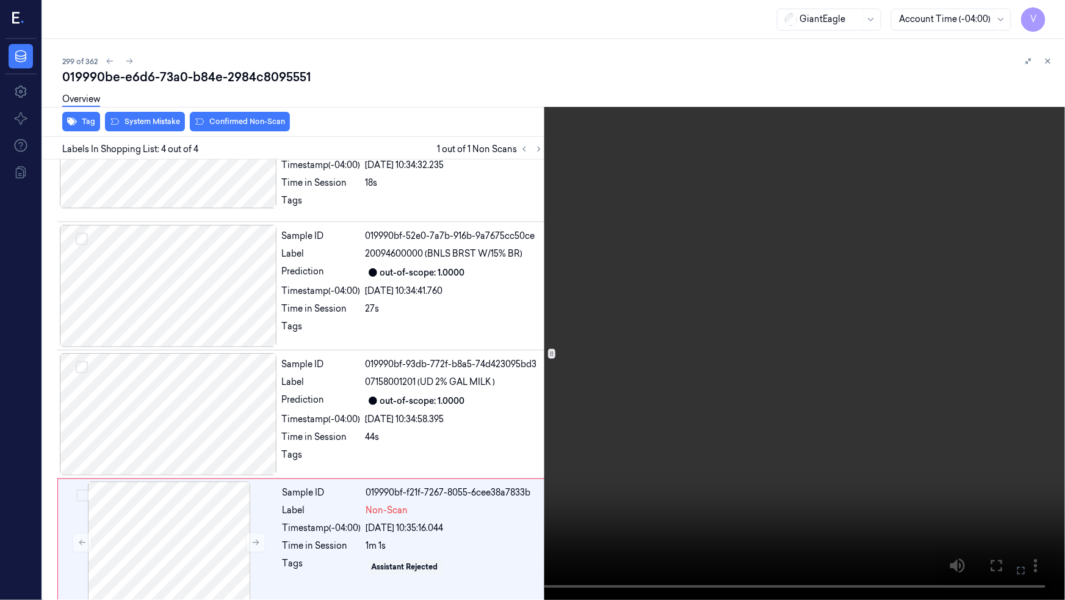
click at [771, 389] on video at bounding box center [532, 300] width 1065 height 600
drag, startPoint x: 702, startPoint y: 439, endPoint x: 905, endPoint y: 495, distance: 210.2
click at [709, 441] on video at bounding box center [532, 300] width 1065 height 600
click at [0, 0] on icon at bounding box center [0, 0] width 0 height 0
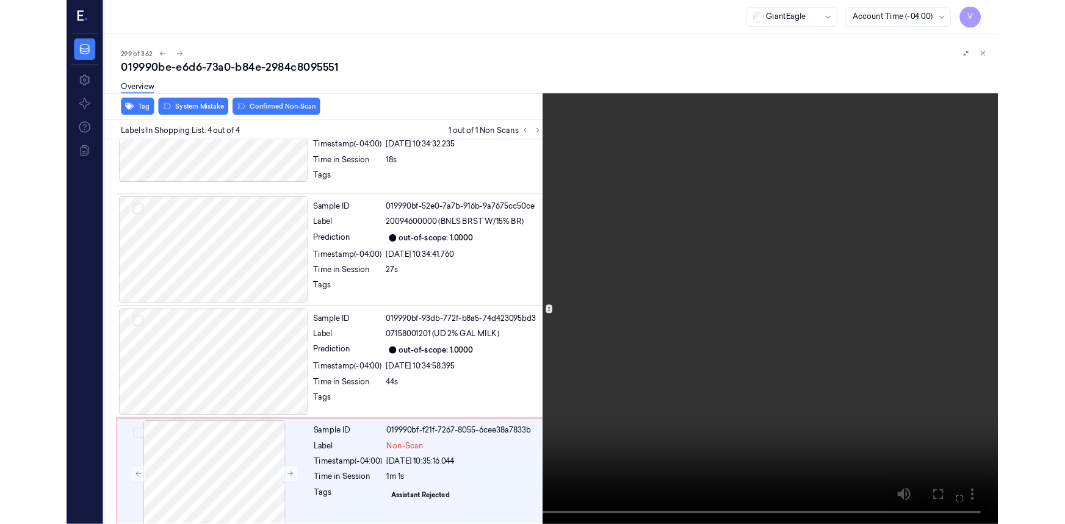
scroll to position [151, 0]
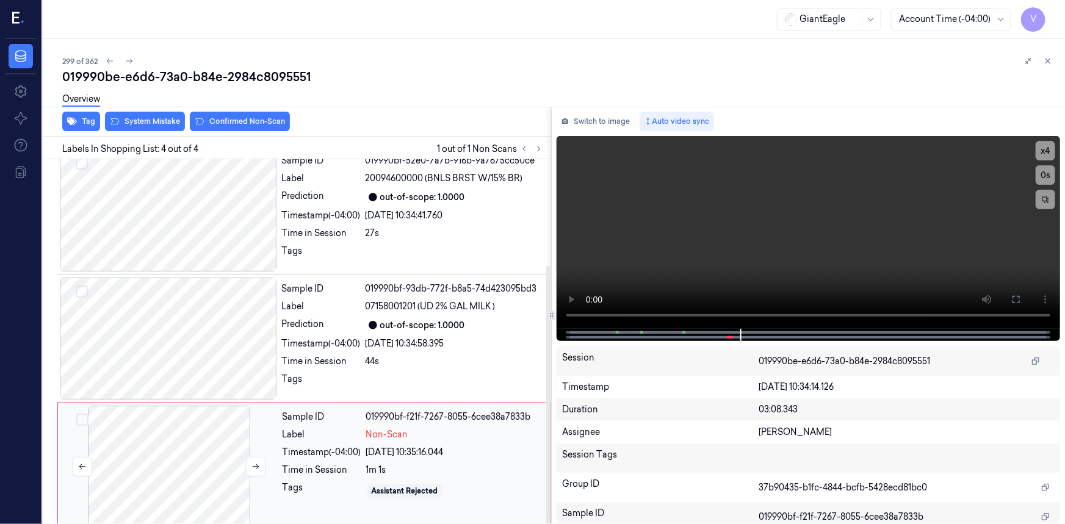
click at [184, 445] on div at bounding box center [168, 467] width 217 height 122
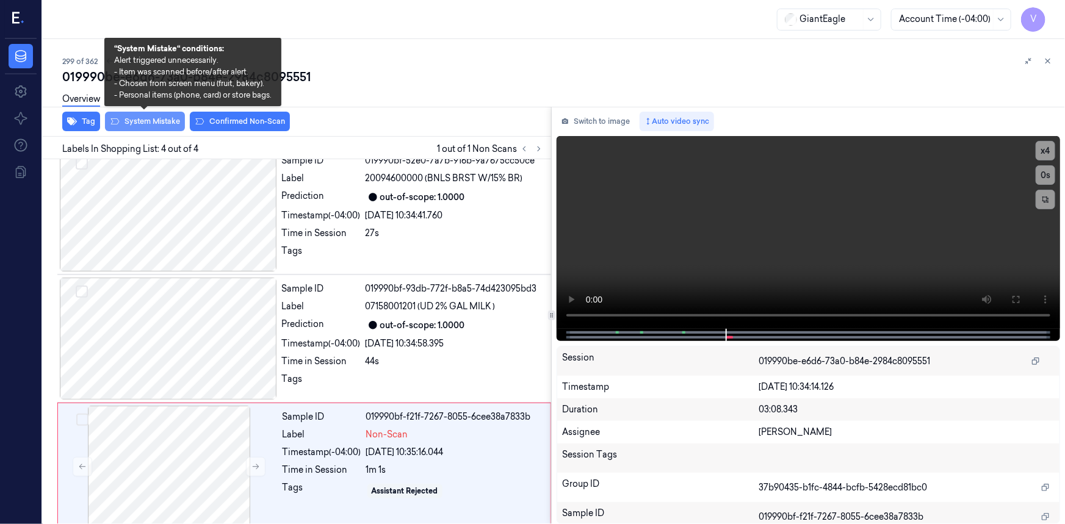
click at [160, 118] on button "System Mistake" at bounding box center [145, 122] width 80 height 20
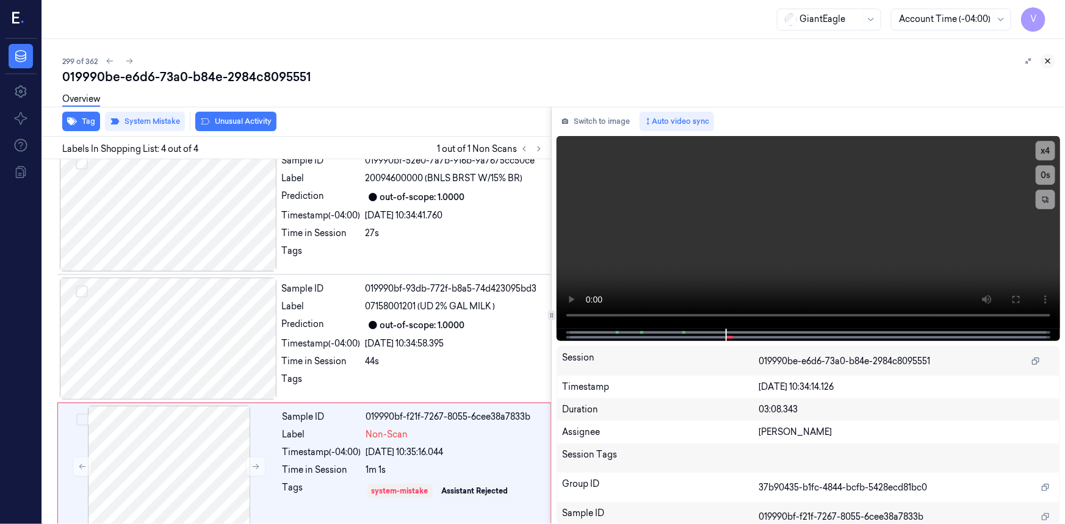
click at [1050, 60] on icon at bounding box center [1049, 61] width 4 height 4
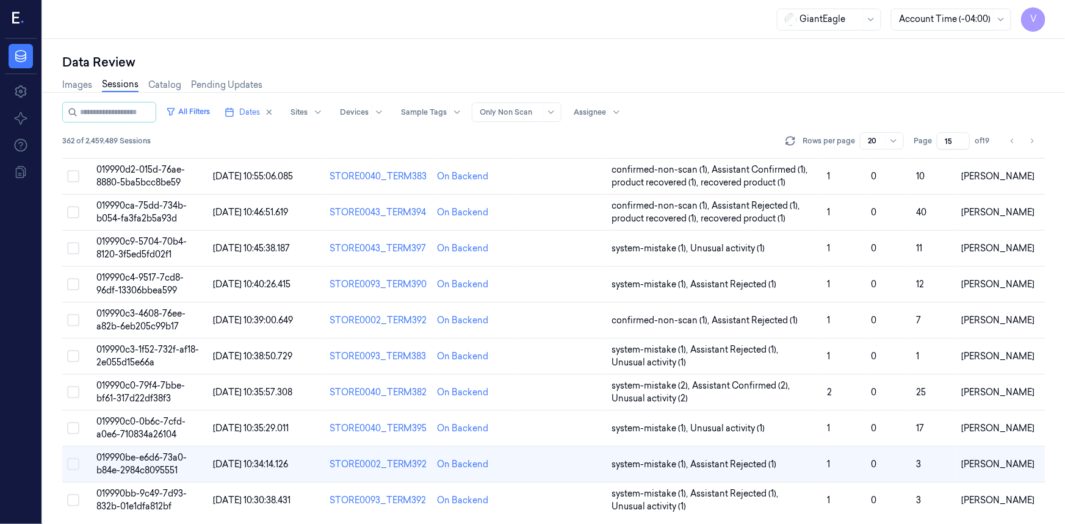
scroll to position [397, 0]
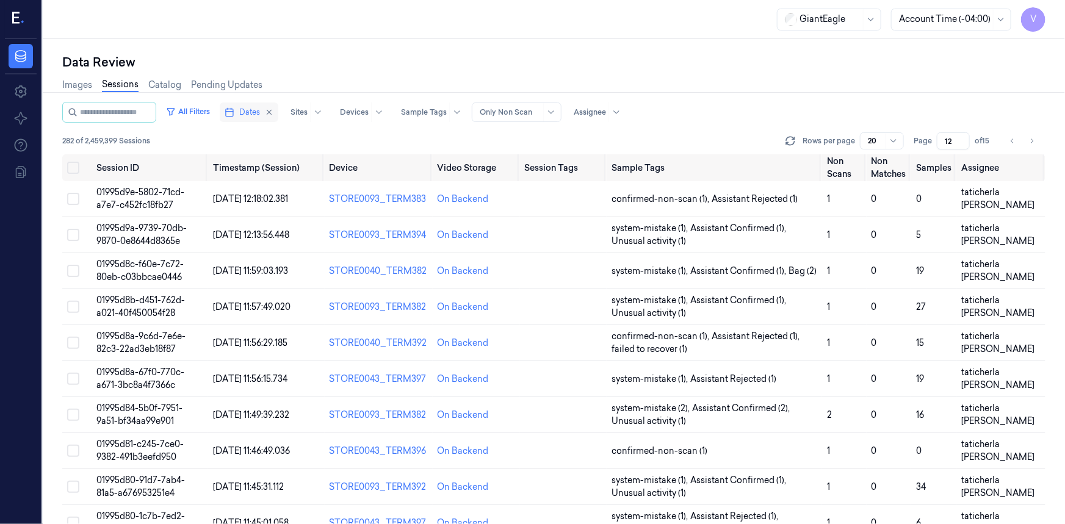
click at [256, 107] on span "Dates" at bounding box center [249, 112] width 21 height 11
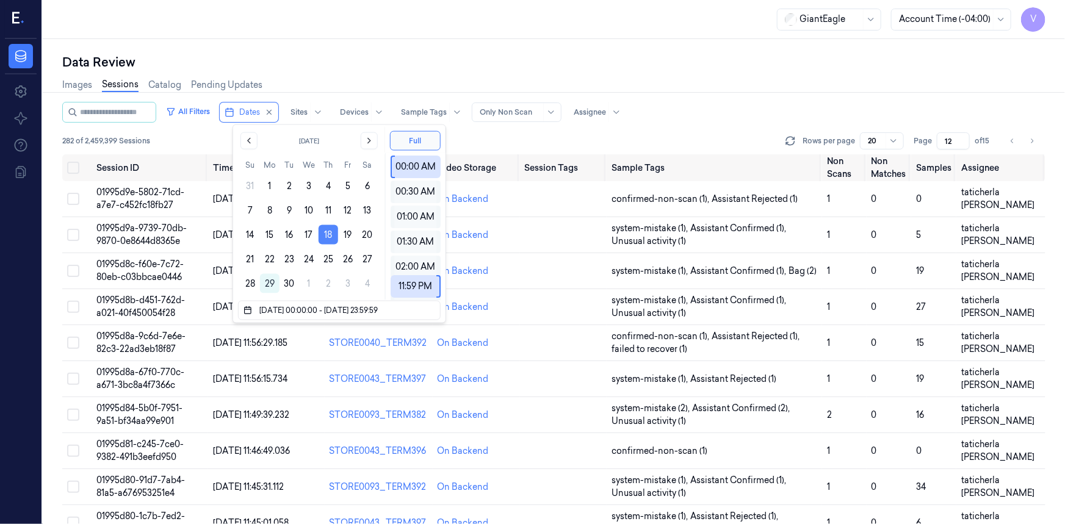
click at [330, 230] on button "18" at bounding box center [329, 235] width 20 height 20
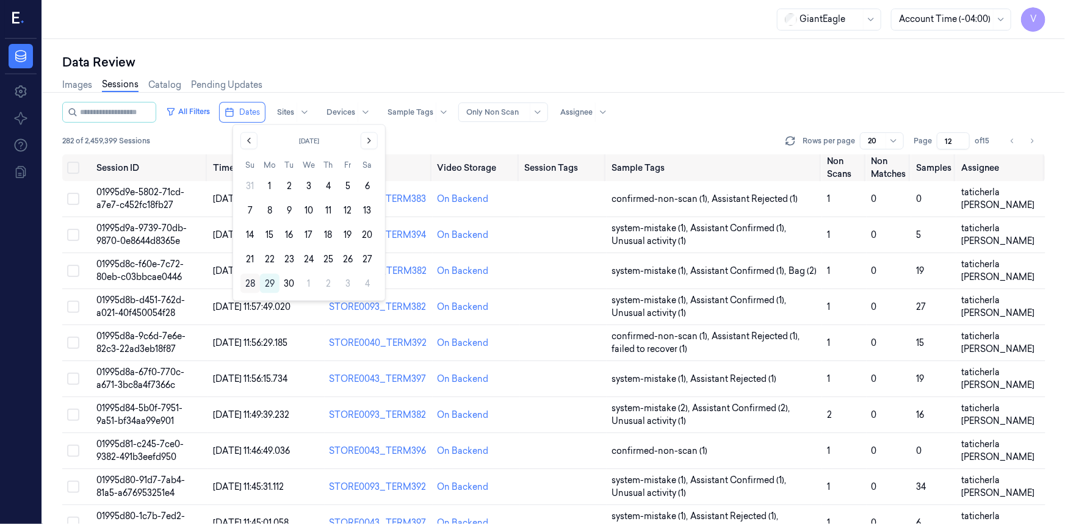
click at [249, 283] on button "28" at bounding box center [251, 284] width 20 height 20
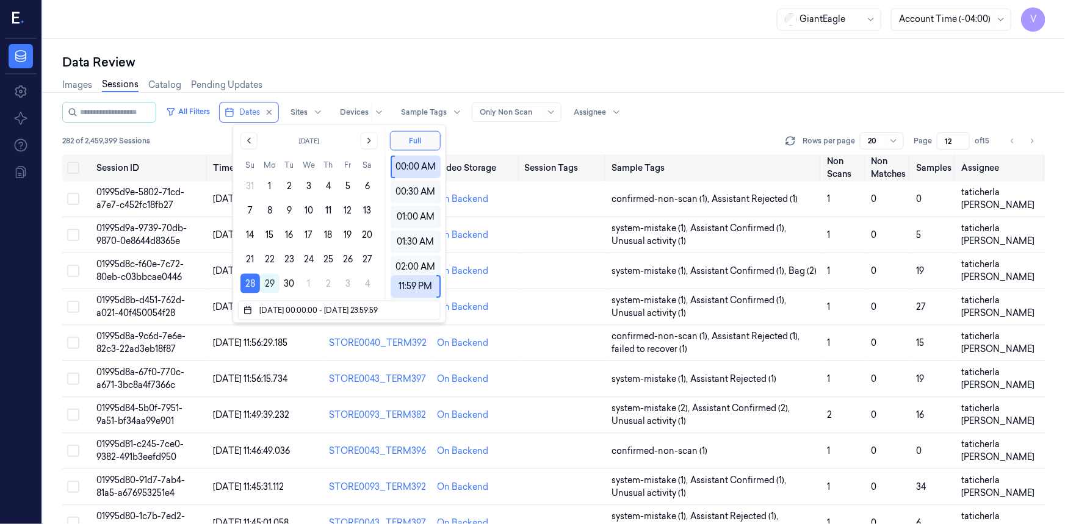
click at [382, 67] on div "Data Review" at bounding box center [554, 62] width 984 height 17
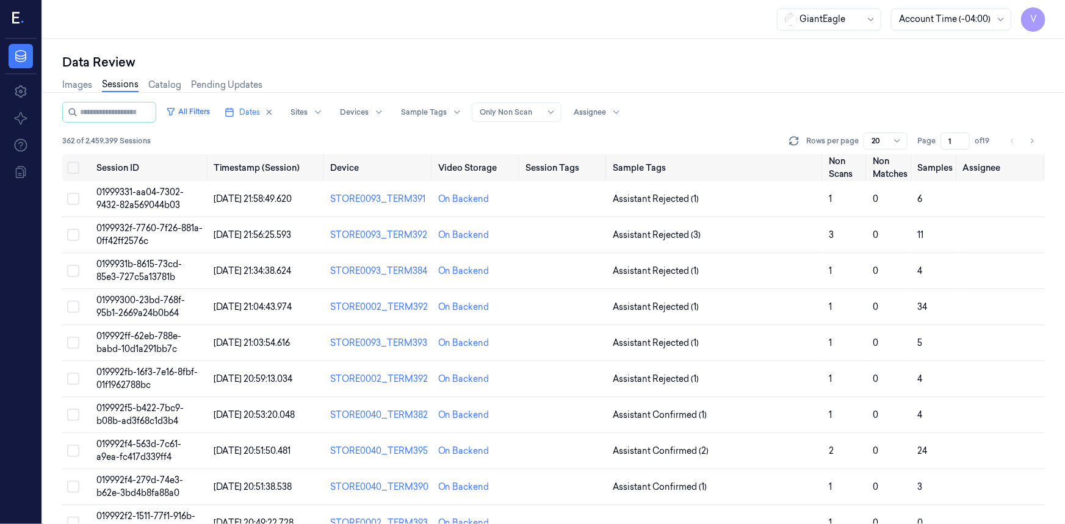
drag, startPoint x: 958, startPoint y: 137, endPoint x: 915, endPoint y: 151, distance: 45.6
click at [941, 150] on input "1" at bounding box center [955, 140] width 29 height 17
drag, startPoint x: 953, startPoint y: 138, endPoint x: 927, endPoint y: 144, distance: 25.8
click at [927, 144] on div "Page 1 of 19" at bounding box center [956, 140] width 77 height 17
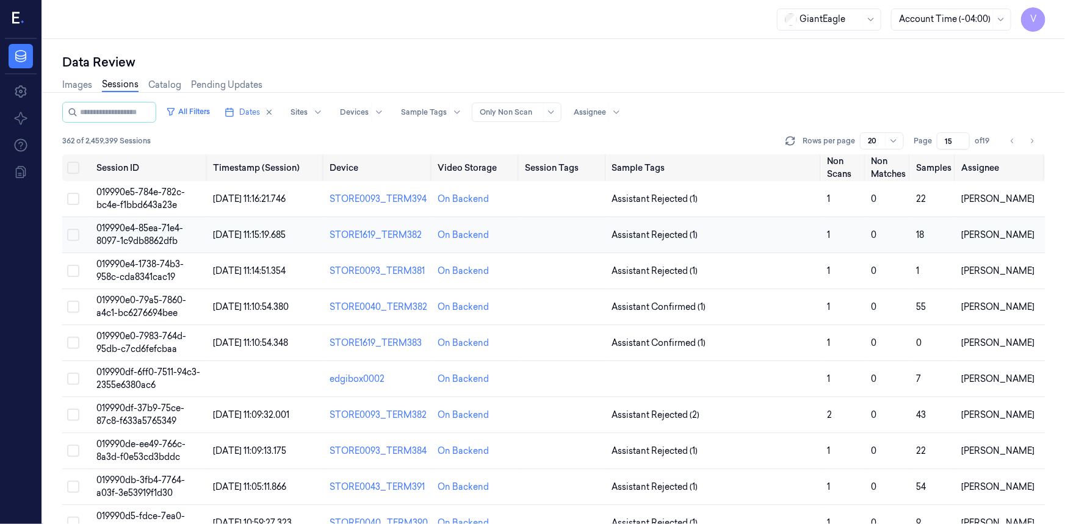
type input "15"
click at [151, 232] on span "019990e4-85ea-71e4-8097-1c9db8862dfb" at bounding box center [139, 235] width 87 height 24
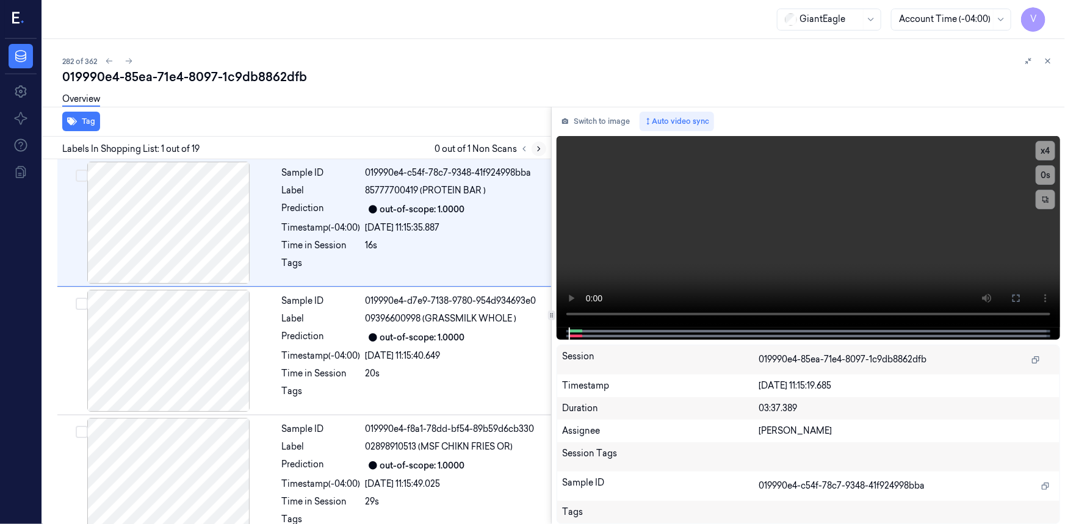
click at [542, 148] on icon at bounding box center [539, 149] width 9 height 9
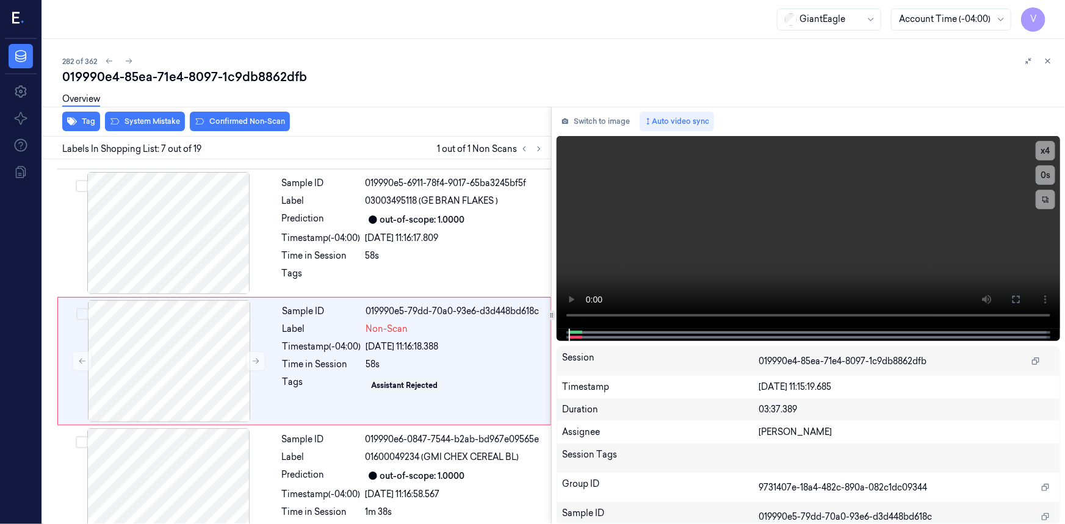
scroll to position [649, 0]
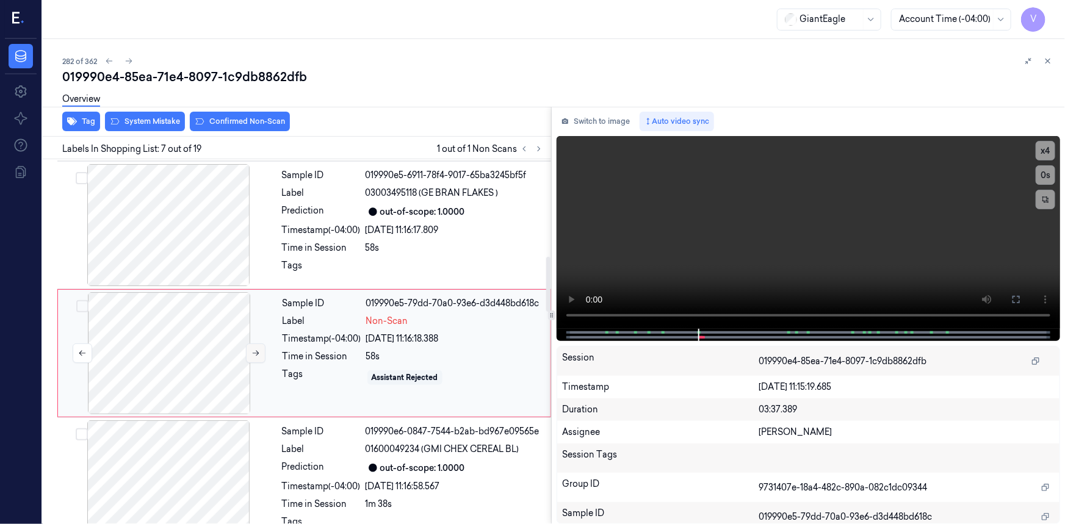
click at [252, 349] on icon at bounding box center [256, 353] width 9 height 9
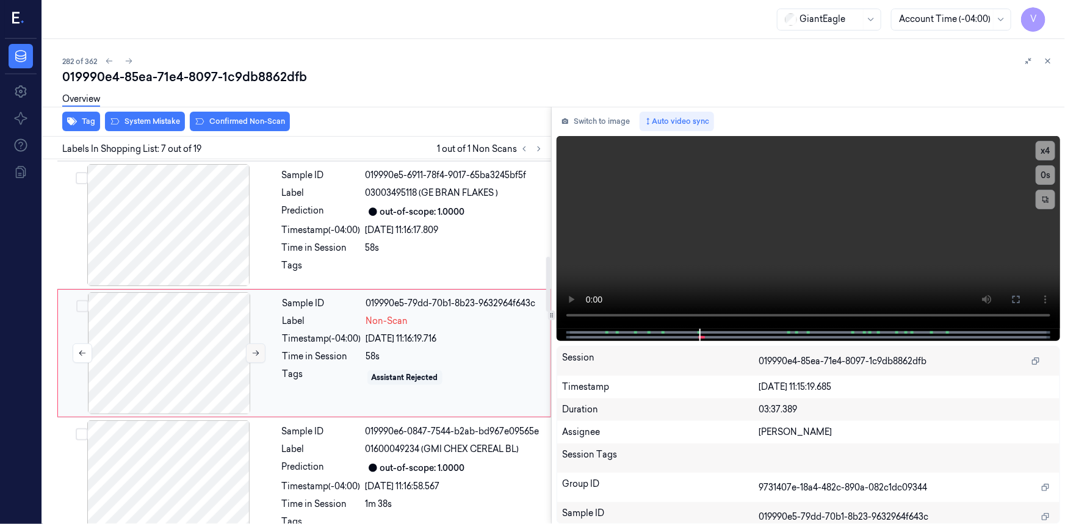
click at [252, 349] on icon at bounding box center [256, 353] width 9 height 9
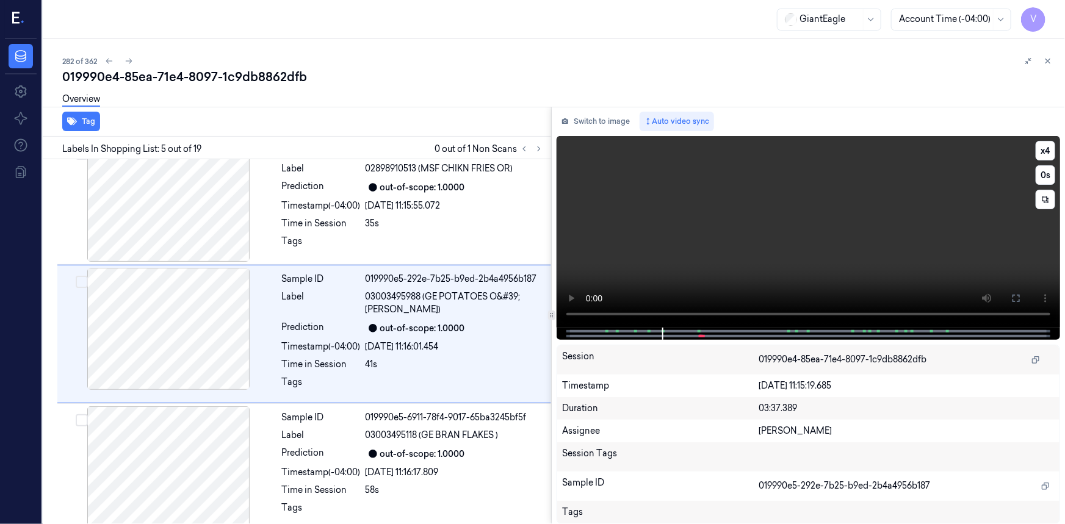
scroll to position [393, 0]
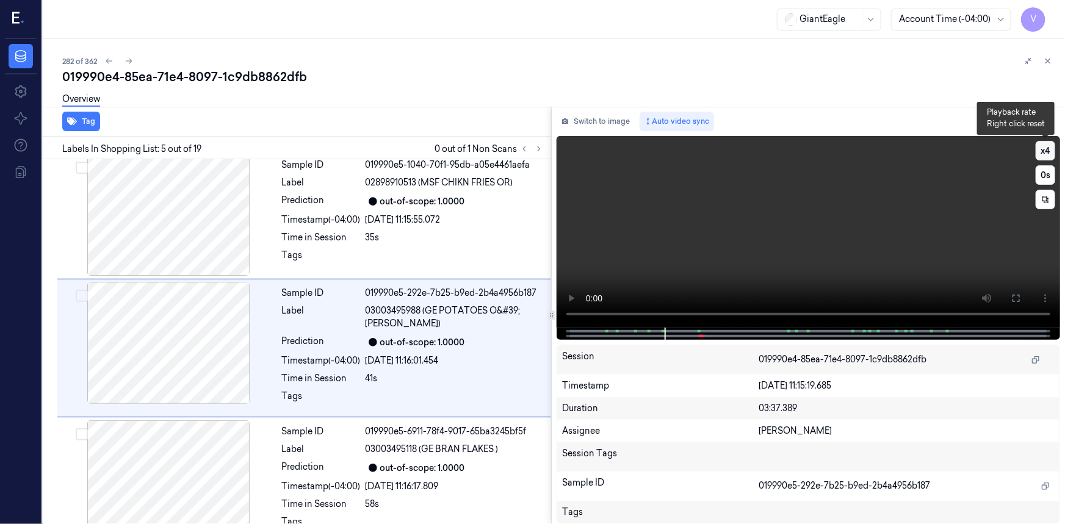
click at [1043, 146] on button "x 4" at bounding box center [1046, 151] width 20 height 20
click at [1047, 150] on button "x 1" at bounding box center [1046, 151] width 20 height 20
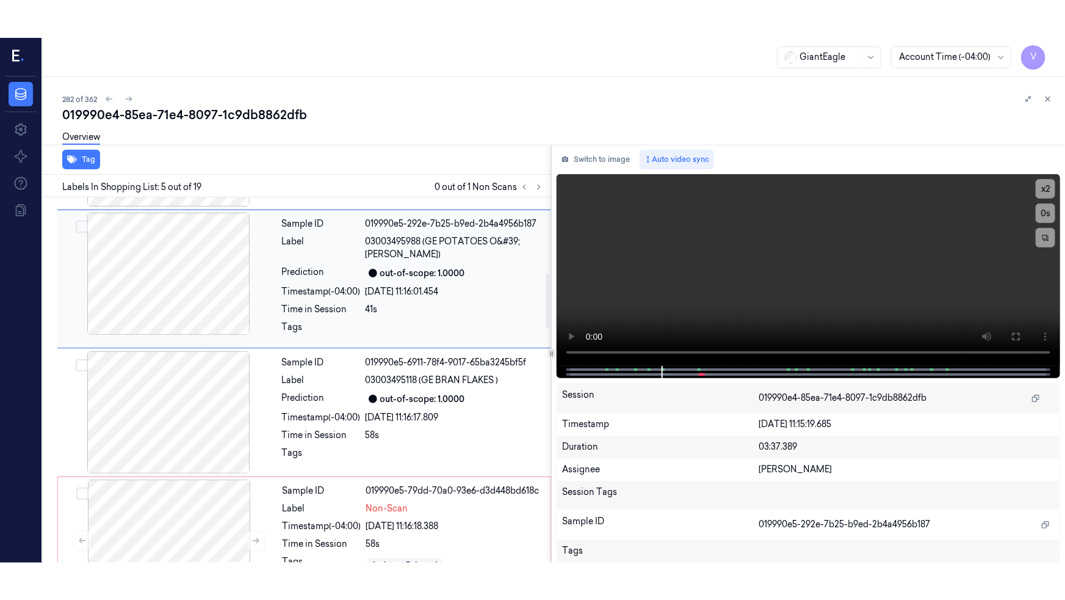
scroll to position [504, 0]
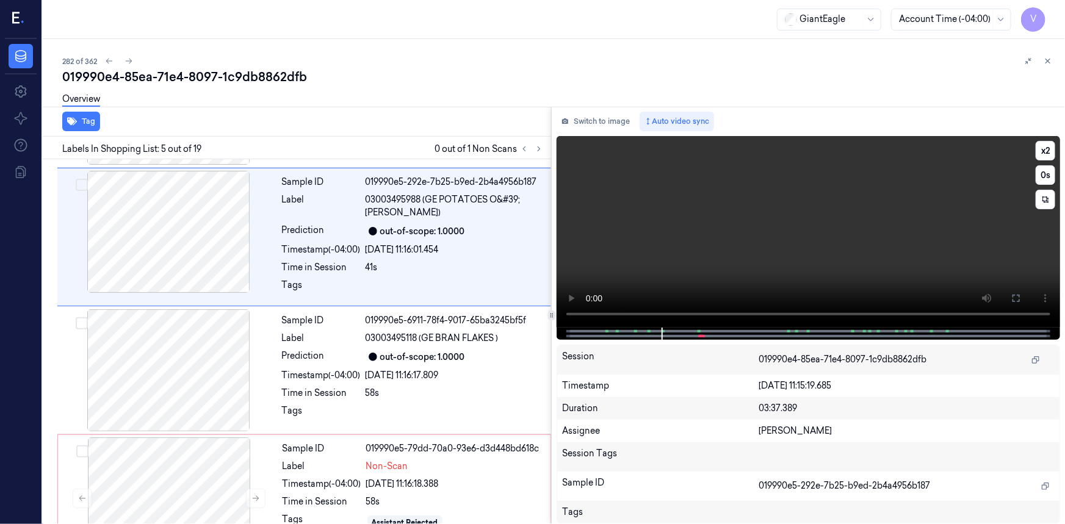
drag, startPoint x: 1020, startPoint y: 296, endPoint x: 1019, endPoint y: 344, distance: 48.2
click at [1019, 296] on icon at bounding box center [1017, 299] width 10 height 10
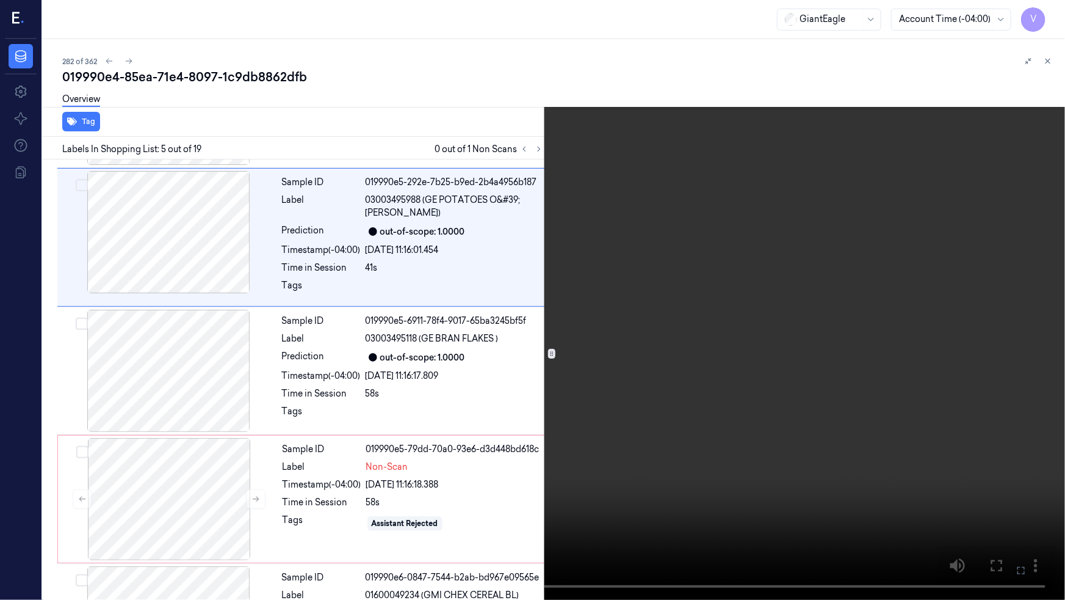
click at [767, 343] on video at bounding box center [532, 300] width 1065 height 600
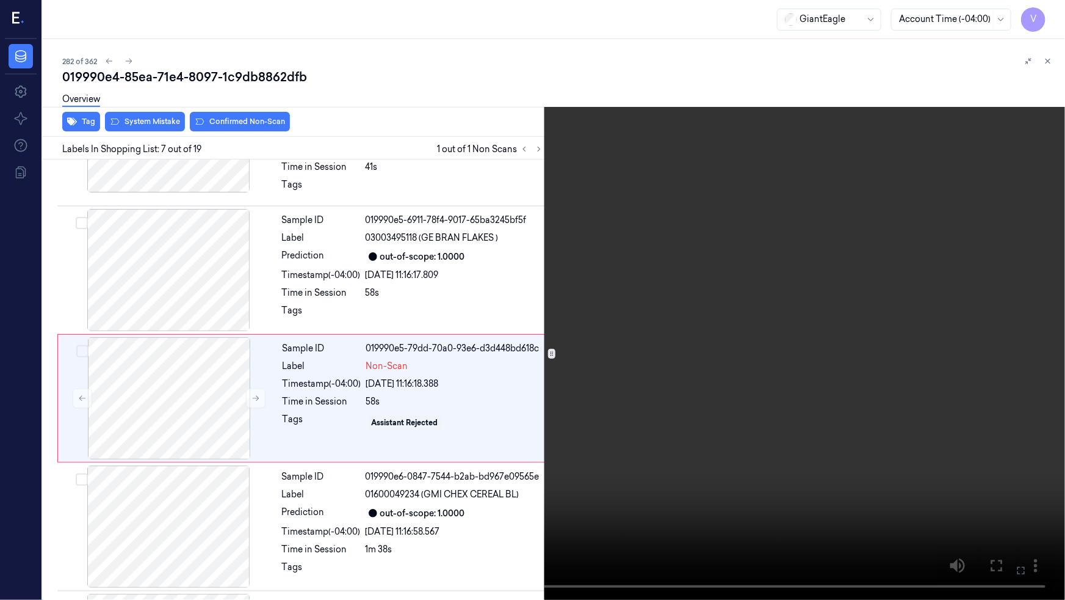
scroll to position [611, 0]
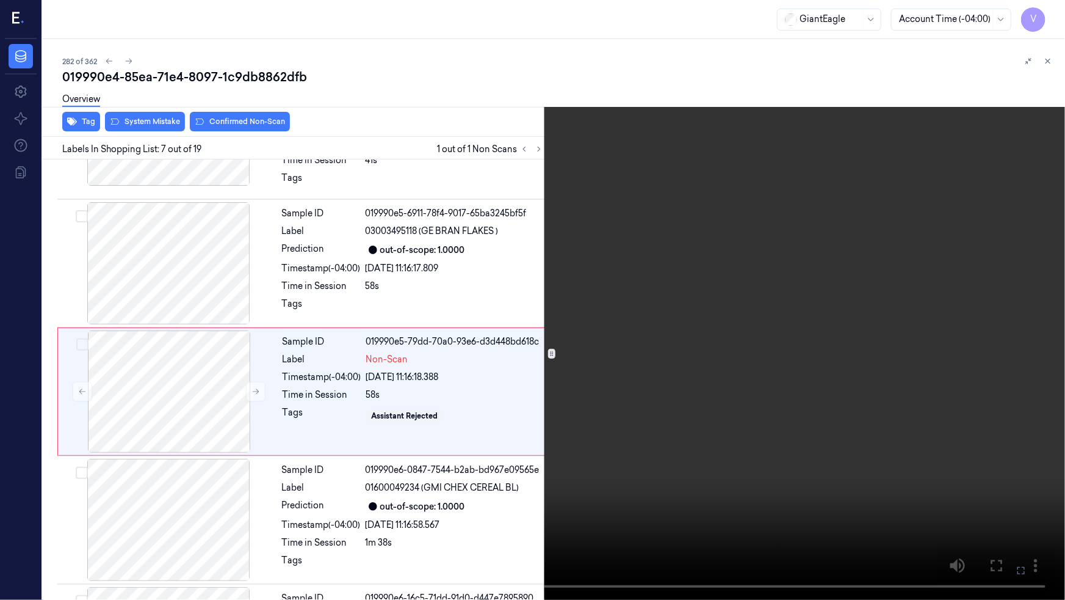
click at [518, 524] on video at bounding box center [532, 300] width 1065 height 600
click at [0, 0] on icon at bounding box center [0, 0] width 0 height 0
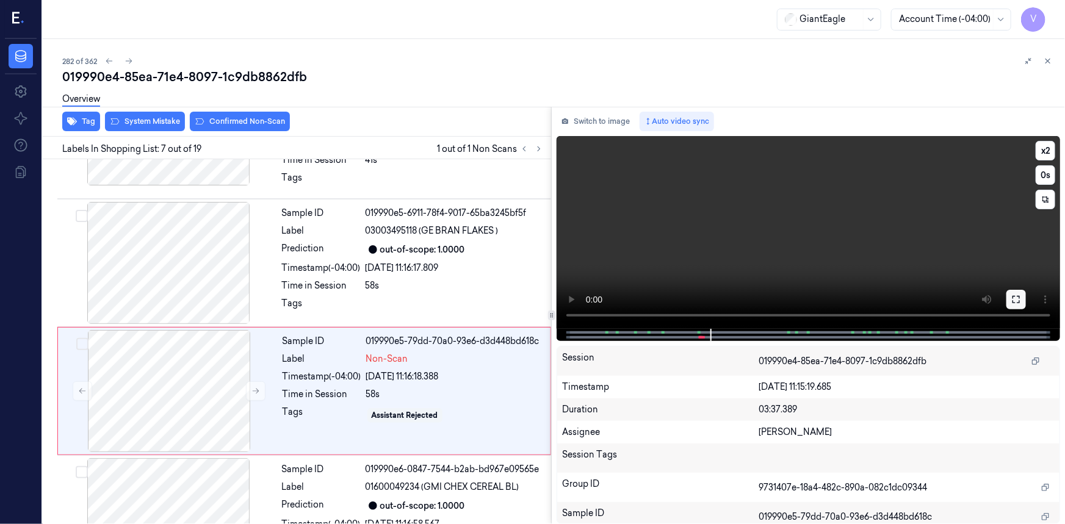
click at [1021, 302] on button at bounding box center [1017, 300] width 20 height 20
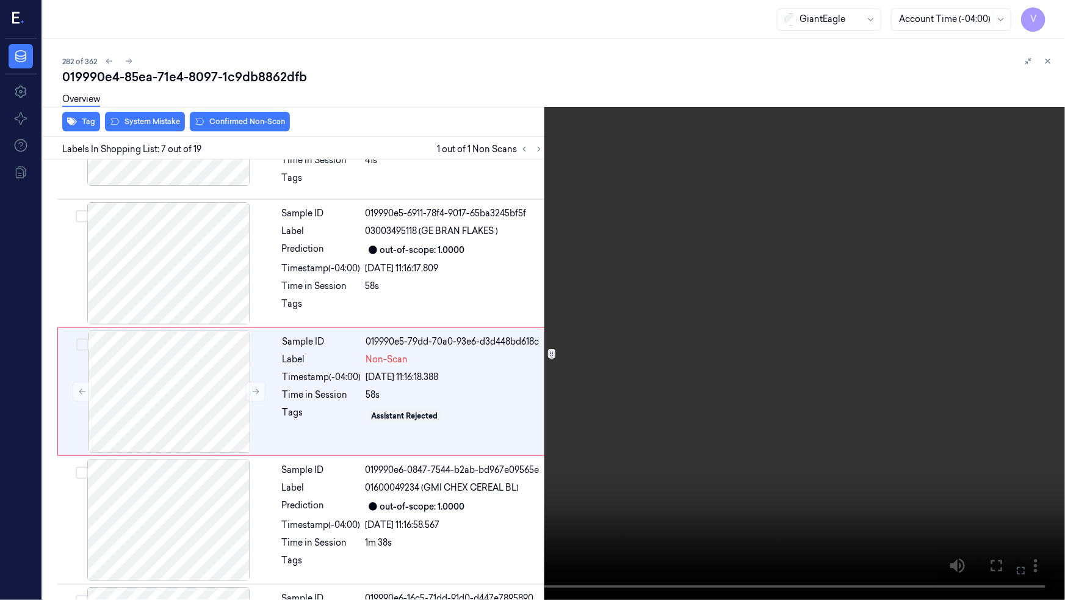
click at [896, 341] on video at bounding box center [532, 300] width 1065 height 600
click at [1048, 11] on button "x 2" at bounding box center [1051, 15] width 20 height 20
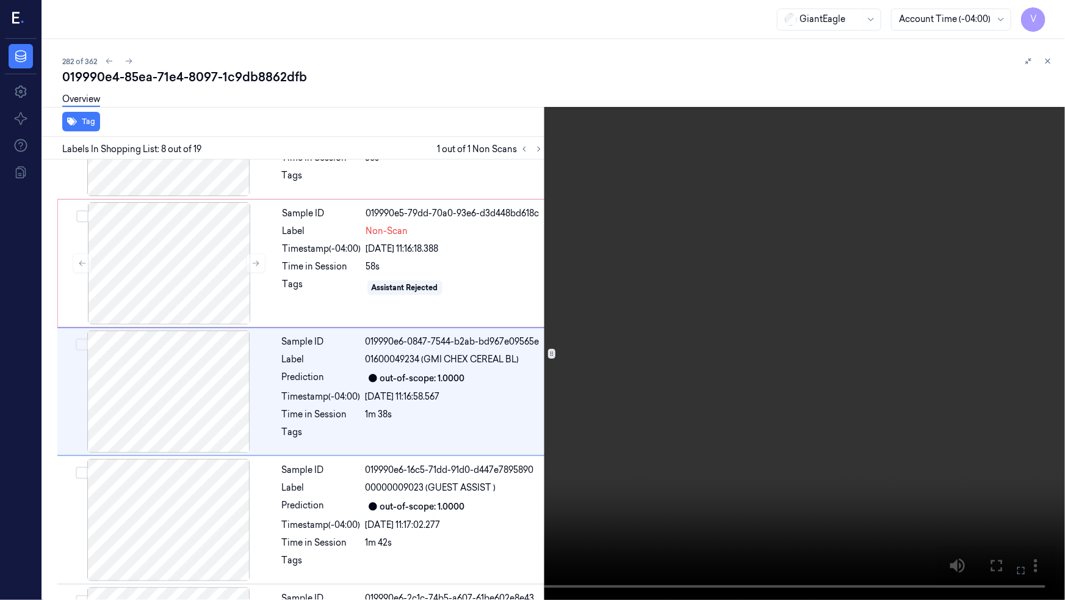
click at [645, 404] on video at bounding box center [532, 300] width 1065 height 600
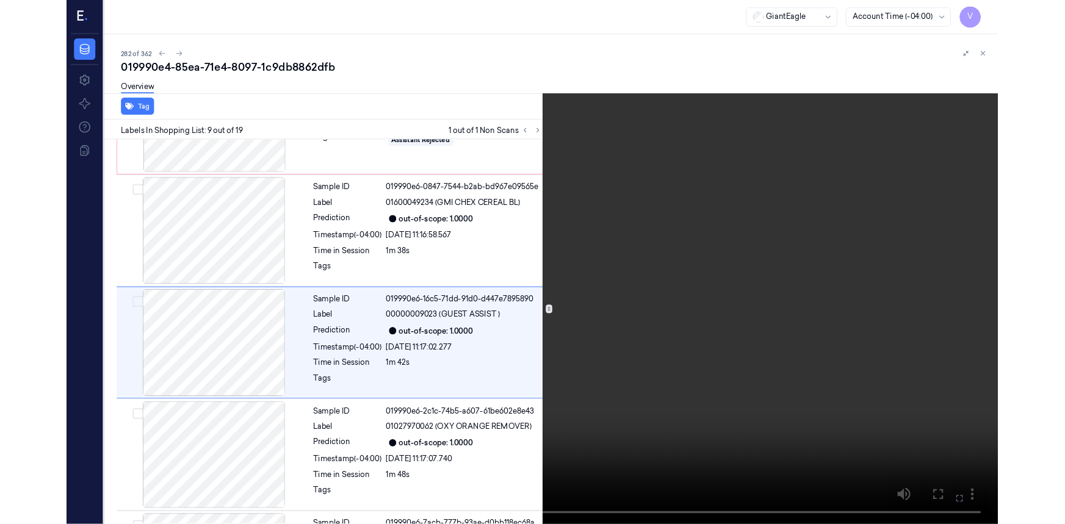
scroll to position [868, 0]
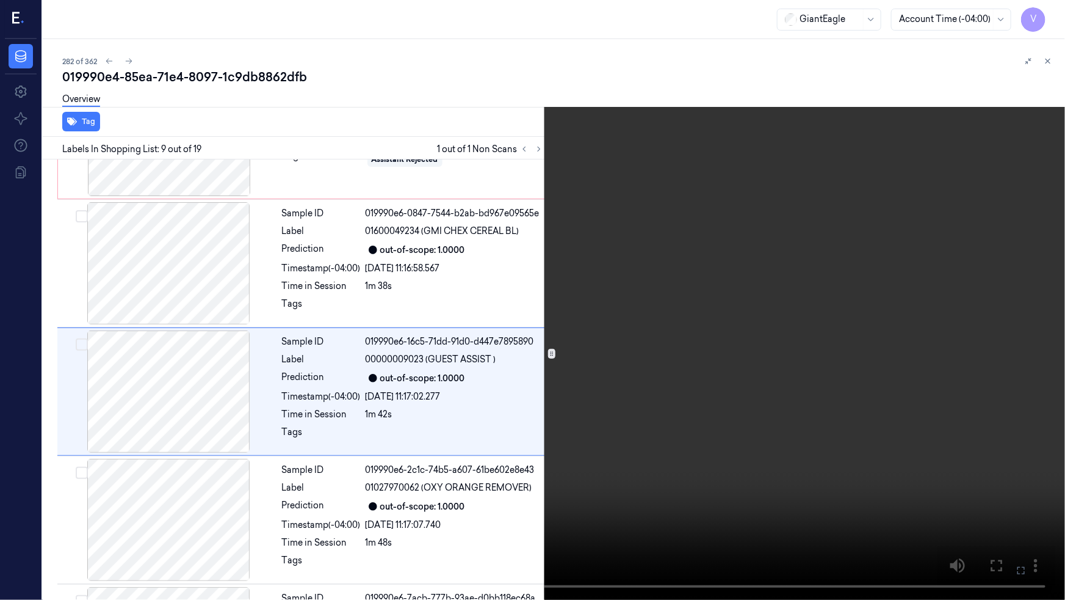
click at [0, 0] on icon at bounding box center [0, 0] width 0 height 0
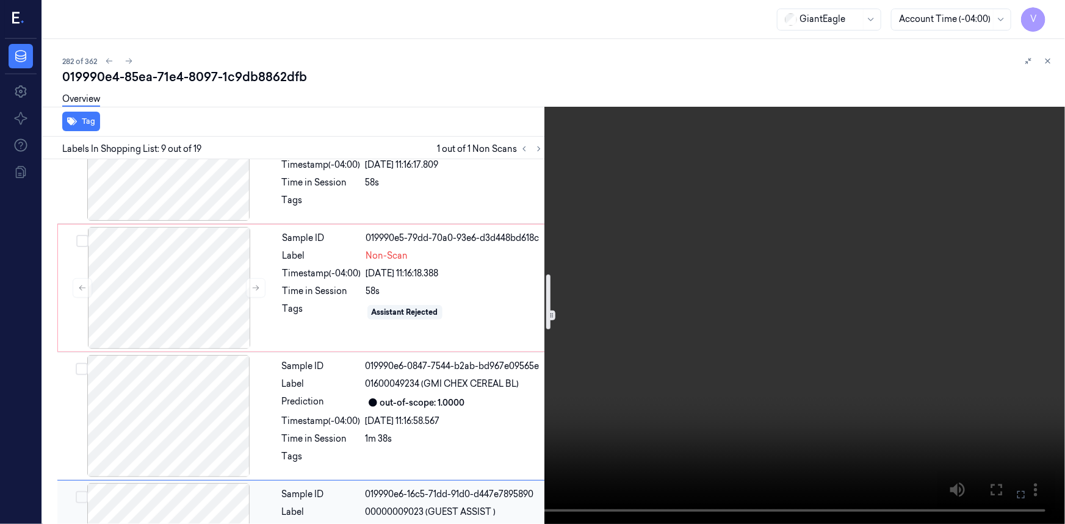
scroll to position [702, 0]
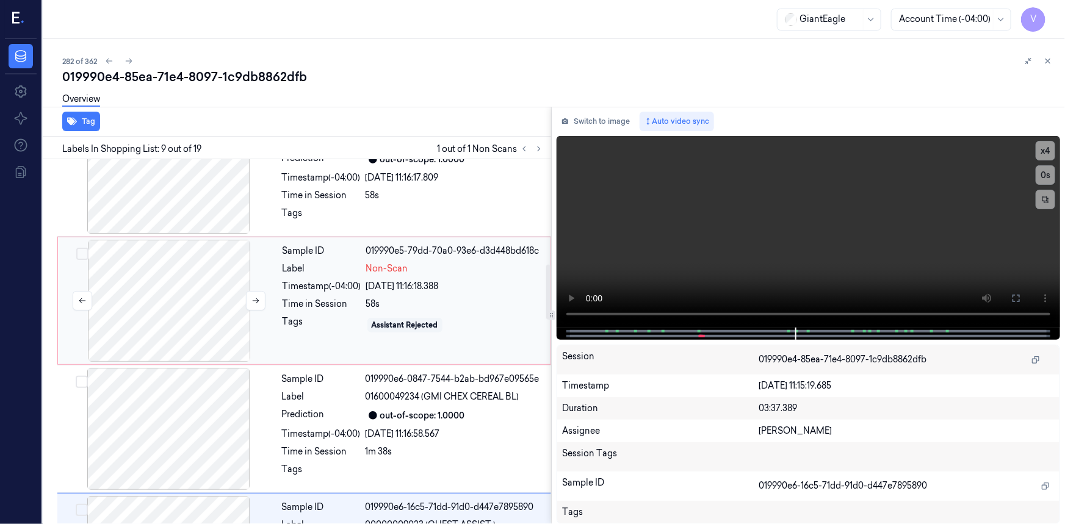
click at [197, 274] on div at bounding box center [168, 301] width 217 height 122
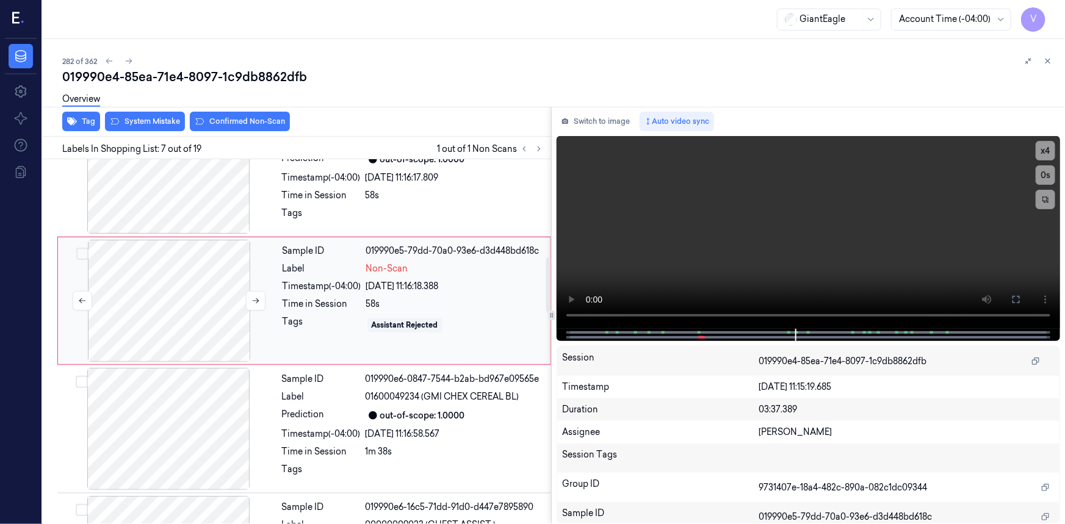
scroll to position [649, 0]
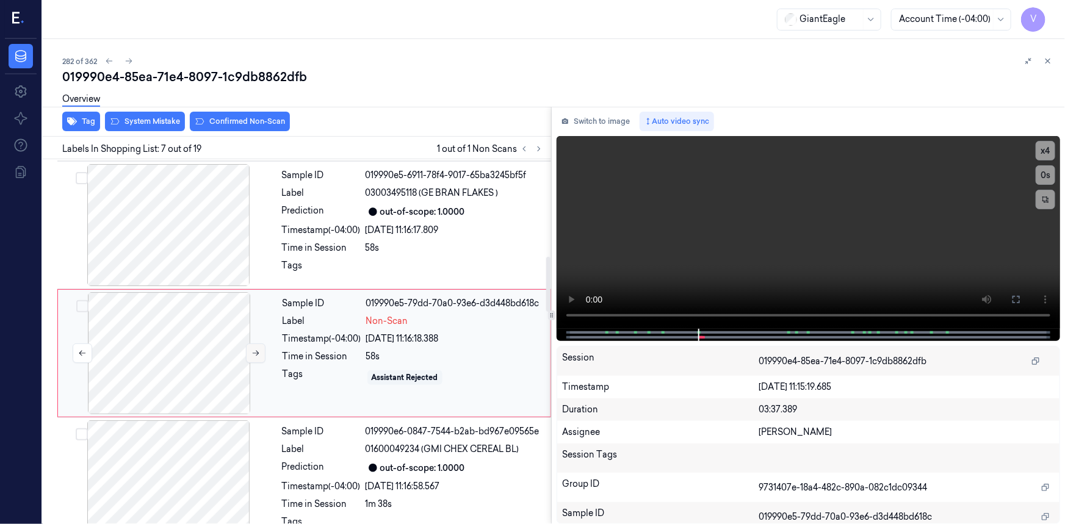
click at [256, 349] on icon at bounding box center [256, 353] width 9 height 9
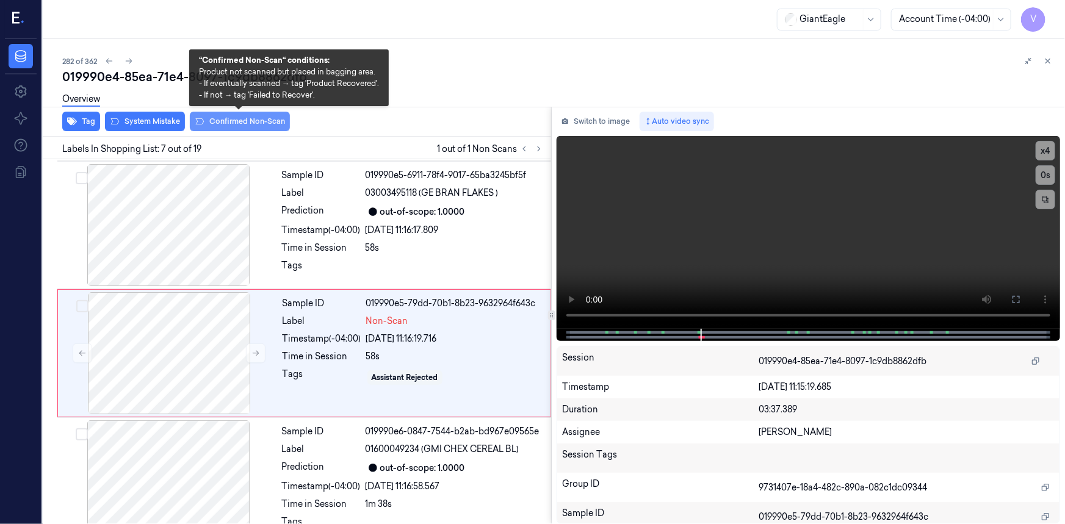
click at [258, 121] on button "Confirmed Non-Scan" at bounding box center [240, 122] width 100 height 20
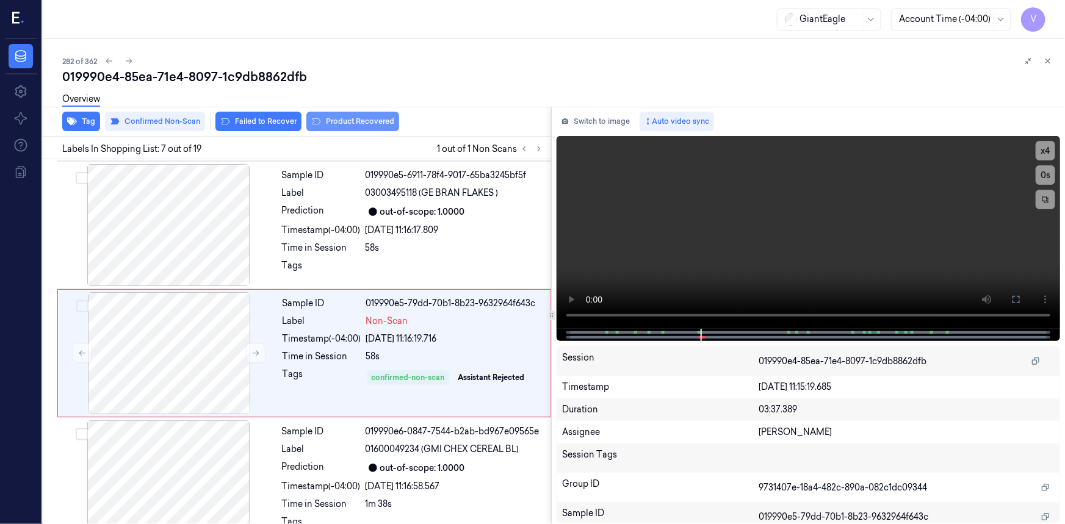
click at [366, 116] on button "Product Recovered" at bounding box center [353, 122] width 93 height 20
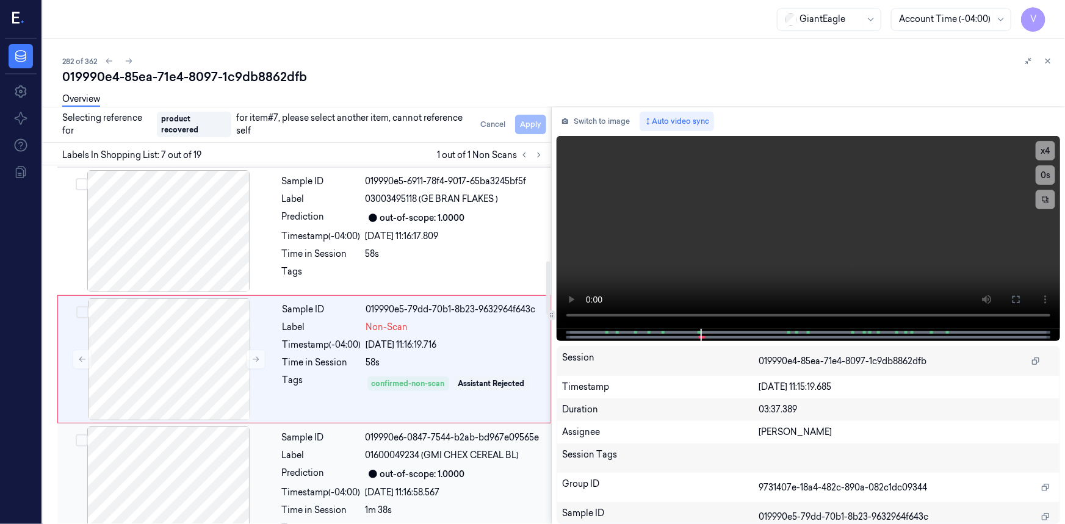
drag, startPoint x: 215, startPoint y: 457, endPoint x: 221, endPoint y: 455, distance: 6.4
click at [216, 457] on div at bounding box center [168, 488] width 217 height 122
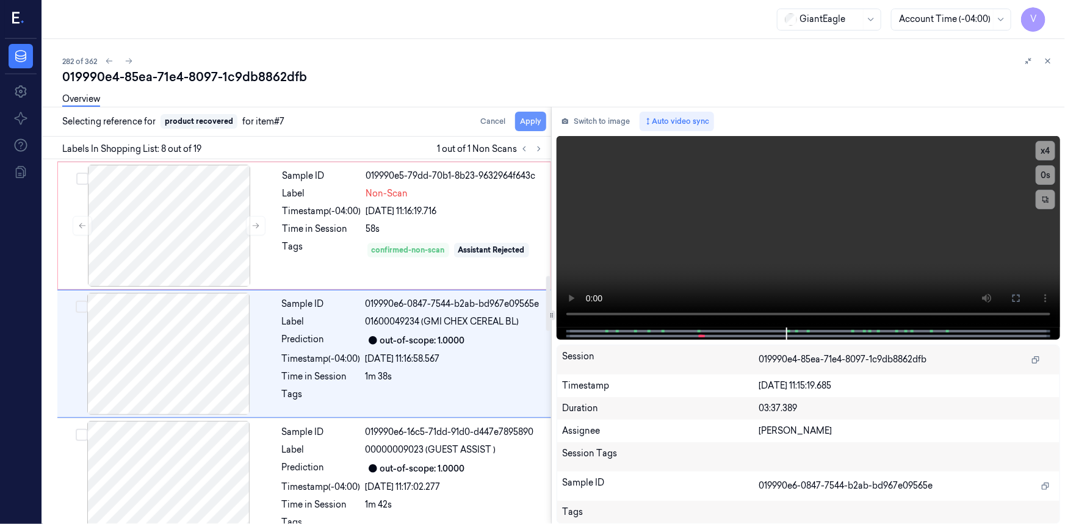
scroll to position [777, 0]
click at [535, 119] on button "Apply" at bounding box center [530, 122] width 31 height 20
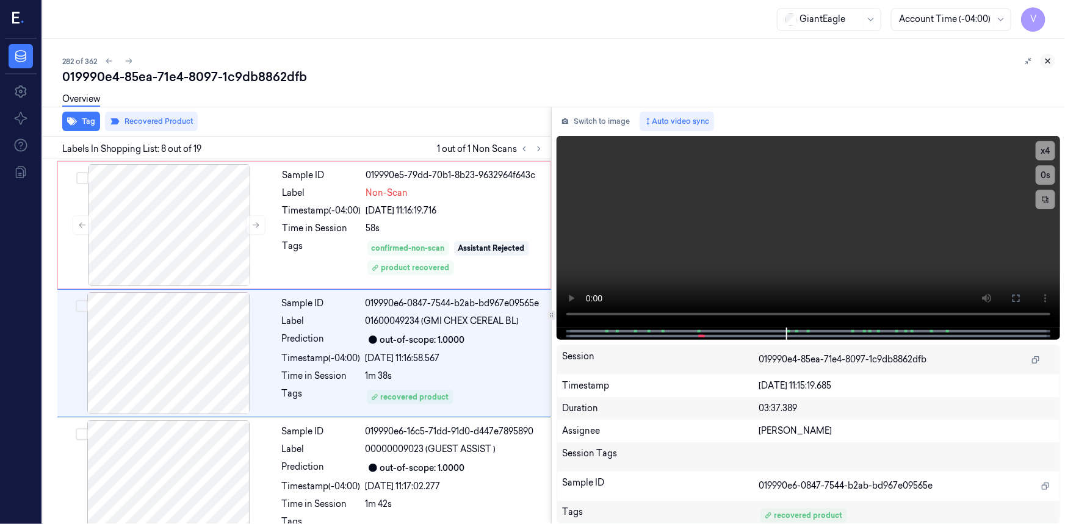
click at [1045, 61] on icon at bounding box center [1048, 61] width 9 height 9
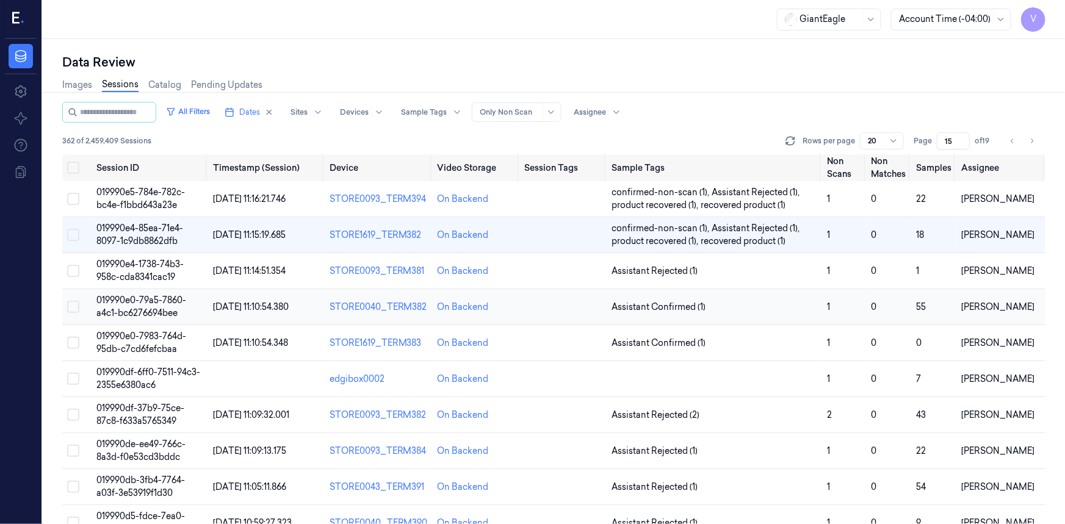
click at [156, 301] on span "019990e0-79a5-7860-a4c1-bc6276694bee" at bounding box center [141, 307] width 90 height 24
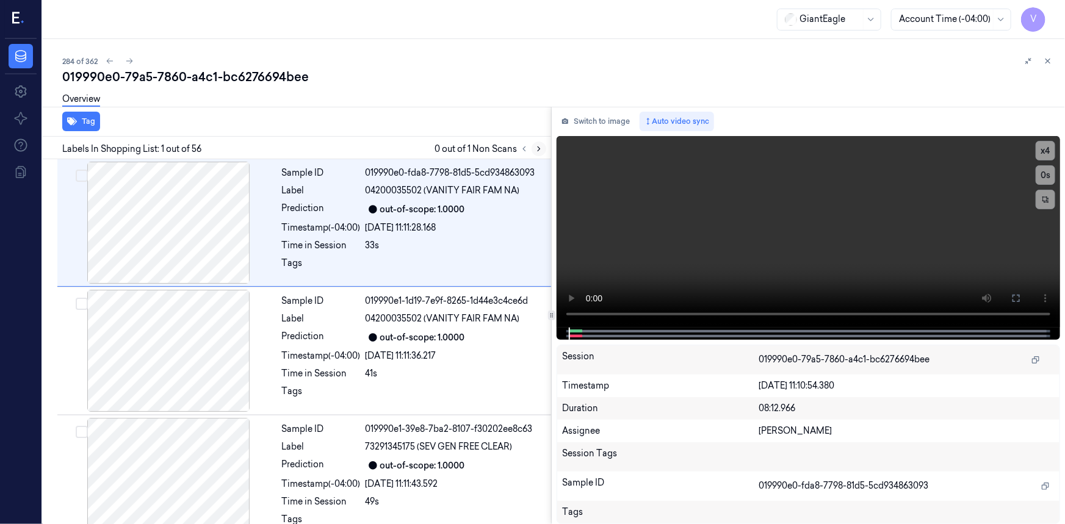
click at [537, 148] on icon at bounding box center [539, 149] width 9 height 9
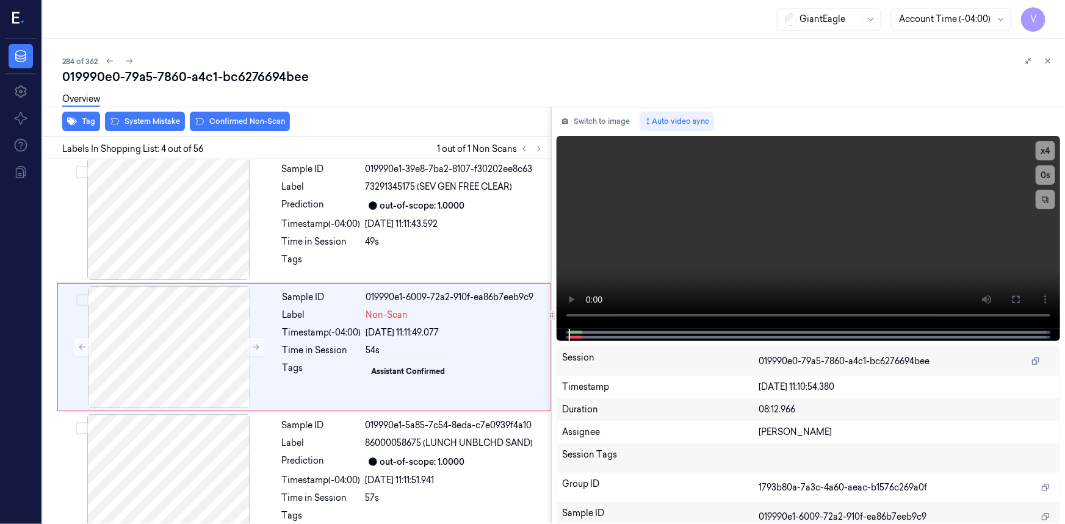
scroll to position [265, 0]
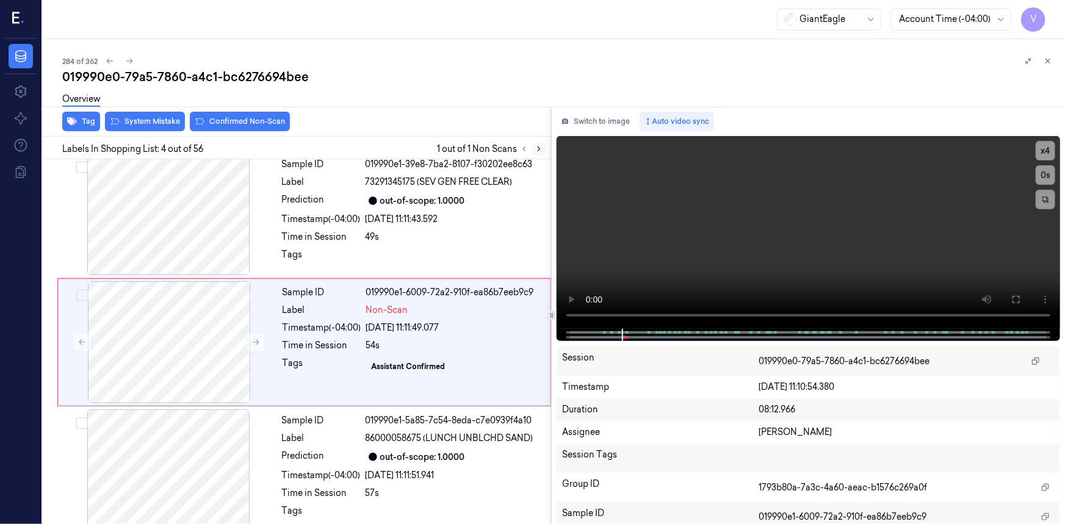
click at [543, 148] on icon at bounding box center [539, 149] width 9 height 9
click at [256, 341] on icon at bounding box center [256, 342] width 7 height 5
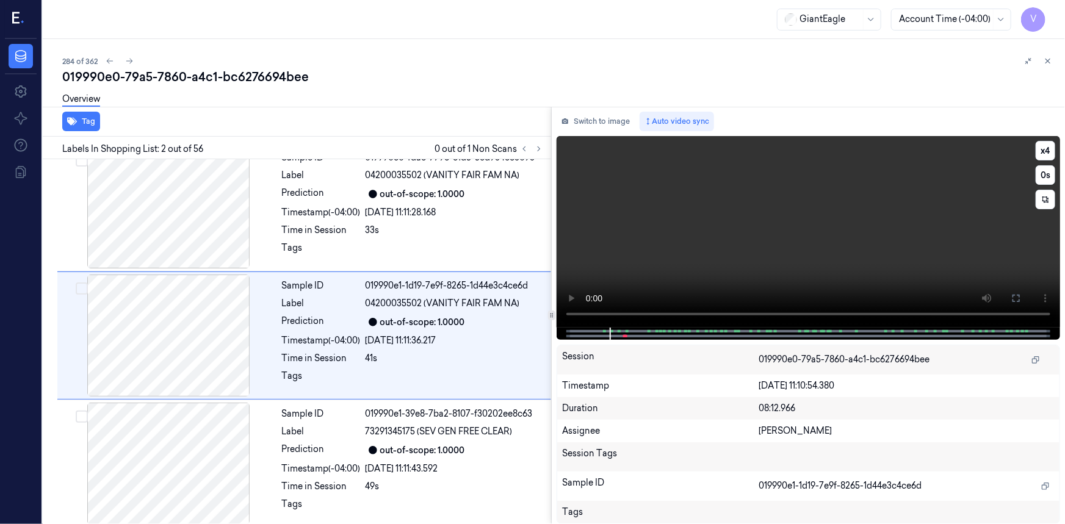
scroll to position [9, 0]
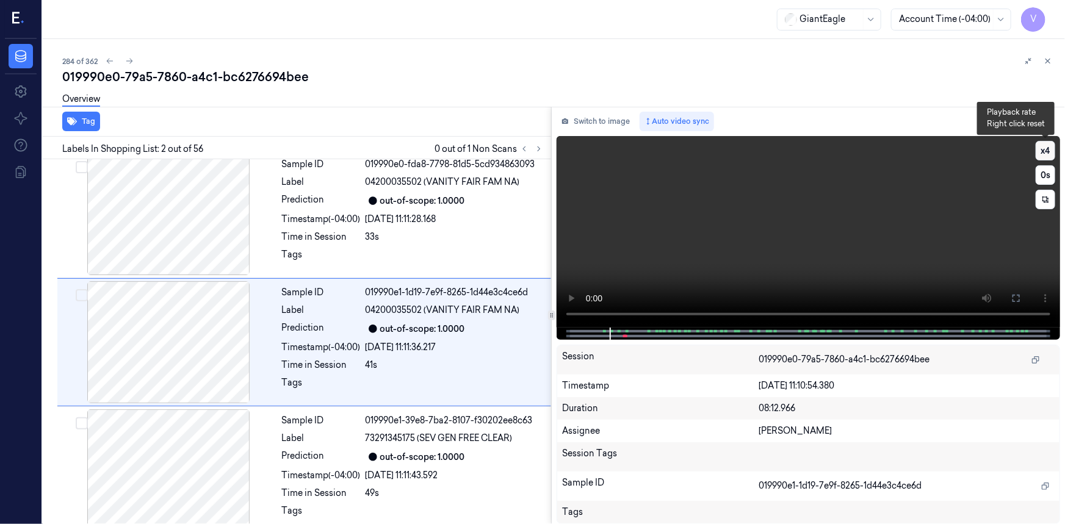
click at [1045, 147] on button "x 4" at bounding box center [1046, 151] width 20 height 20
click at [1045, 147] on button "x 1" at bounding box center [1046, 151] width 20 height 20
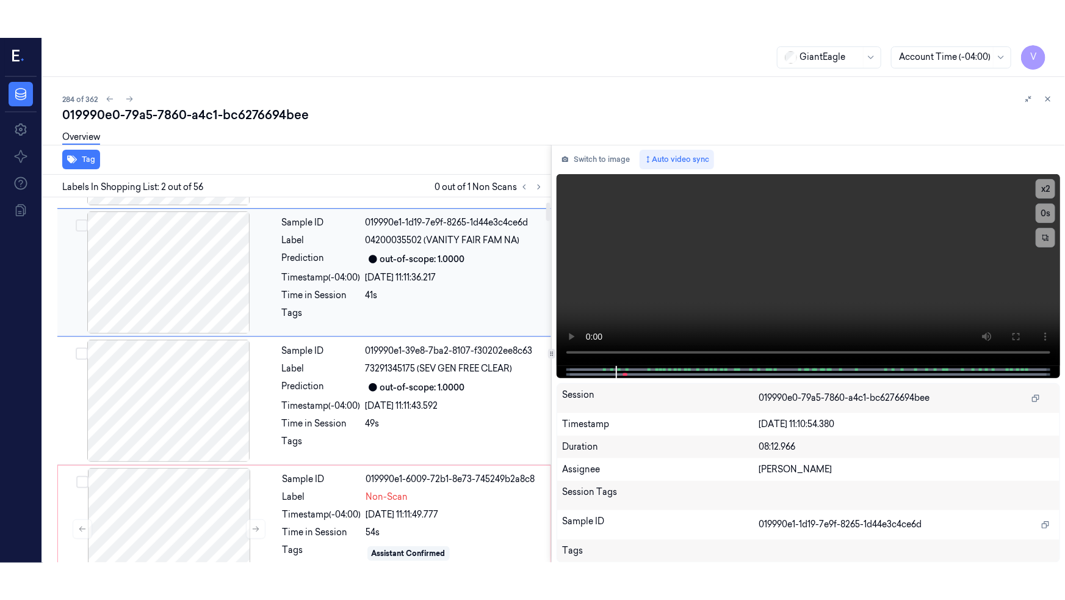
scroll to position [120, 0]
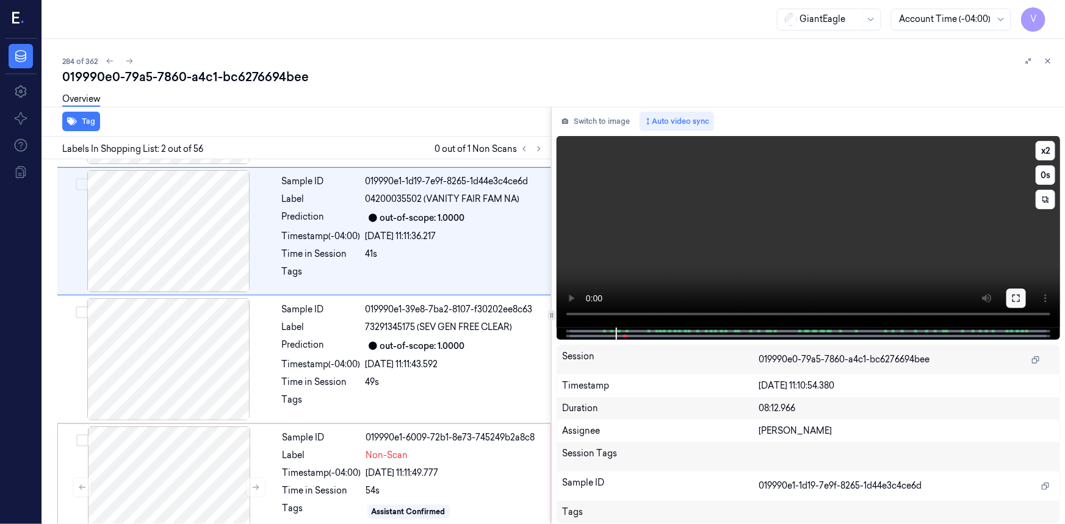
click at [1017, 299] on icon at bounding box center [1017, 299] width 10 height 10
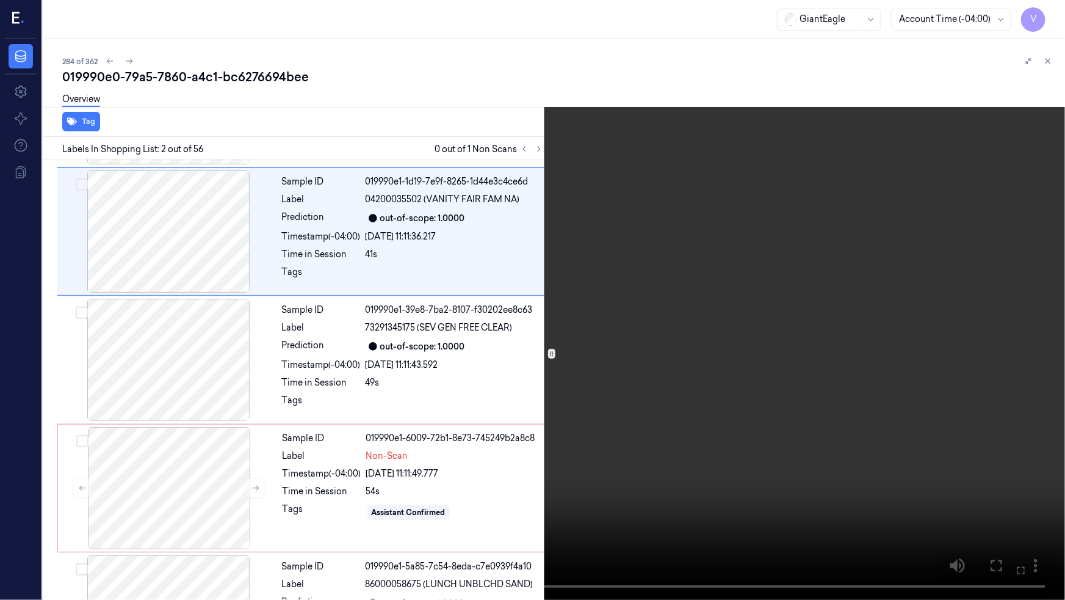
click at [733, 372] on video at bounding box center [532, 300] width 1065 height 600
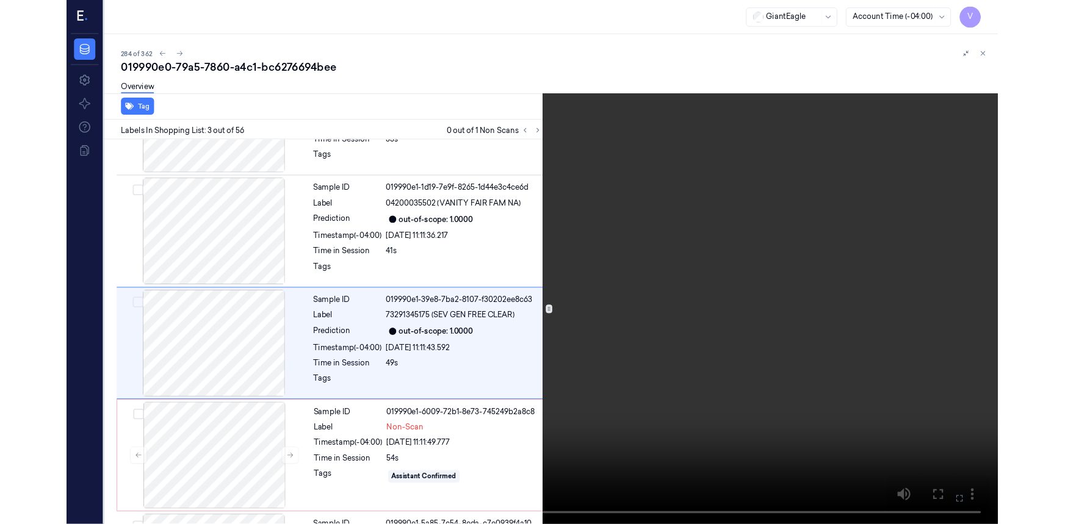
scroll to position [99, 0]
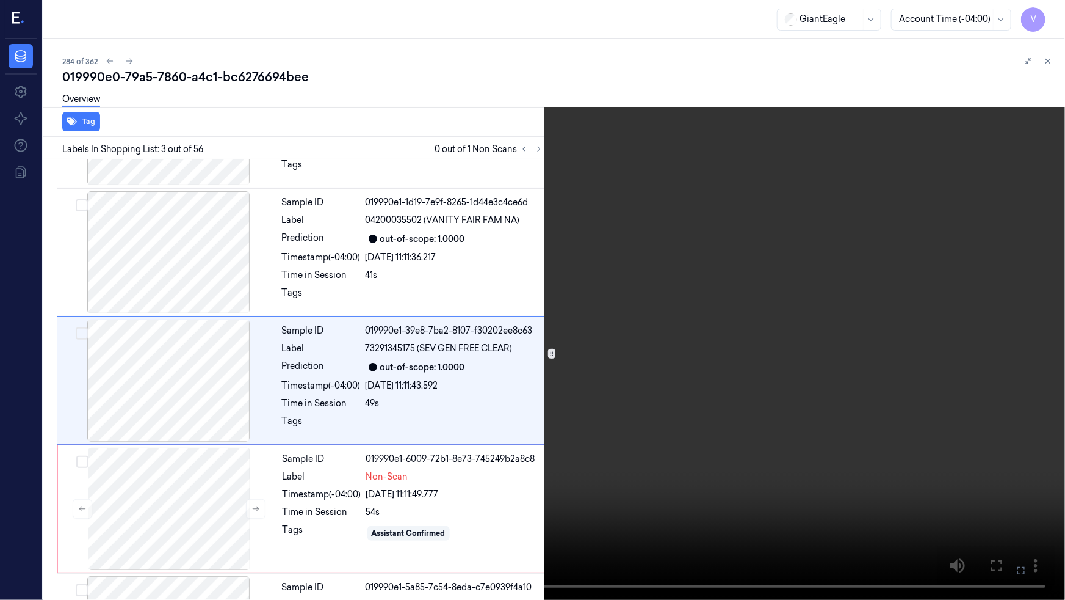
click at [822, 431] on video at bounding box center [532, 300] width 1065 height 600
click at [0, 0] on button at bounding box center [0, 0] width 0 height 0
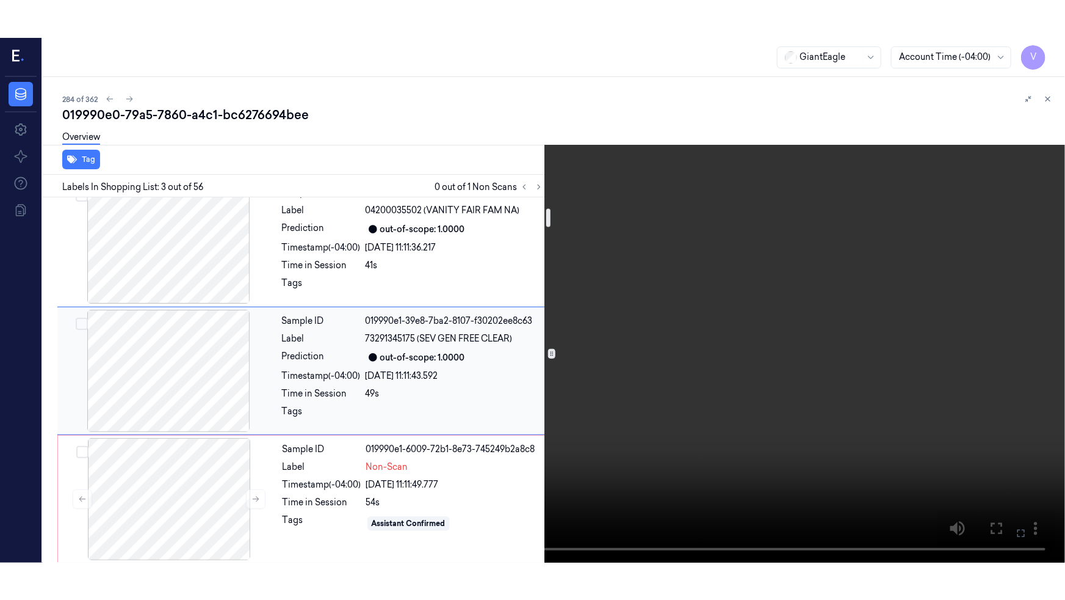
scroll to position [210, 0]
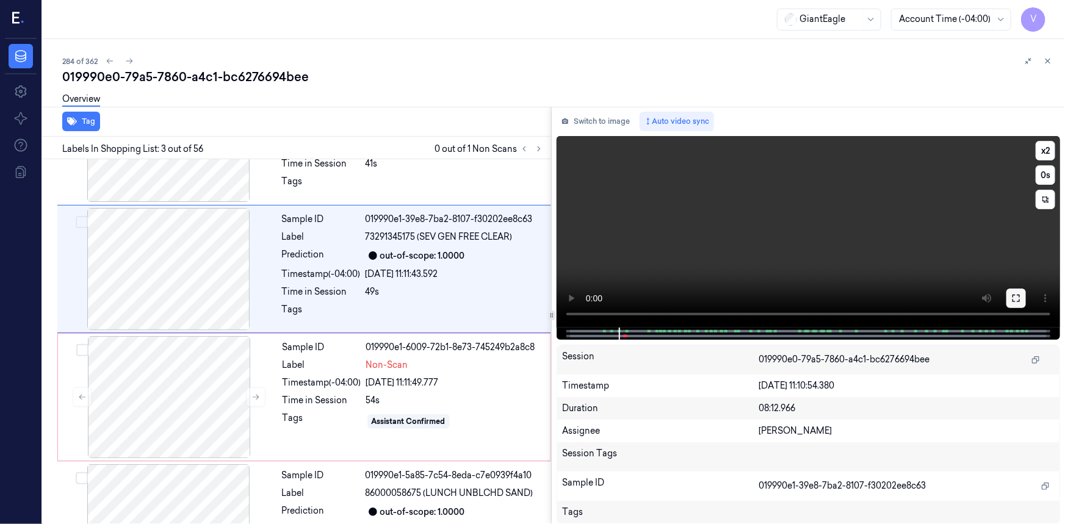
click at [1019, 305] on button at bounding box center [1017, 299] width 20 height 20
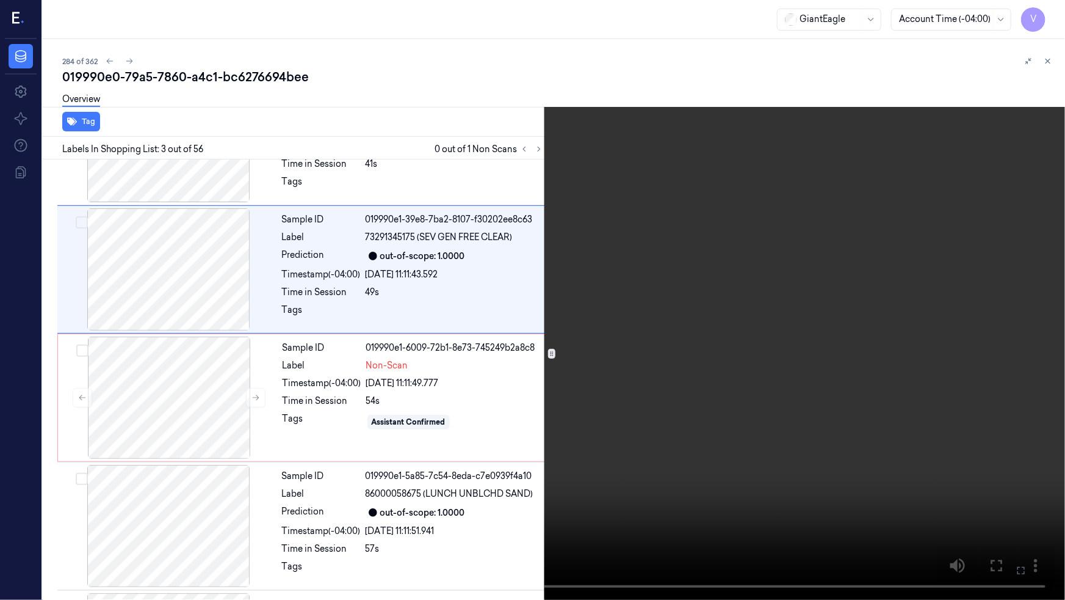
click at [398, 346] on video at bounding box center [532, 300] width 1065 height 600
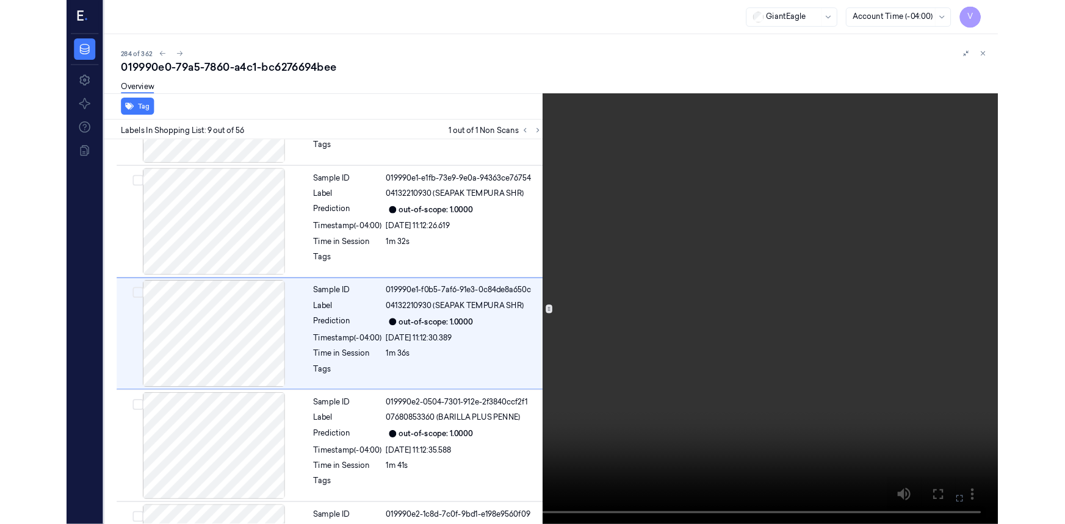
scroll to position [868, 0]
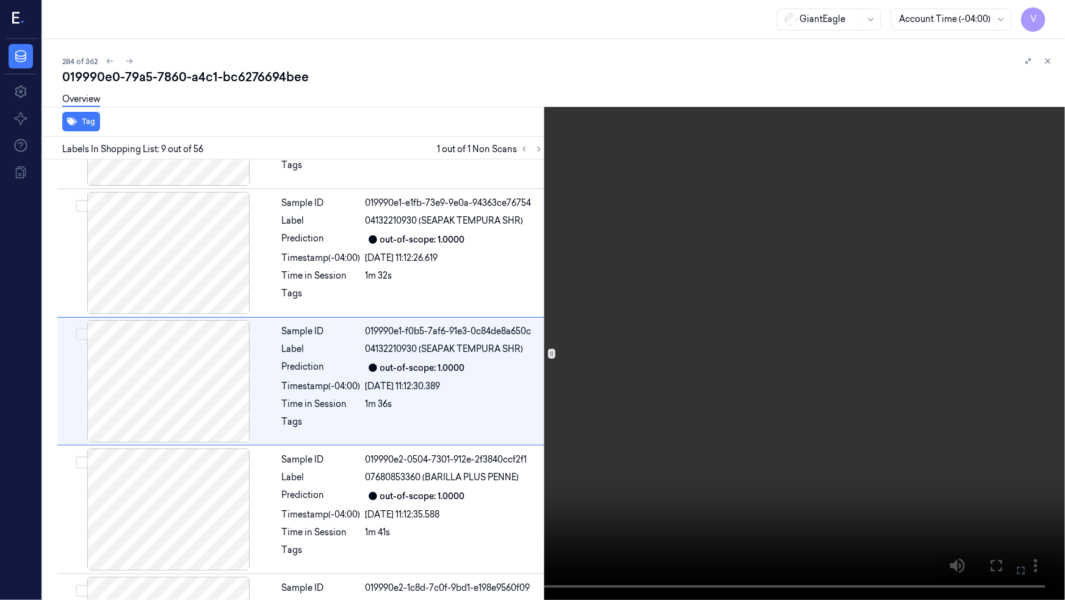
click at [299, 369] on video at bounding box center [532, 300] width 1065 height 600
click at [0, 0] on icon at bounding box center [0, 0] width 0 height 0
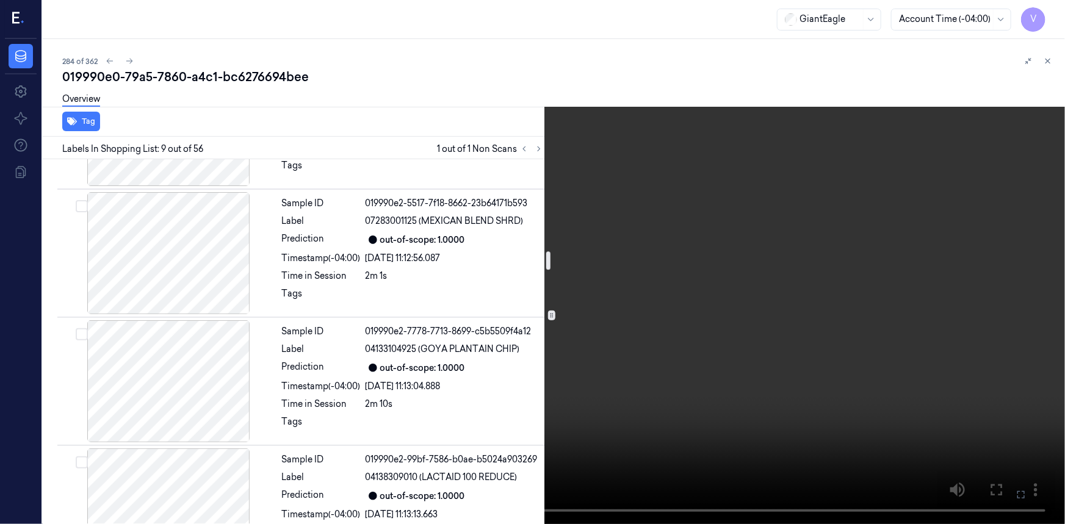
scroll to position [1812, 0]
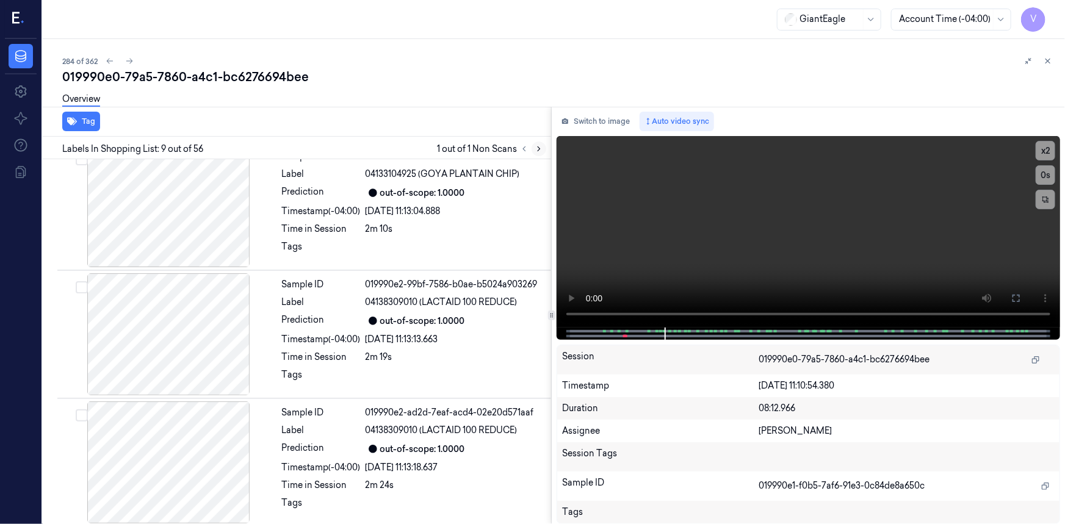
click at [539, 148] on icon at bounding box center [539, 149] width 2 height 4
click at [521, 147] on icon at bounding box center [524, 149] width 9 height 9
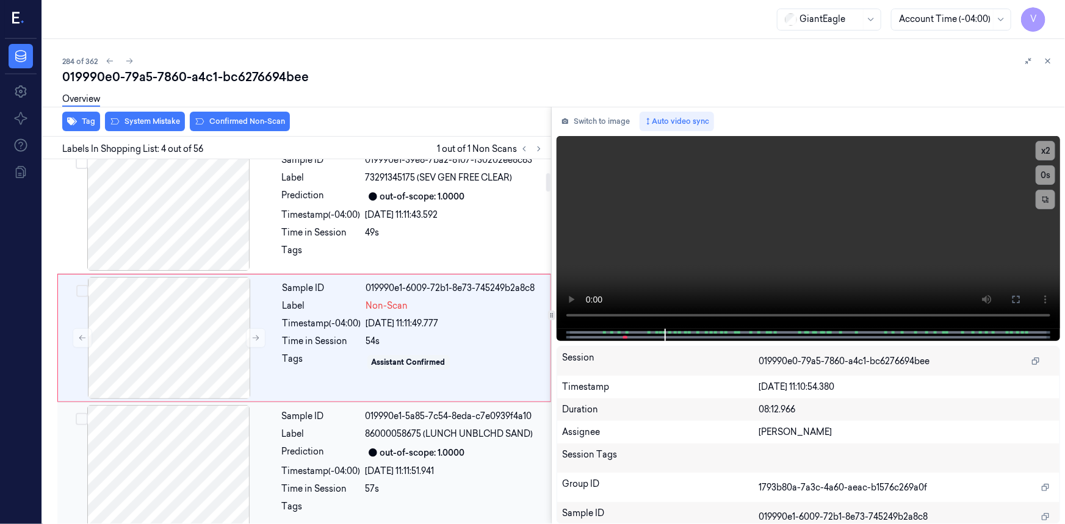
scroll to position [265, 0]
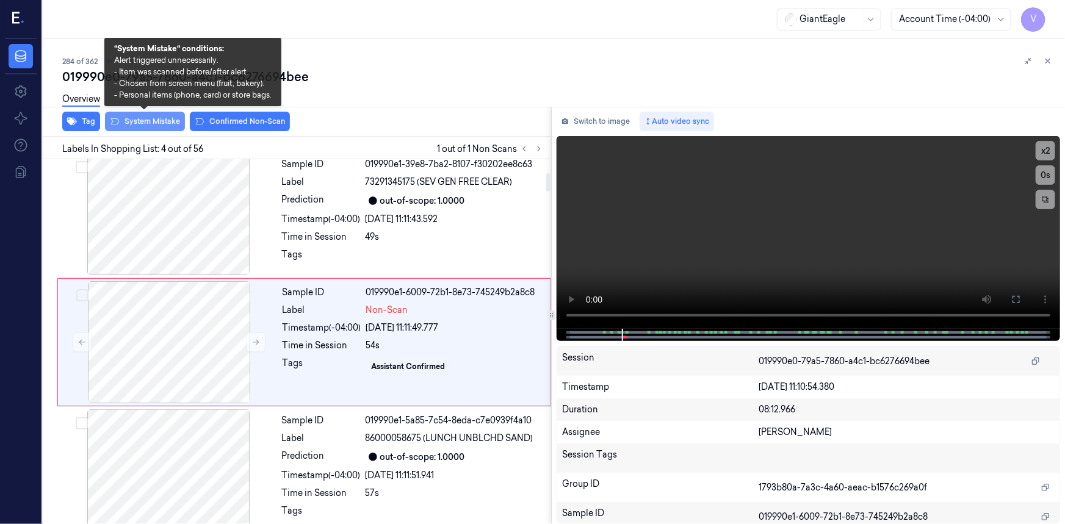
click at [156, 121] on button "System Mistake" at bounding box center [145, 122] width 80 height 20
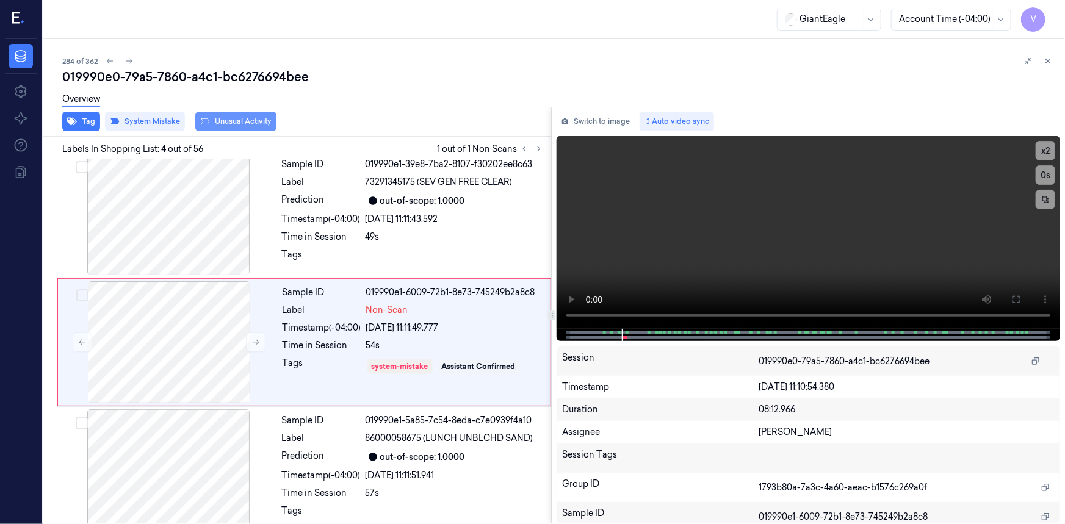
click at [259, 118] on button "Unusual Activity" at bounding box center [235, 122] width 81 height 20
click at [1048, 59] on icon at bounding box center [1048, 61] width 9 height 9
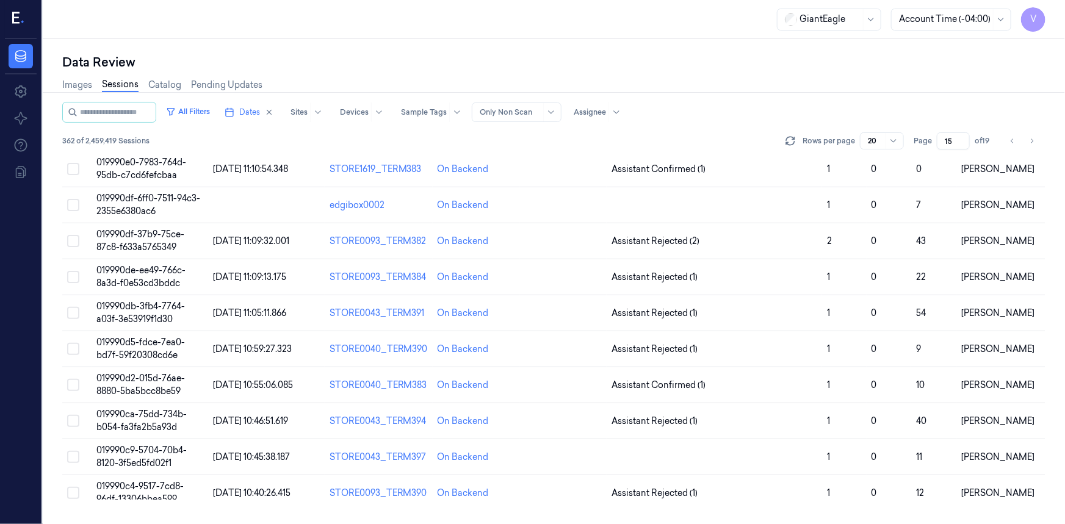
scroll to position [18, 0]
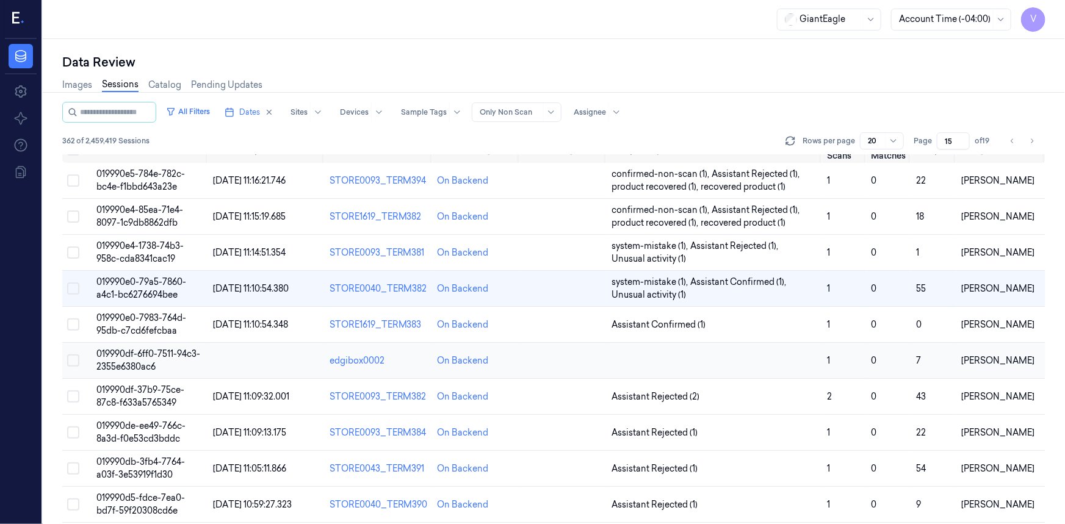
click at [161, 343] on td "019990df-6ff0-7511-94c3-2355e6380ac6" at bounding box center [150, 361] width 117 height 36
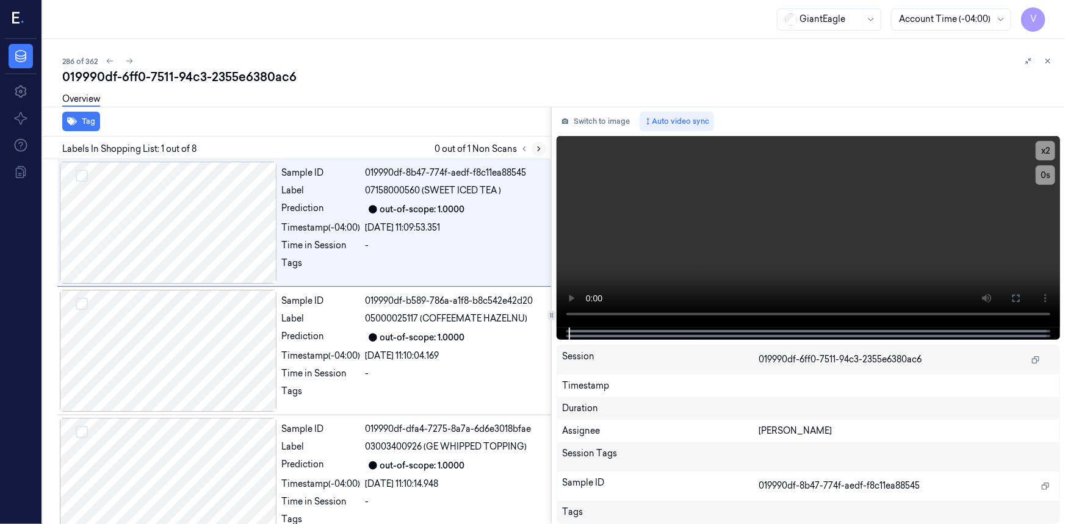
click at [537, 146] on icon at bounding box center [539, 149] width 9 height 9
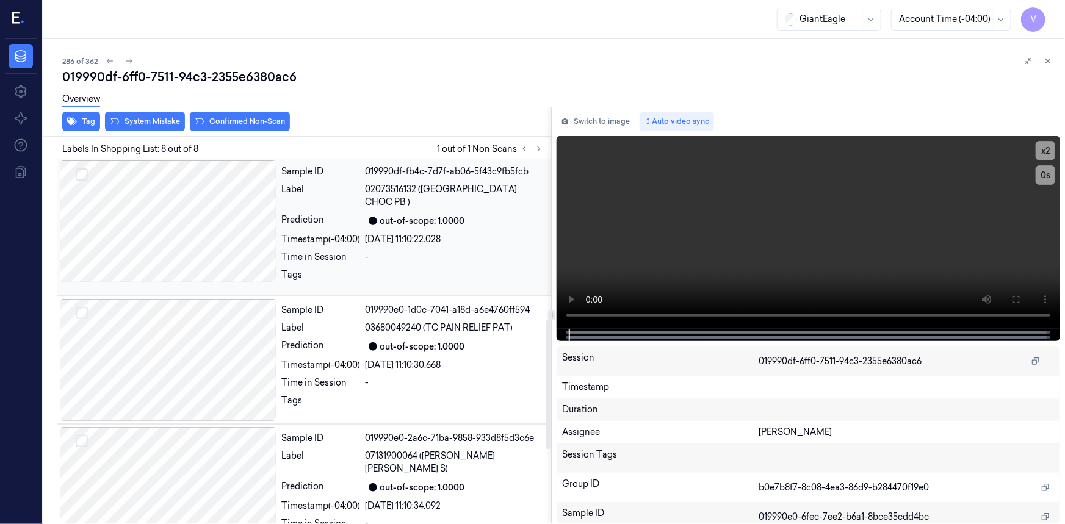
scroll to position [385, 0]
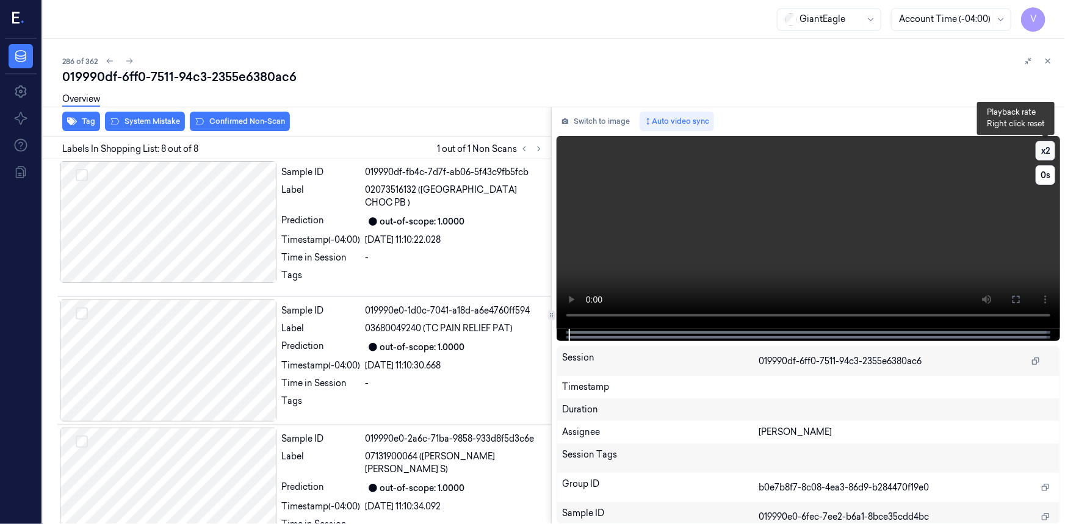
click at [1040, 146] on button "x 2" at bounding box center [1046, 151] width 20 height 20
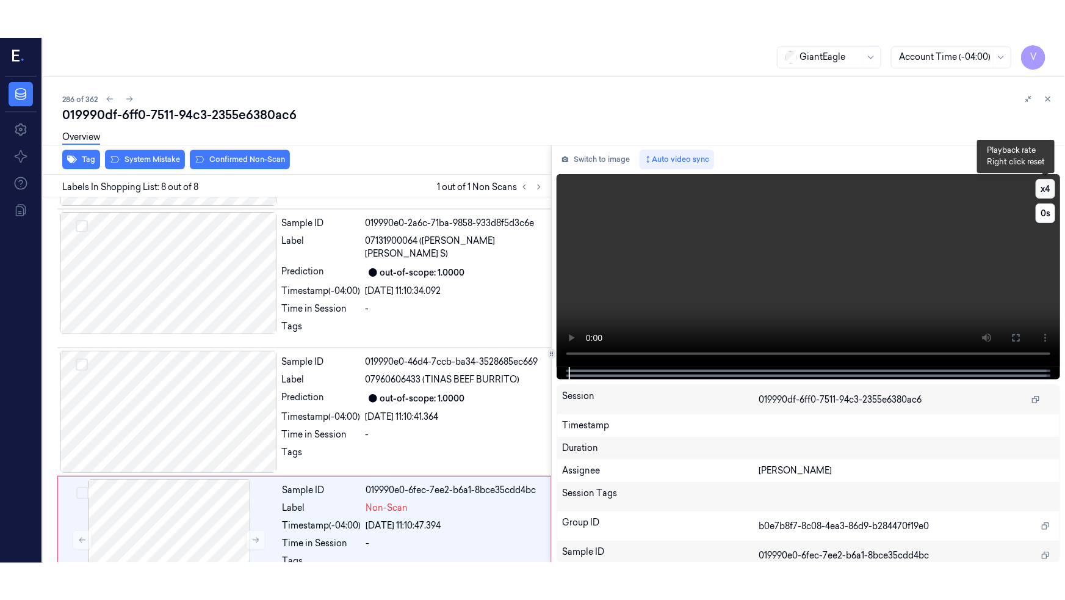
scroll to position [663, 0]
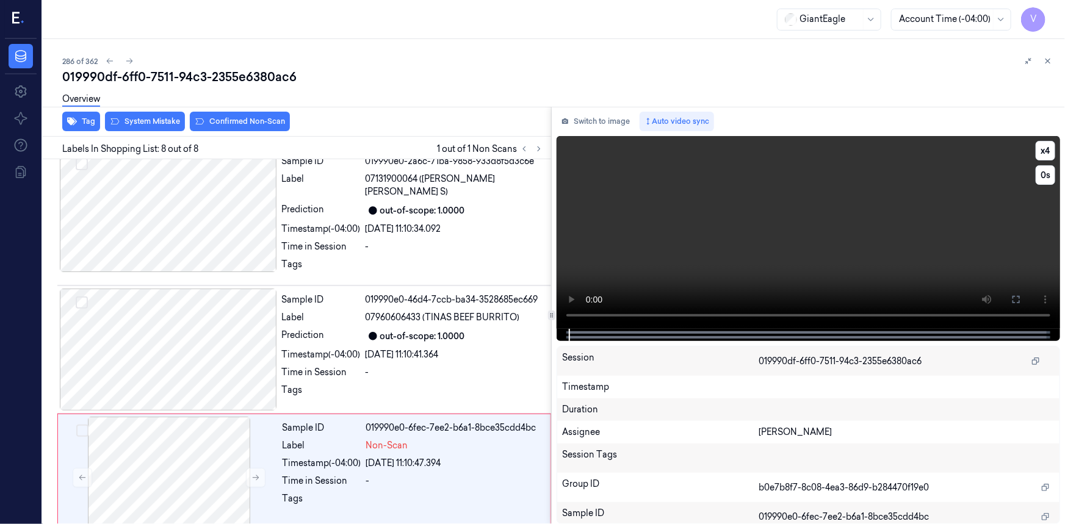
click at [873, 222] on video at bounding box center [809, 232] width 504 height 193
click at [1050, 149] on button "x 4" at bounding box center [1046, 151] width 20 height 20
click at [1050, 149] on button "x 1" at bounding box center [1046, 151] width 20 height 20
click at [925, 189] on video at bounding box center [809, 232] width 504 height 193
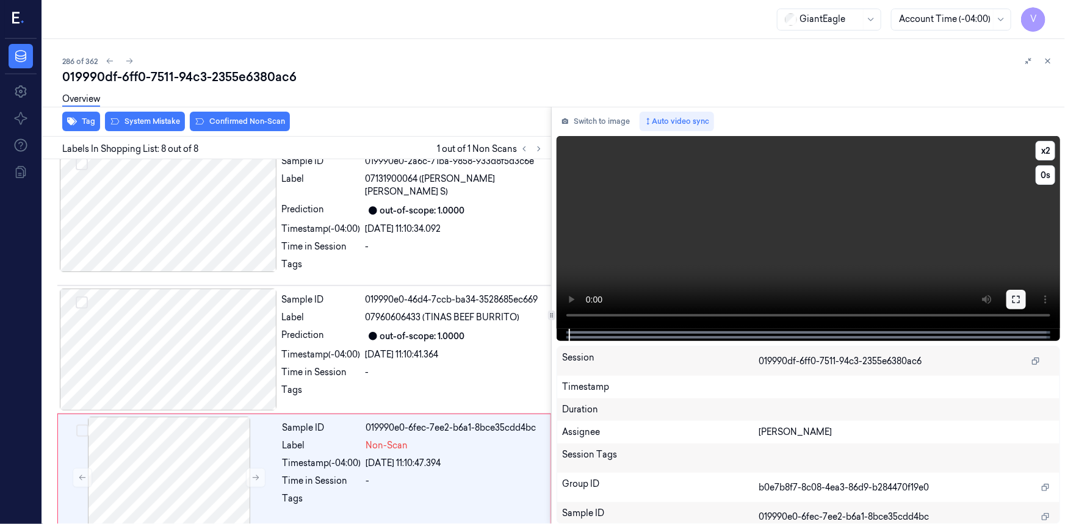
click at [1012, 299] on icon at bounding box center [1017, 300] width 10 height 10
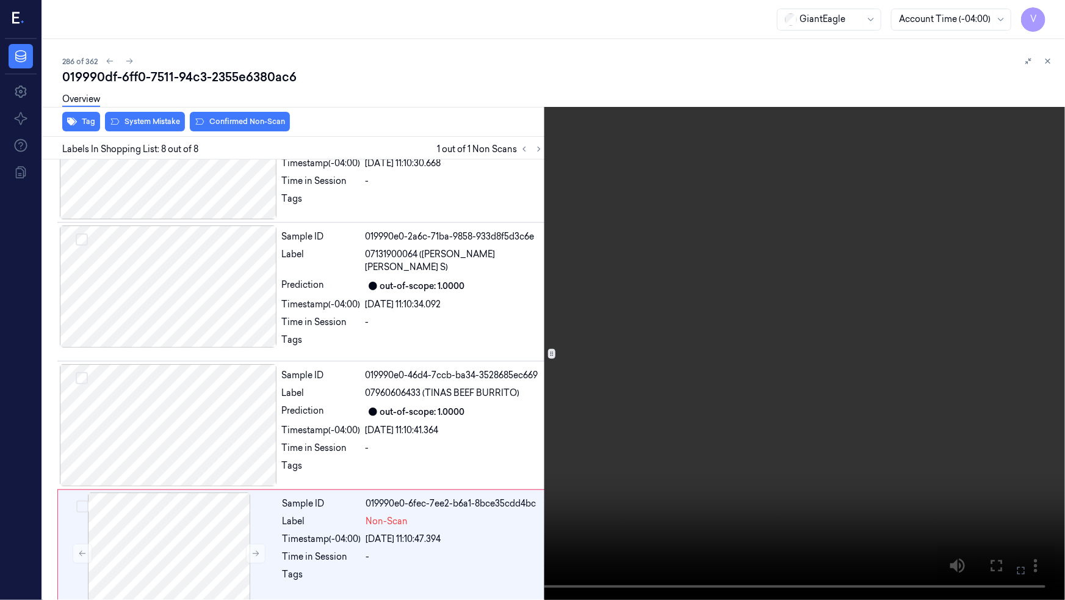
click at [870, 358] on video at bounding box center [532, 300] width 1065 height 600
click at [0, 0] on icon at bounding box center [0, 0] width 0 height 0
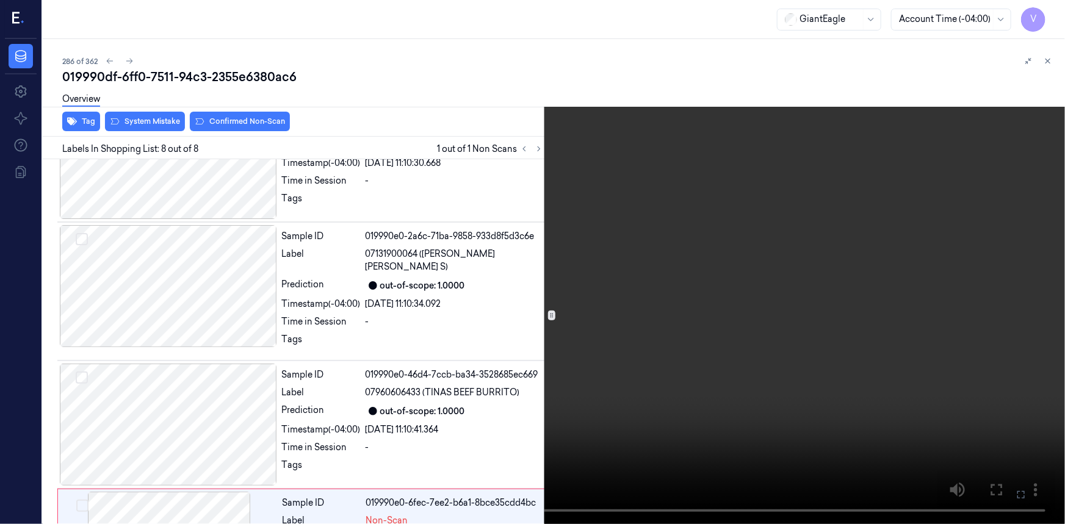
scroll to position [663, 0]
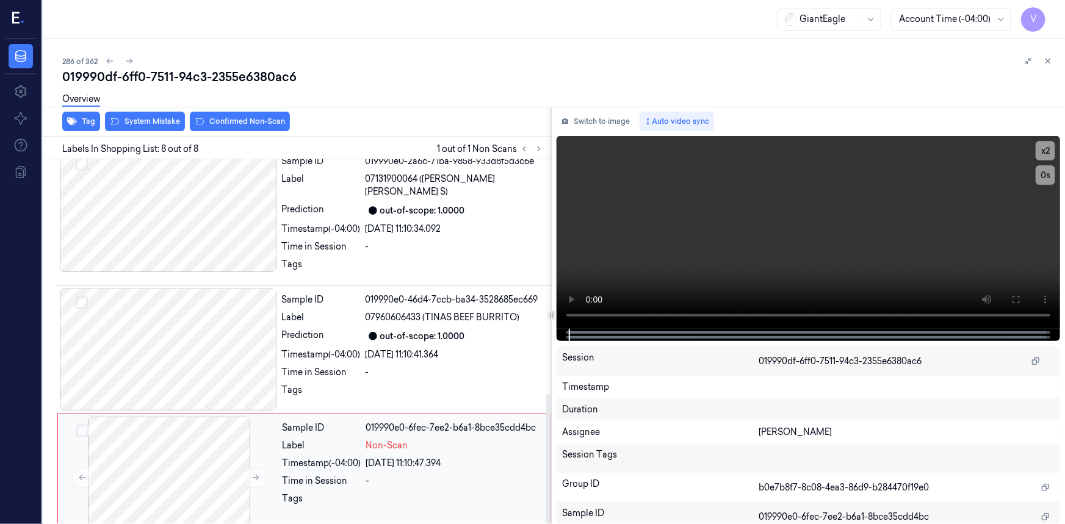
click at [283, 440] on div "Label" at bounding box center [322, 446] width 79 height 13
click at [160, 115] on div "Overview" at bounding box center [558, 100] width 993 height 31
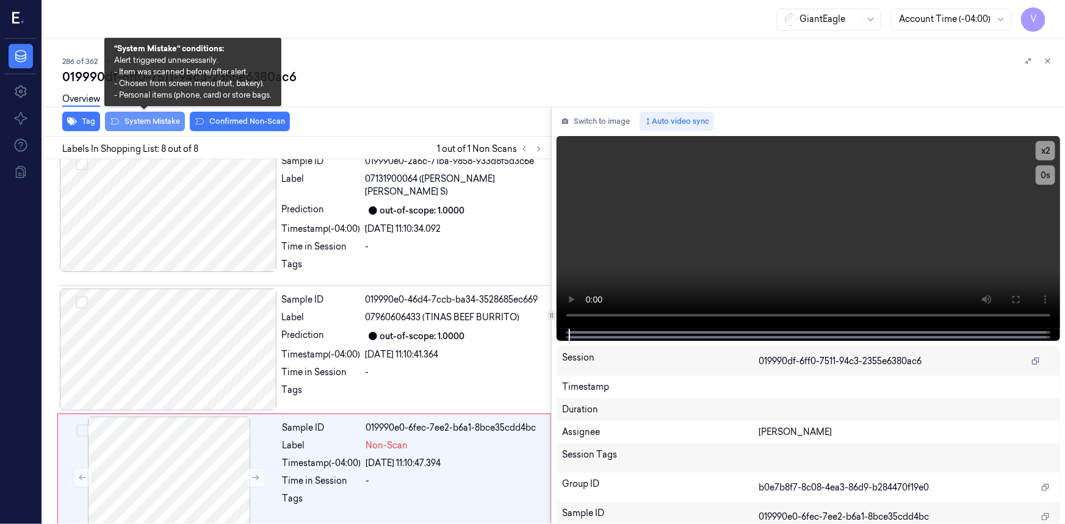
click at [156, 117] on button "System Mistake" at bounding box center [145, 122] width 80 height 20
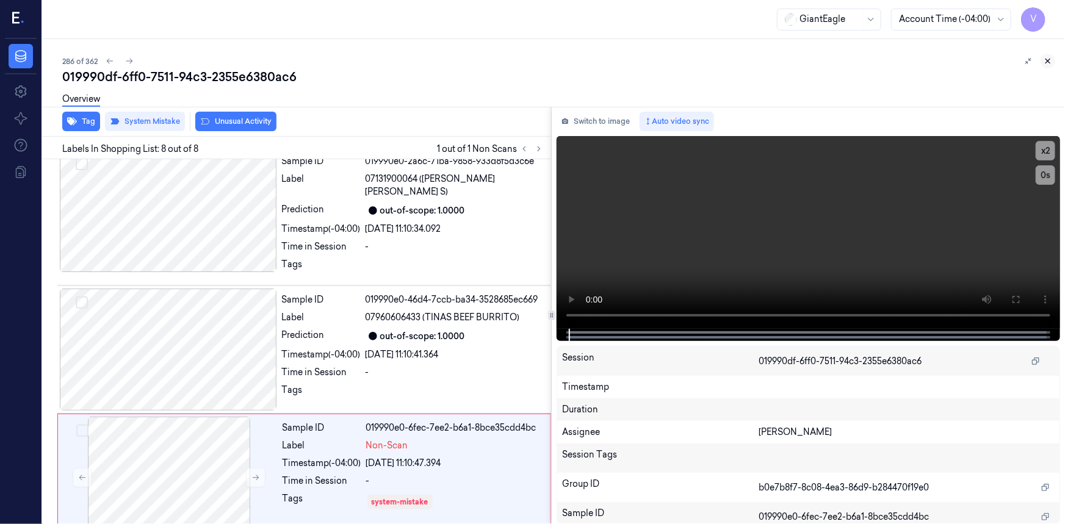
click at [1048, 62] on icon at bounding box center [1048, 61] width 9 height 9
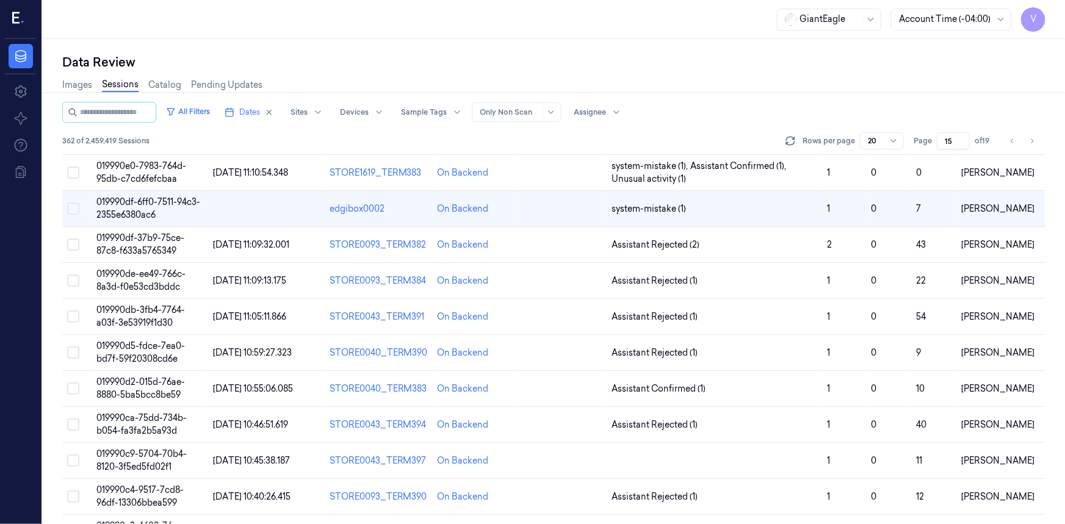
scroll to position [51, 0]
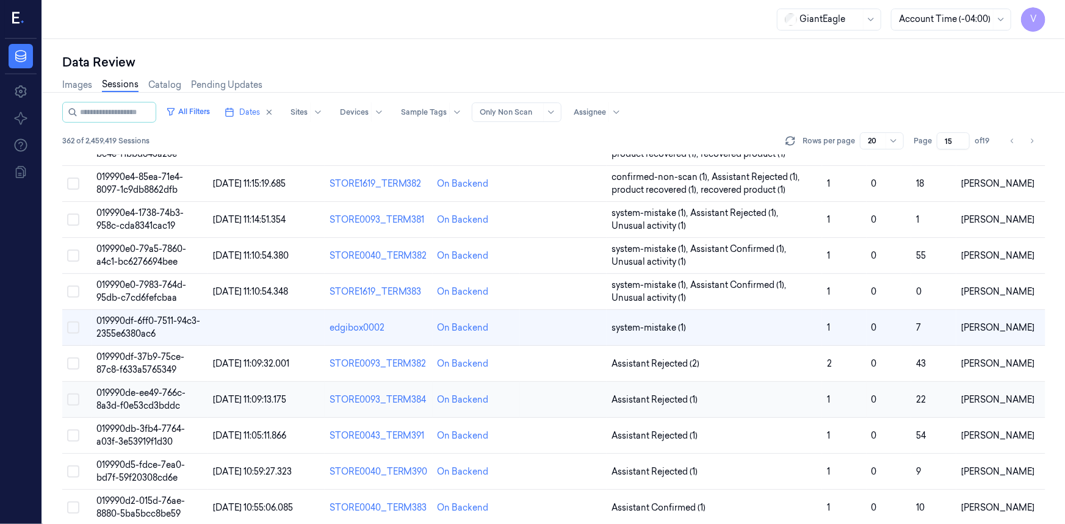
click at [139, 393] on span "019990de-ee49-766c-8a3d-f0e53cd3bddc" at bounding box center [140, 400] width 89 height 24
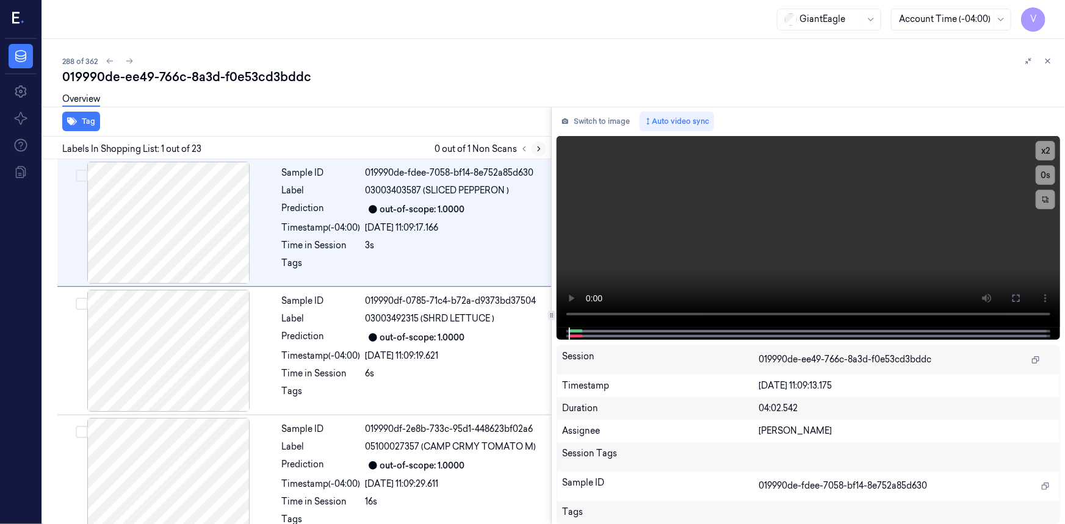
click at [537, 148] on icon at bounding box center [539, 149] width 9 height 9
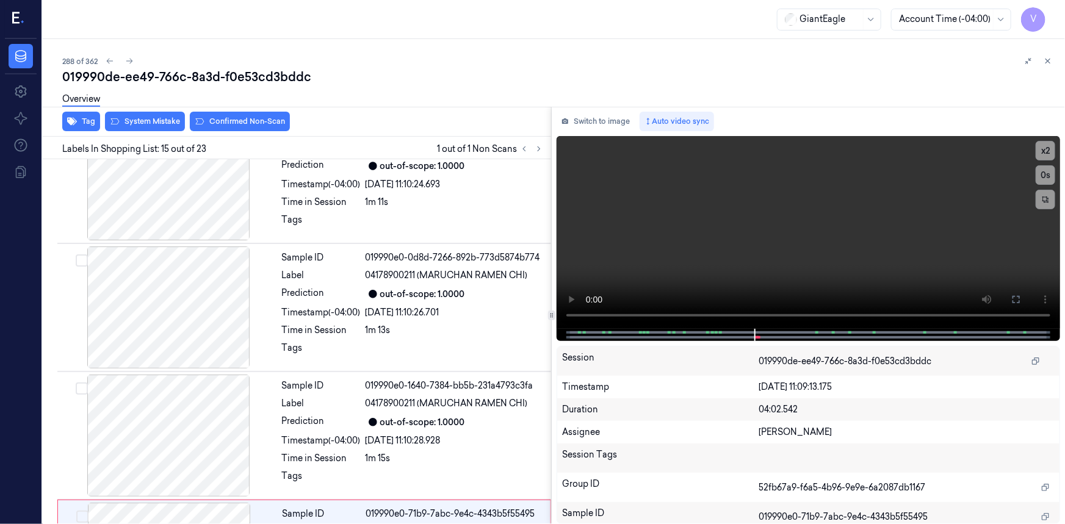
scroll to position [1674, 0]
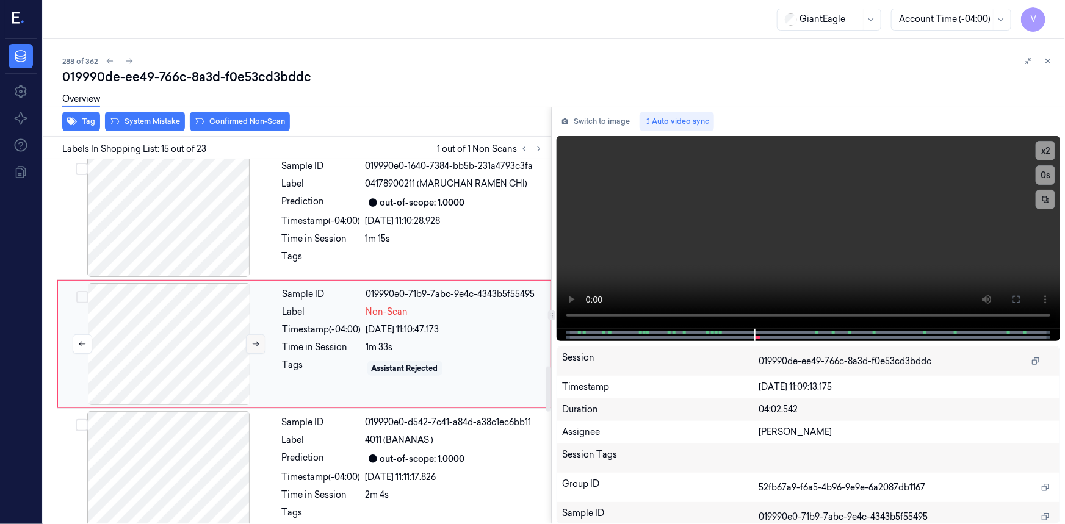
click at [256, 340] on icon at bounding box center [256, 344] width 9 height 9
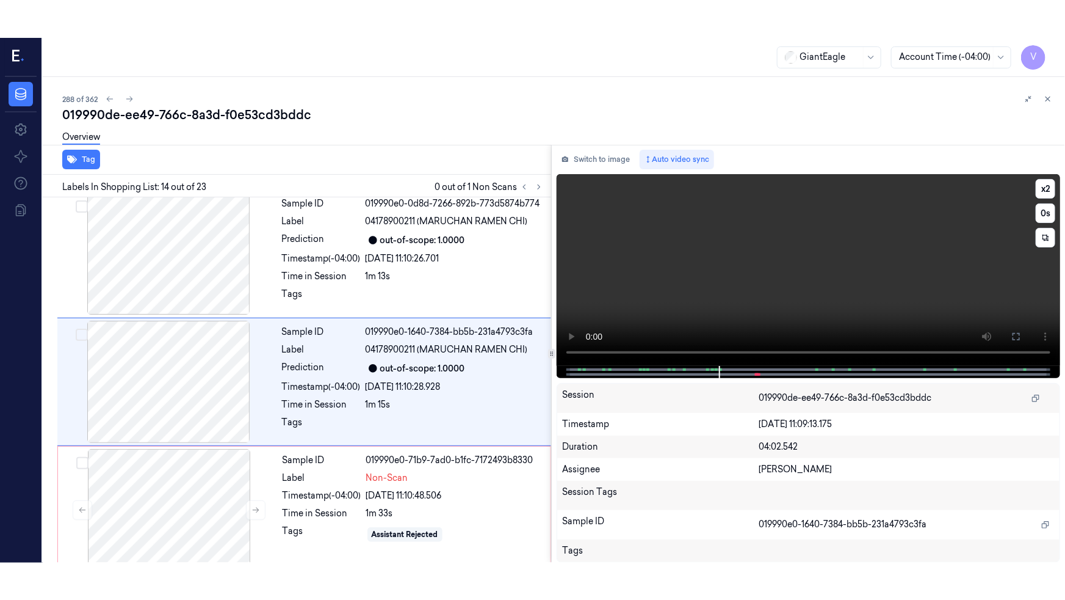
scroll to position [1545, 0]
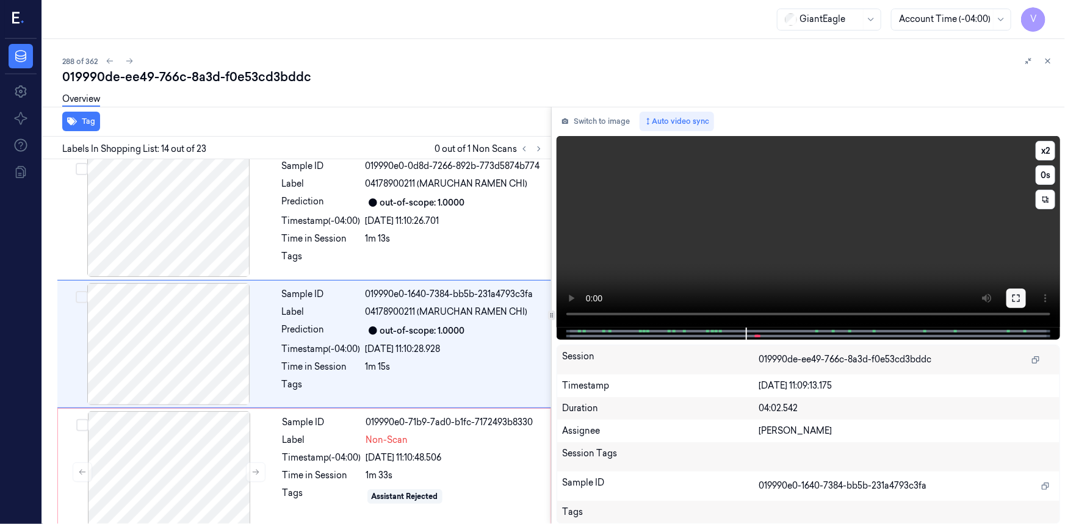
click at [1020, 297] on icon at bounding box center [1017, 299] width 10 height 10
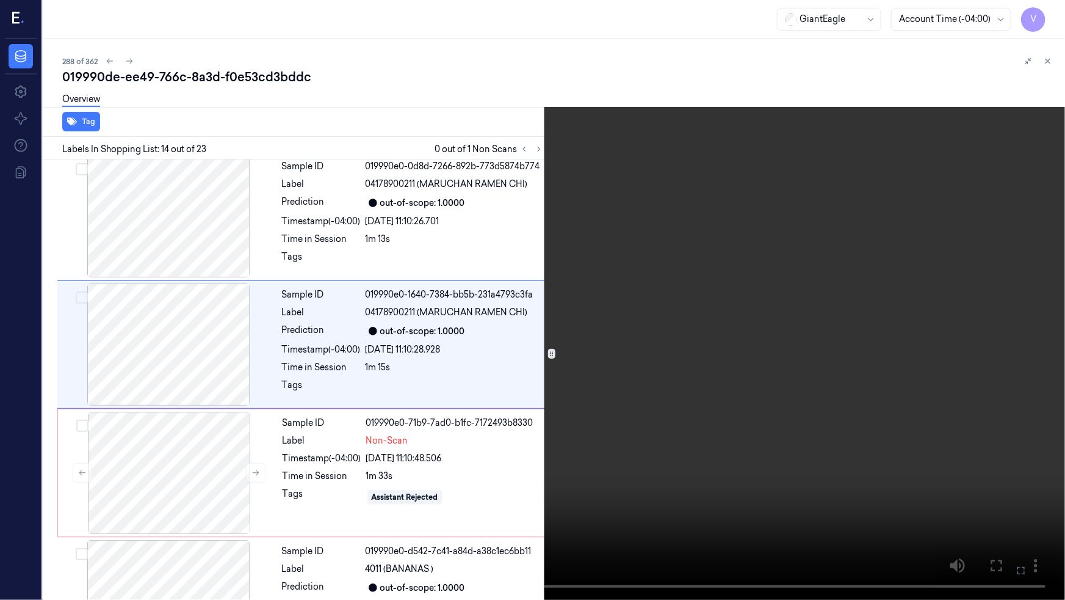
click at [691, 327] on video at bounding box center [532, 300] width 1065 height 600
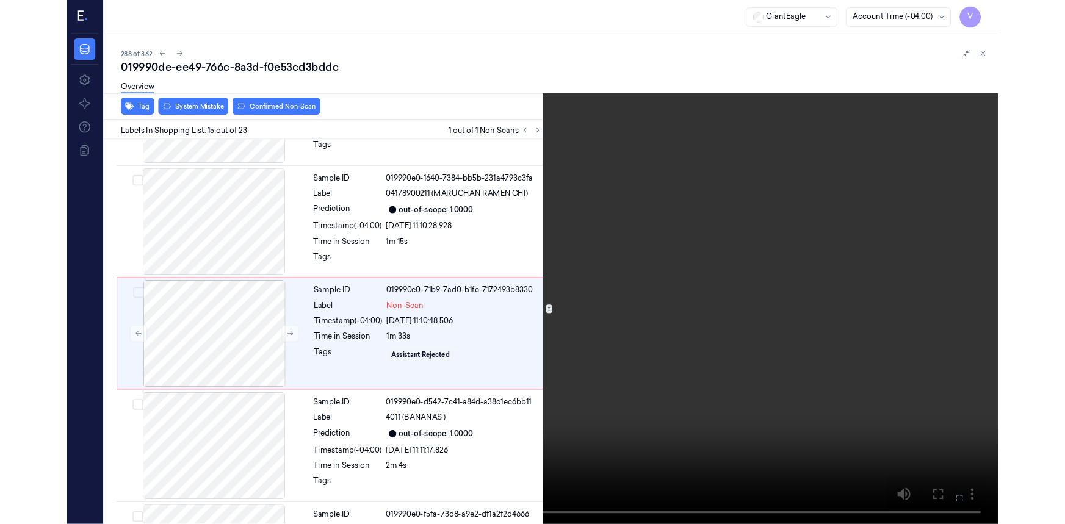
scroll to position [1636, 0]
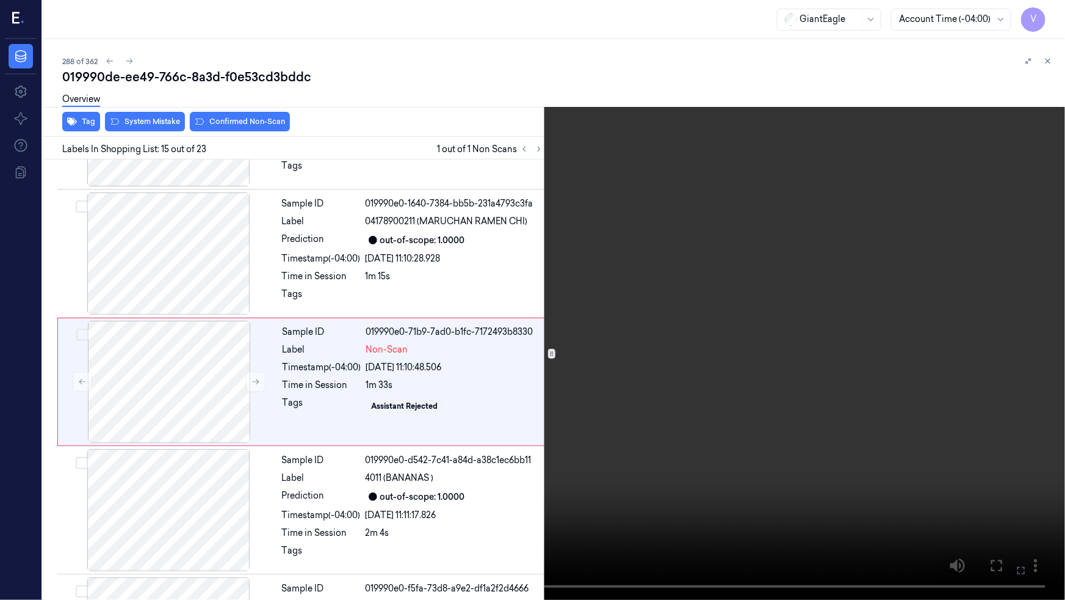
click at [642, 495] on video at bounding box center [532, 300] width 1065 height 600
click at [0, 0] on button at bounding box center [0, 0] width 0 height 0
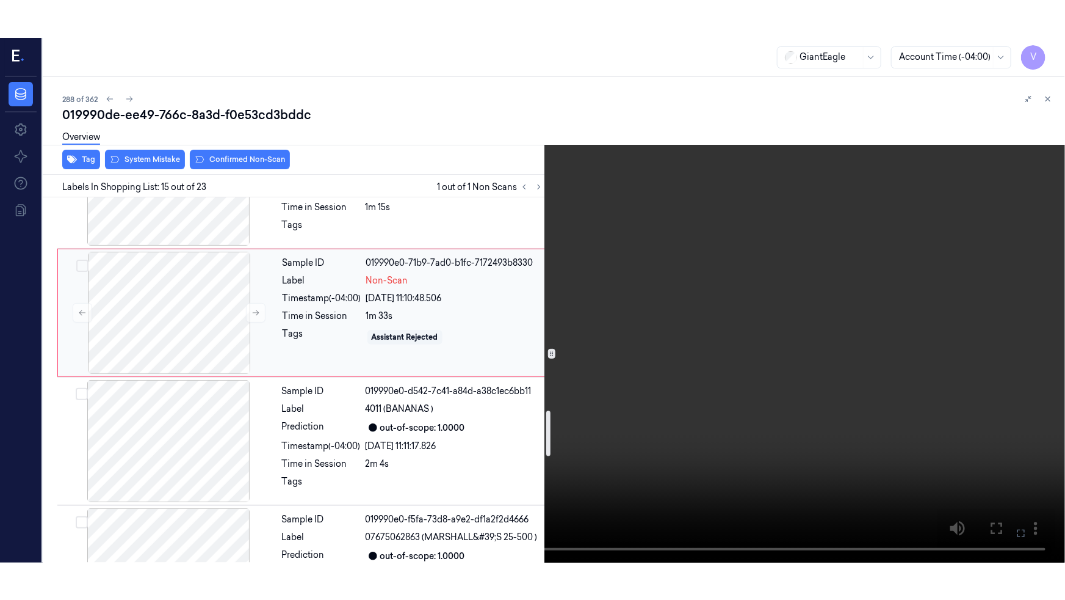
scroll to position [1747, 0]
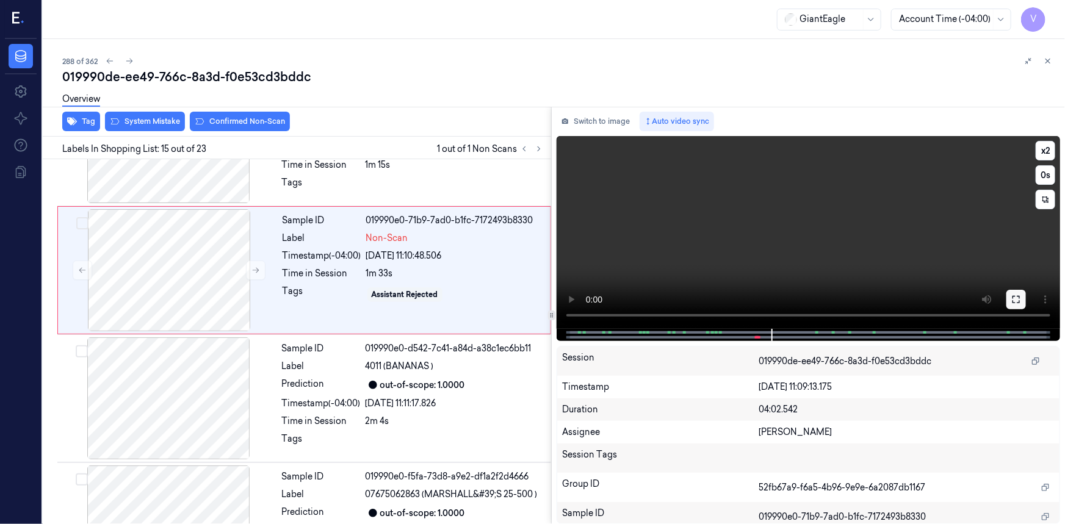
click at [1016, 298] on icon at bounding box center [1017, 300] width 10 height 10
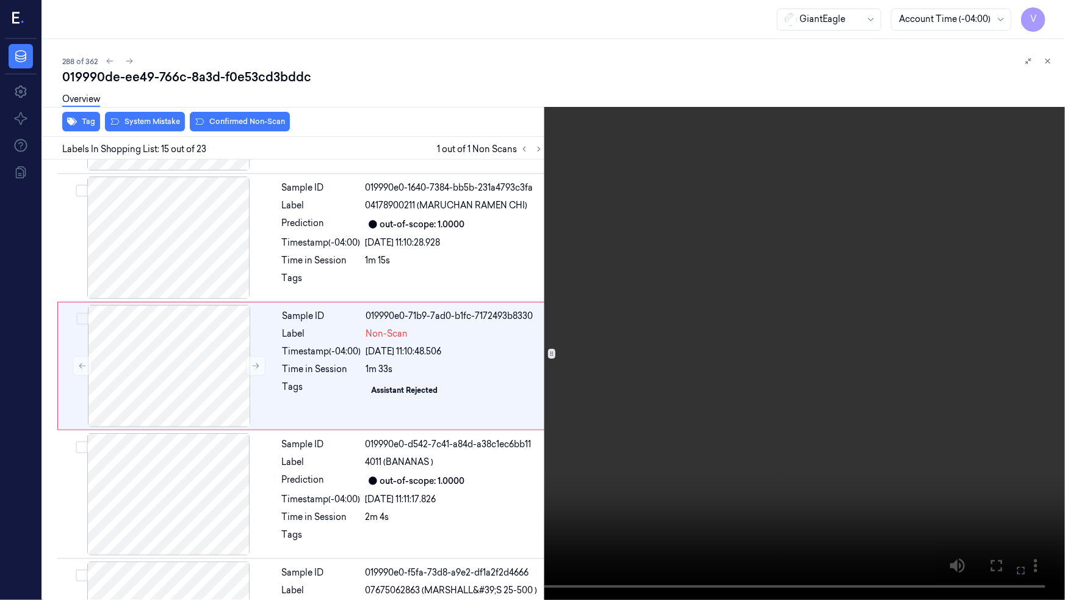
scroll to position [1636, 0]
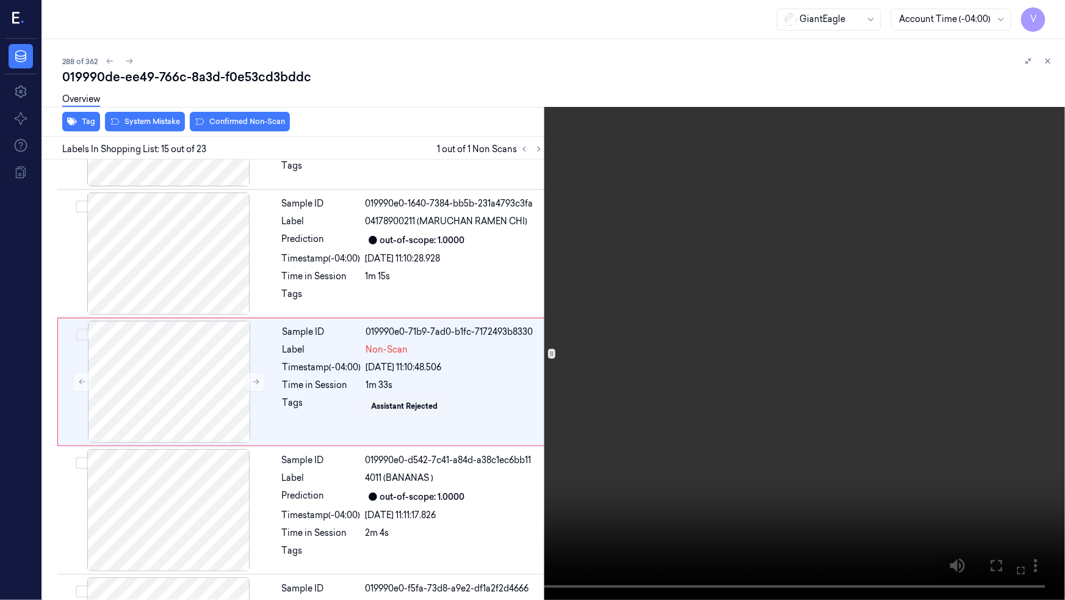
click at [521, 432] on video at bounding box center [532, 300] width 1065 height 600
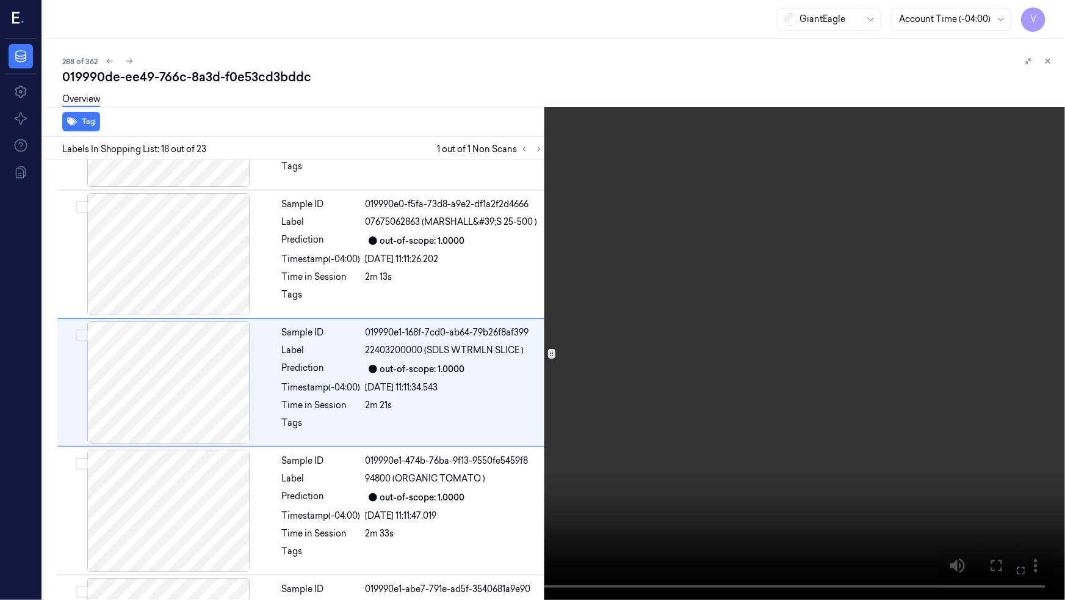
scroll to position [2021, 0]
click at [705, 438] on video at bounding box center [532, 300] width 1065 height 600
click at [882, 516] on video at bounding box center [532, 300] width 1065 height 600
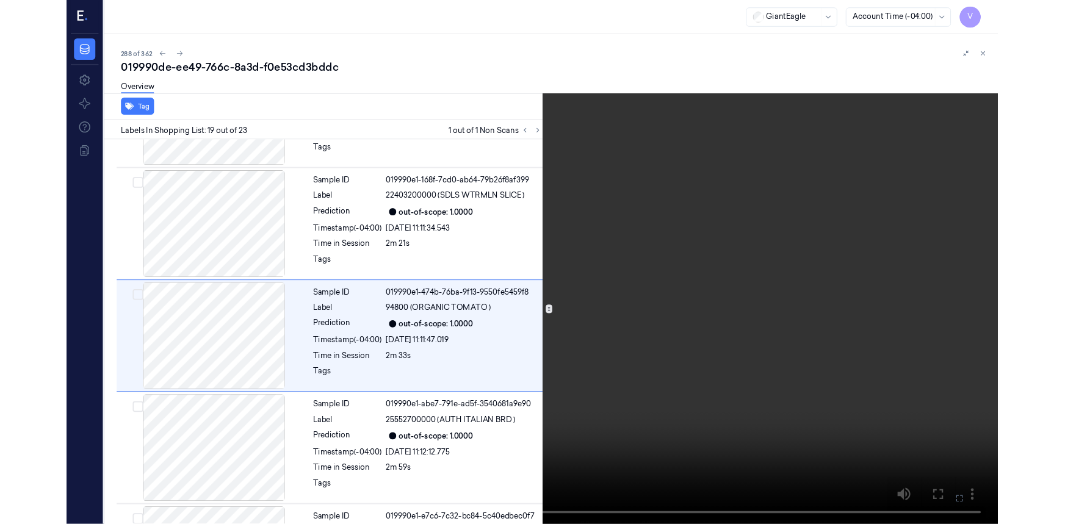
scroll to position [2149, 0]
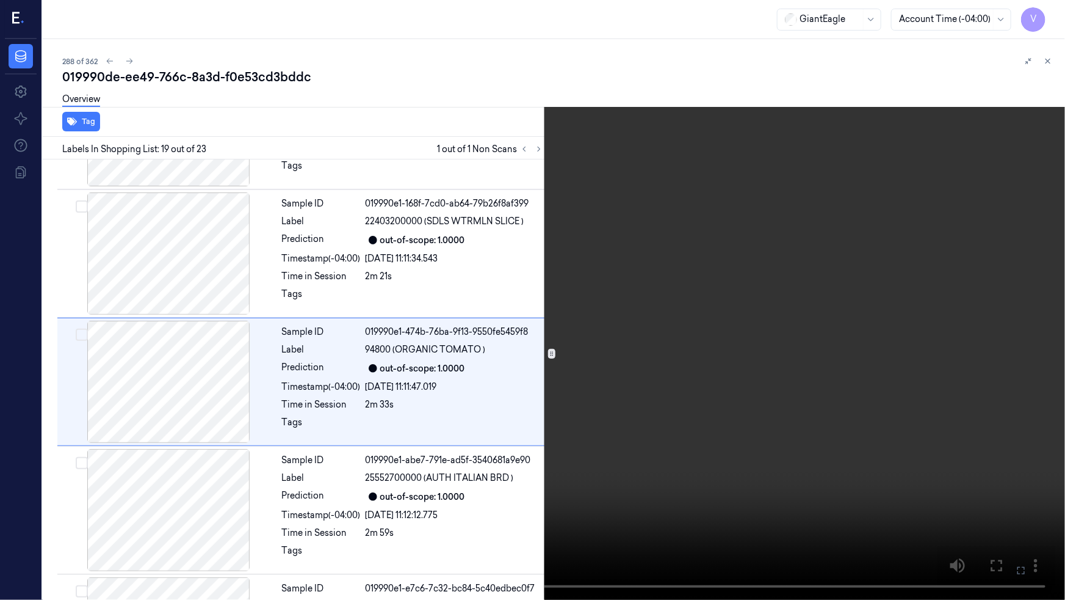
click at [785, 487] on video at bounding box center [532, 300] width 1065 height 600
click at [0, 0] on icon at bounding box center [0, 0] width 0 height 0
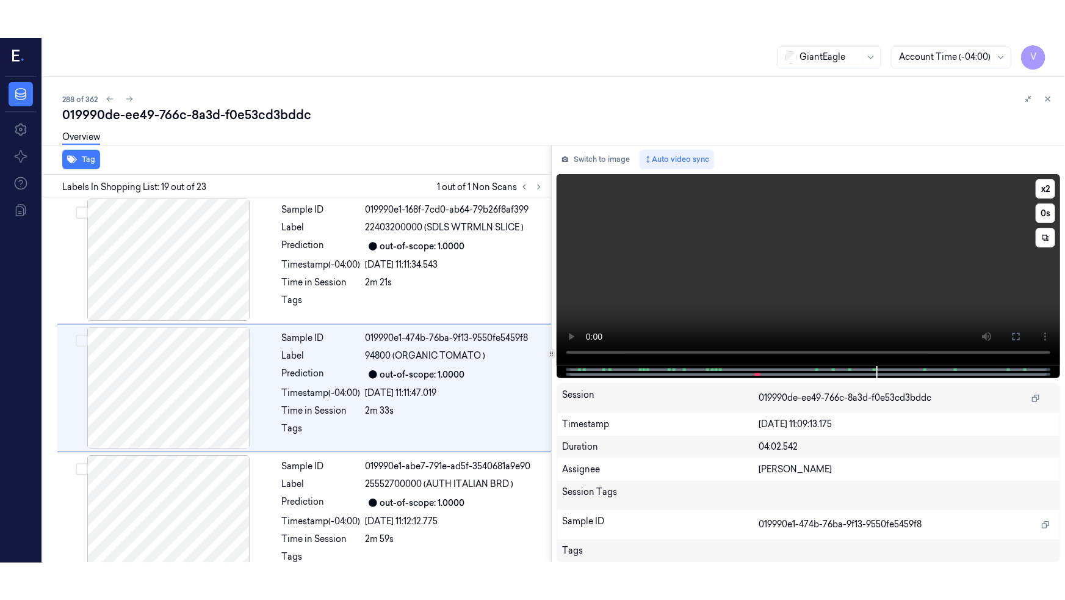
scroll to position [2186, 0]
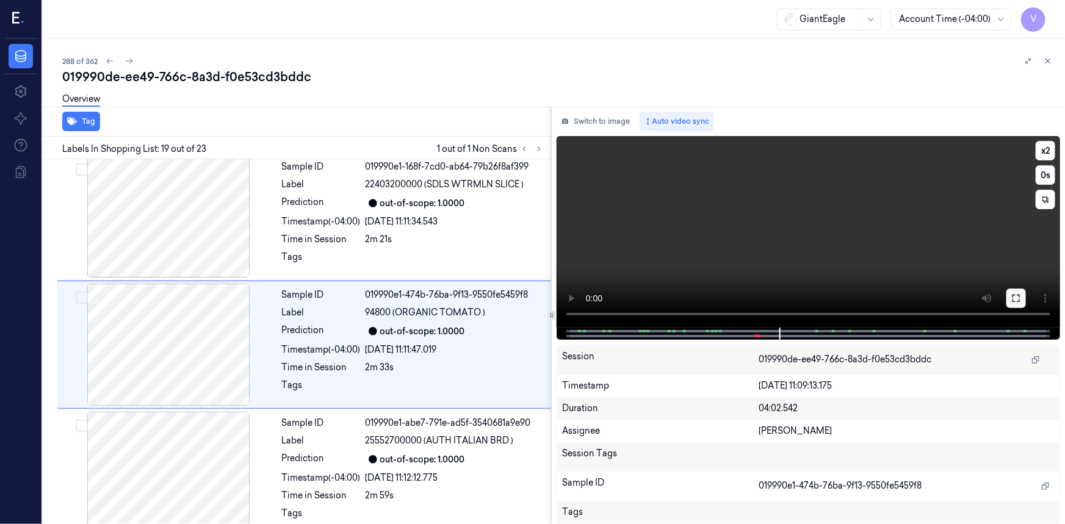
click at [1009, 296] on button at bounding box center [1017, 299] width 20 height 20
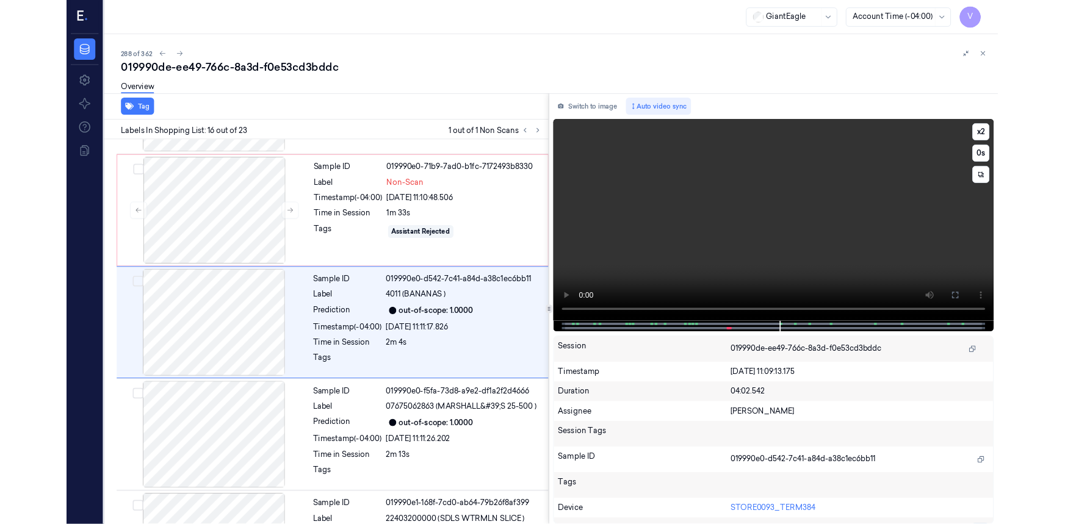
scroll to position [1765, 0]
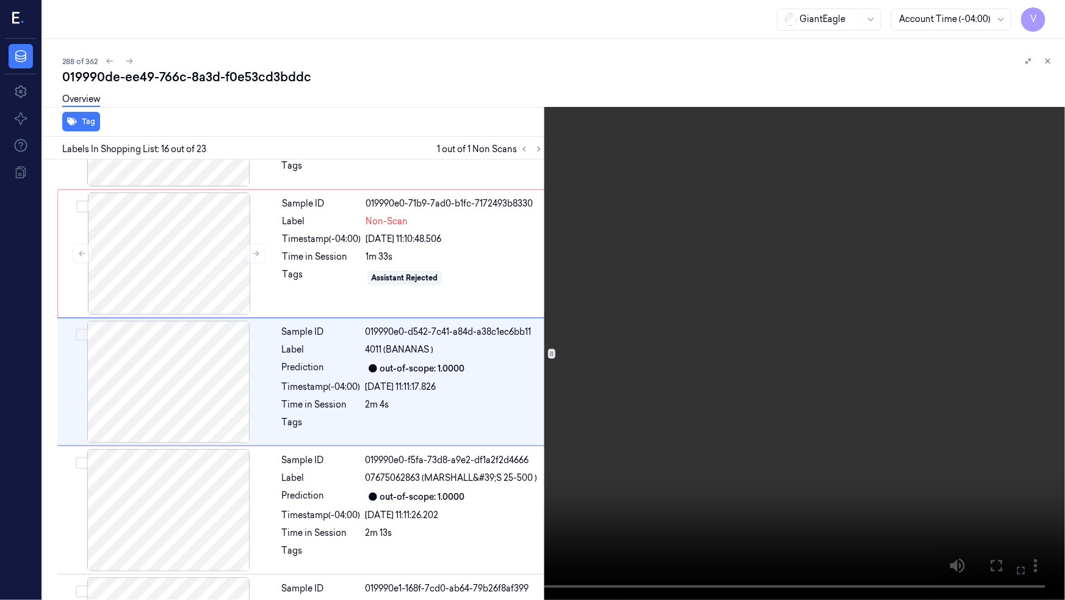
drag, startPoint x: 655, startPoint y: 448, endPoint x: 671, endPoint y: 452, distance: 16.4
click at [655, 448] on video at bounding box center [532, 300] width 1065 height 600
click at [0, 0] on icon at bounding box center [0, 0] width 0 height 0
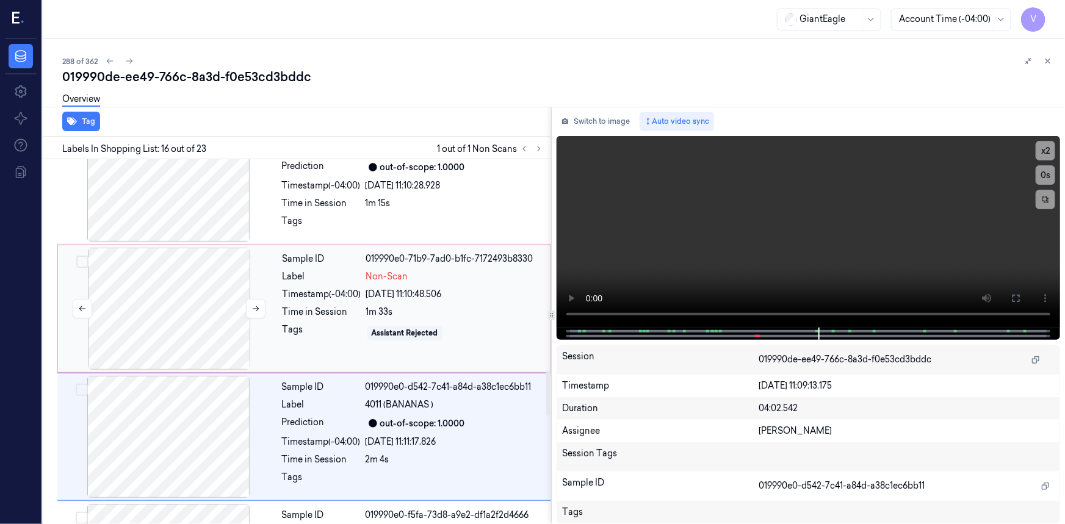
click at [167, 284] on div at bounding box center [168, 309] width 217 height 122
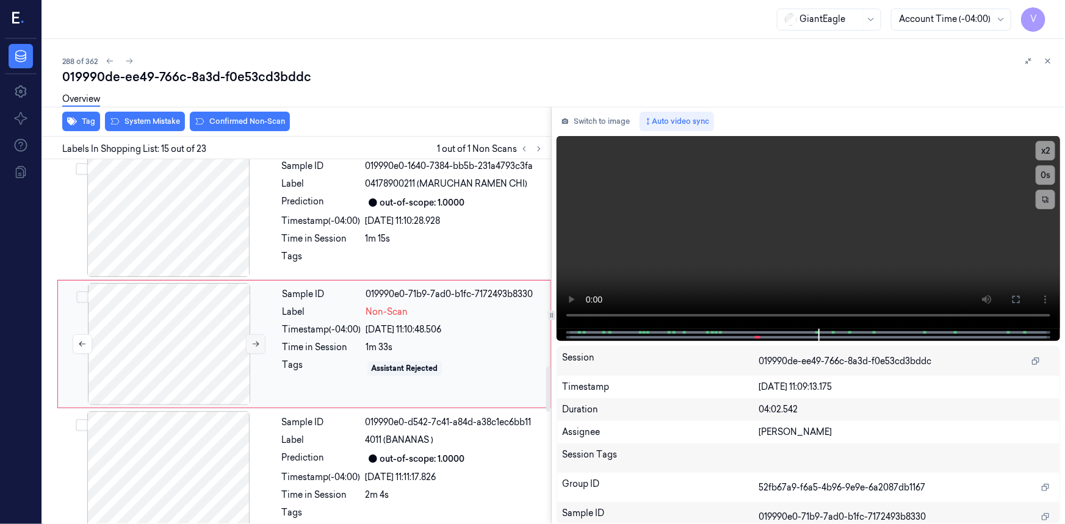
click at [261, 339] on button at bounding box center [256, 345] width 20 height 20
click at [259, 342] on icon at bounding box center [256, 344] width 9 height 9
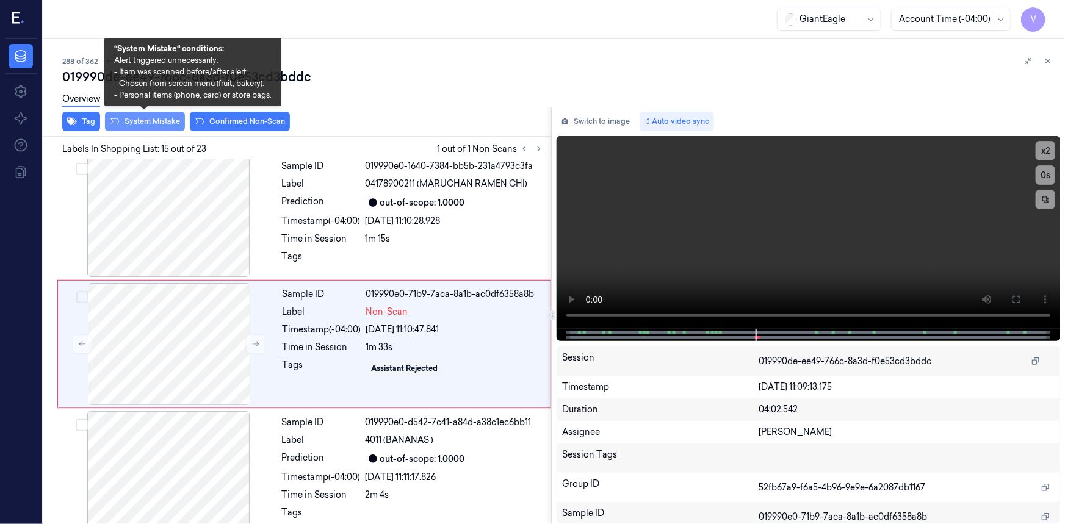
click at [154, 120] on button "System Mistake" at bounding box center [145, 122] width 80 height 20
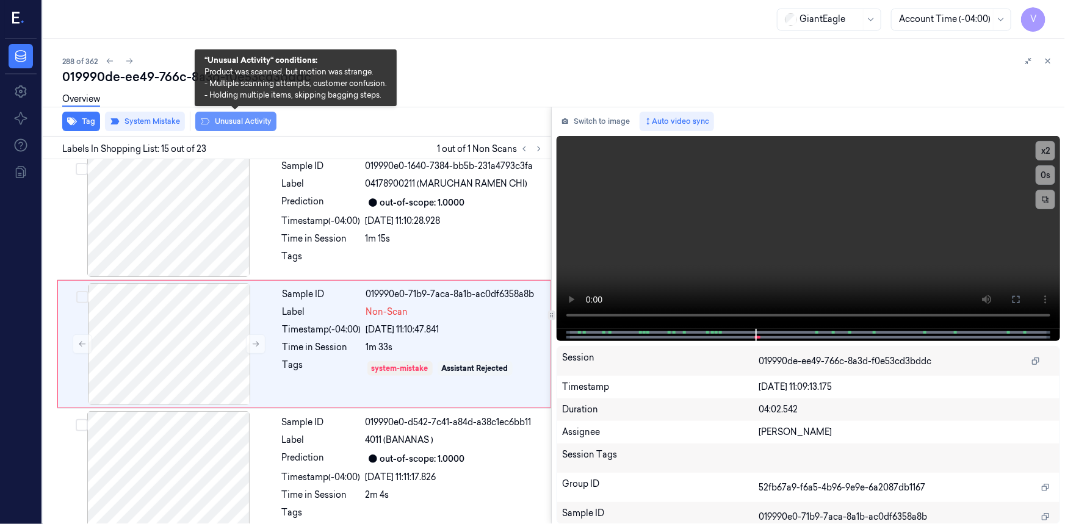
click at [259, 129] on button "Unusual Activity" at bounding box center [235, 122] width 81 height 20
click at [268, 117] on button "Unusual Activity" at bounding box center [235, 122] width 81 height 20
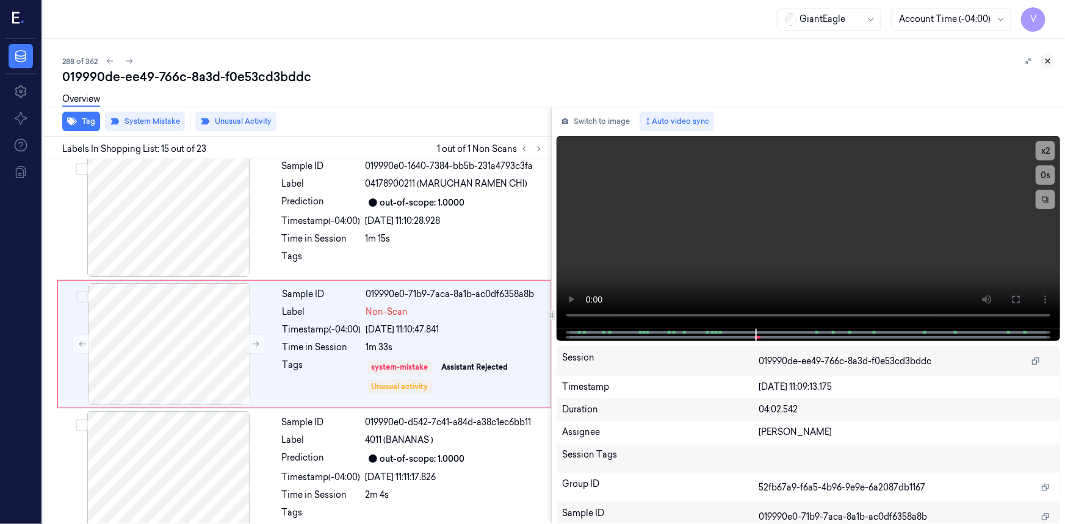
click at [1047, 59] on icon at bounding box center [1049, 61] width 4 height 4
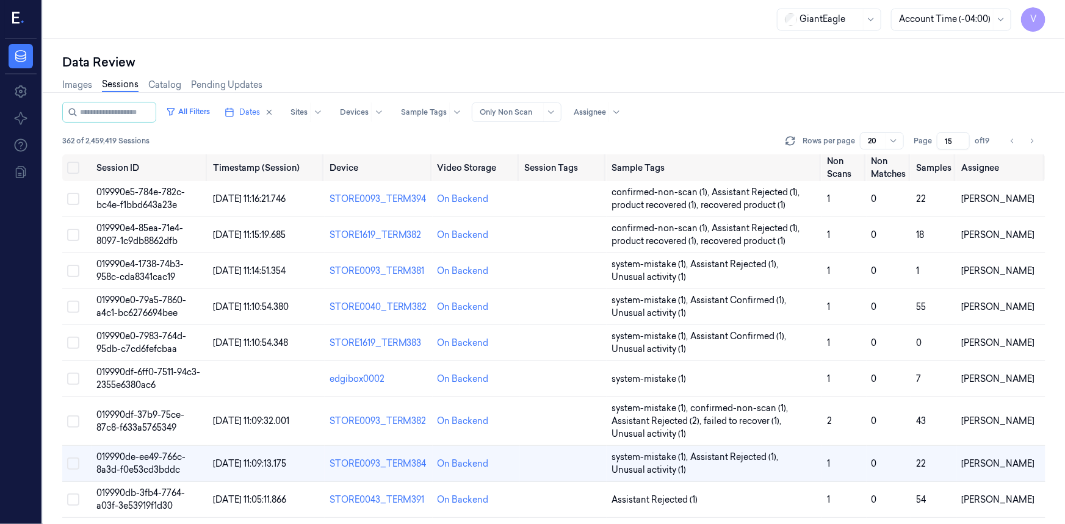
scroll to position [137, 0]
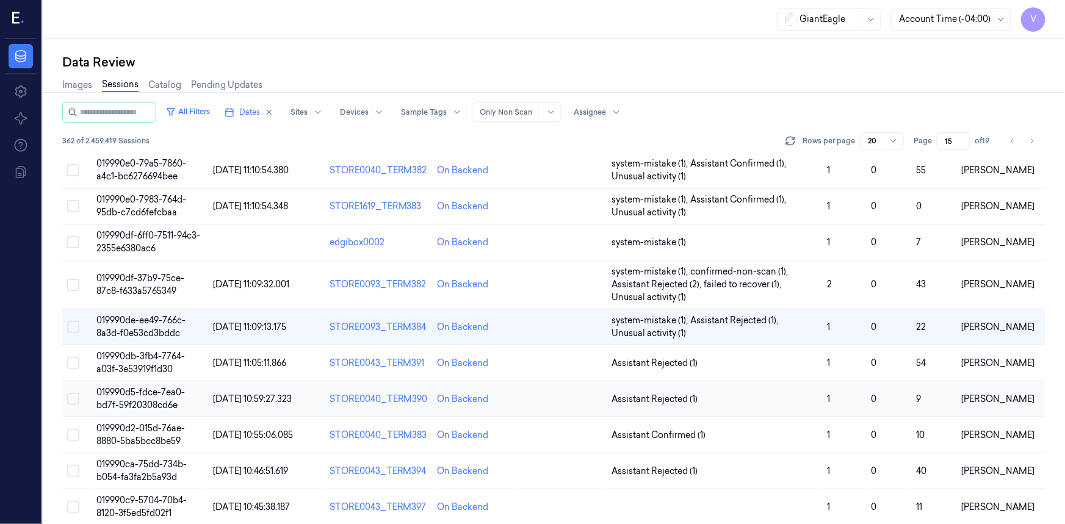
click at [150, 391] on span "019990d5-fdce-7ea0-bd7f-59f20308cd6e" at bounding box center [140, 399] width 89 height 24
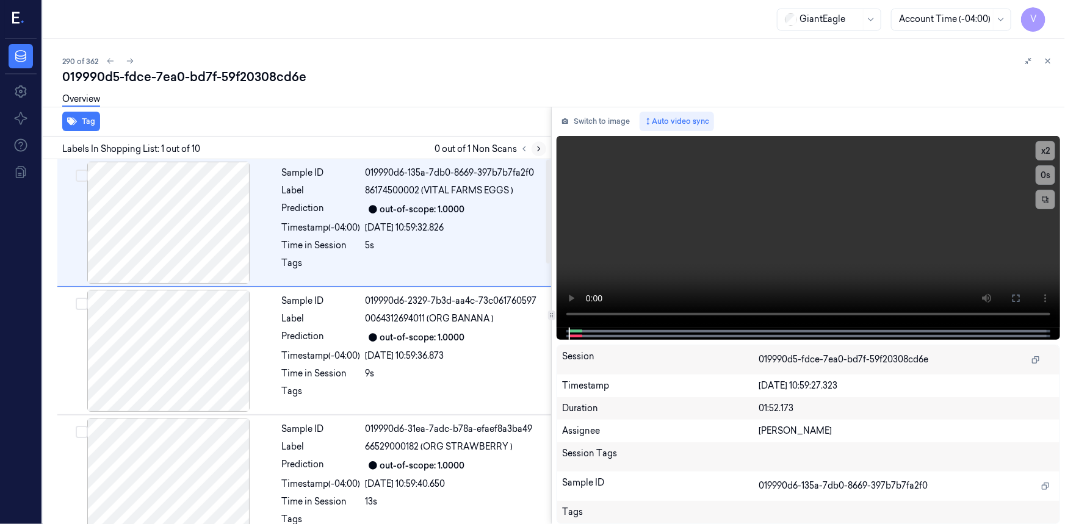
click at [543, 146] on button at bounding box center [539, 149] width 15 height 15
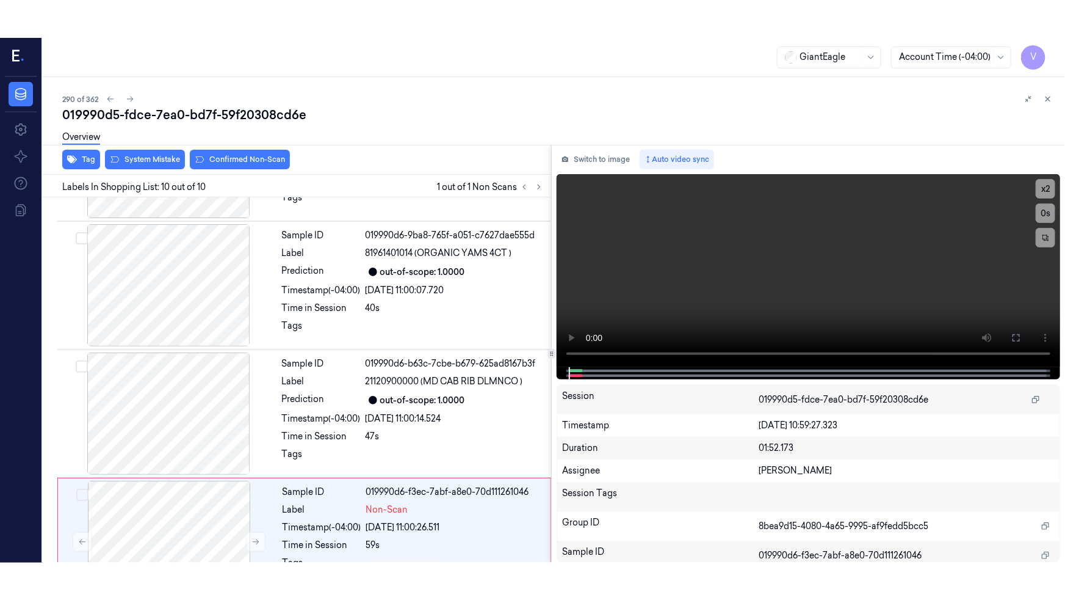
scroll to position [920, 0]
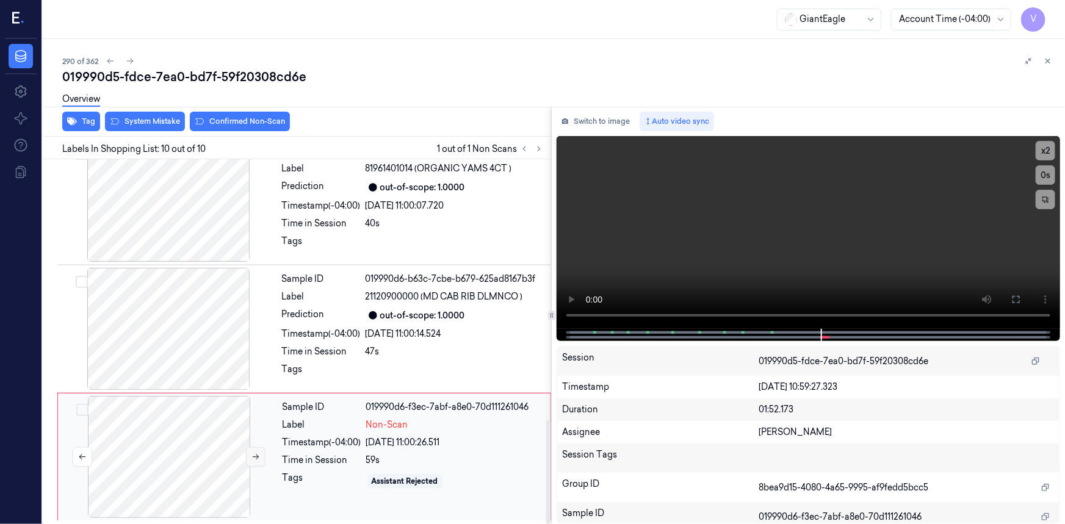
click at [256, 453] on icon at bounding box center [256, 457] width 9 height 9
click at [256, 457] on icon at bounding box center [256, 457] width 9 height 9
click at [1018, 300] on icon at bounding box center [1017, 300] width 10 height 10
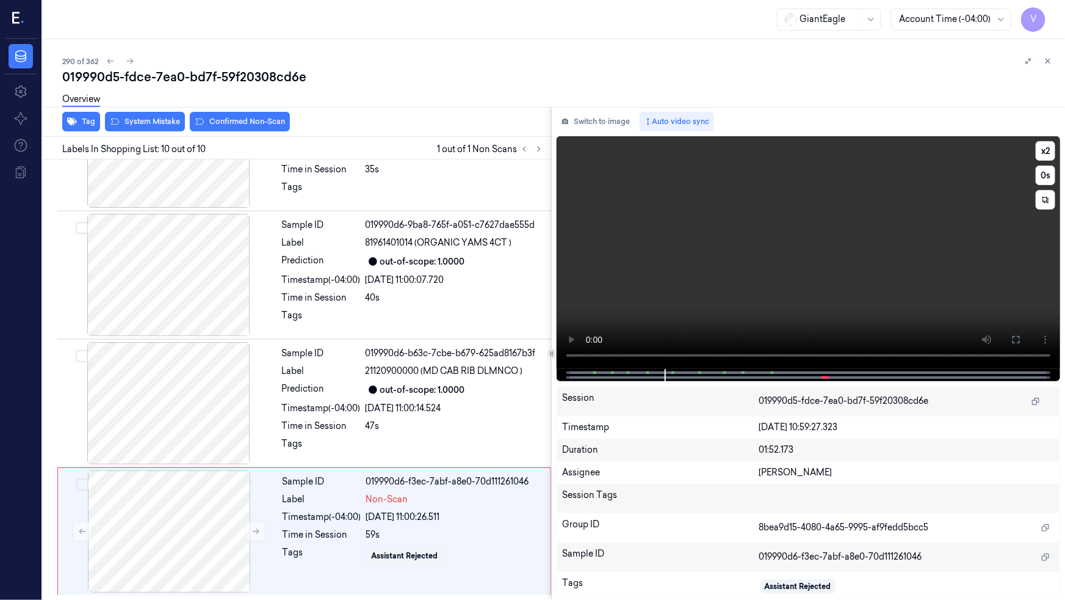
scroll to position [844, 0]
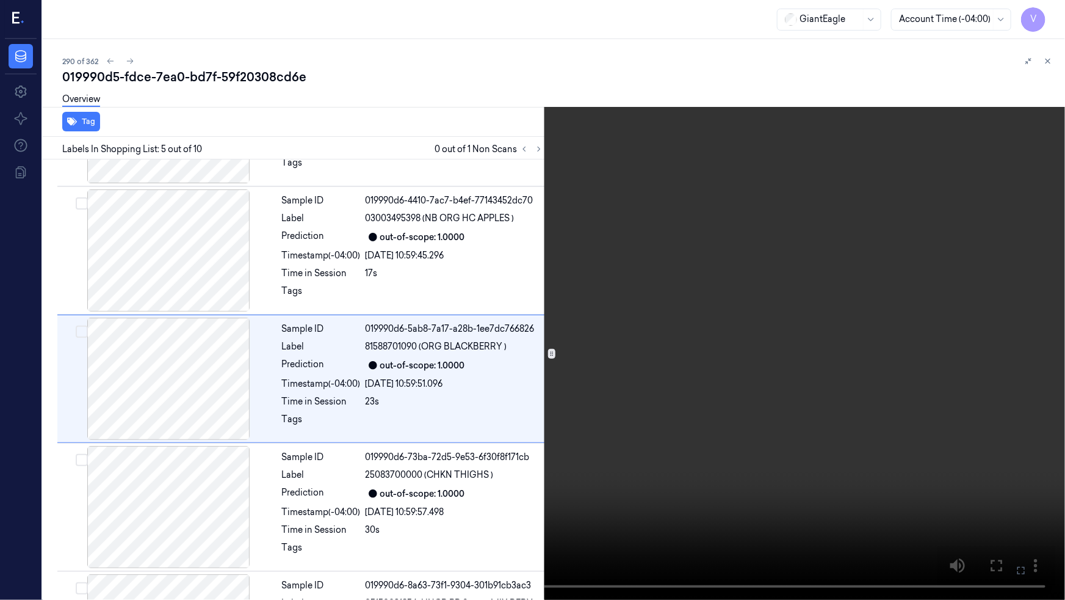
click at [810, 376] on video at bounding box center [532, 300] width 1065 height 600
click at [755, 463] on video at bounding box center [532, 300] width 1065 height 600
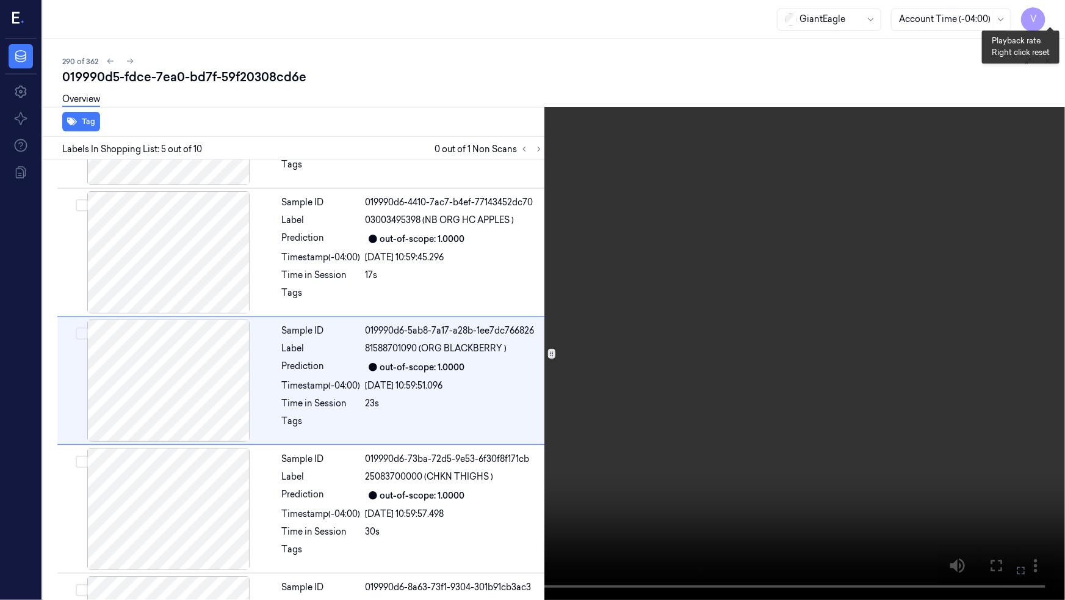
click at [1056, 14] on button "x 2" at bounding box center [1051, 15] width 20 height 20
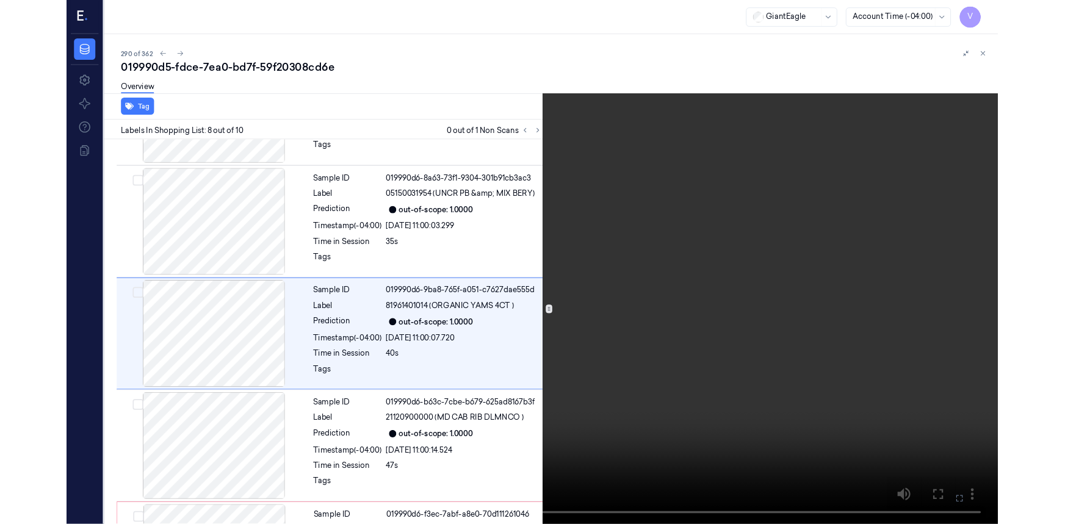
scroll to position [739, 0]
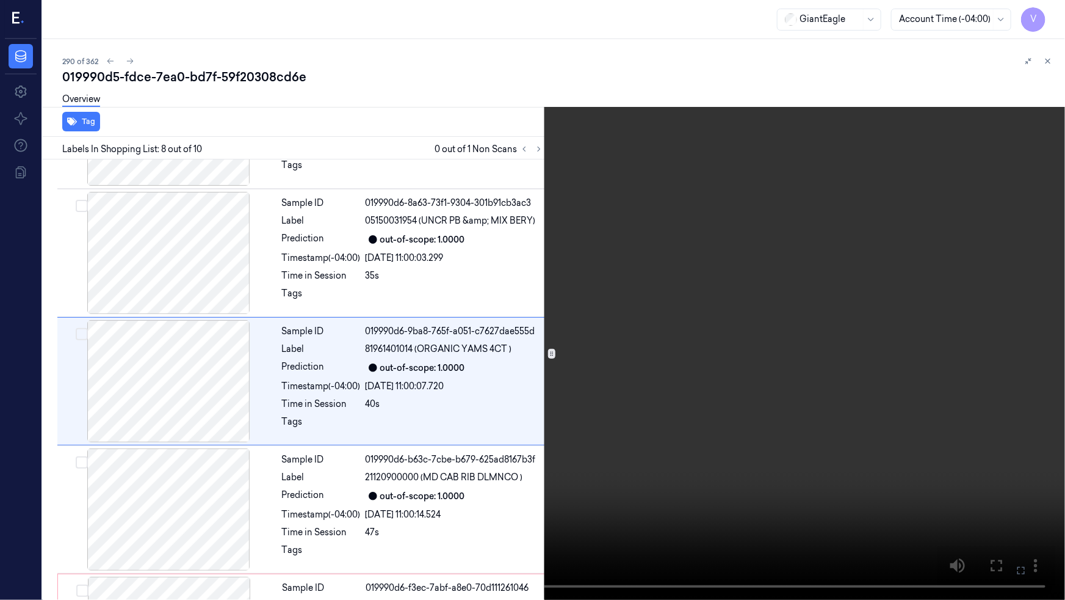
click at [550, 495] on video at bounding box center [532, 300] width 1065 height 600
drag, startPoint x: 1018, startPoint y: 570, endPoint x: 1019, endPoint y: 521, distance: 48.2
click at [0, 0] on icon at bounding box center [0, 0] width 0 height 0
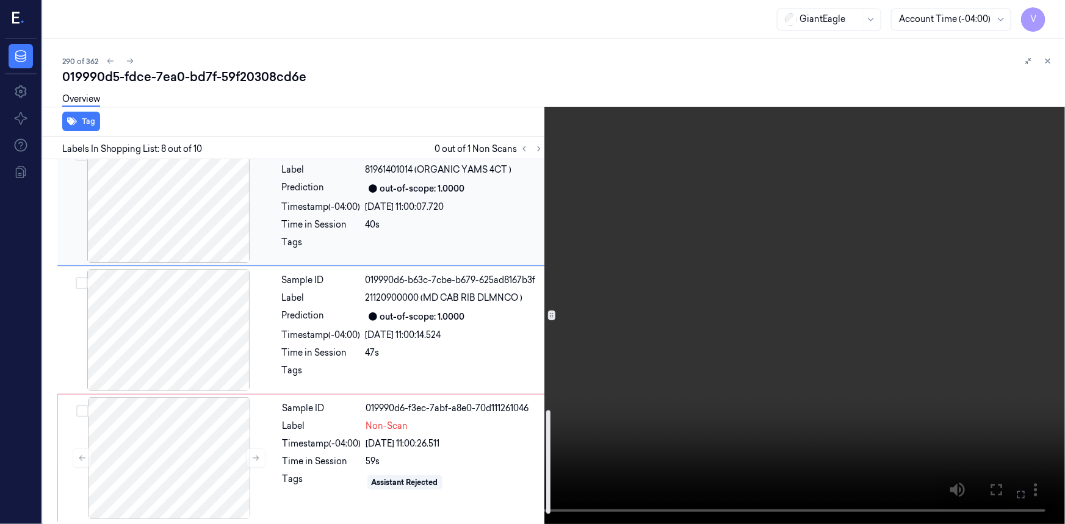
scroll to position [919, 0]
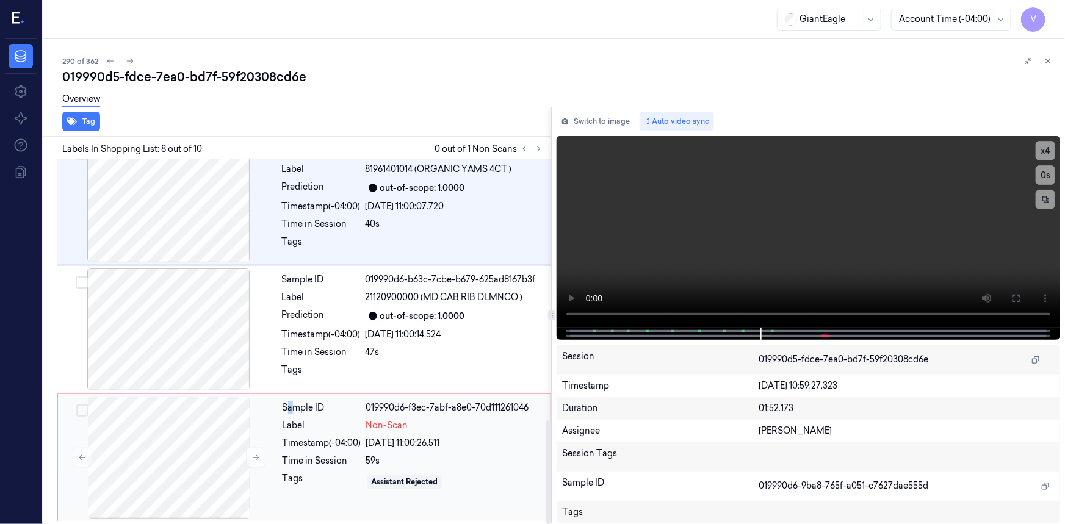
click at [289, 414] on div "Sample ID 019990d6-f3ec-7abf-a8e0-70d111261046 Label Non-Scan Timestamp (-04:00…" at bounding box center [413, 458] width 270 height 122
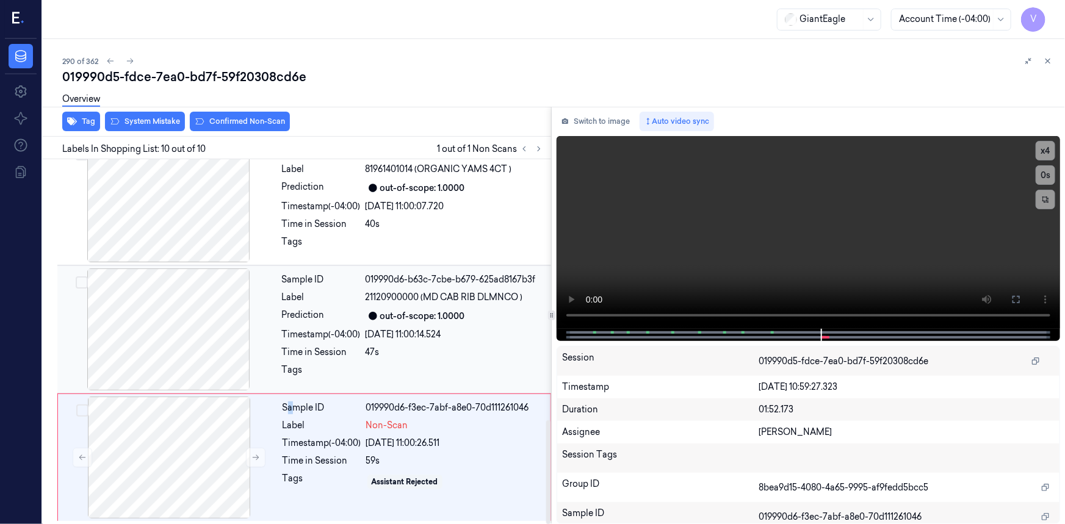
scroll to position [920, 0]
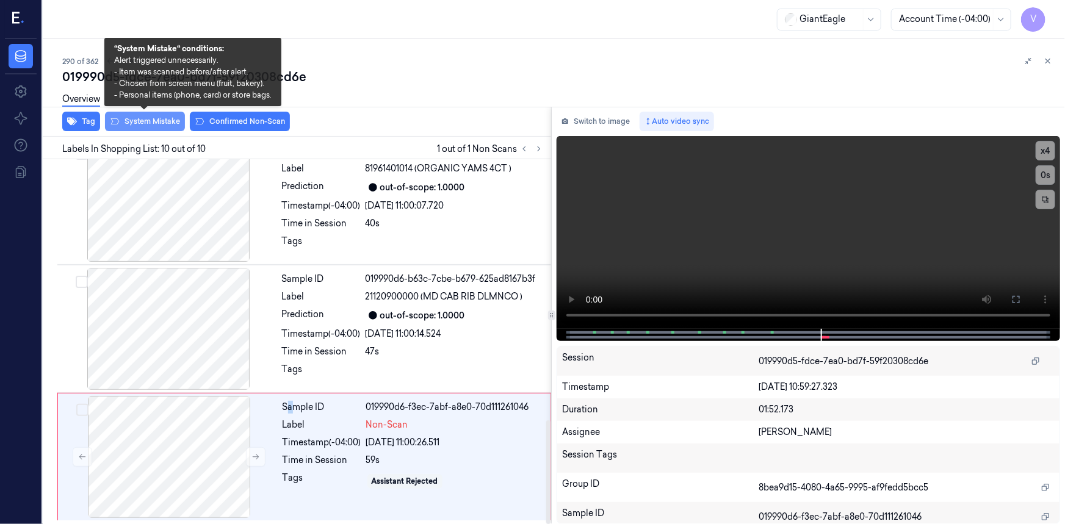
click at [159, 121] on button "System Mistake" at bounding box center [145, 122] width 80 height 20
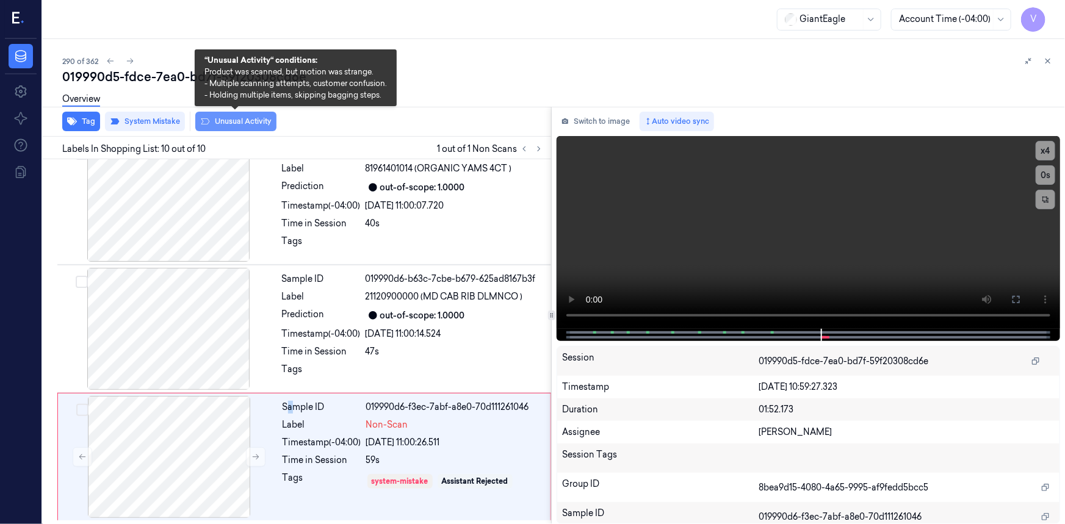
click at [256, 121] on button "Unusual Activity" at bounding box center [235, 122] width 81 height 20
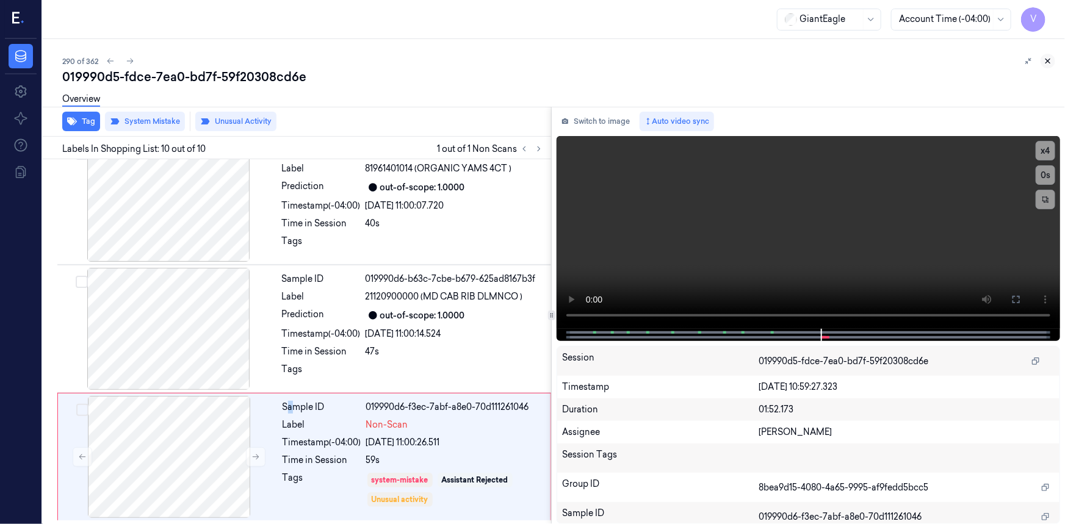
click at [1048, 62] on icon at bounding box center [1049, 61] width 4 height 4
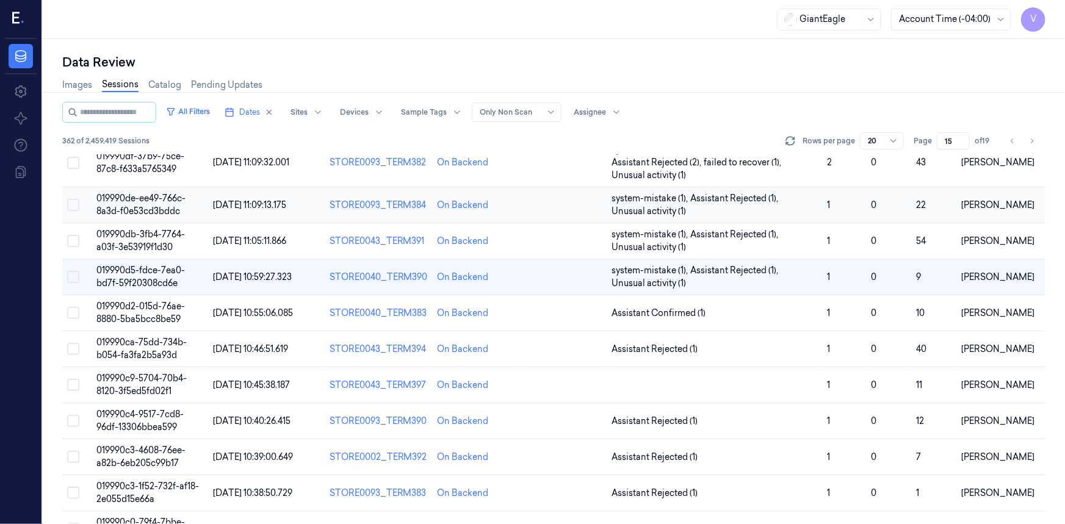
scroll to position [209, 0]
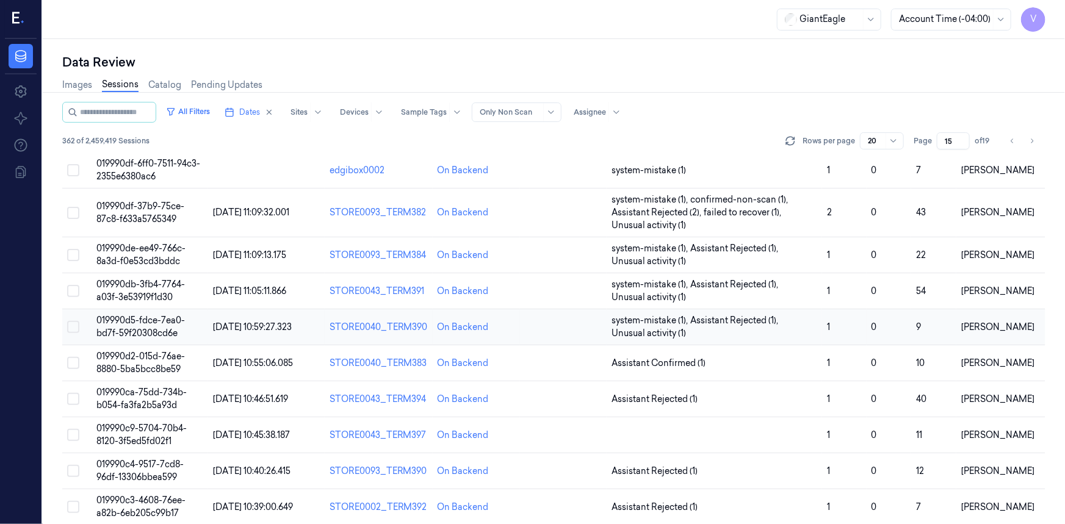
click at [163, 321] on span "019990d5-fdce-7ea0-bd7f-59f20308cd6e" at bounding box center [140, 327] width 89 height 24
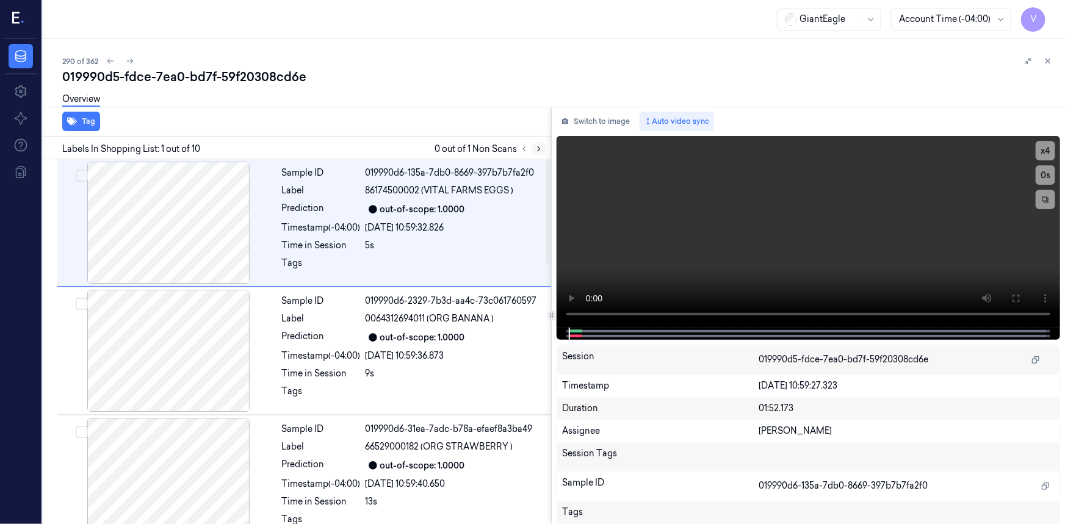
click at [539, 149] on icon at bounding box center [539, 149] width 2 height 4
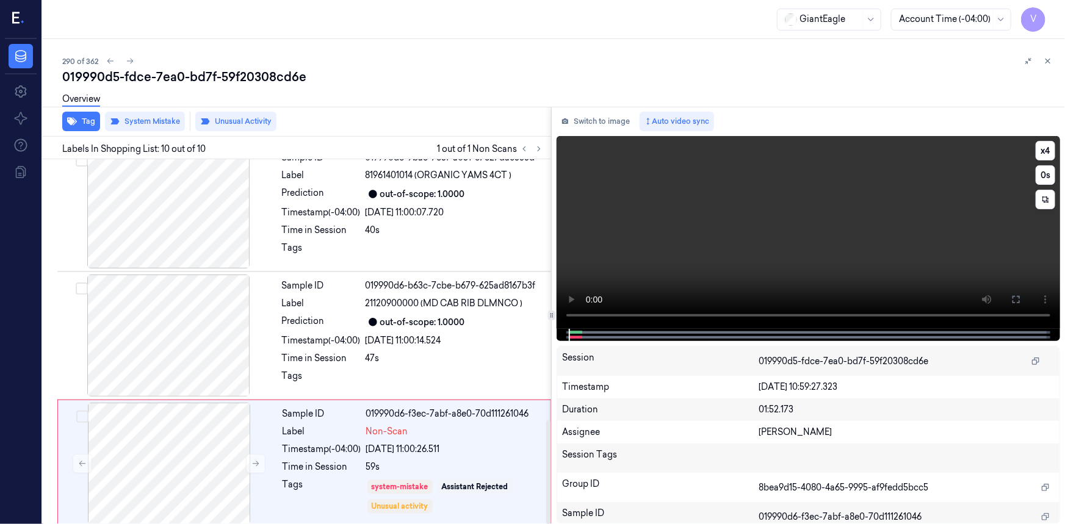
scroll to position [920, 0]
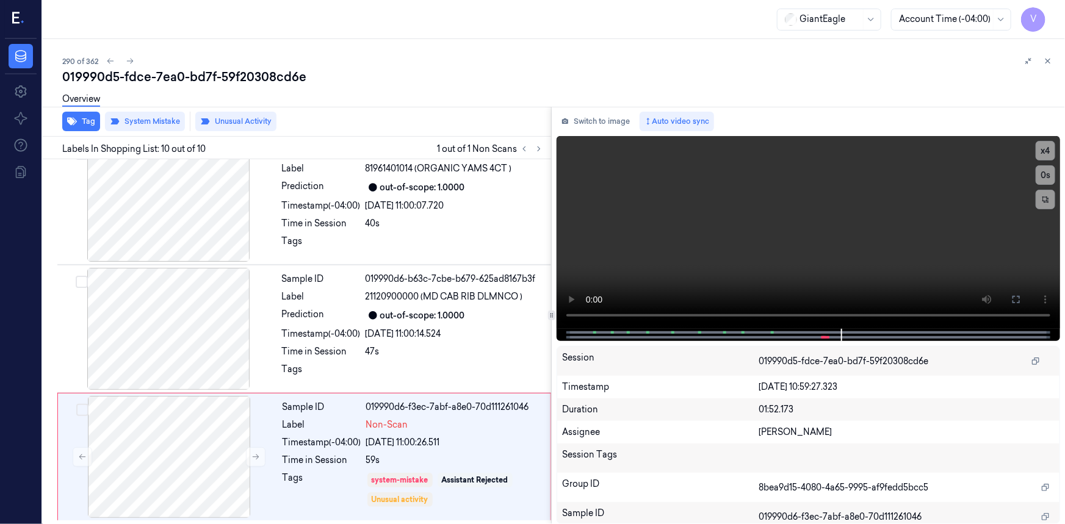
click at [1047, 58] on icon at bounding box center [1048, 61] width 9 height 9
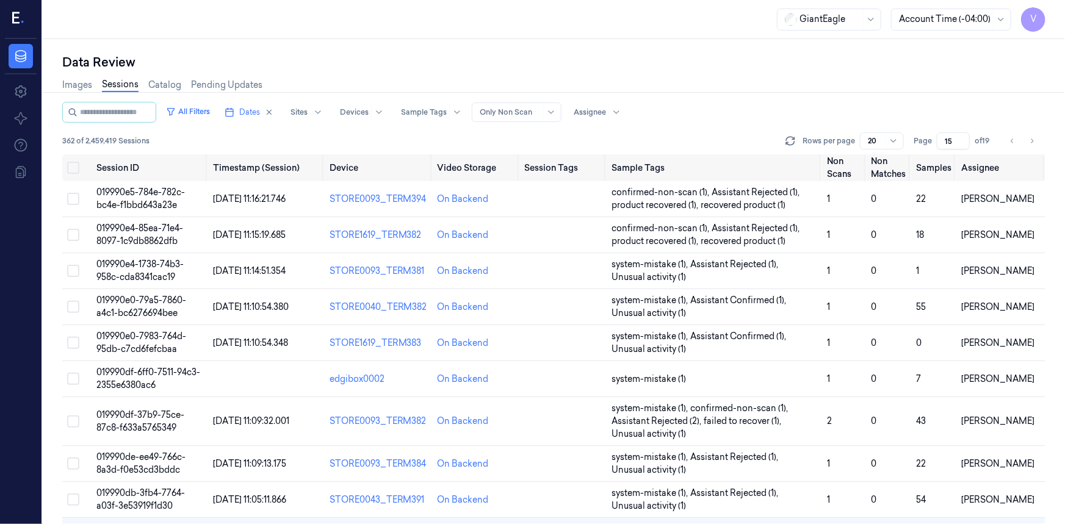
scroll to position [209, 0]
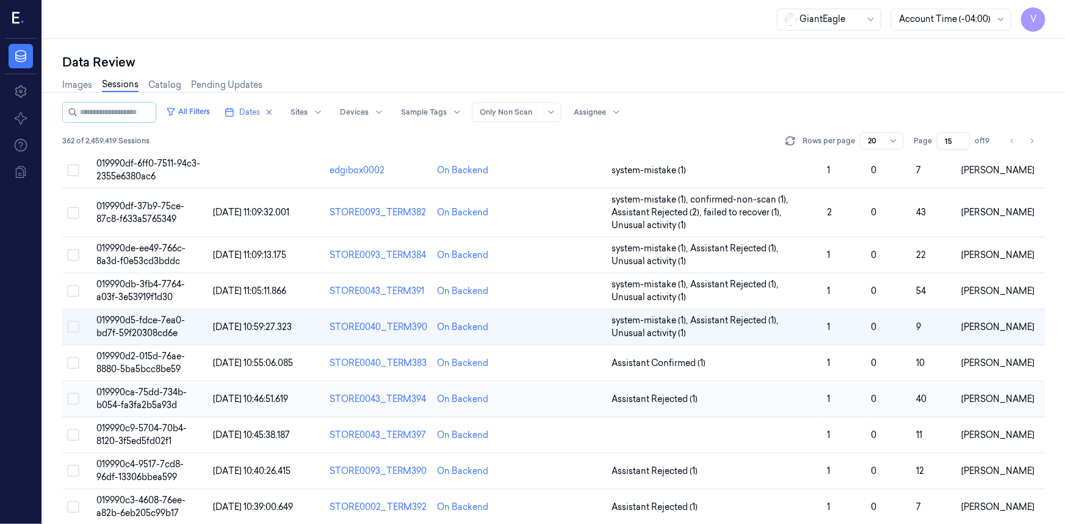
click at [163, 393] on span "019990ca-75dd-734b-b054-fa3fa2b5a93d" at bounding box center [141, 399] width 90 height 24
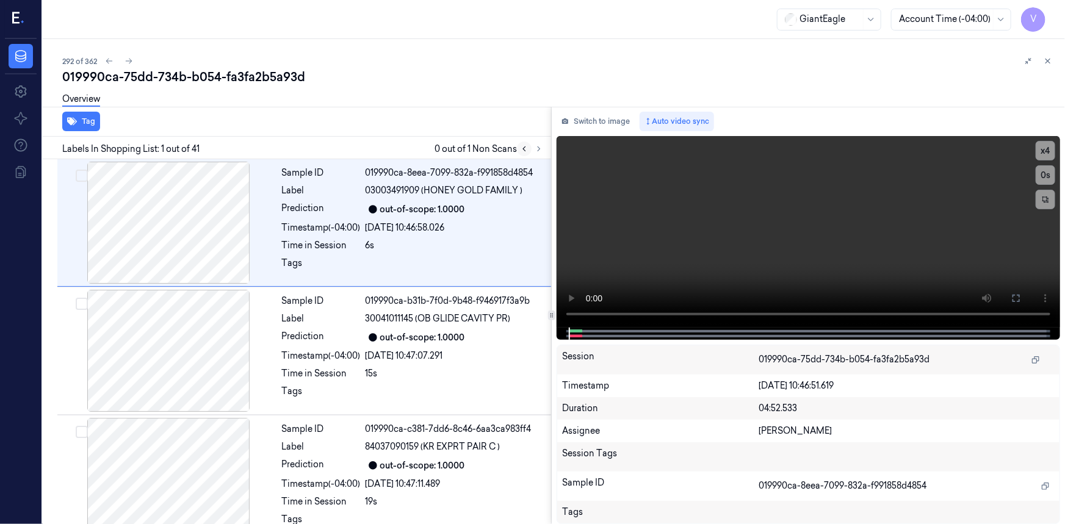
drag, startPoint x: 537, startPoint y: 147, endPoint x: 525, endPoint y: 142, distance: 12.8
click at [539, 147] on icon at bounding box center [539, 149] width 9 height 9
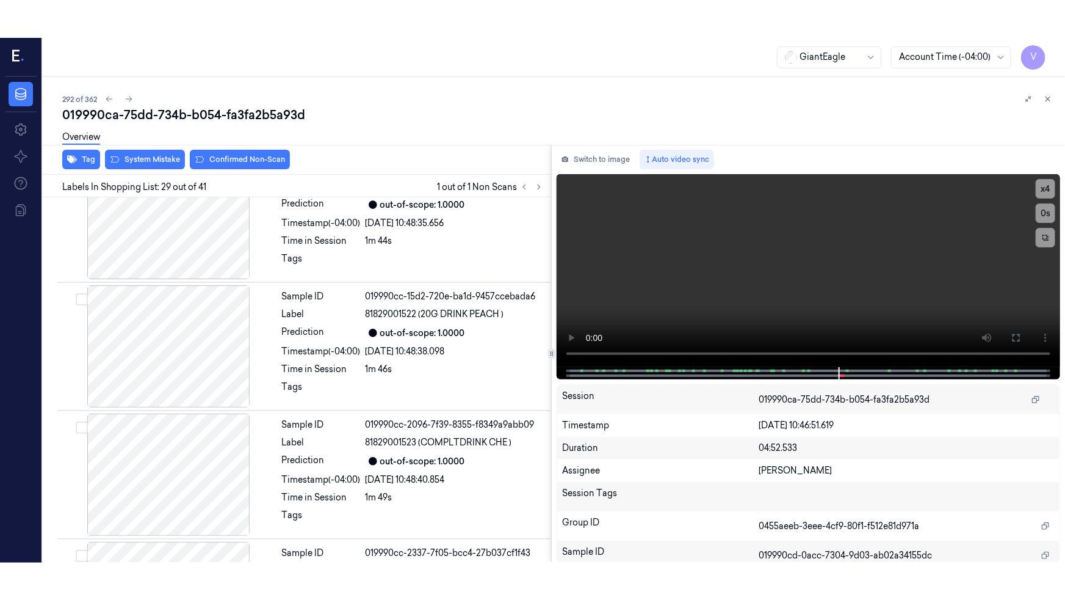
scroll to position [3478, 0]
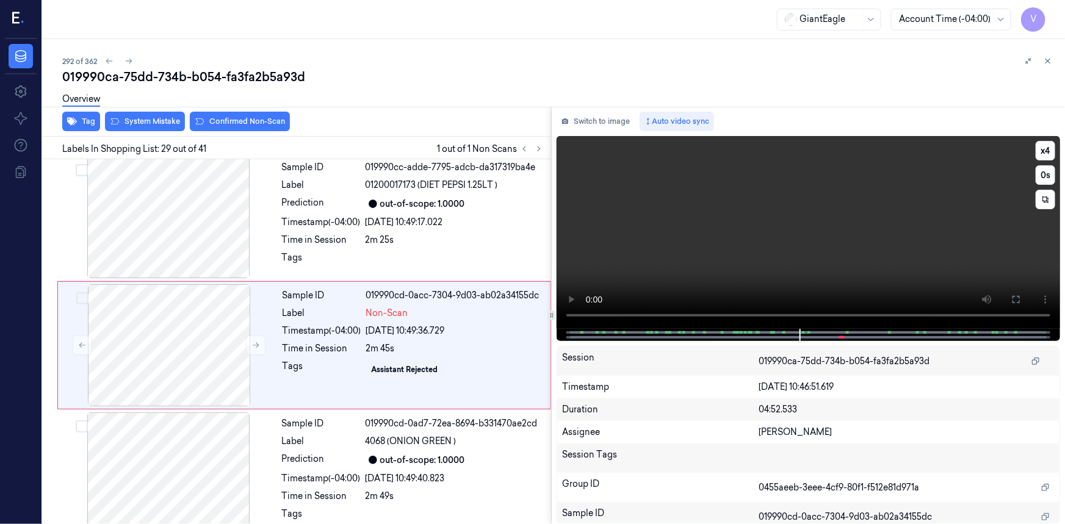
click at [695, 269] on video at bounding box center [809, 232] width 504 height 193
click at [1017, 302] on icon at bounding box center [1017, 300] width 10 height 10
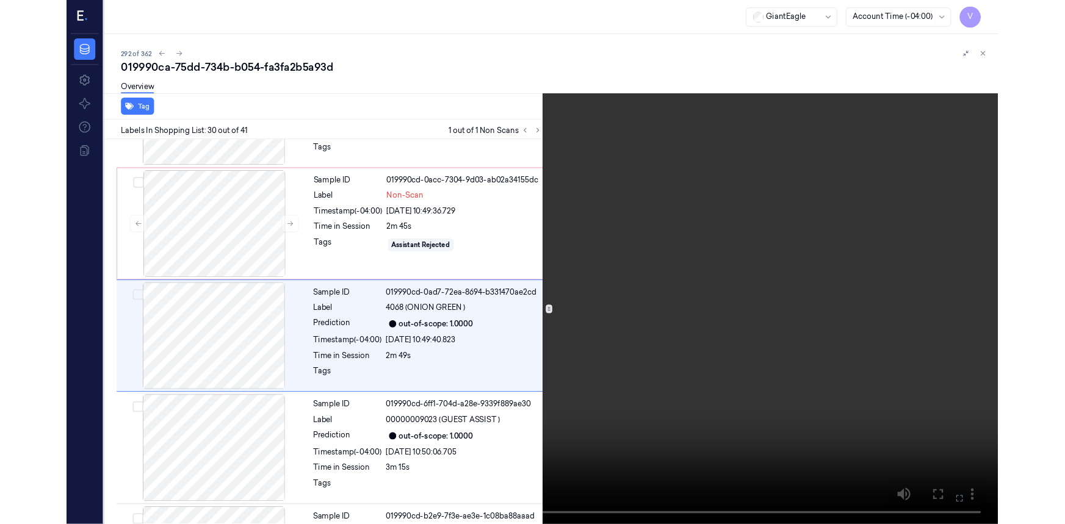
scroll to position [3568, 0]
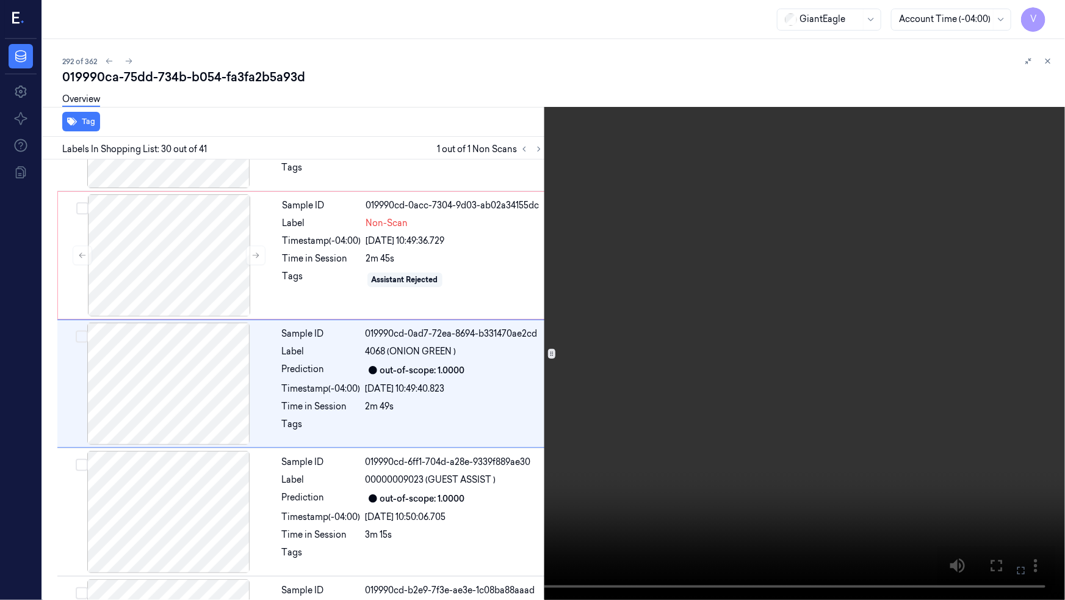
click at [578, 458] on video at bounding box center [532, 300] width 1065 height 600
click at [0, 0] on icon at bounding box center [0, 0] width 0 height 0
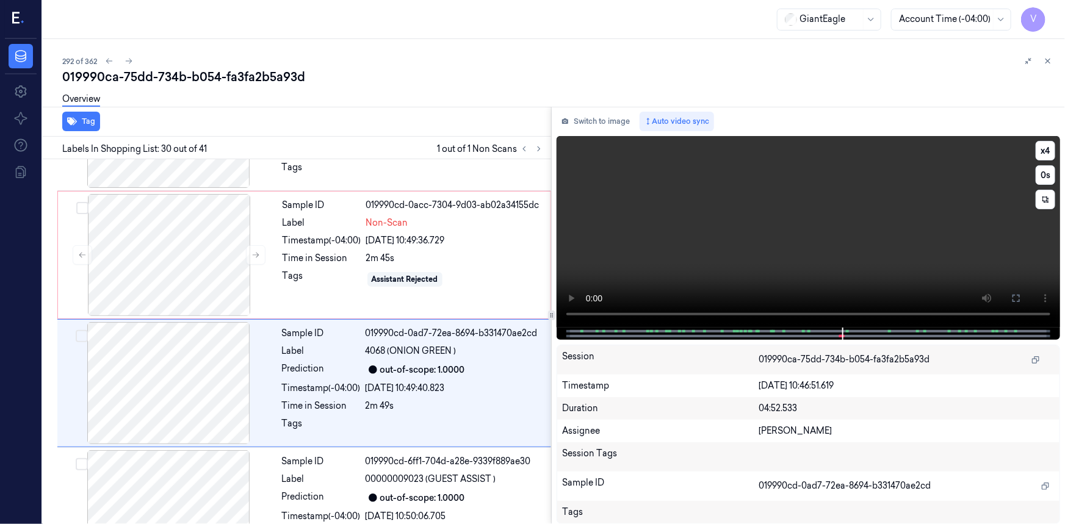
click at [800, 261] on video at bounding box center [809, 232] width 504 height 192
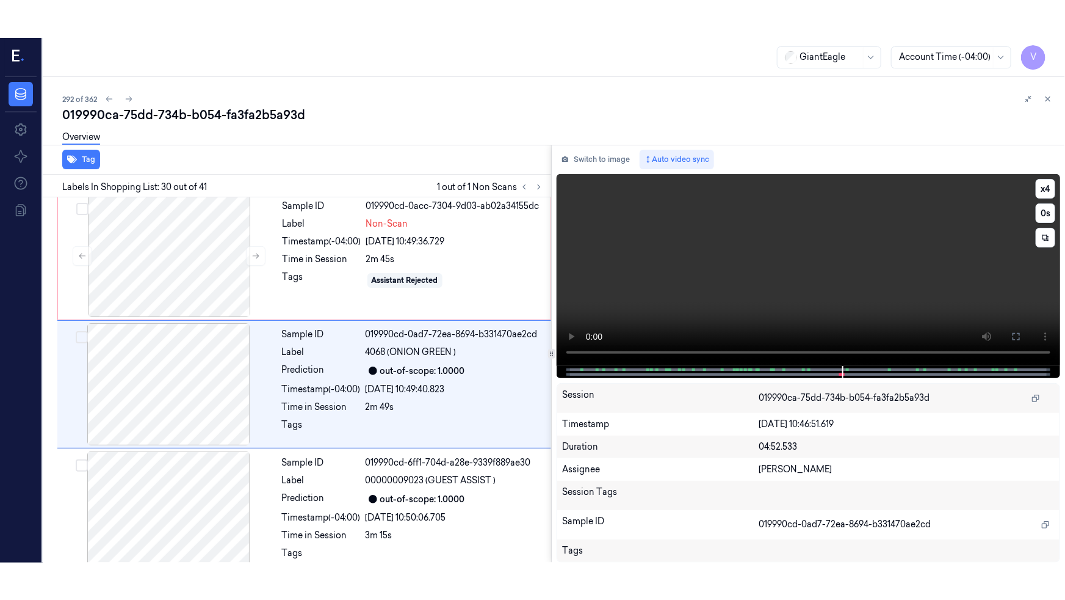
scroll to position [3606, 0]
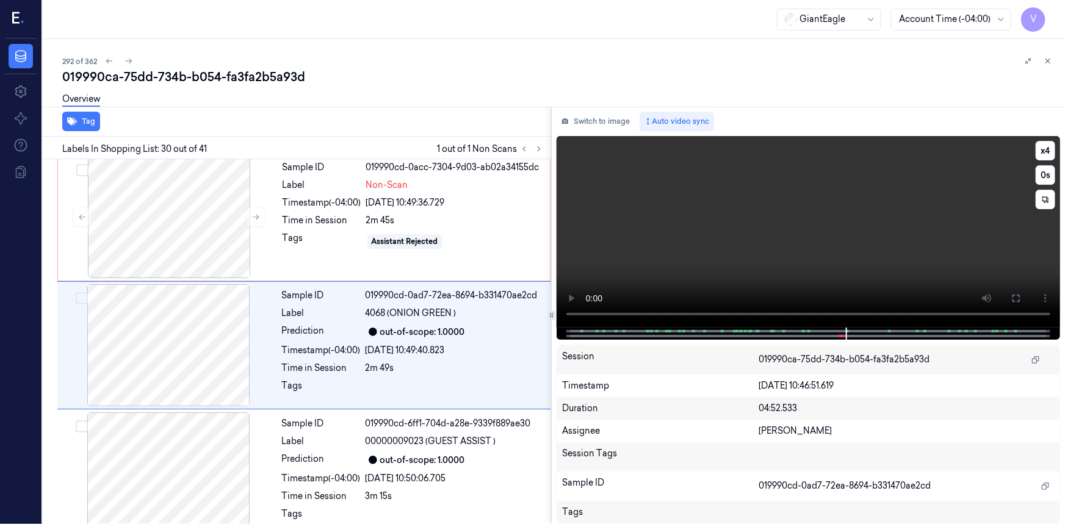
click at [797, 246] on video at bounding box center [809, 232] width 504 height 192
click at [1015, 299] on icon at bounding box center [1017, 299] width 10 height 10
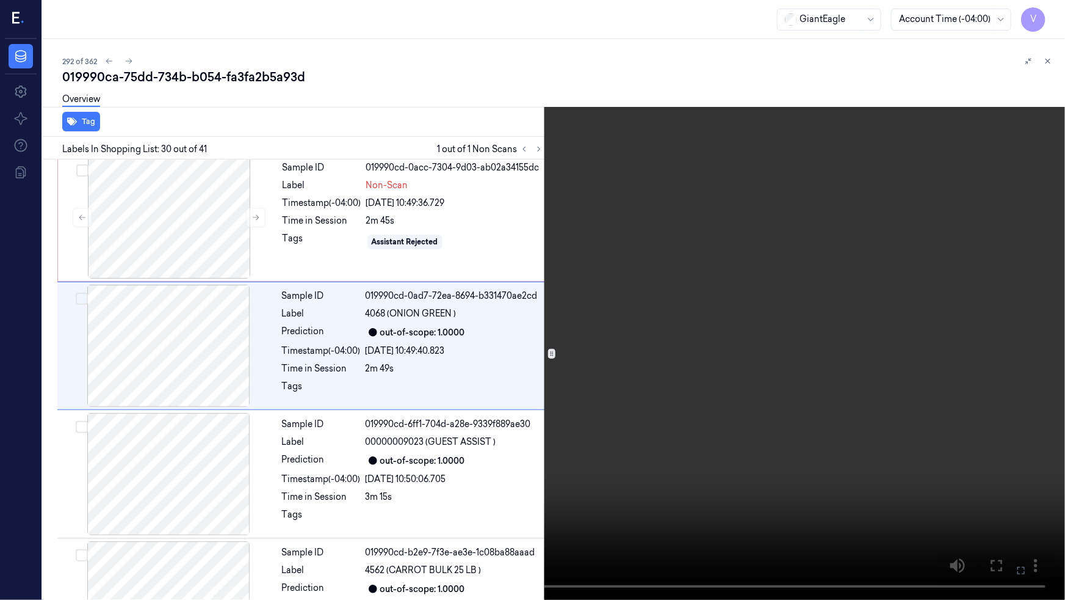
click at [829, 346] on video at bounding box center [532, 300] width 1065 height 600
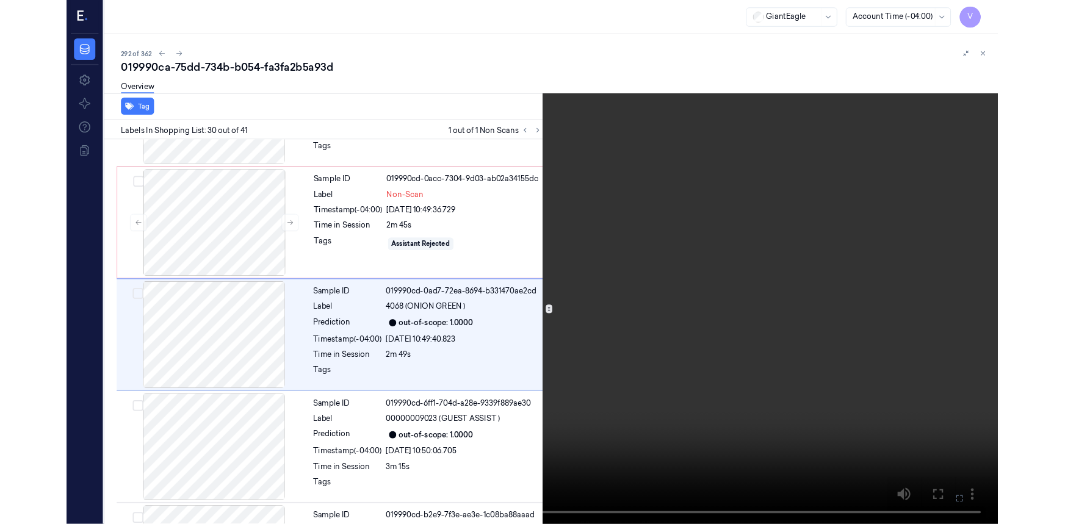
scroll to position [3568, 0]
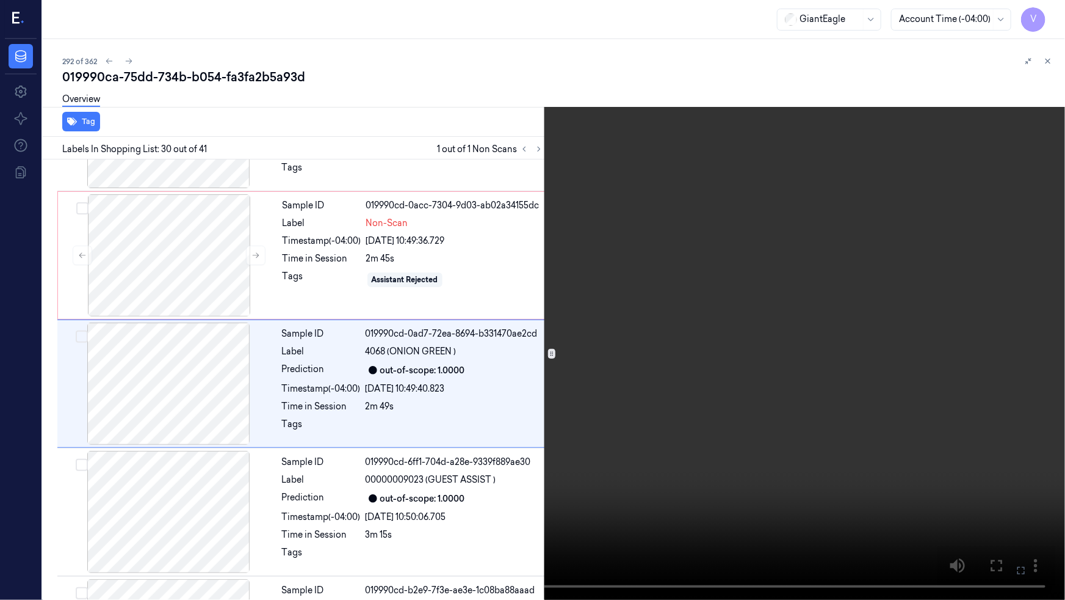
click at [755, 347] on video at bounding box center [532, 300] width 1065 height 600
click at [0, 0] on icon at bounding box center [0, 0] width 0 height 0
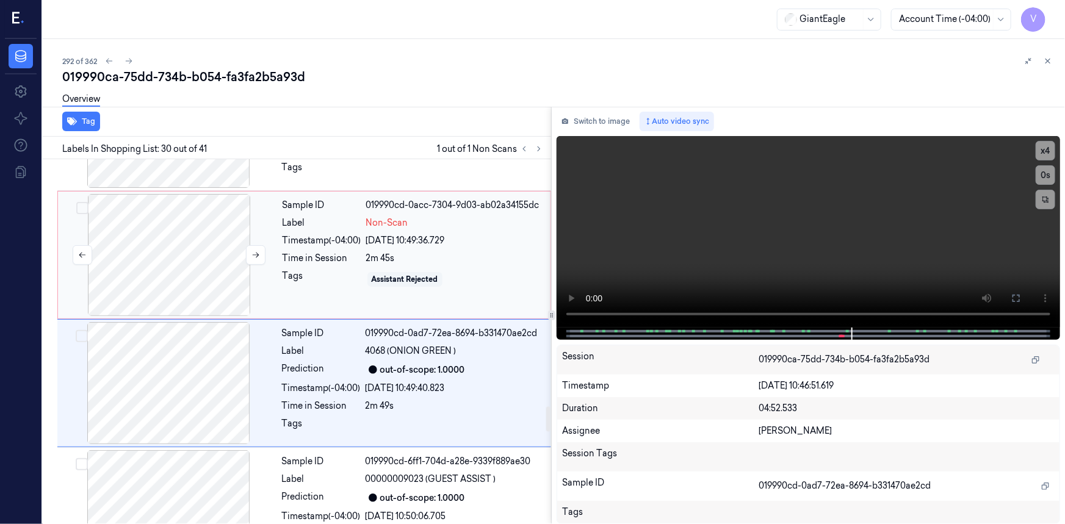
click at [178, 214] on div at bounding box center [168, 255] width 217 height 122
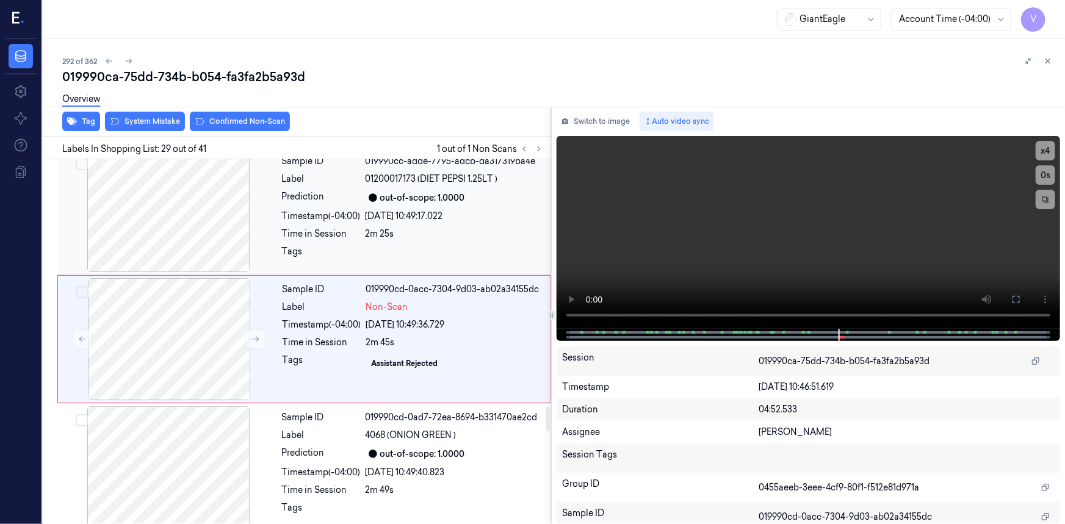
scroll to position [3478, 0]
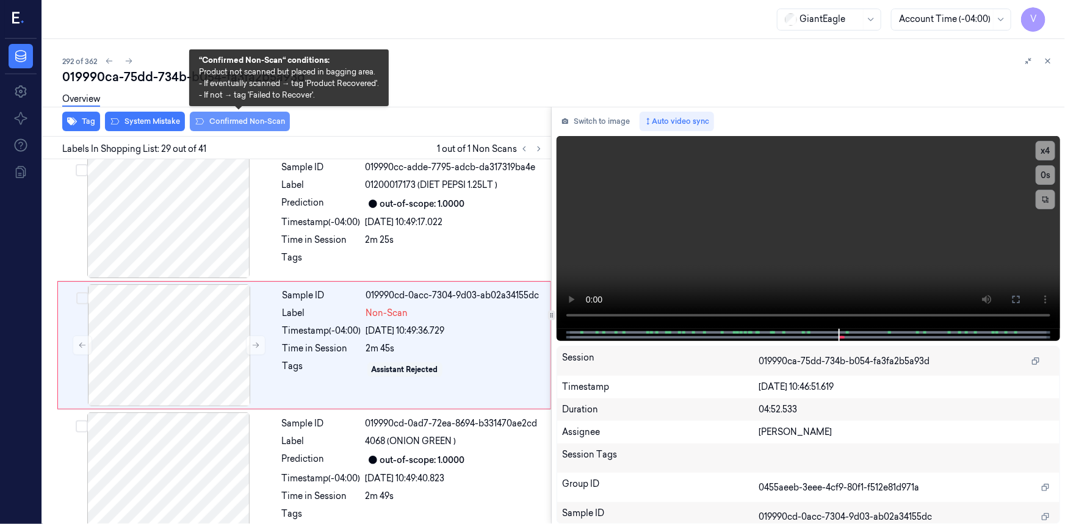
click at [260, 123] on button "Confirmed Non-Scan" at bounding box center [240, 122] width 100 height 20
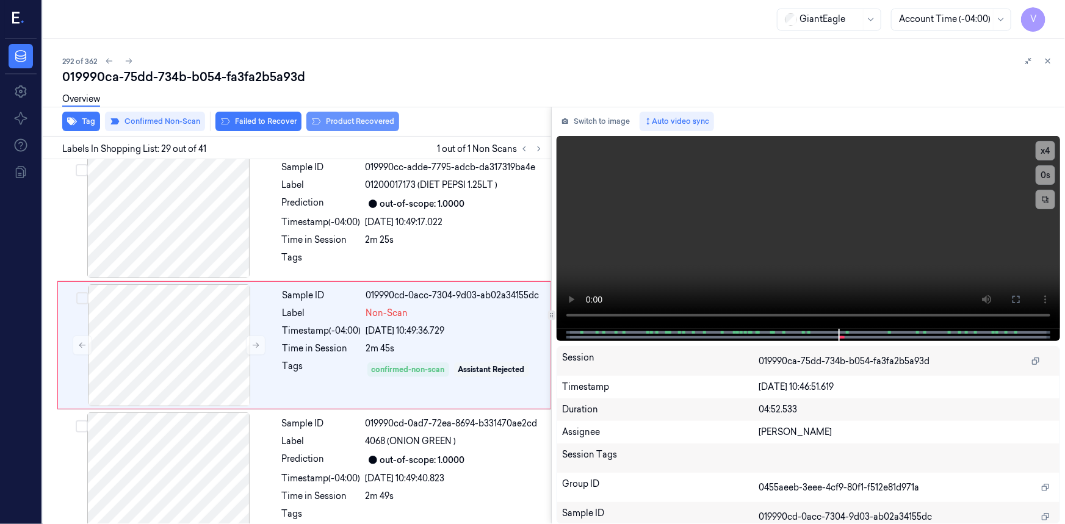
click at [350, 118] on button "Product Recovered" at bounding box center [353, 122] width 93 height 20
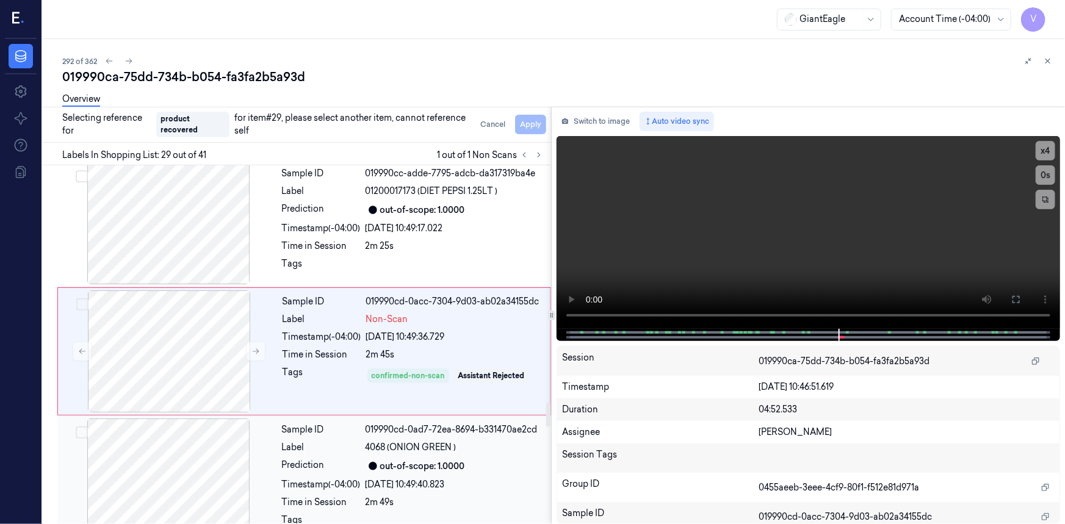
click at [292, 430] on div "Sample ID" at bounding box center [321, 430] width 79 height 13
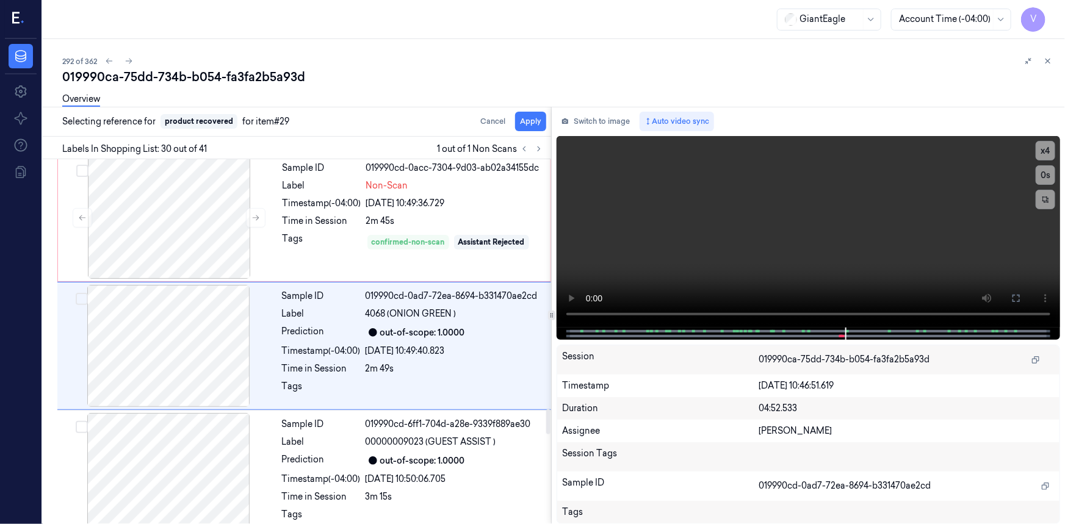
scroll to position [3606, 0]
click at [531, 120] on button "Apply" at bounding box center [530, 122] width 31 height 20
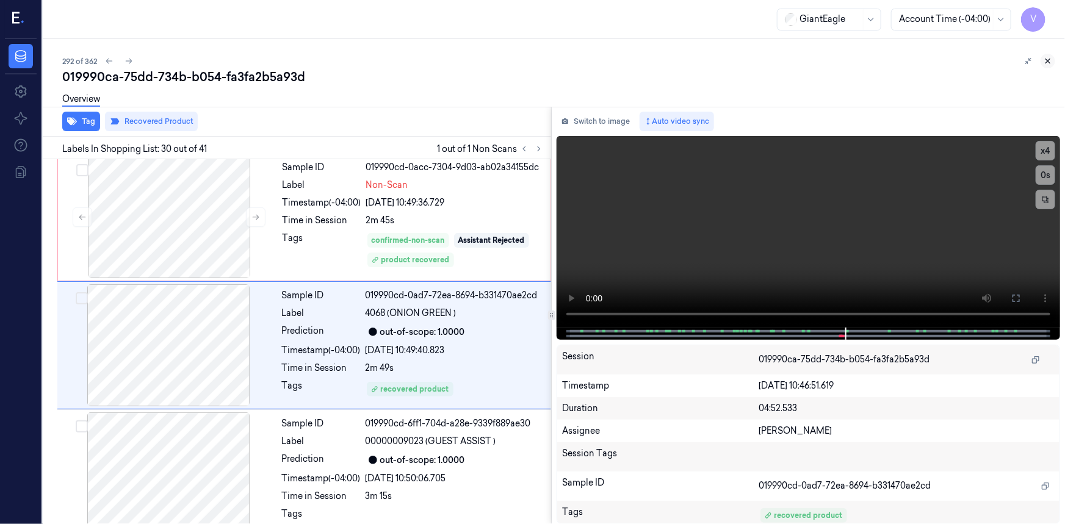
click at [1045, 60] on icon at bounding box center [1048, 61] width 9 height 9
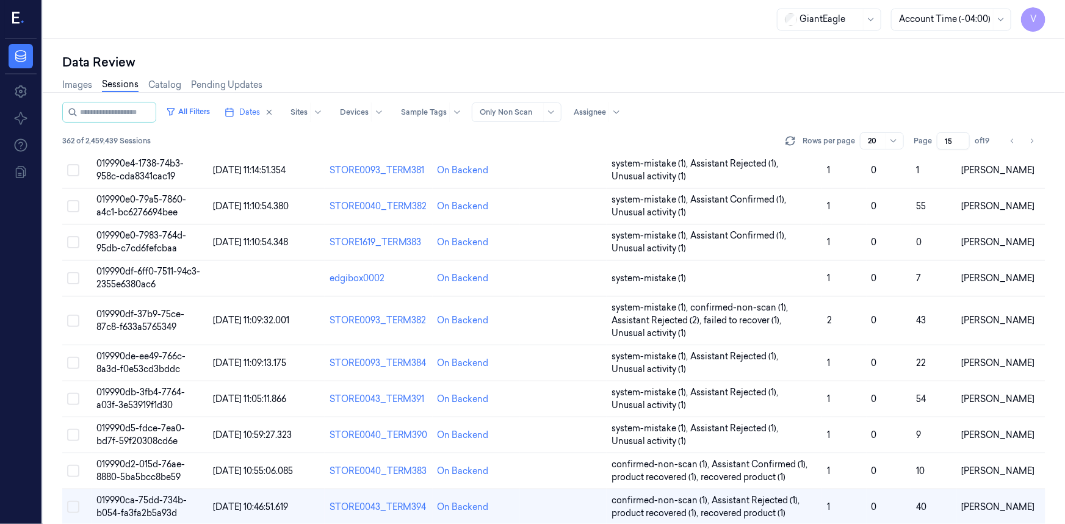
scroll to position [306, 0]
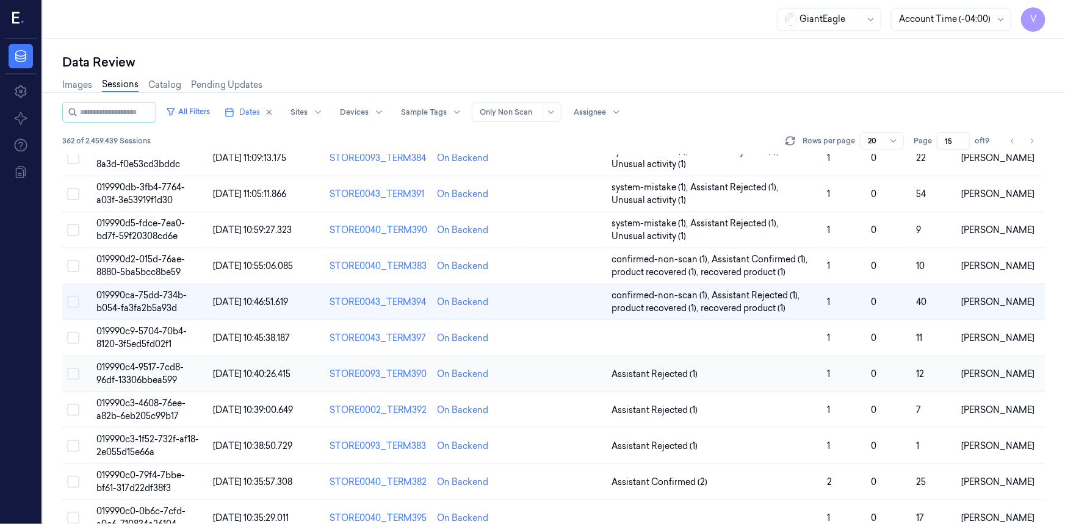
click at [153, 375] on span "019990c4-9517-7cd8-96df-13306bbea599" at bounding box center [139, 374] width 87 height 24
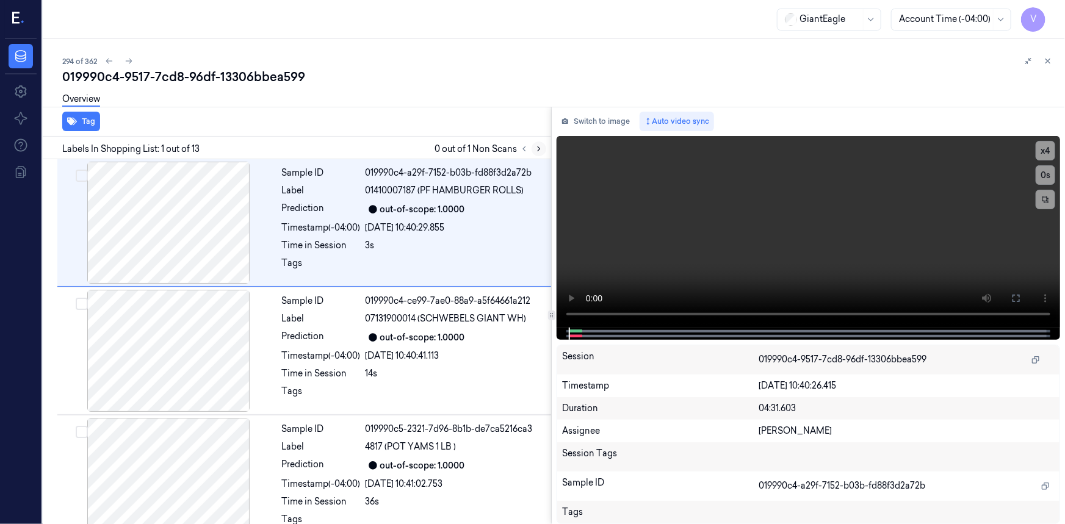
click at [542, 149] on icon at bounding box center [539, 149] width 9 height 9
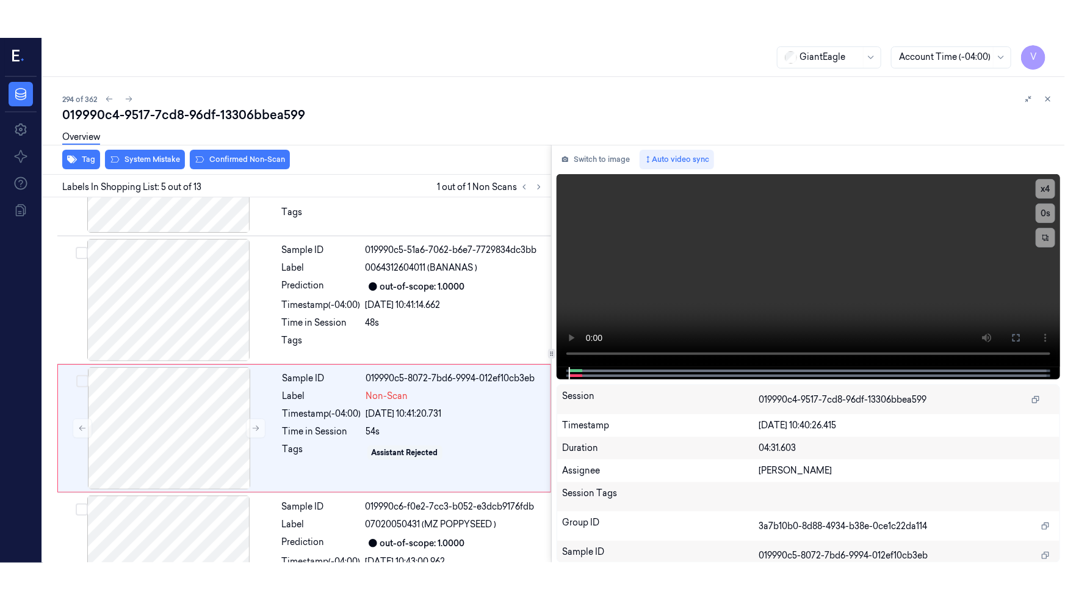
scroll to position [393, 0]
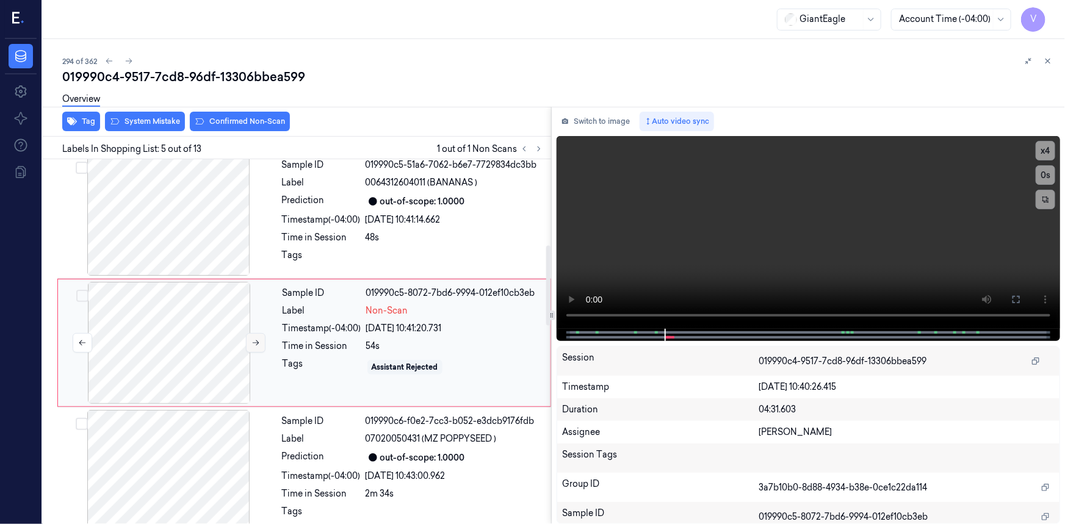
click at [256, 343] on icon at bounding box center [256, 343] width 9 height 9
click at [1012, 302] on icon at bounding box center [1017, 300] width 10 height 10
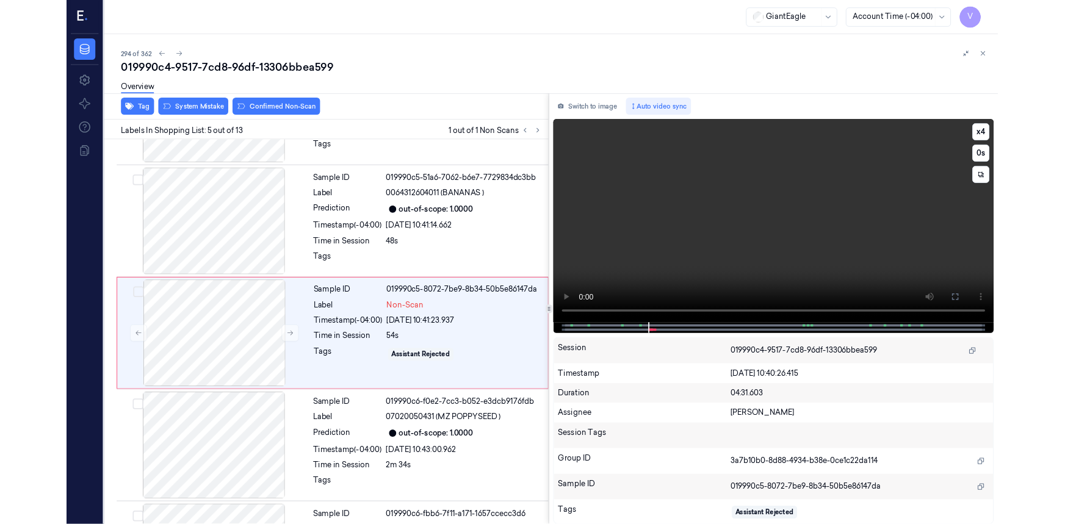
scroll to position [355, 0]
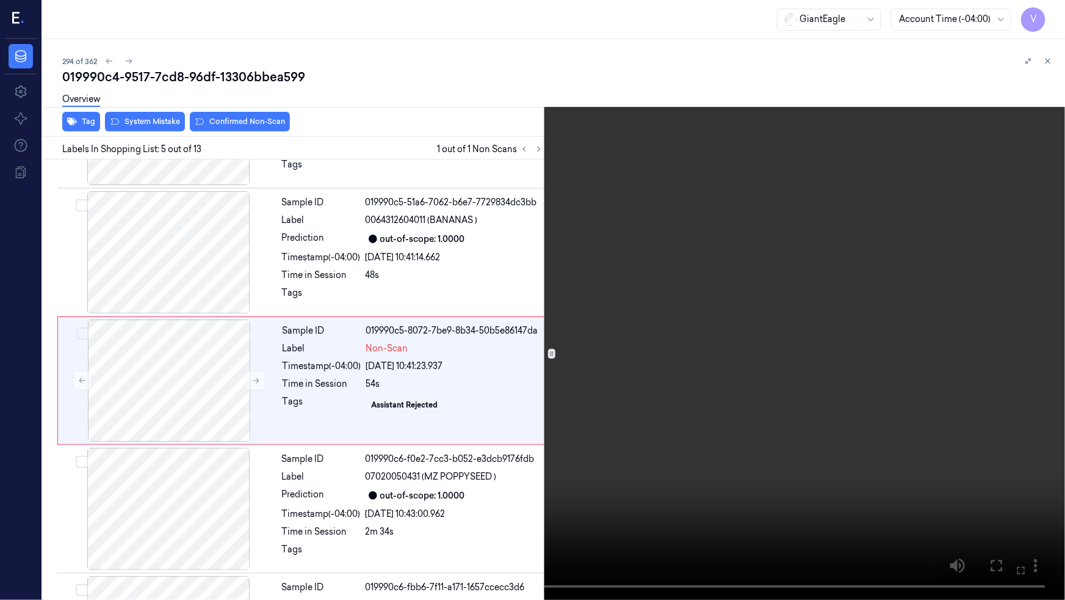
click at [0, 0] on icon at bounding box center [0, 0] width 0 height 0
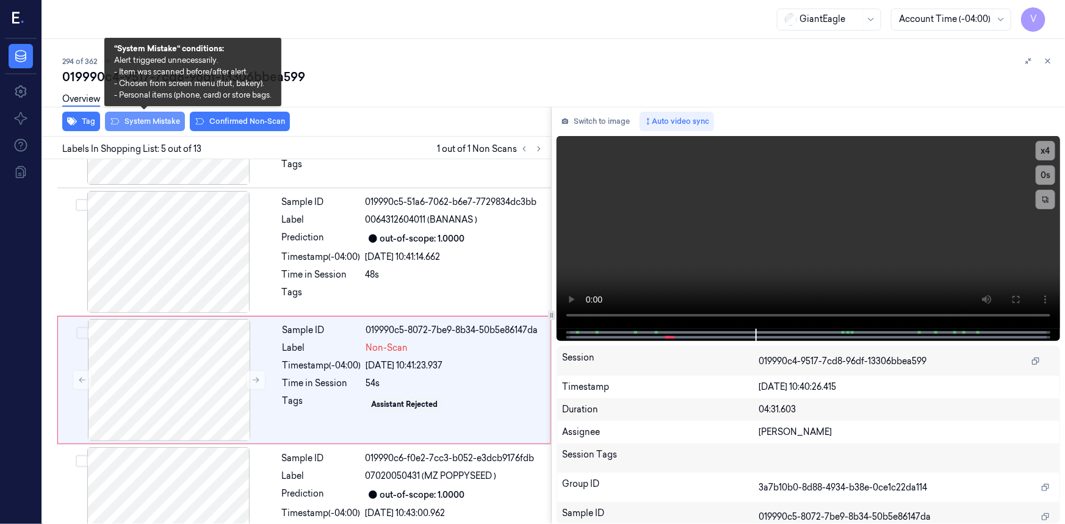
click at [155, 118] on button "System Mistake" at bounding box center [145, 122] width 80 height 20
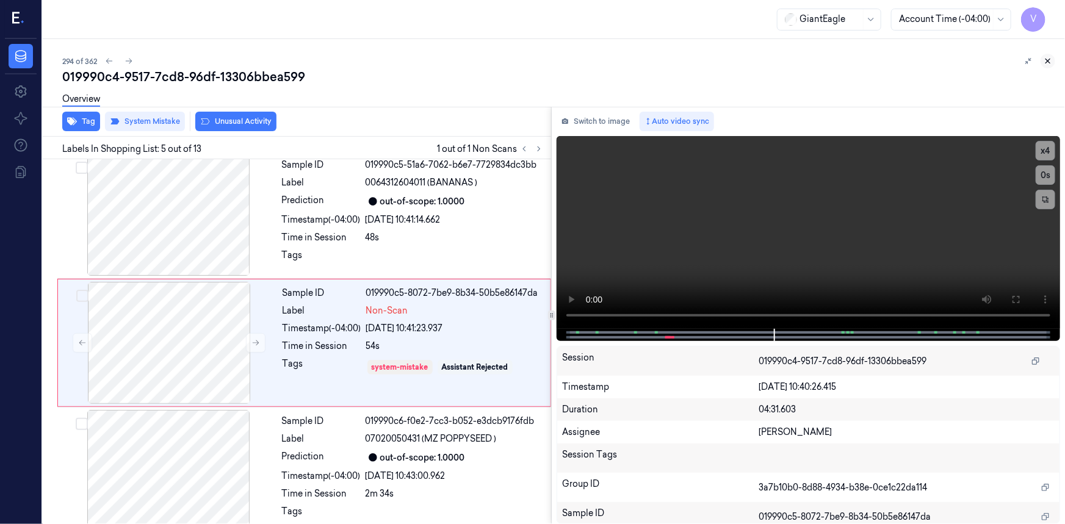
click at [1051, 58] on icon at bounding box center [1048, 61] width 9 height 9
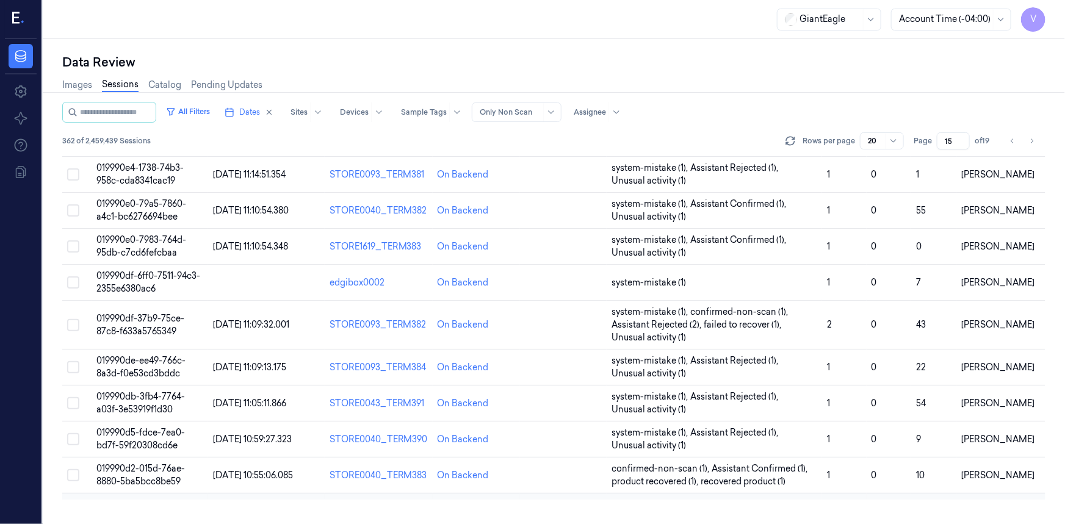
scroll to position [391, 0]
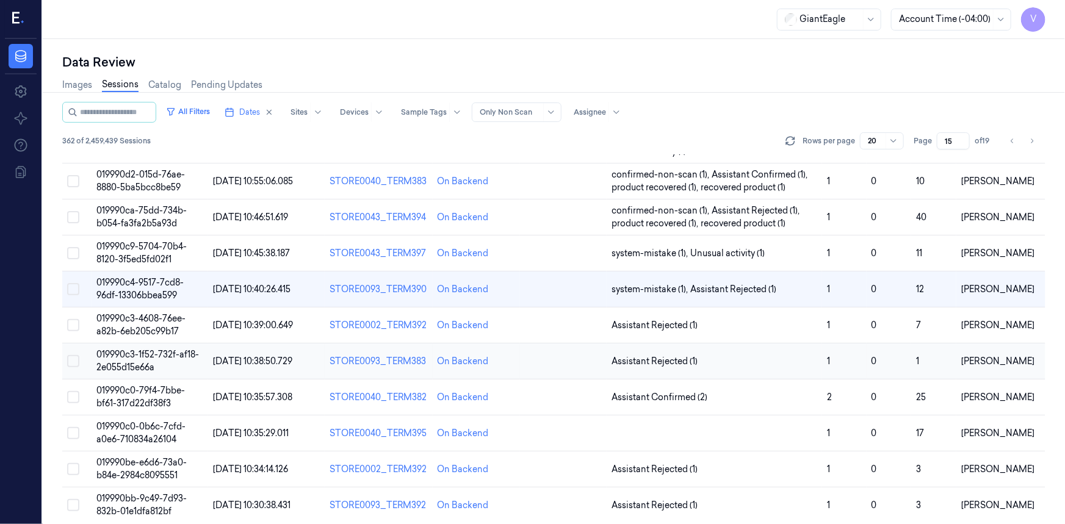
click at [146, 366] on span "019990c3-1f52-732f-af18-2e055d15e66a" at bounding box center [147, 361] width 103 height 24
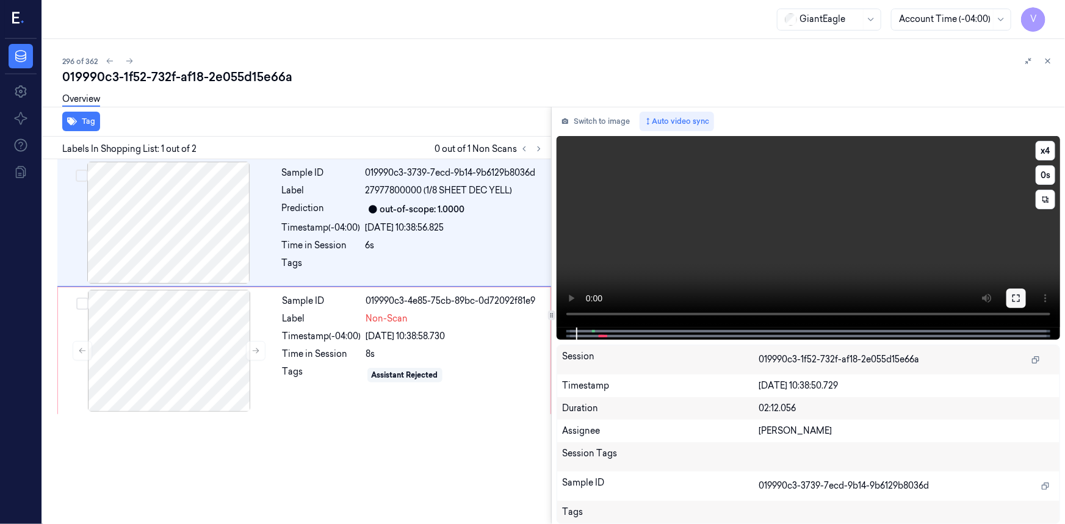
click at [1021, 300] on button at bounding box center [1017, 299] width 20 height 20
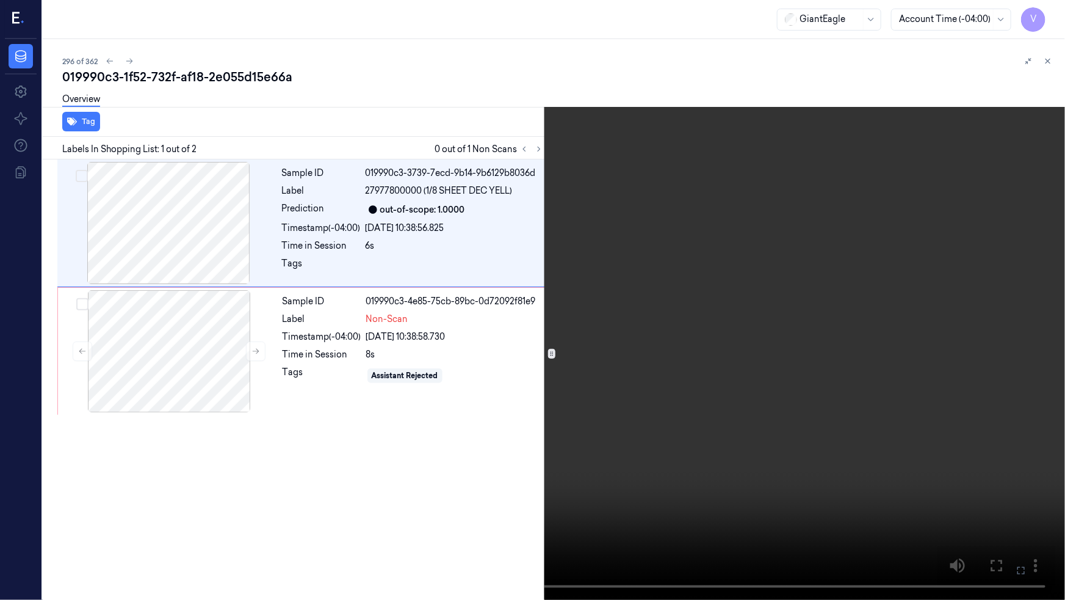
click at [484, 359] on video at bounding box center [532, 300] width 1065 height 600
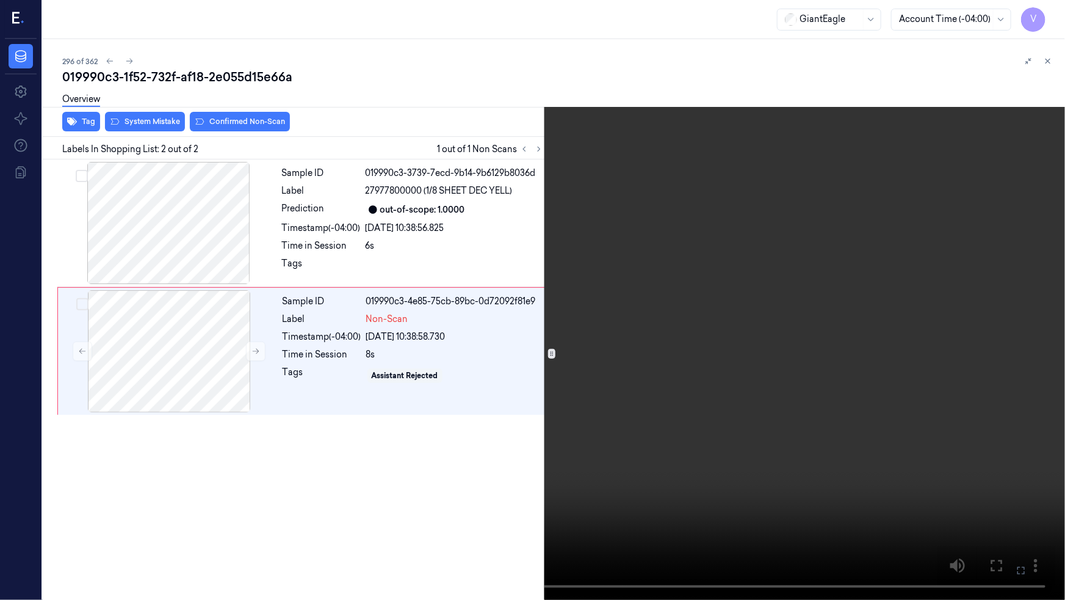
click at [0, 0] on button at bounding box center [0, 0] width 0 height 0
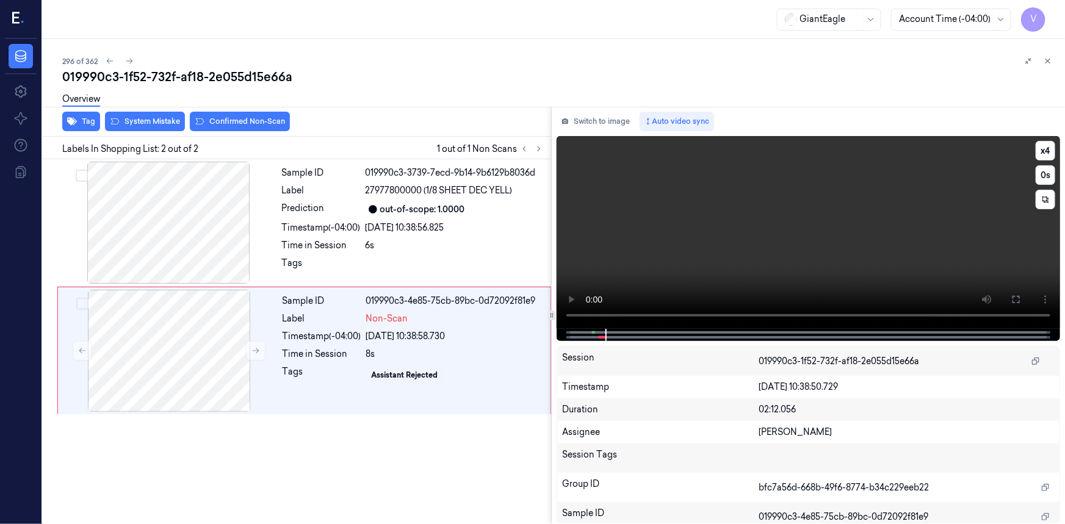
click at [603, 256] on video at bounding box center [809, 232] width 504 height 193
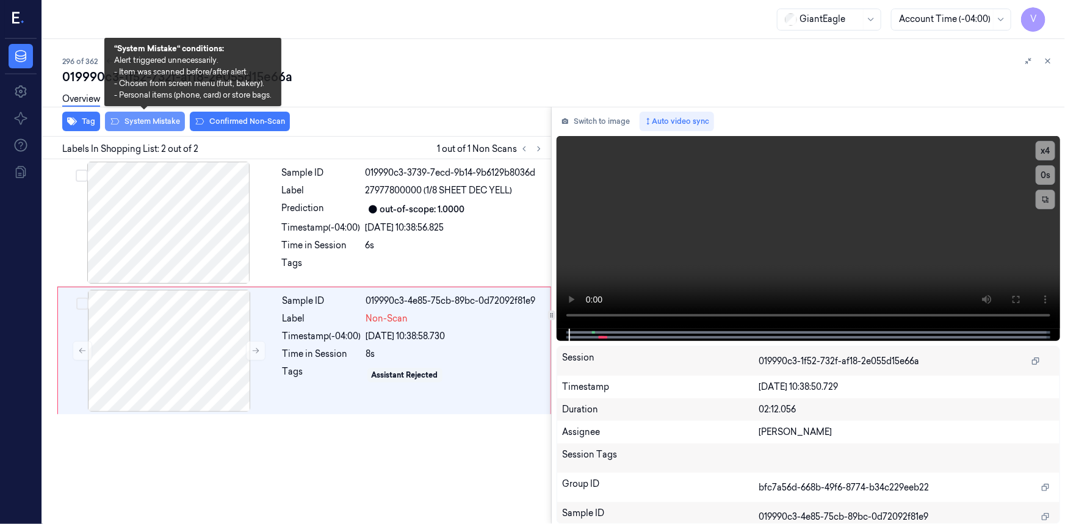
click at [139, 120] on button "System Mistake" at bounding box center [145, 122] width 80 height 20
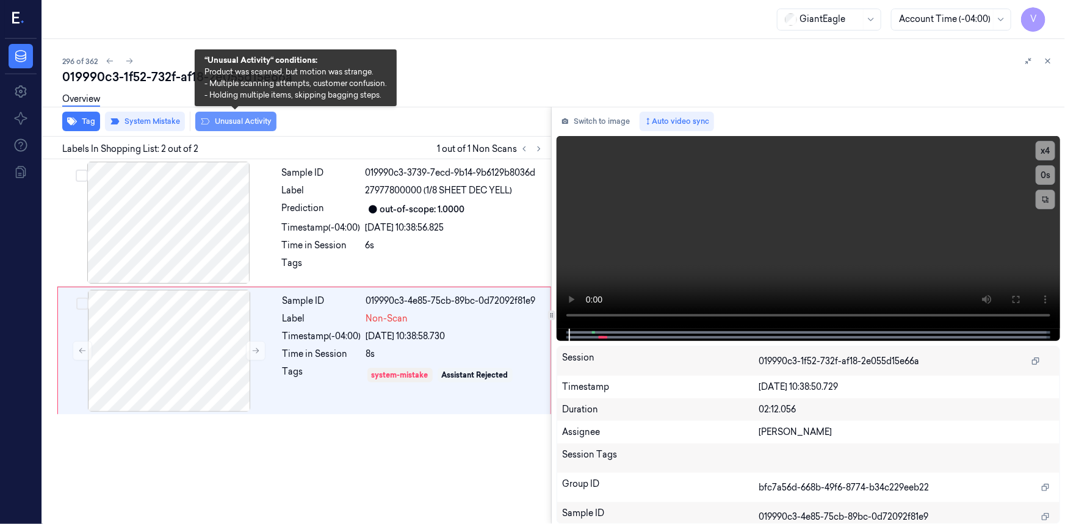
click at [230, 118] on button "Unusual Activity" at bounding box center [235, 122] width 81 height 20
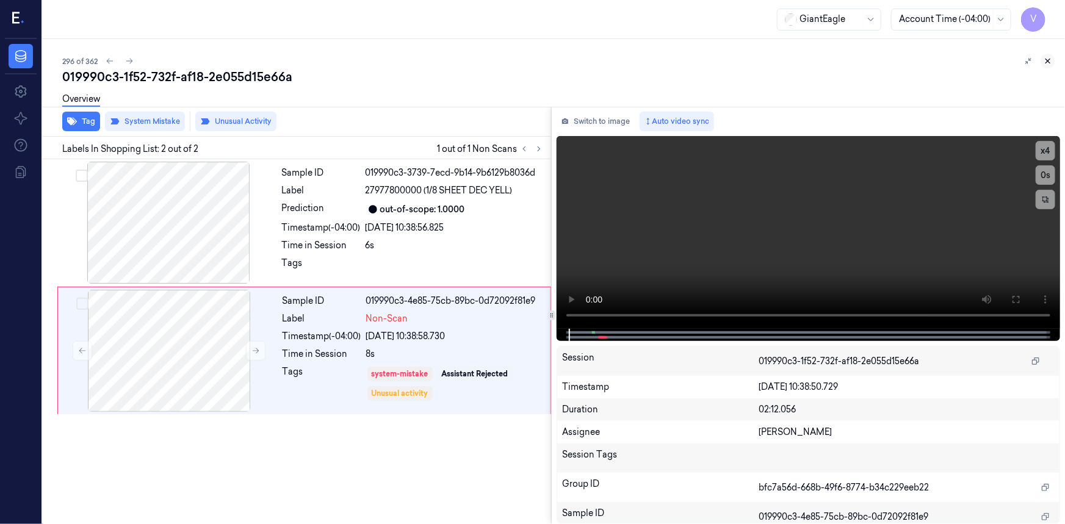
click at [1048, 60] on icon at bounding box center [1049, 61] width 4 height 4
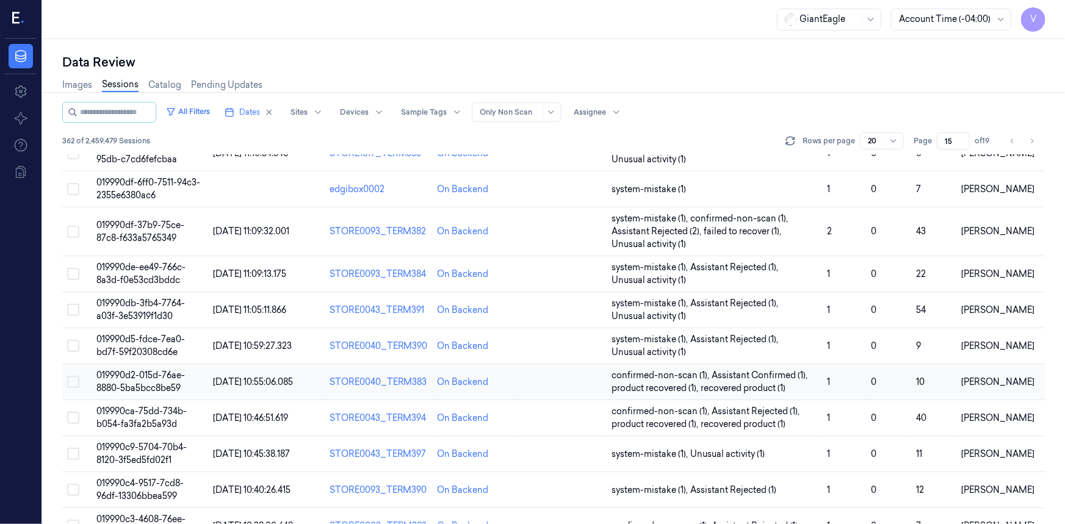
scroll to position [397, 0]
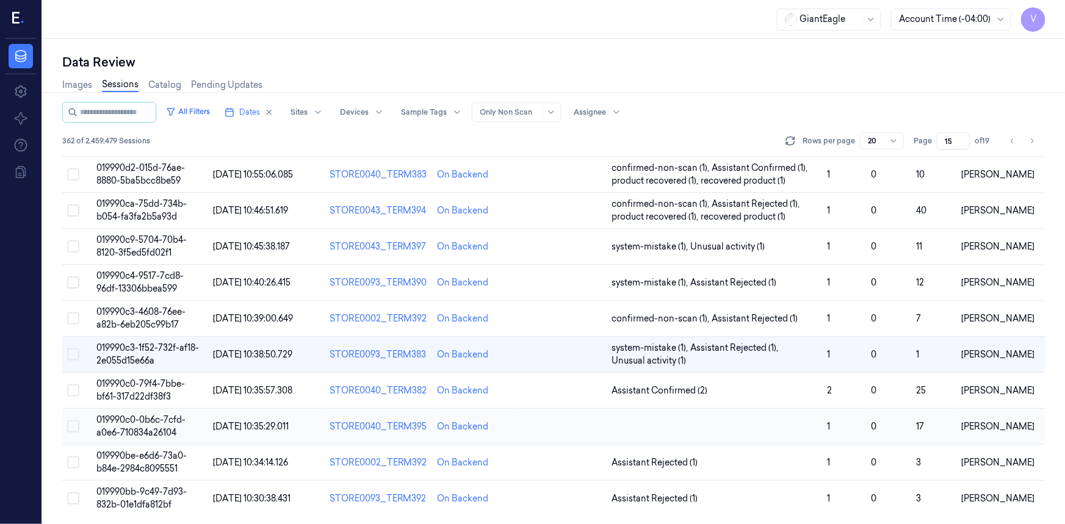
click at [154, 427] on span "019990c0-0b6c-7cfd-a0e6-710834a26104" at bounding box center [140, 427] width 89 height 24
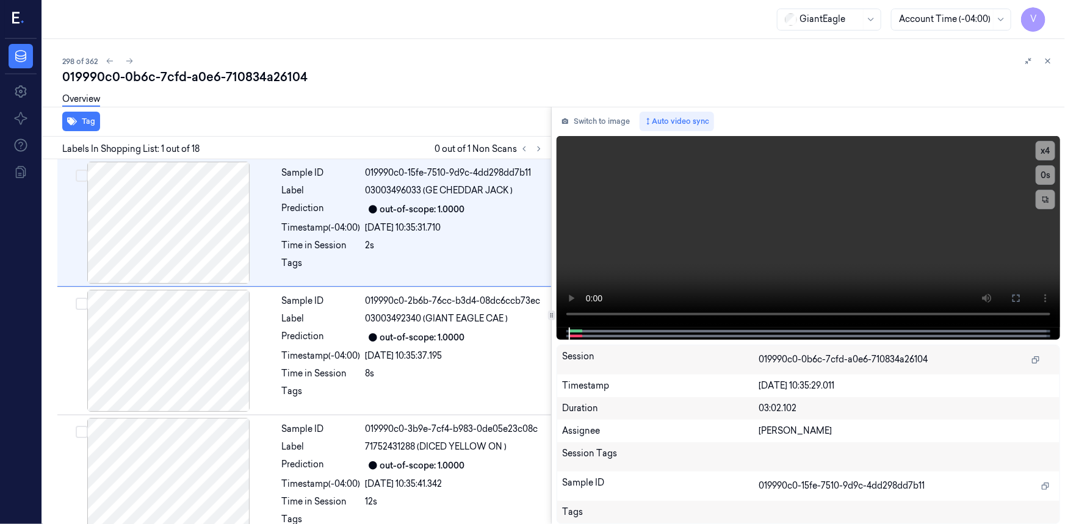
drag, startPoint x: 541, startPoint y: 148, endPoint x: 531, endPoint y: 142, distance: 12.4
click at [541, 148] on icon at bounding box center [539, 149] width 9 height 9
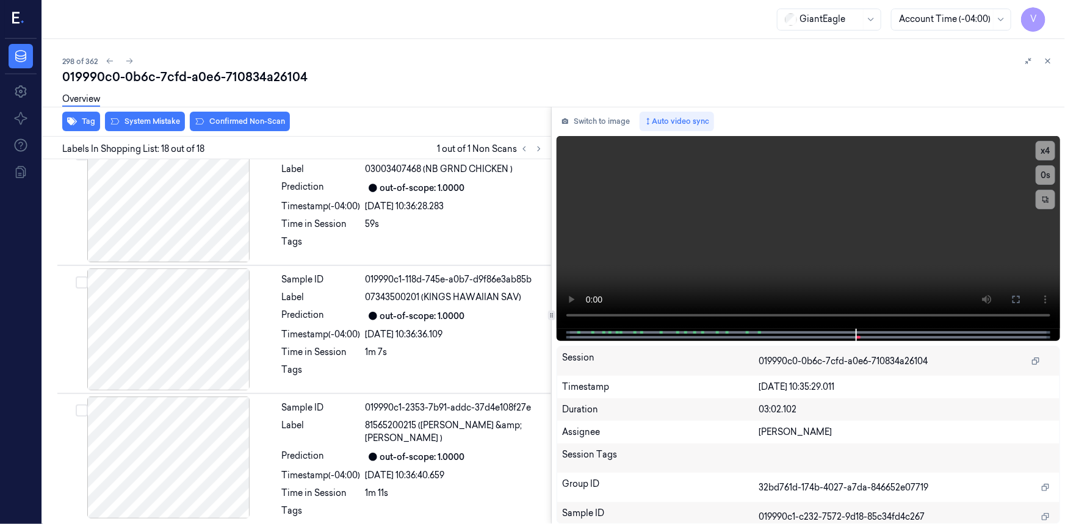
scroll to position [1943, 0]
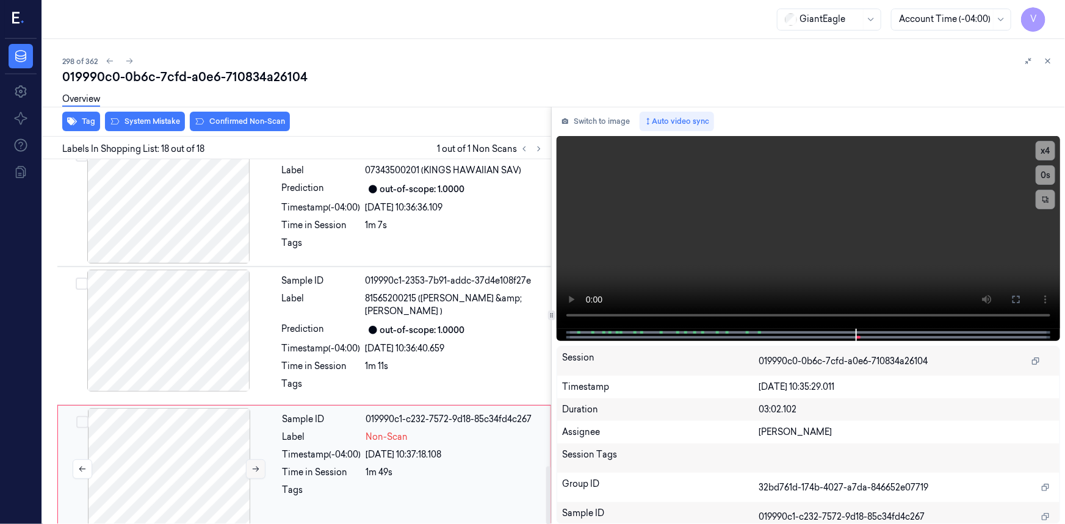
click at [259, 465] on icon at bounding box center [256, 469] width 9 height 9
click at [242, 452] on div at bounding box center [168, 469] width 217 height 122
click at [253, 465] on icon at bounding box center [256, 469] width 9 height 9
click at [256, 465] on icon at bounding box center [256, 469] width 9 height 9
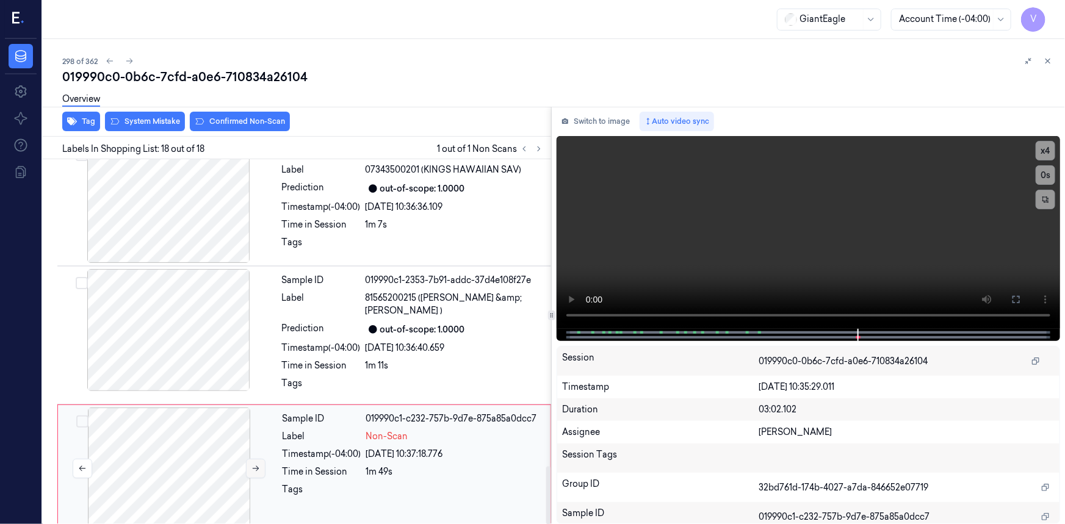
click at [256, 465] on icon at bounding box center [256, 469] width 9 height 9
click at [257, 466] on icon at bounding box center [256, 468] width 7 height 5
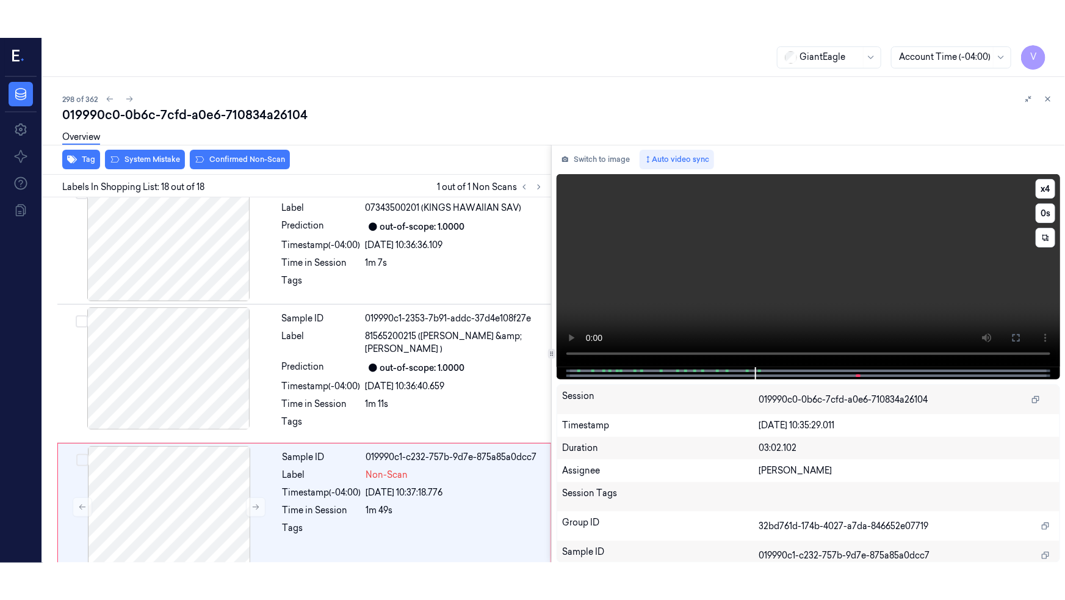
scroll to position [1930, 0]
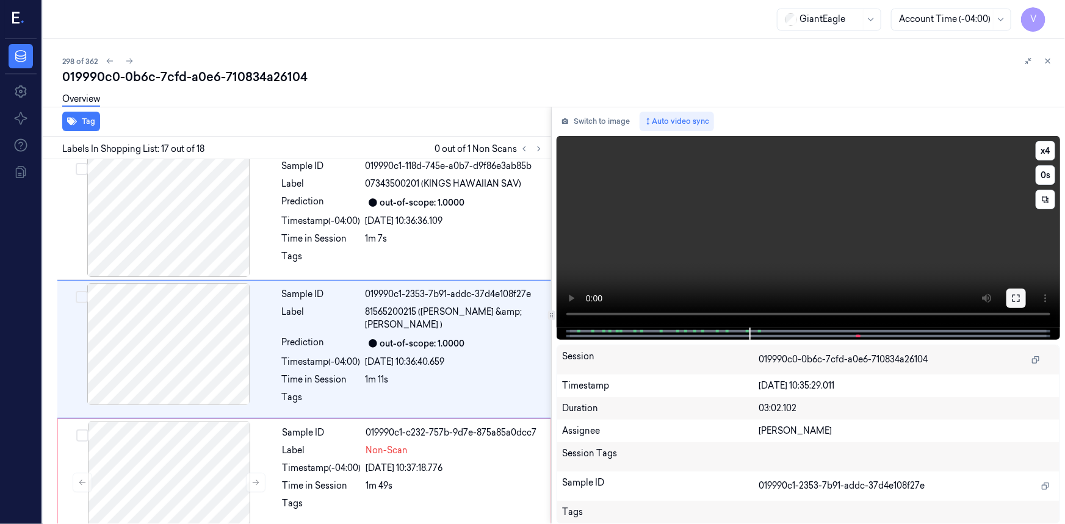
click at [1014, 300] on icon at bounding box center [1017, 299] width 10 height 10
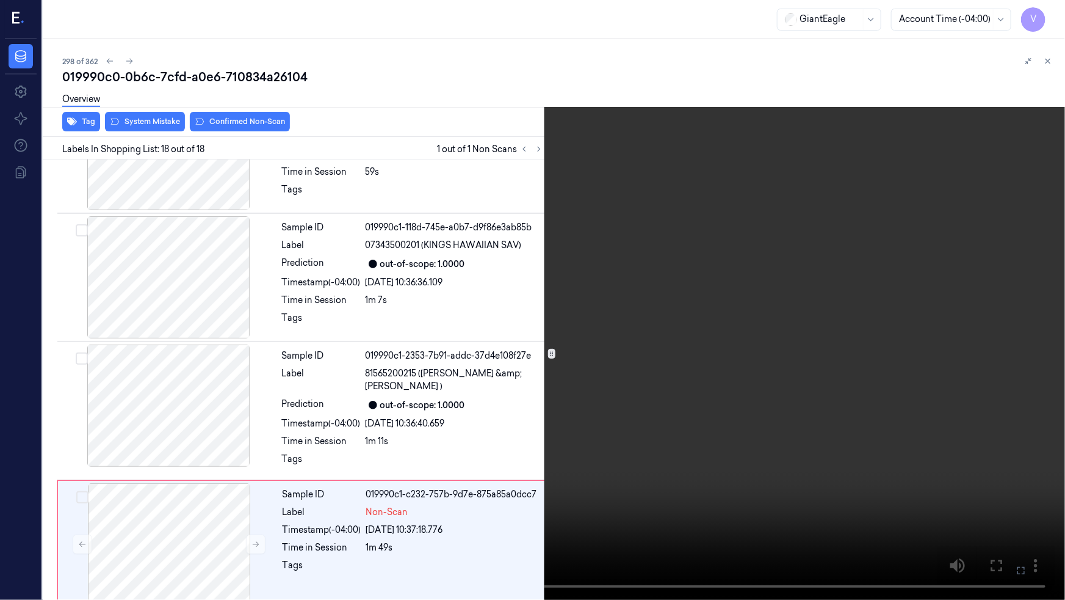
click at [575, 438] on video at bounding box center [532, 300] width 1065 height 600
click at [0, 0] on icon at bounding box center [0, 0] width 0 height 0
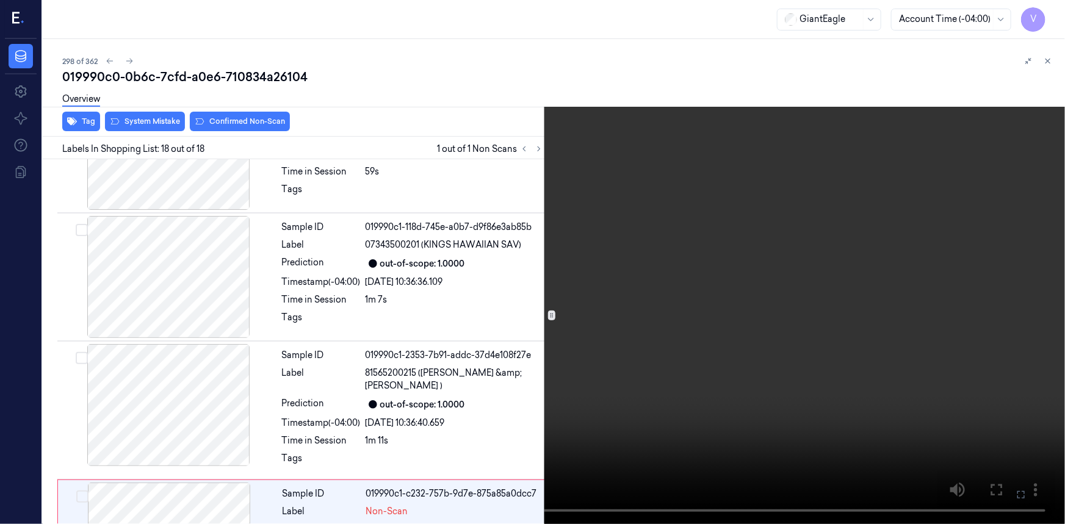
scroll to position [1930, 0]
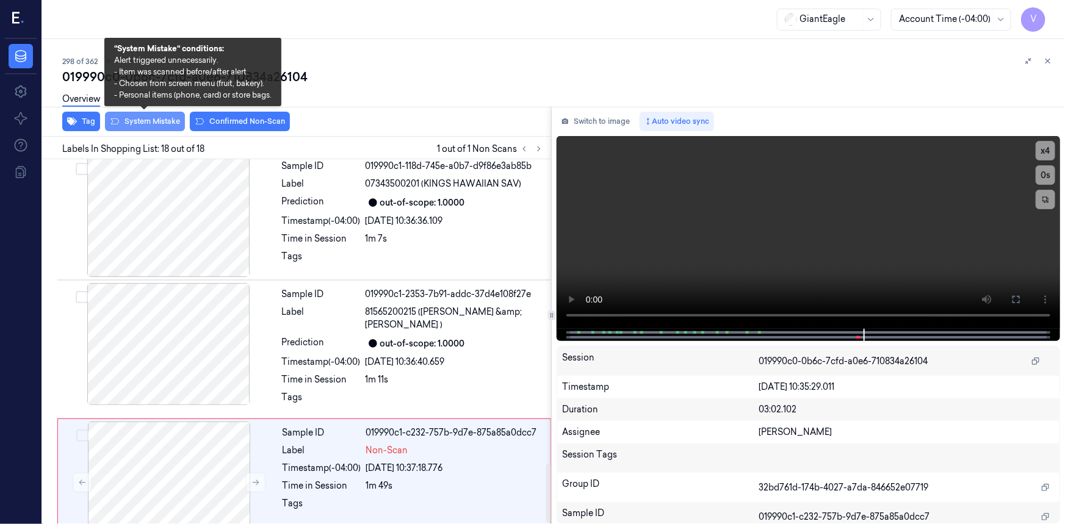
click at [153, 123] on button "System Mistake" at bounding box center [145, 122] width 80 height 20
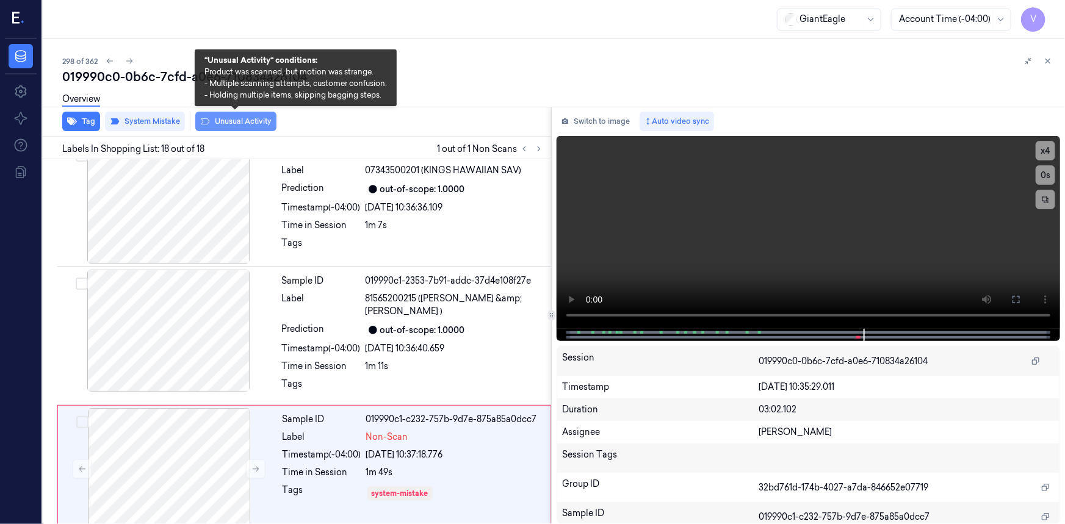
click at [256, 122] on button "Unusual Activity" at bounding box center [235, 122] width 81 height 20
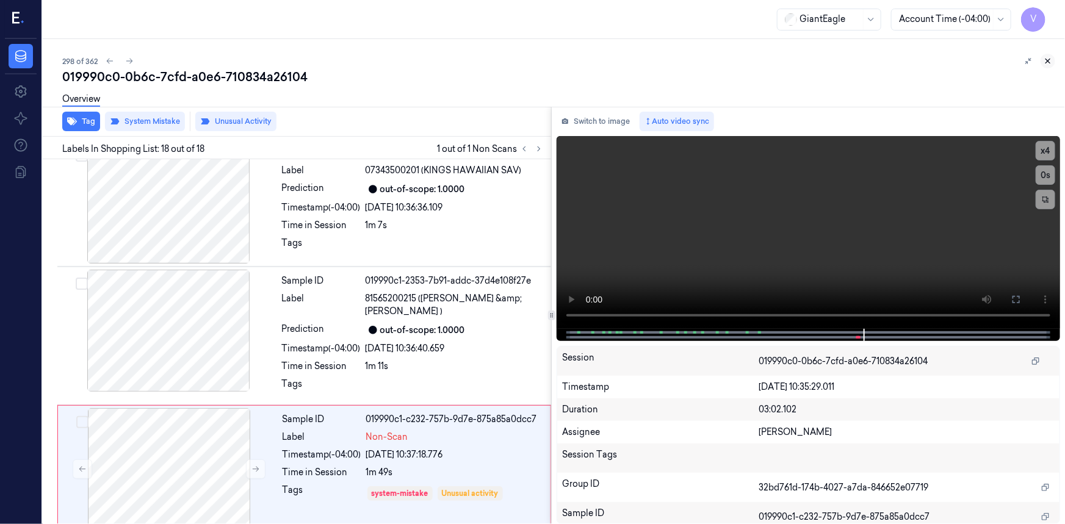
click at [1049, 59] on icon at bounding box center [1048, 61] width 9 height 9
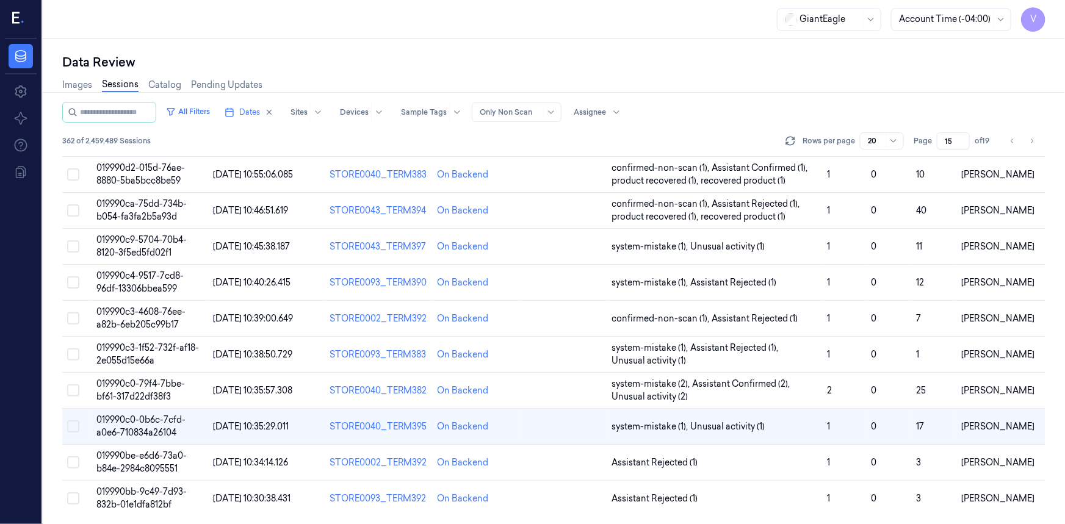
scroll to position [397, 0]
click at [164, 493] on span "019990bb-9c49-7d93-832b-01e1dfa812bf" at bounding box center [141, 499] width 90 height 24
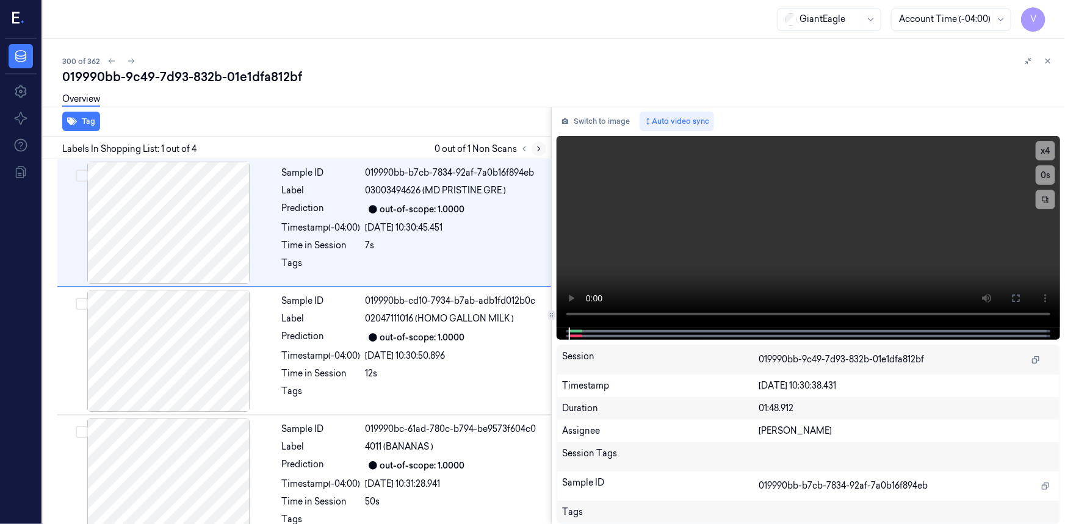
click at [543, 152] on icon at bounding box center [539, 149] width 9 height 9
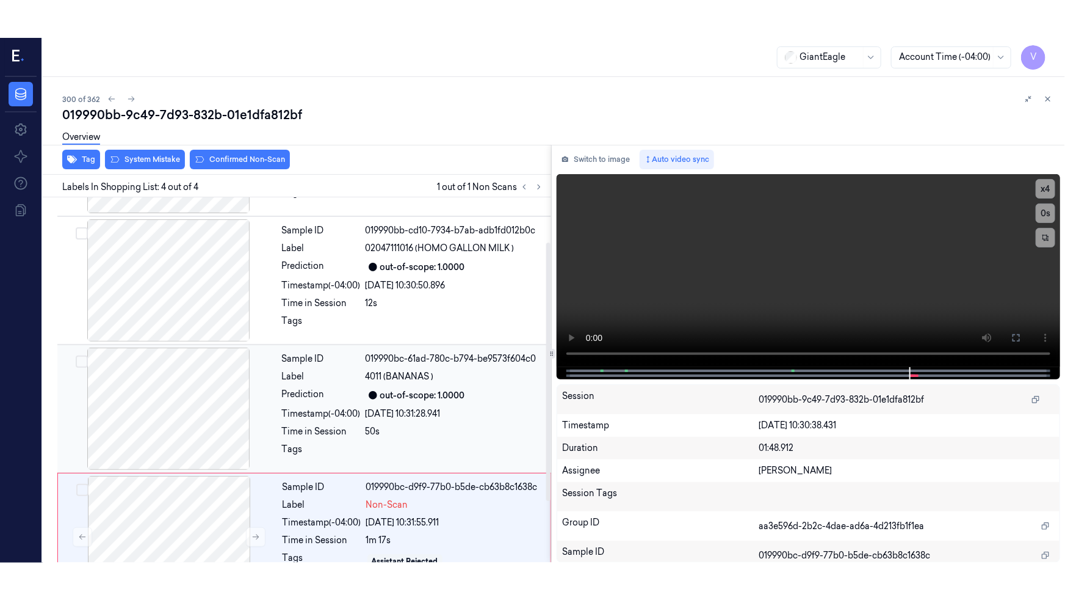
scroll to position [40, 0]
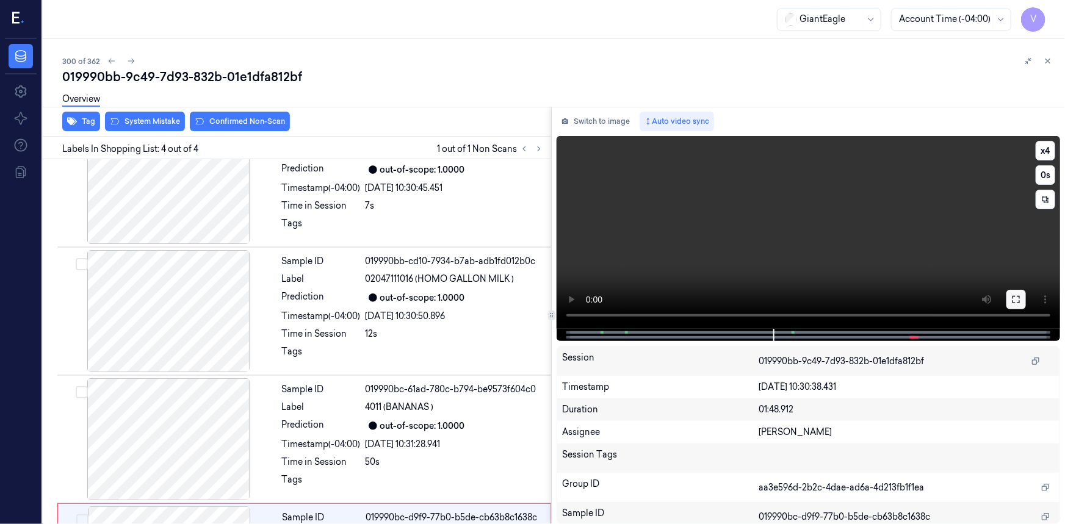
drag, startPoint x: 1012, startPoint y: 299, endPoint x: 995, endPoint y: 352, distance: 56.2
click at [1012, 299] on icon at bounding box center [1017, 300] width 10 height 10
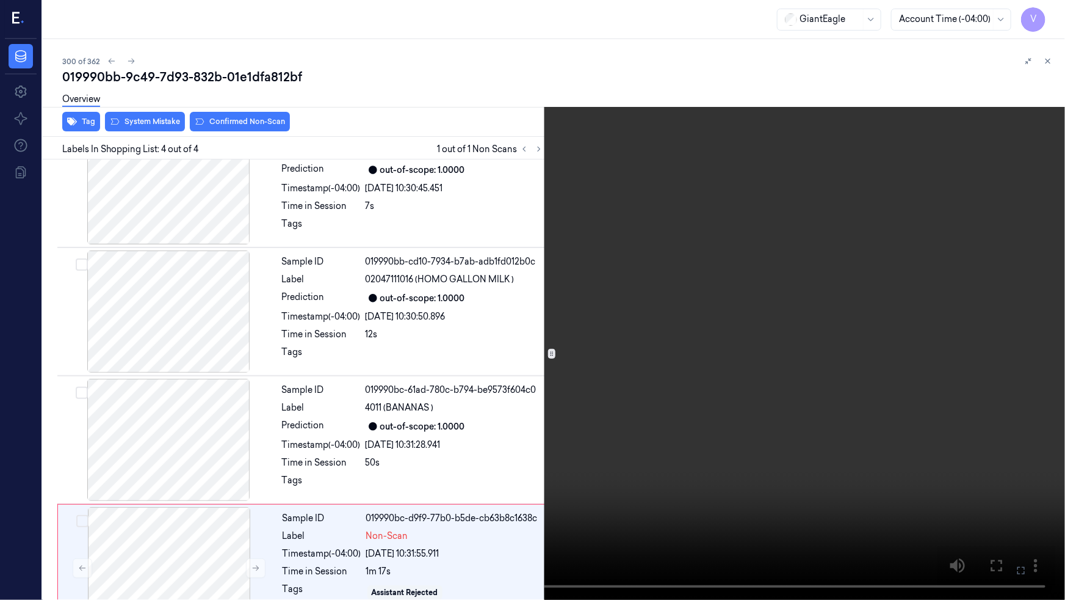
click at [849, 357] on video at bounding box center [532, 300] width 1065 height 600
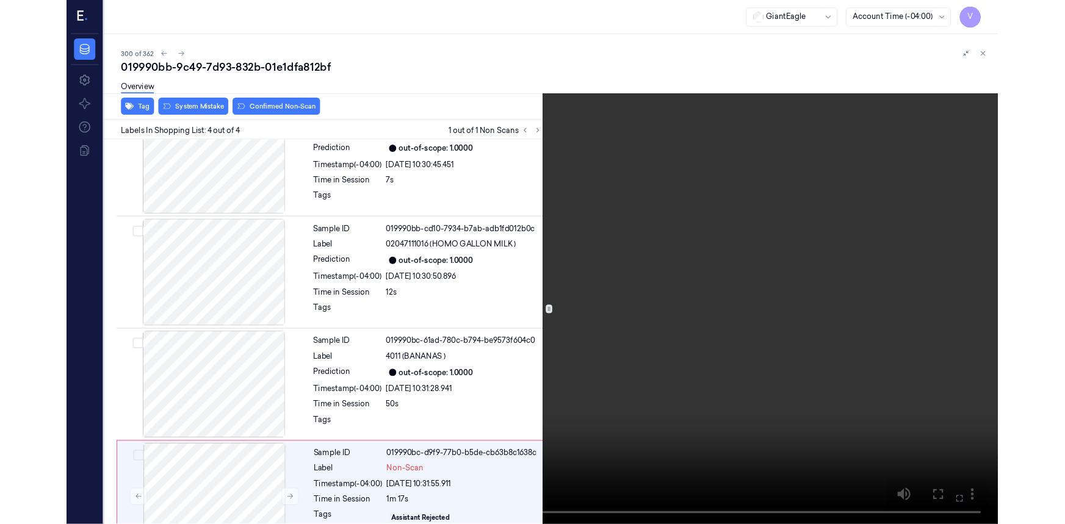
scroll to position [76, 0]
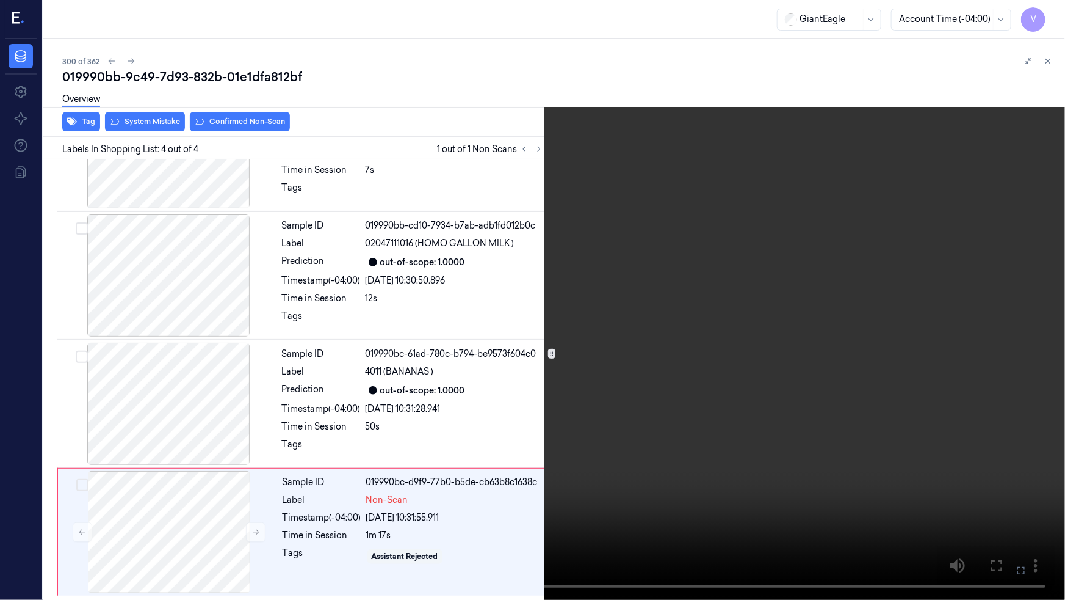
click at [0, 0] on button at bounding box center [0, 0] width 0 height 0
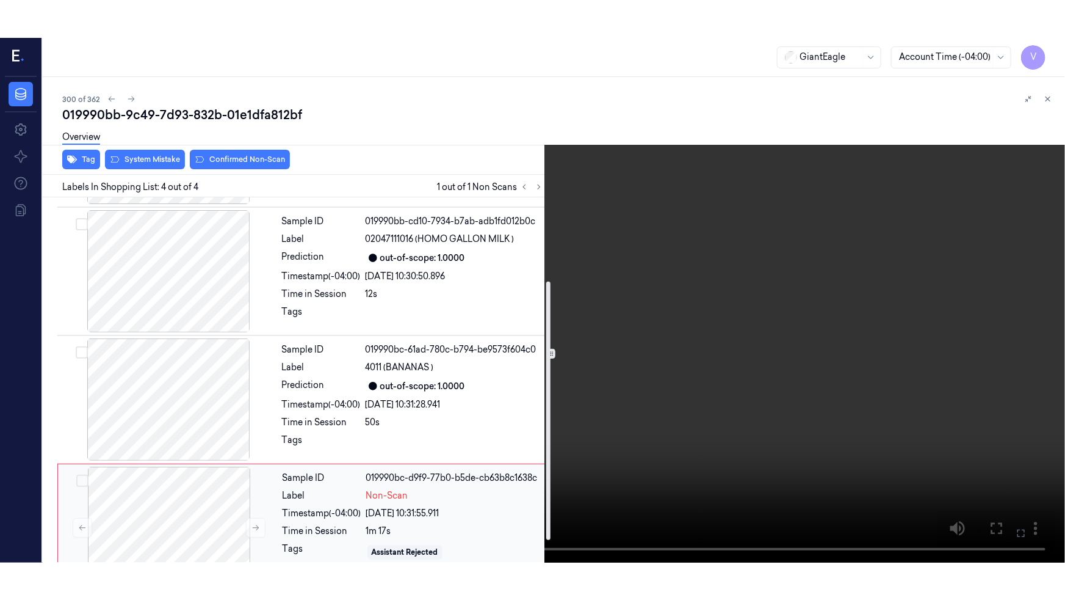
scroll to position [151, 0]
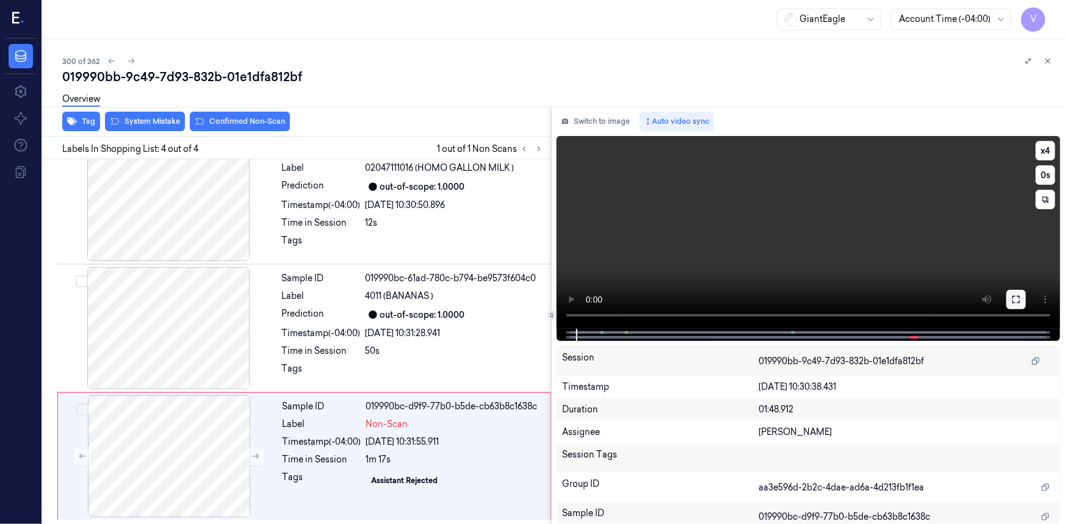
click at [1013, 299] on icon at bounding box center [1017, 300] width 10 height 10
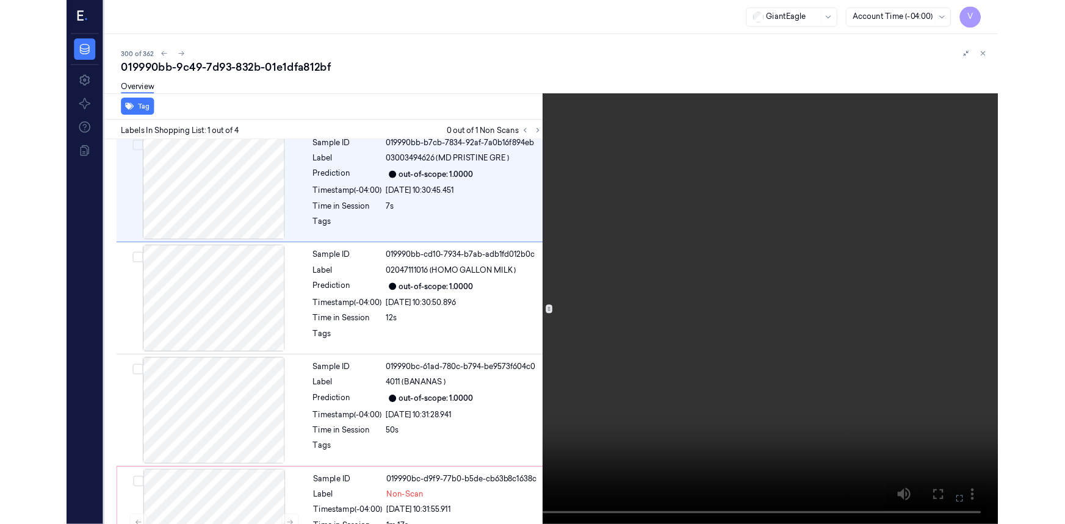
scroll to position [0, 0]
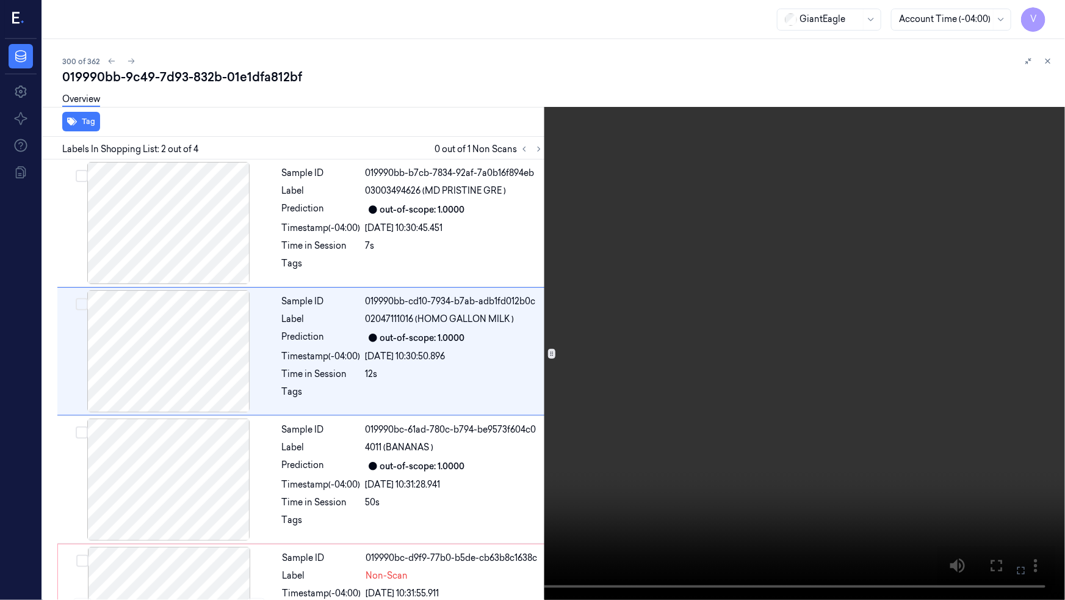
drag, startPoint x: 1021, startPoint y: 570, endPoint x: 1021, endPoint y: 521, distance: 49.5
click at [0, 0] on icon at bounding box center [0, 0] width 0 height 0
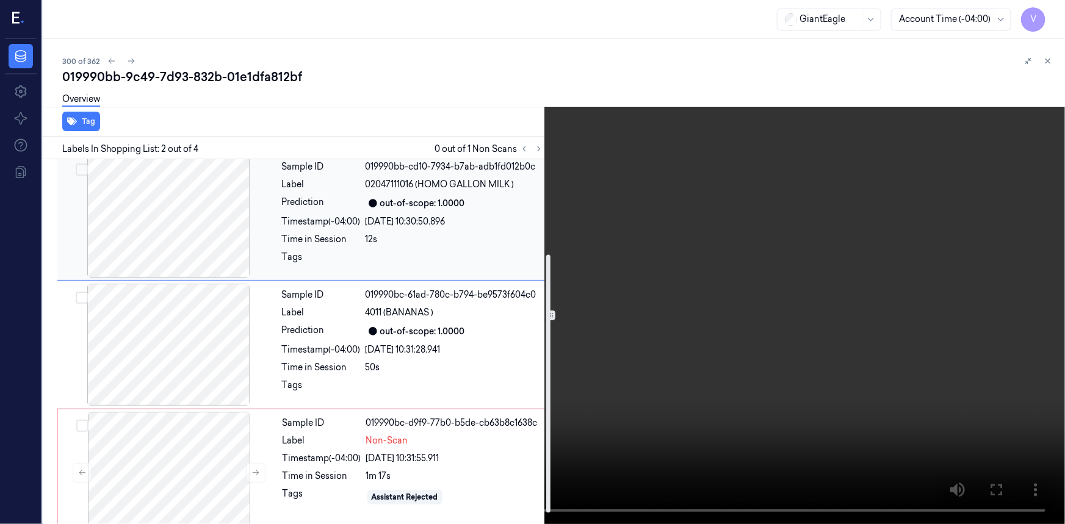
scroll to position [151, 0]
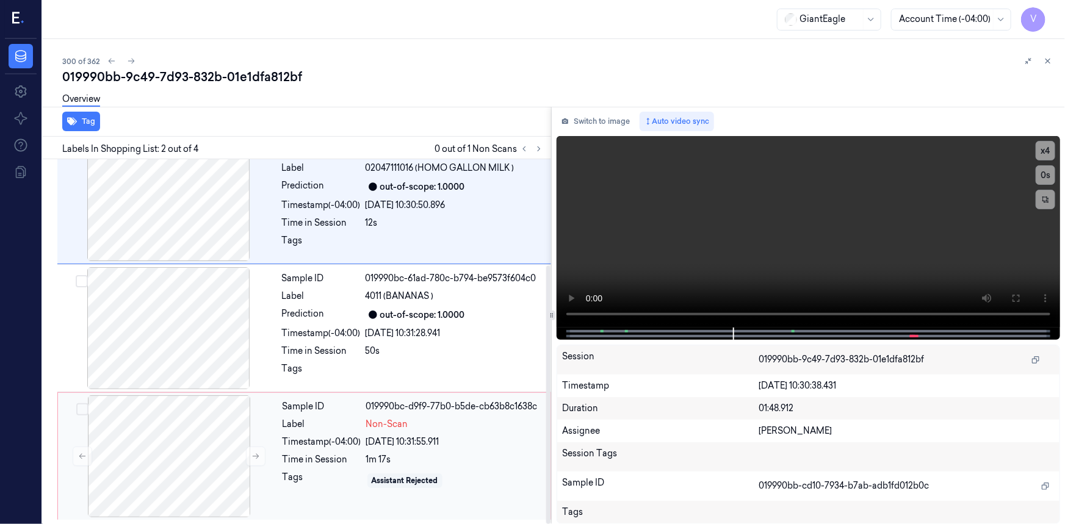
click at [390, 415] on div "Sample ID 019990bc-d9f9-77b0-b5de-cb63b8c1638c Label Non-Scan Timestamp (-04:00…" at bounding box center [413, 457] width 270 height 122
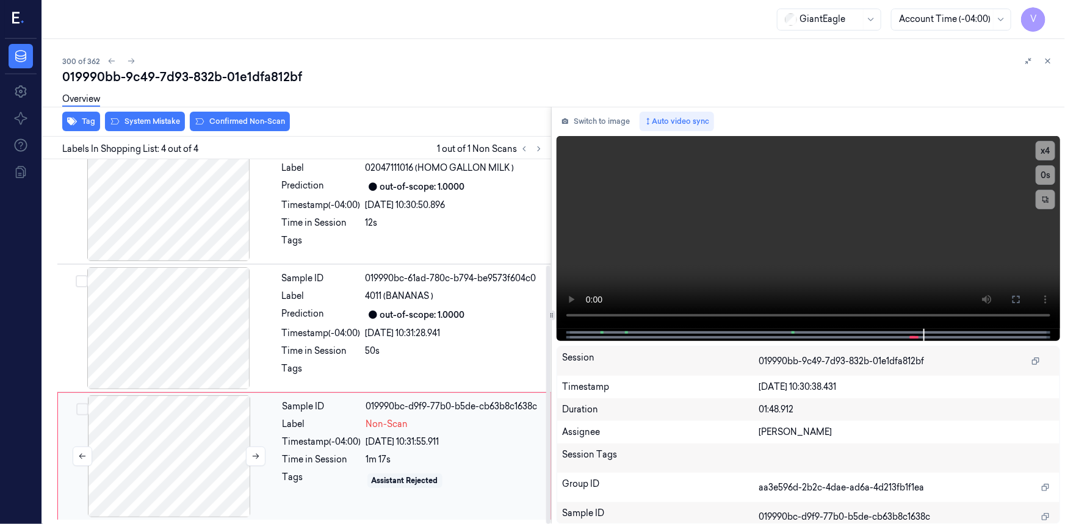
click at [178, 436] on div at bounding box center [168, 457] width 217 height 122
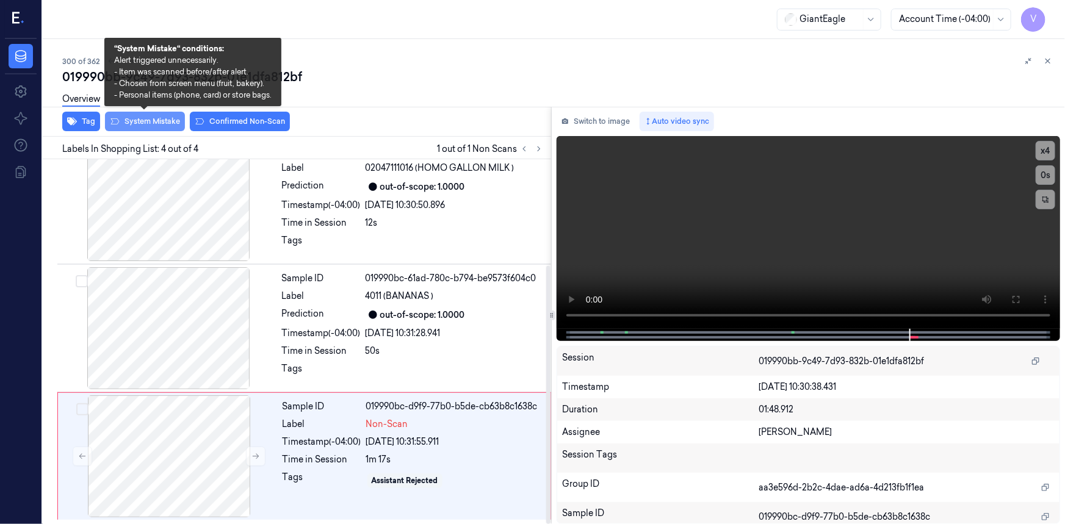
click at [162, 120] on button "System Mistake" at bounding box center [145, 122] width 80 height 20
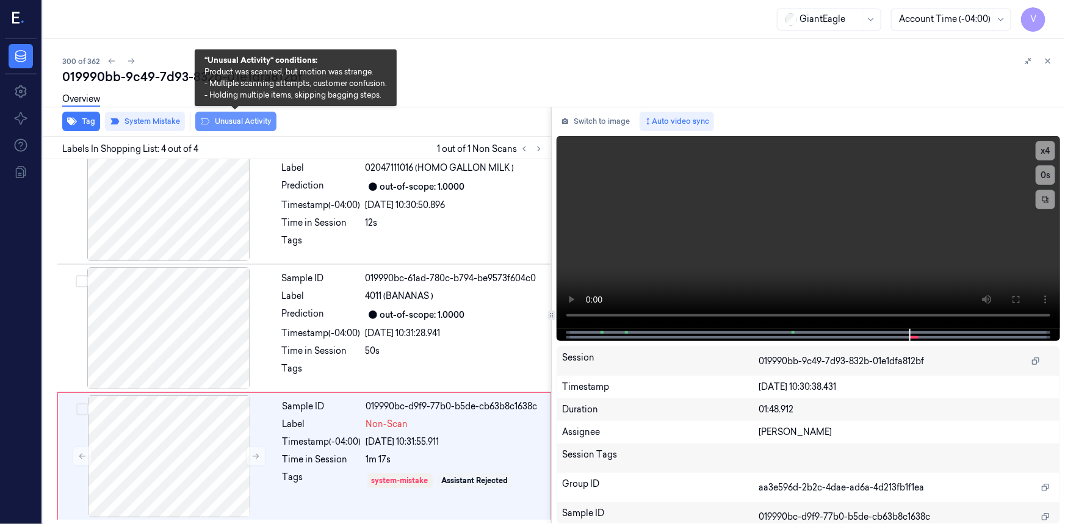
click at [226, 123] on button "Unusual Activity" at bounding box center [235, 122] width 81 height 20
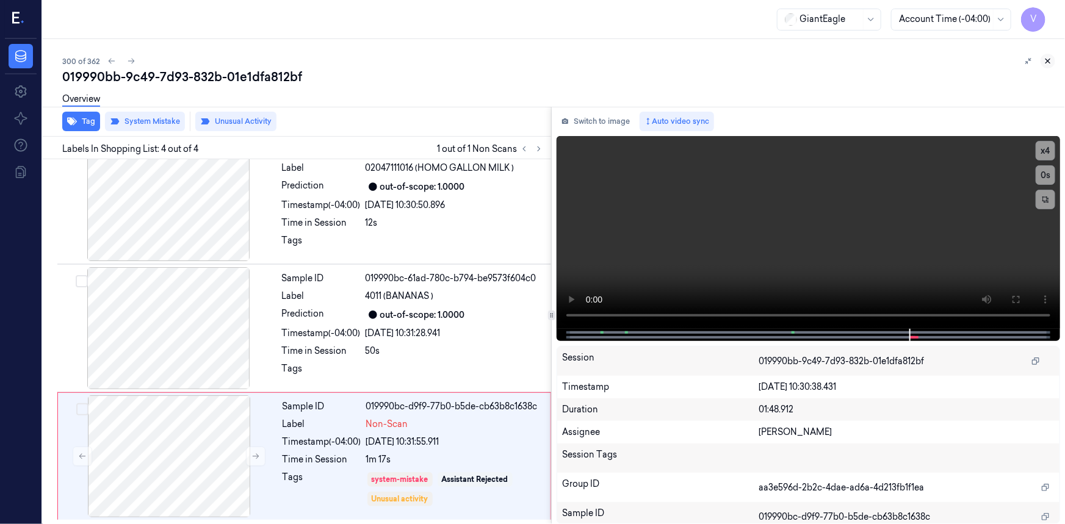
click at [1048, 59] on icon at bounding box center [1048, 61] width 9 height 9
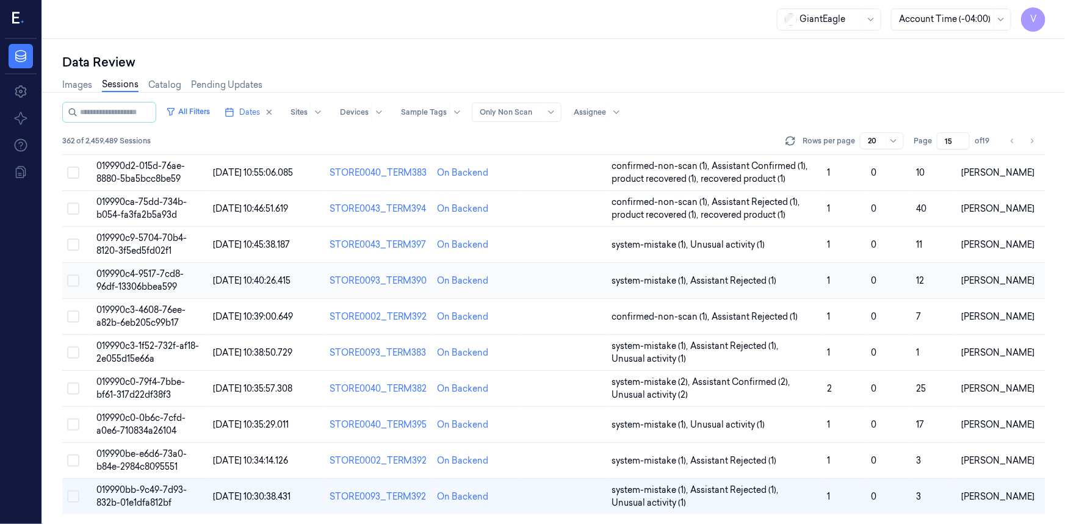
scroll to position [397, 0]
